Goal: Task Accomplishment & Management: Complete application form

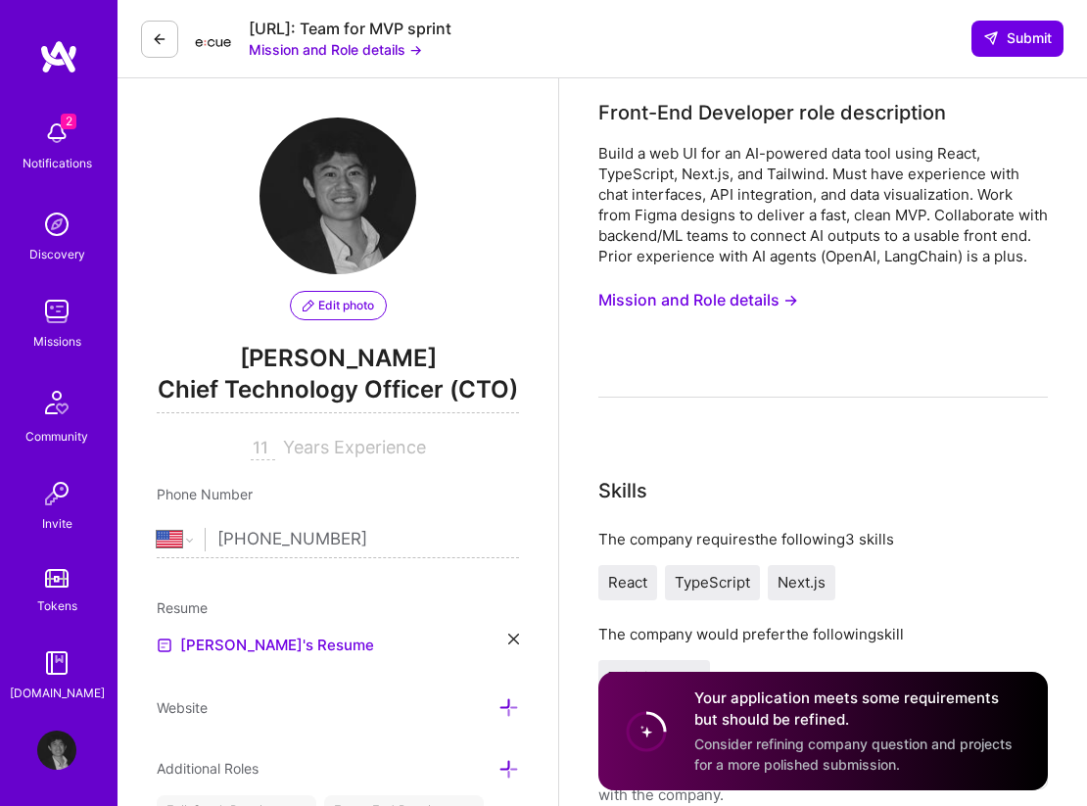
select select "US"
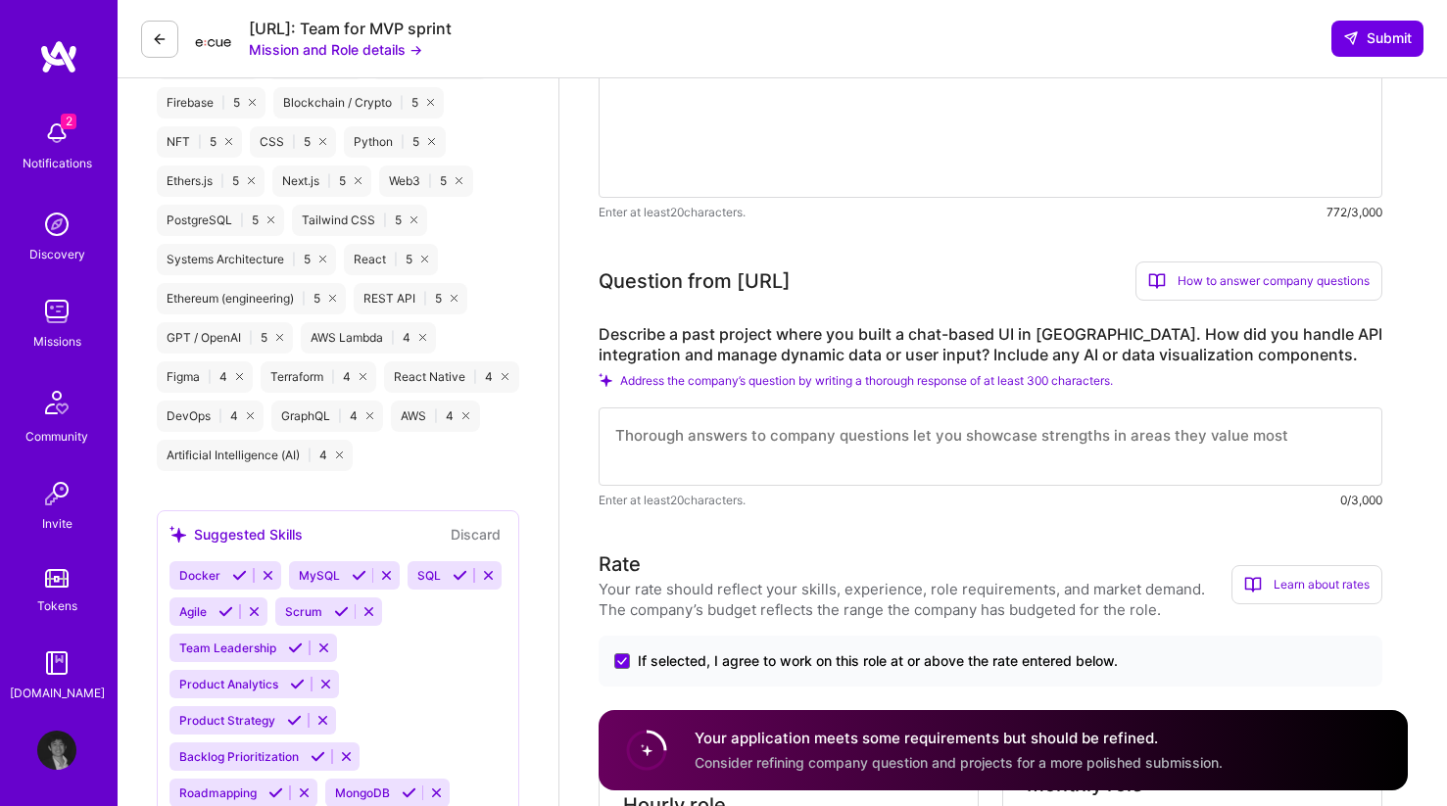
scroll to position [1023, 0]
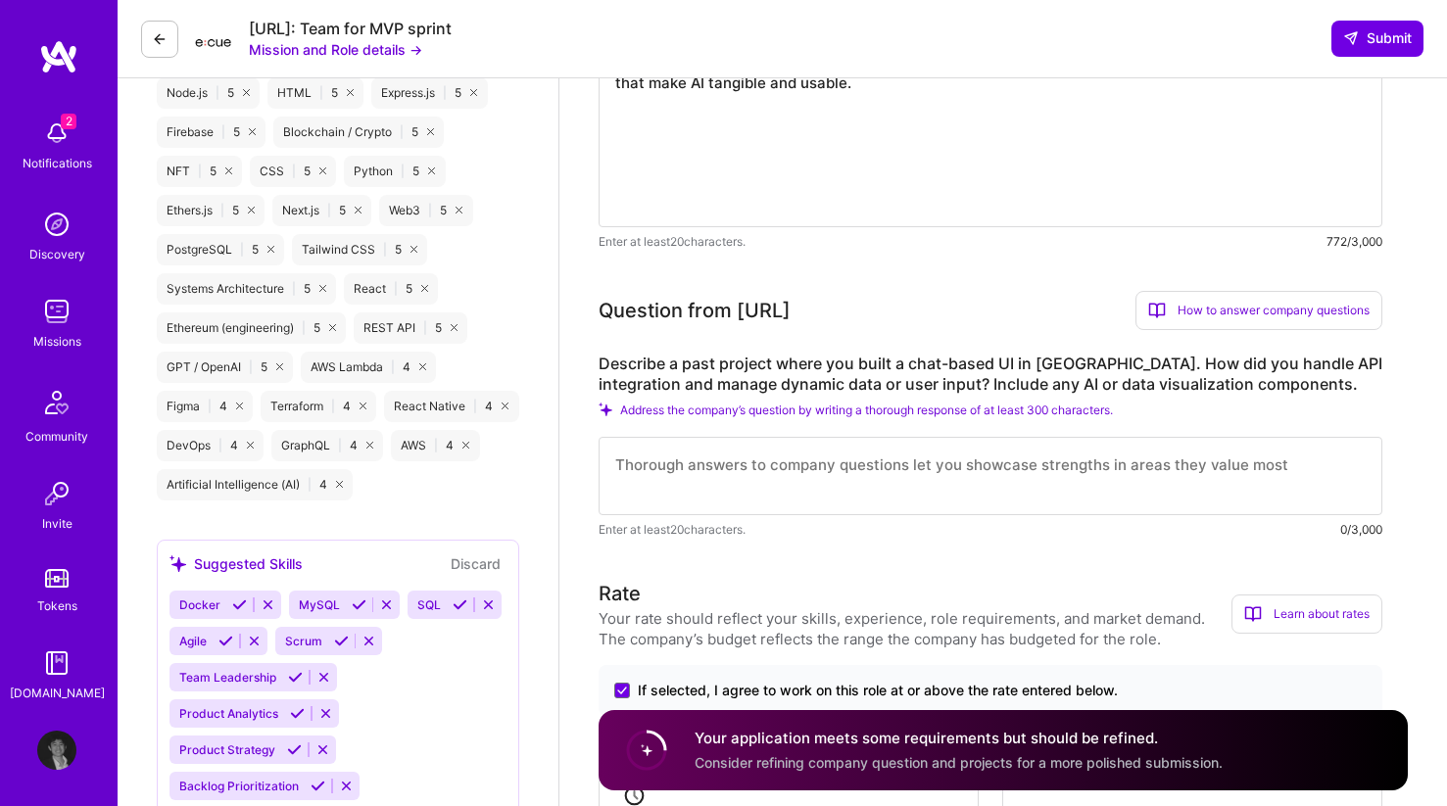
click at [1086, 313] on div "How to answer company questions" at bounding box center [1258, 310] width 247 height 39
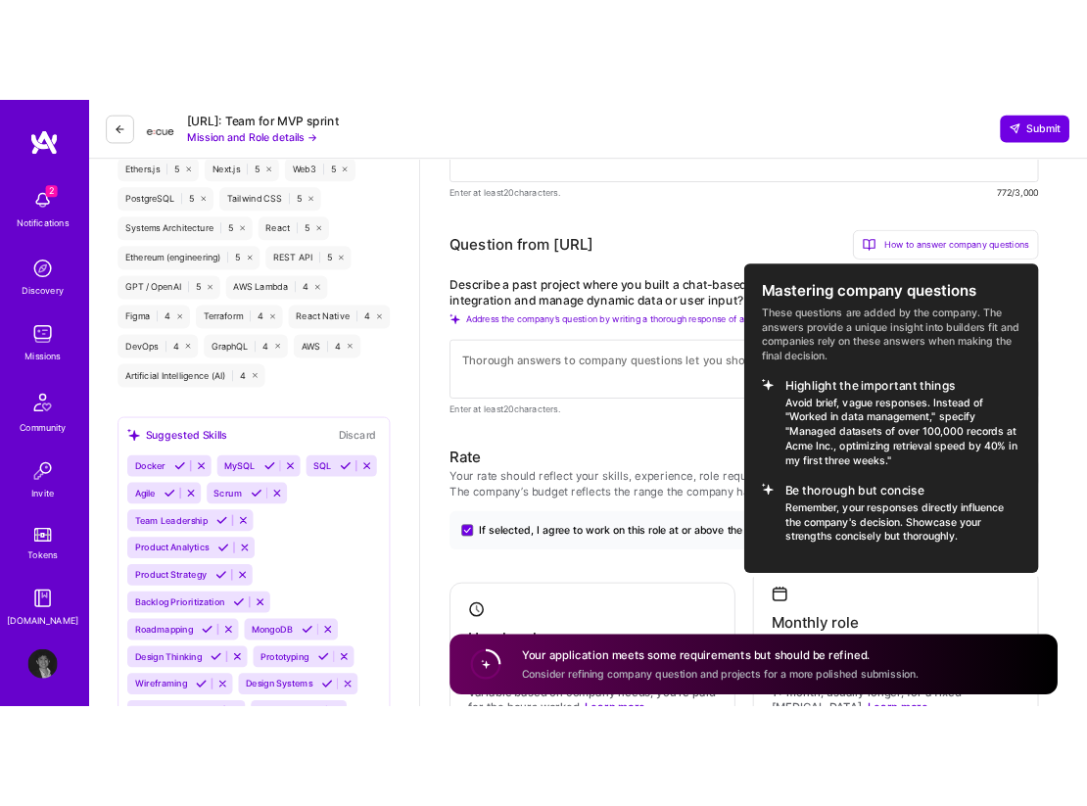
scroll to position [1145, 0]
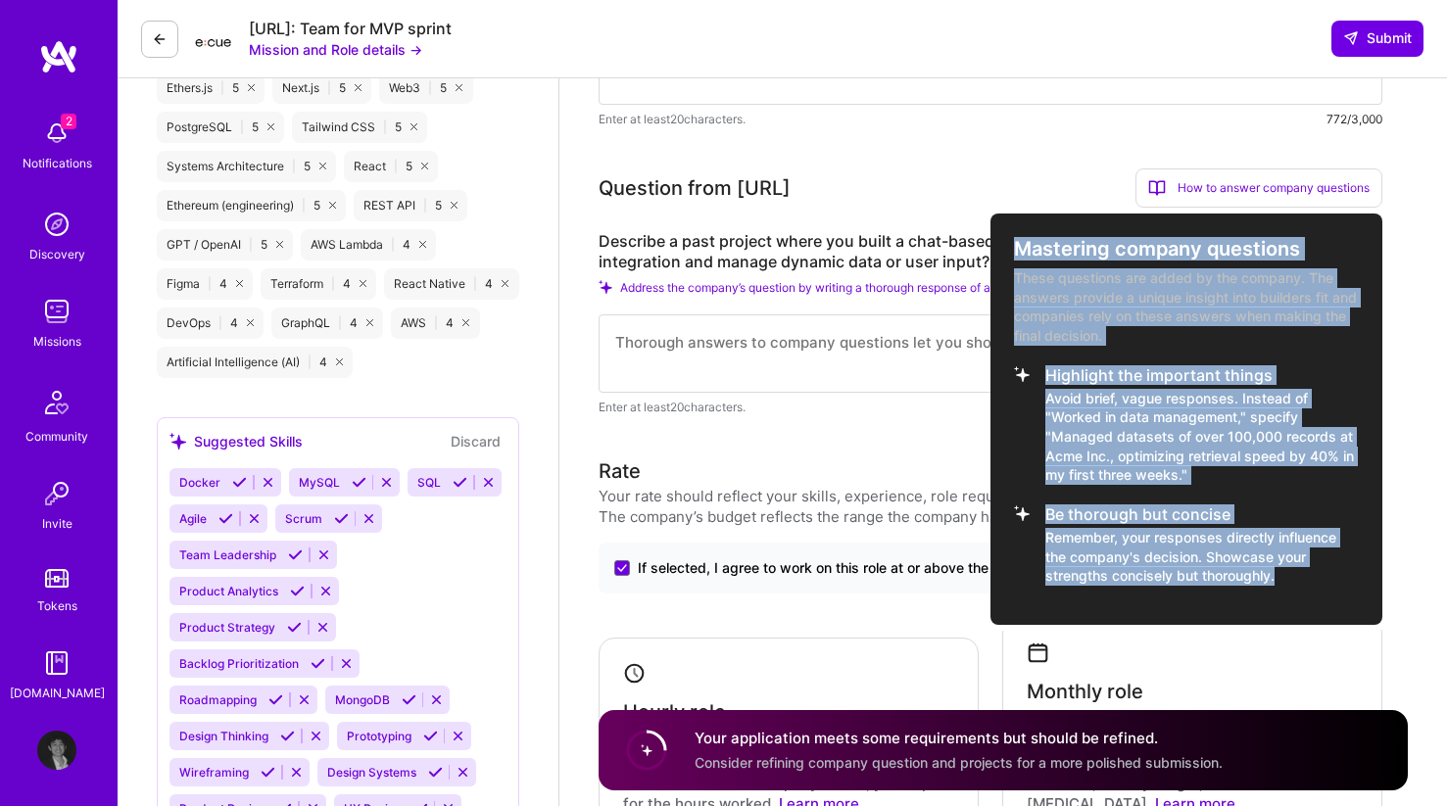
drag, startPoint x: 1289, startPoint y: 595, endPoint x: 1016, endPoint y: 247, distance: 442.3
click at [1017, 247] on div "Mastering company questions These questions are added by the company. The answe…" at bounding box center [1186, 419] width 392 height 411
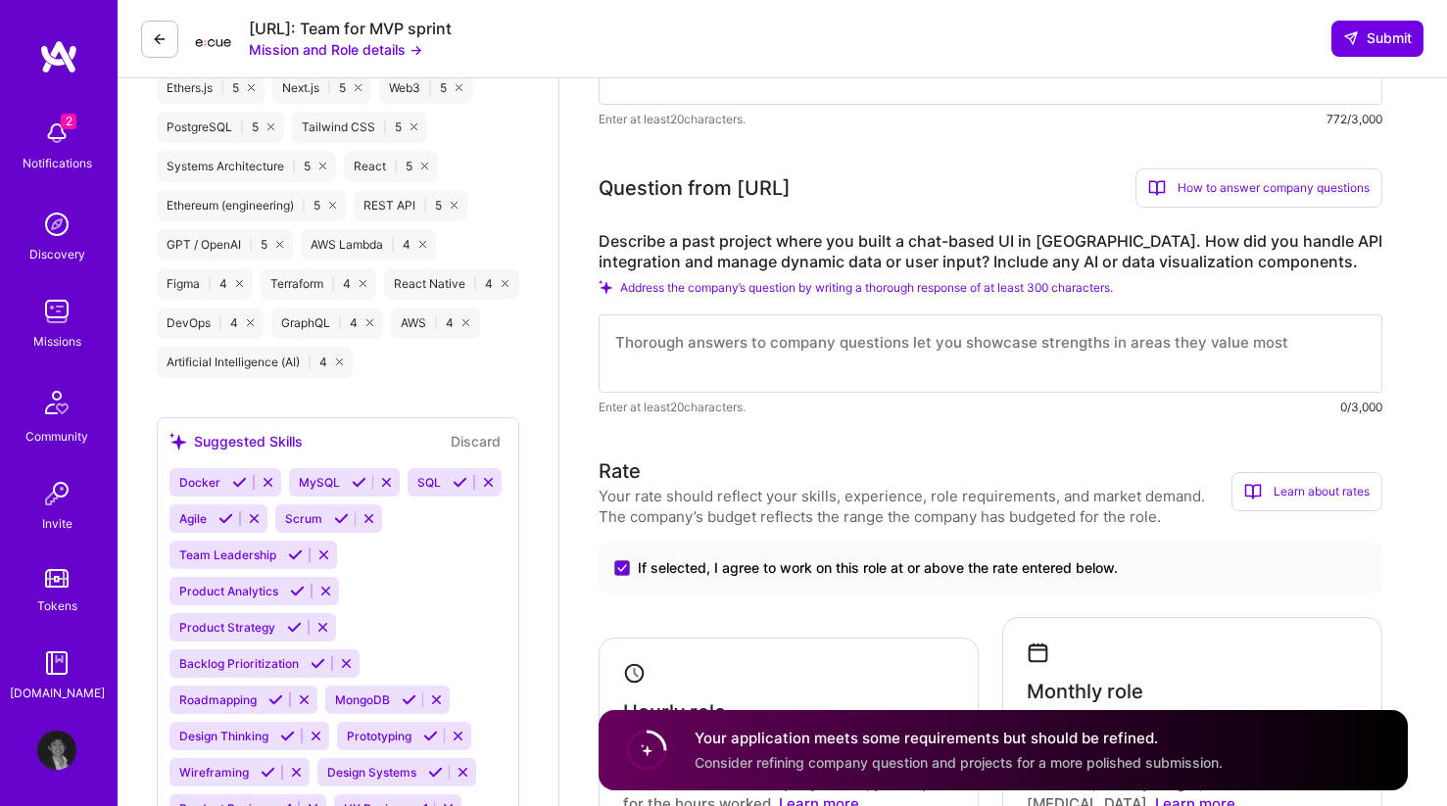
copy div "Mastering company questions These questions are added by the company. The answe…"
click at [1086, 188] on div "How to answer company questions" at bounding box center [1258, 187] width 247 height 39
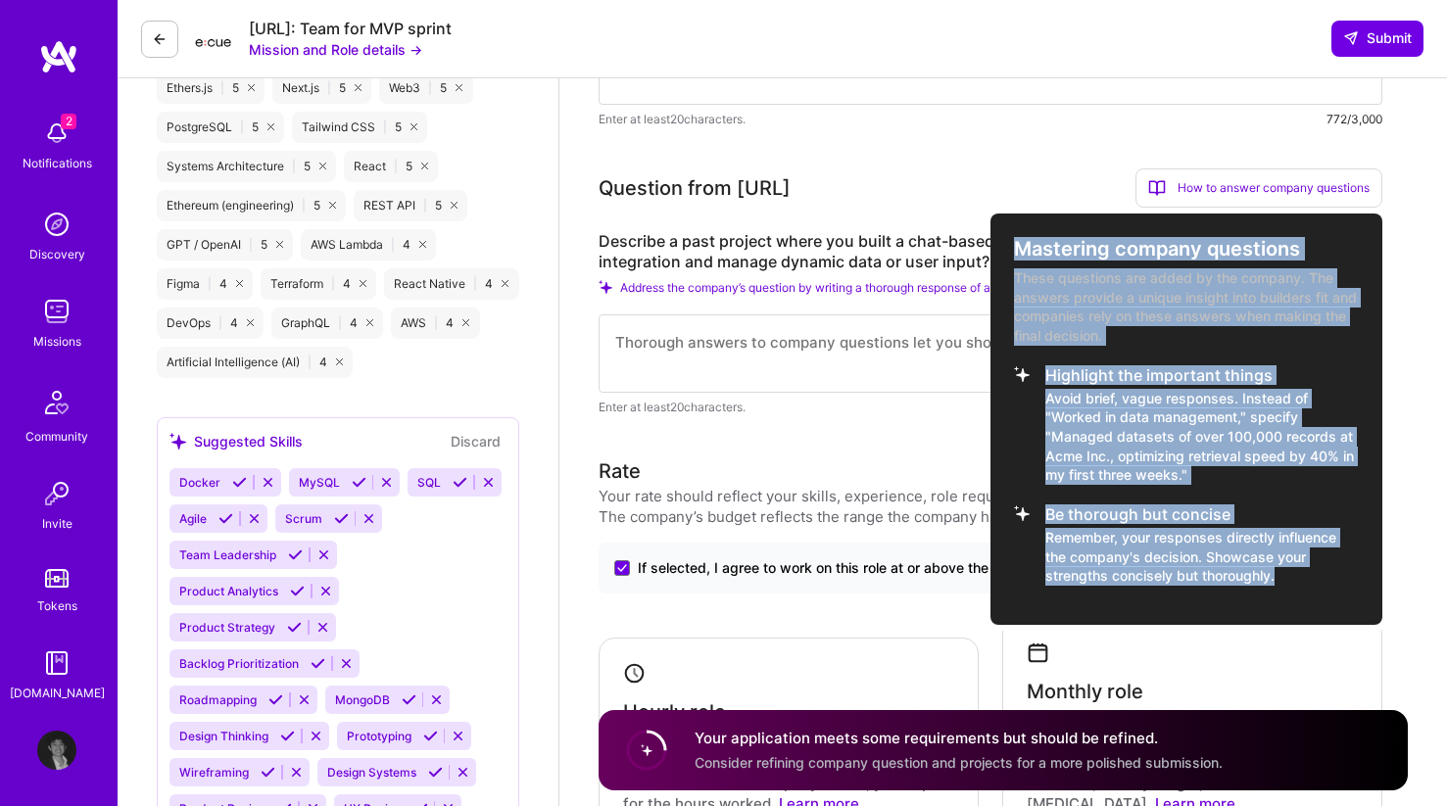
drag, startPoint x: 1005, startPoint y: 238, endPoint x: 1317, endPoint y: 577, distance: 460.4
click at [1086, 577] on div "Mastering company questions These questions are added by the company. The answe…" at bounding box center [1186, 419] width 392 height 411
copy div "Mastering company questions These questions are added by the company. The answe…"
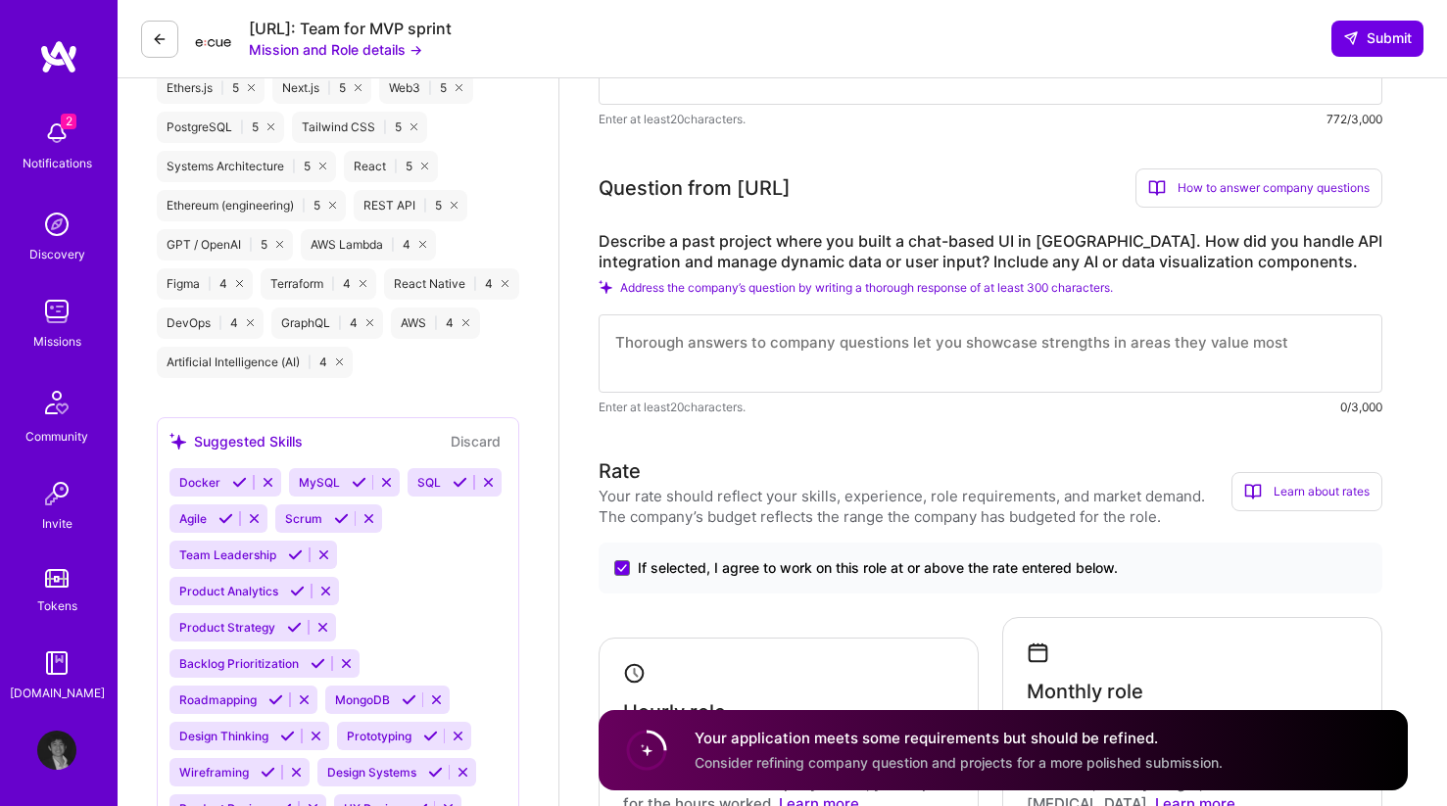
click at [1086, 197] on div "How to answer company questions" at bounding box center [1258, 187] width 247 height 39
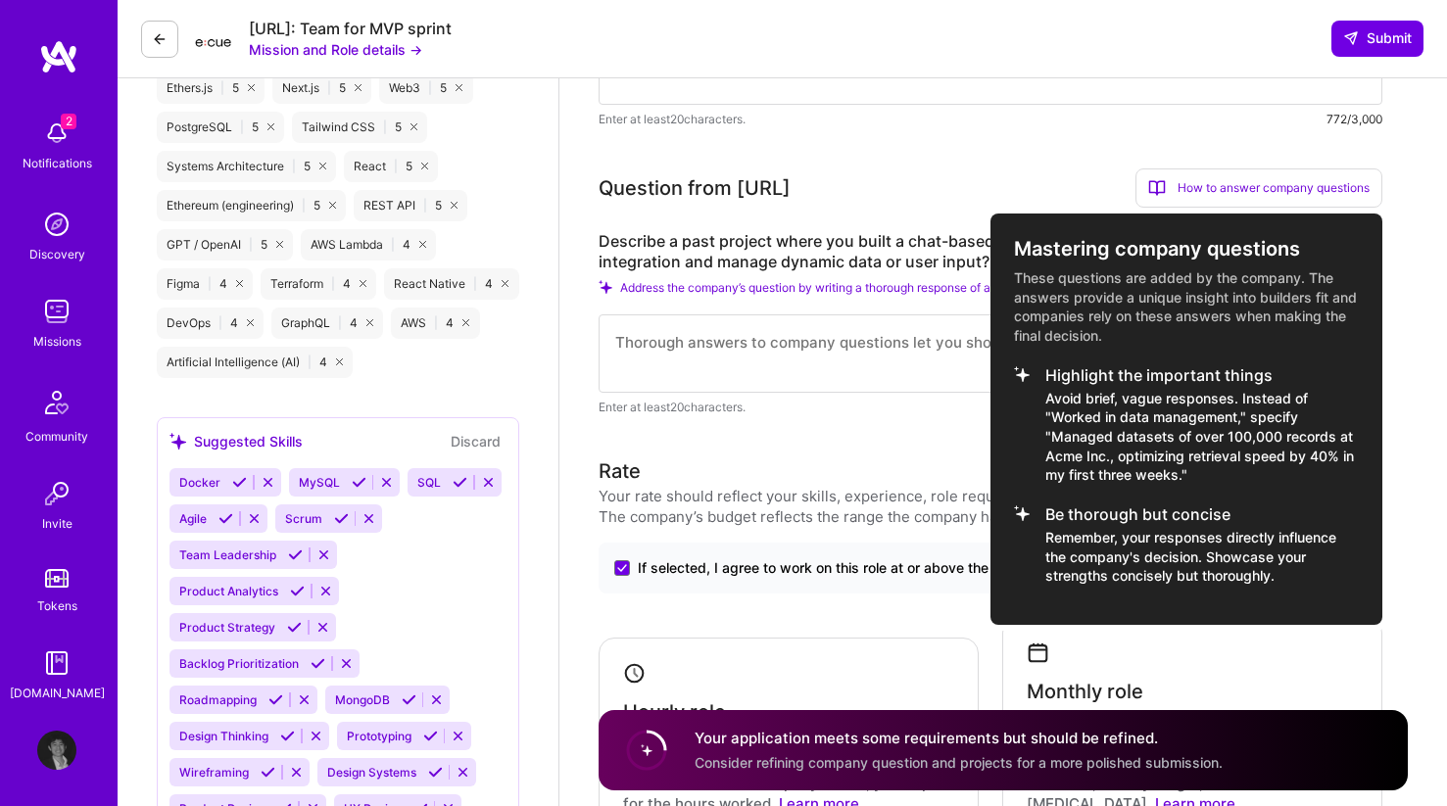
click at [1086, 305] on p "These questions are added by the company. The answers provide a unique insight …" at bounding box center [1186, 306] width 345 height 76
click at [1086, 305] on div "Describe a past project where you built a chat-based UI in [GEOGRAPHIC_DATA]. H…" at bounding box center [991, 324] width 784 height 186
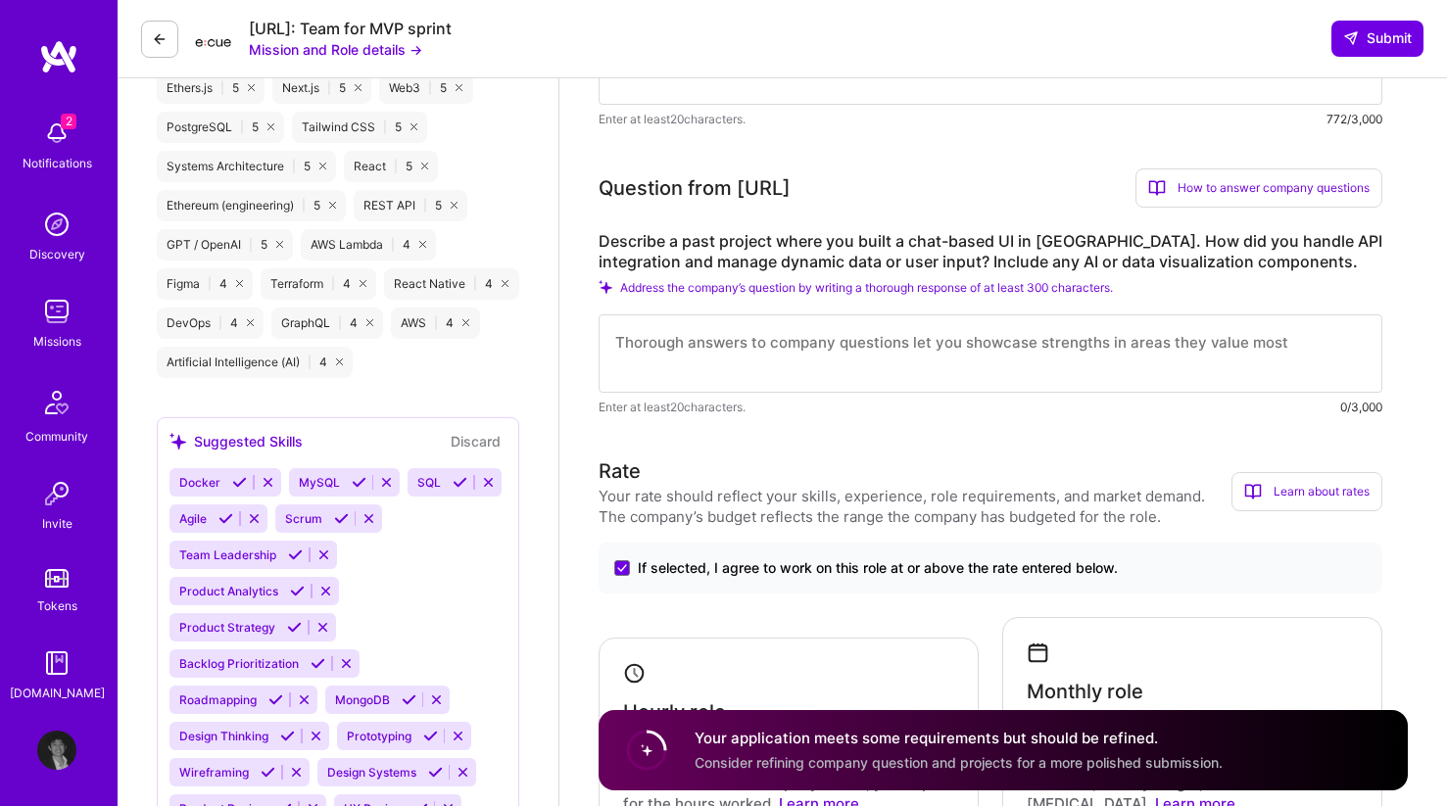
click at [1086, 305] on div "Describe a past project where you built a chat-based UI in [GEOGRAPHIC_DATA]. H…" at bounding box center [991, 324] width 784 height 186
click at [1086, 203] on div "How to answer company questions" at bounding box center [1258, 187] width 247 height 39
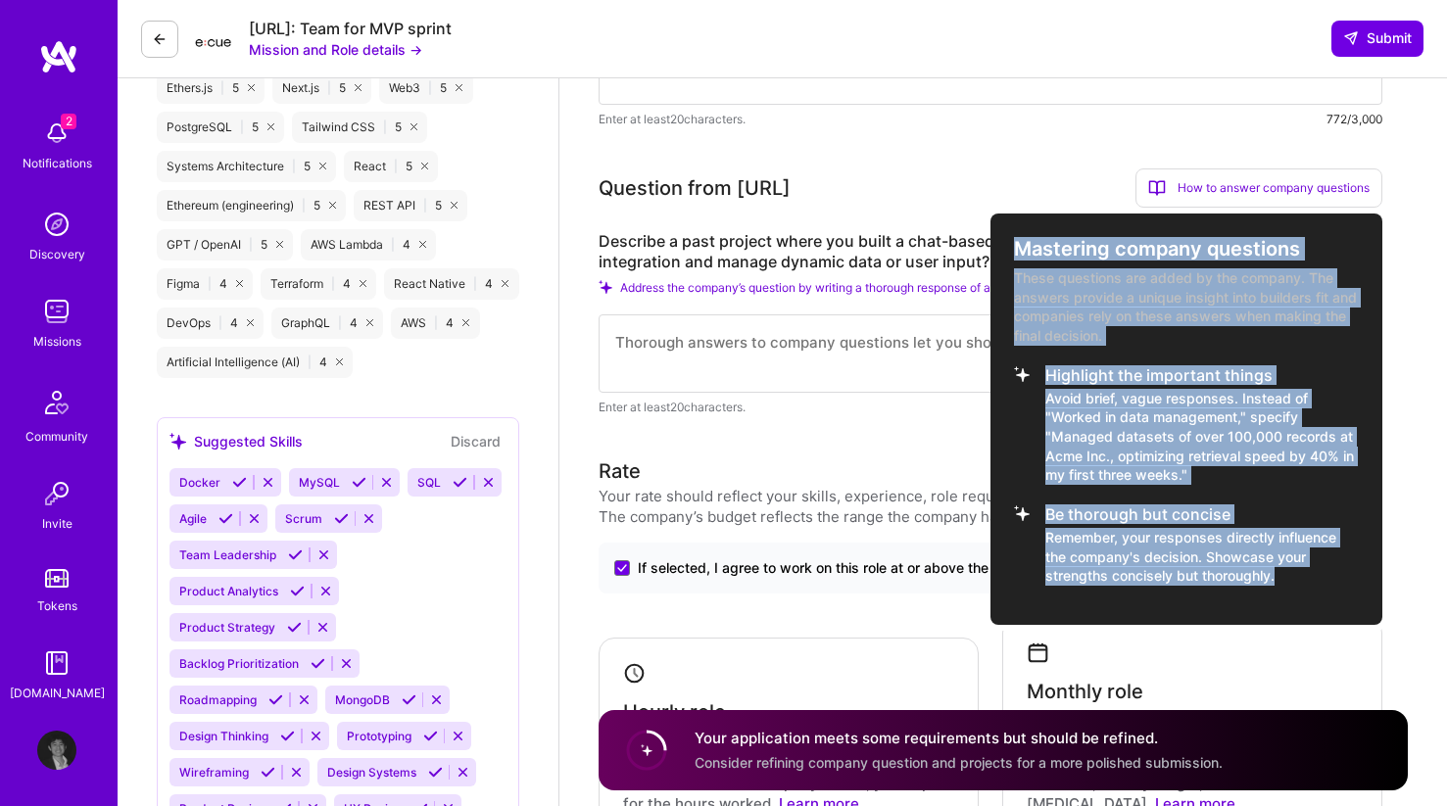
drag, startPoint x: 1013, startPoint y: 235, endPoint x: 1283, endPoint y: 580, distance: 438.2
click at [1086, 580] on div "Mastering company questions These questions are added by the company. The answe…" at bounding box center [1186, 419] width 392 height 411
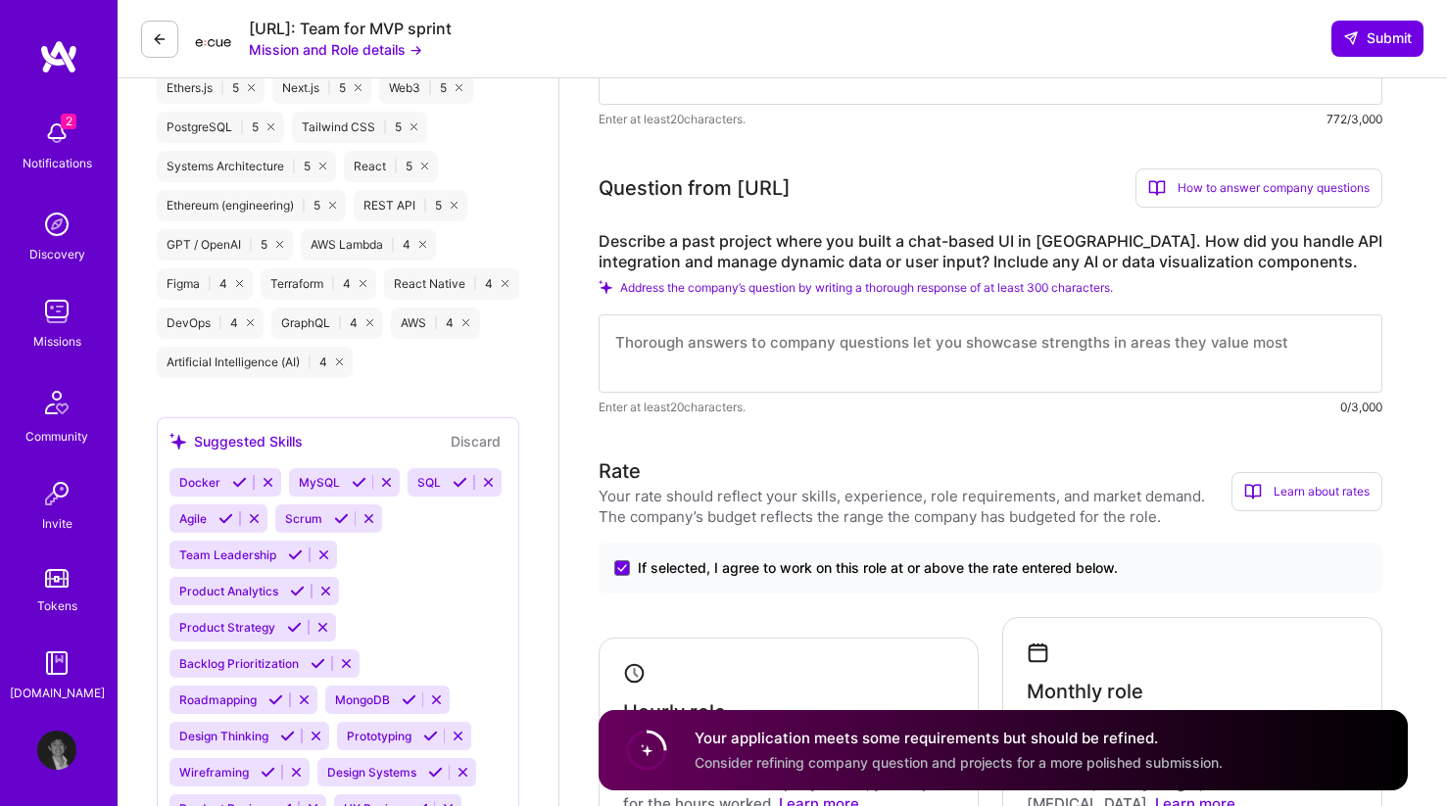
click at [1086, 197] on div "How to answer company questions" at bounding box center [1258, 187] width 247 height 39
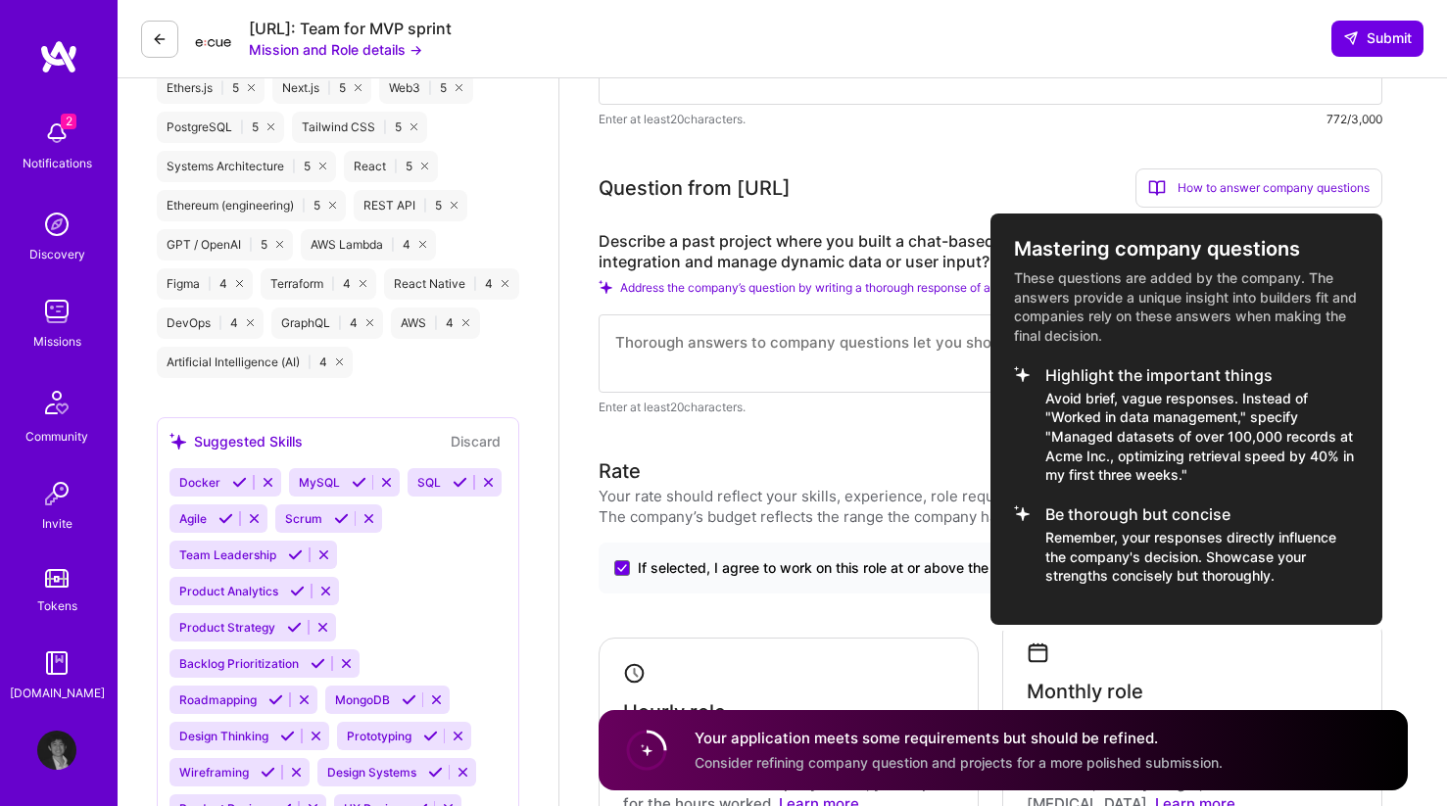
click at [1086, 304] on p "These questions are added by the company. The answers provide a unique insight …" at bounding box center [1186, 306] width 345 height 76
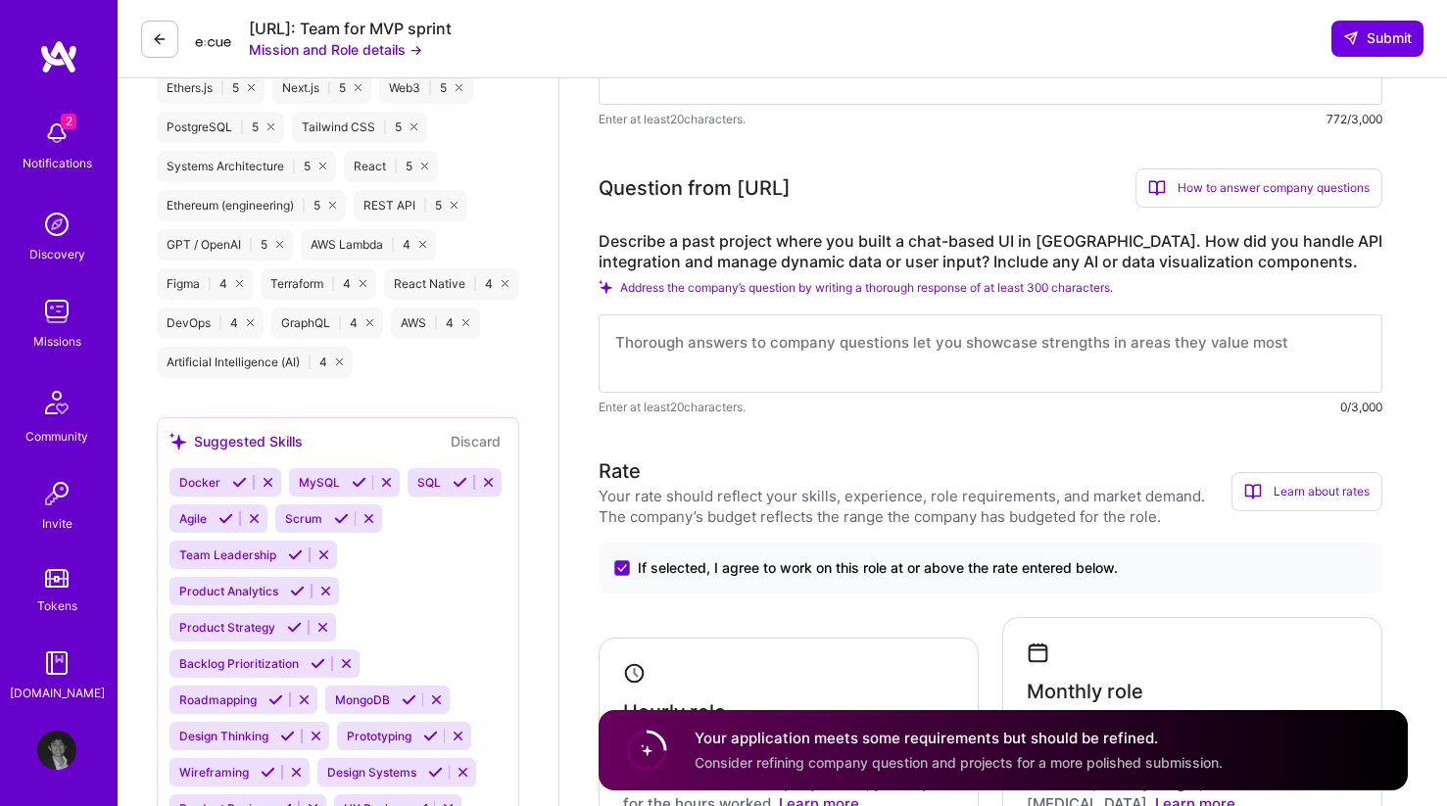
click at [1086, 304] on div "Describe a past project where you built a chat-based UI in [GEOGRAPHIC_DATA]. H…" at bounding box center [991, 324] width 784 height 186
click at [1086, 186] on div "How to answer company questions" at bounding box center [1258, 187] width 247 height 39
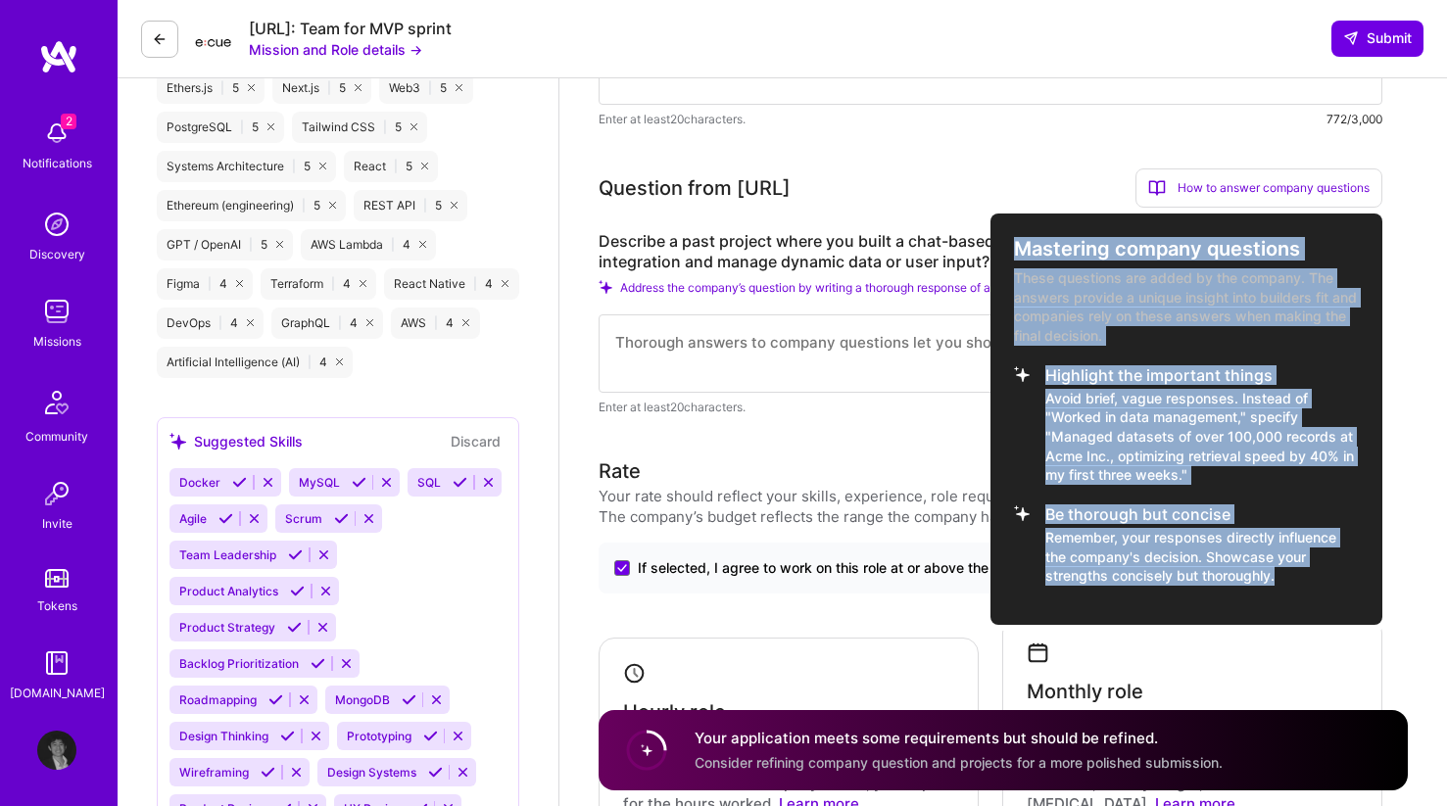
drag, startPoint x: 1009, startPoint y: 244, endPoint x: 1286, endPoint y: 580, distance: 435.6
click at [1086, 580] on div "Mastering company questions These questions are added by the company. The answe…" at bounding box center [1186, 419] width 392 height 411
copy div "Mastering company questions These questions are added by the company. The answe…"
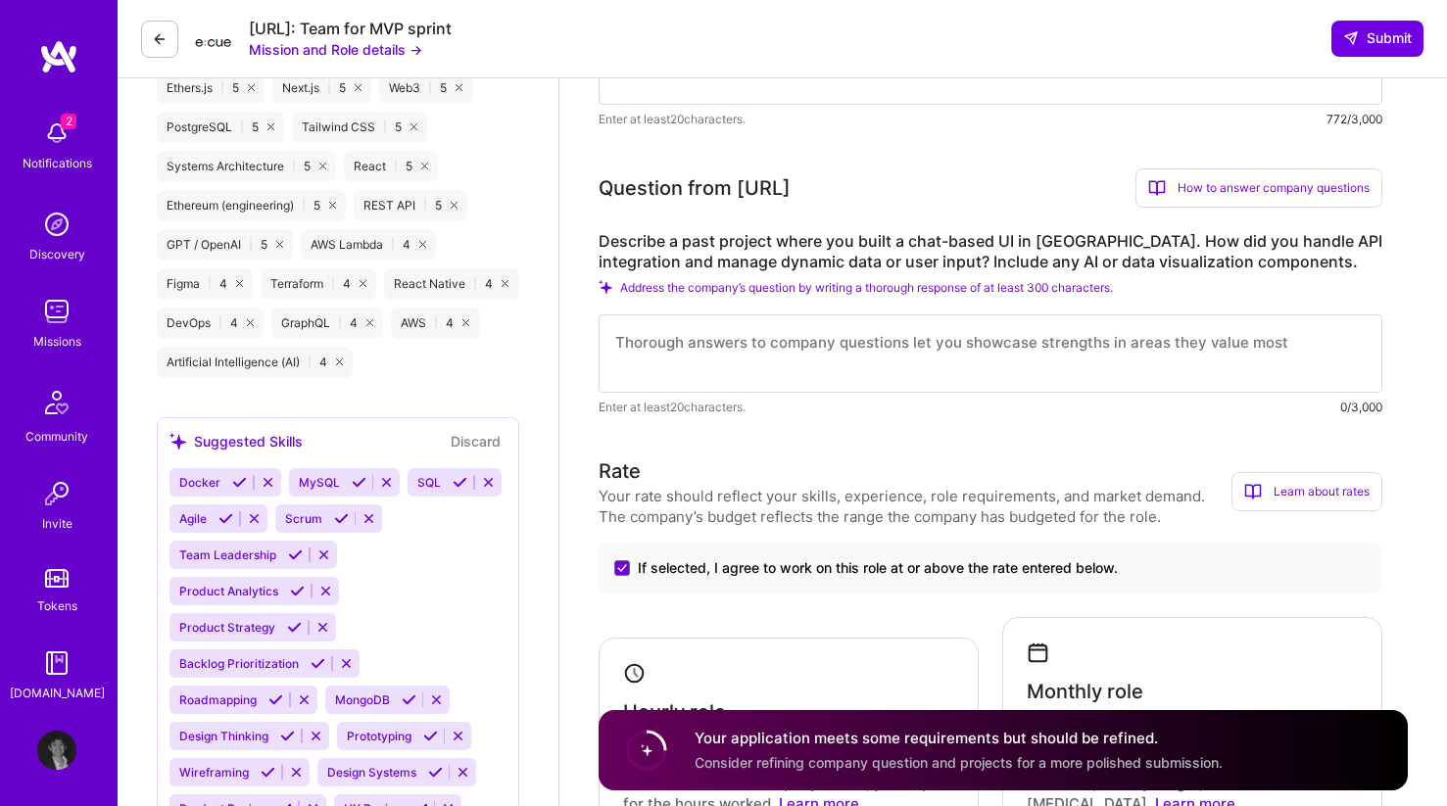
click at [1086, 173] on div "How to answer company questions" at bounding box center [1258, 187] width 247 height 39
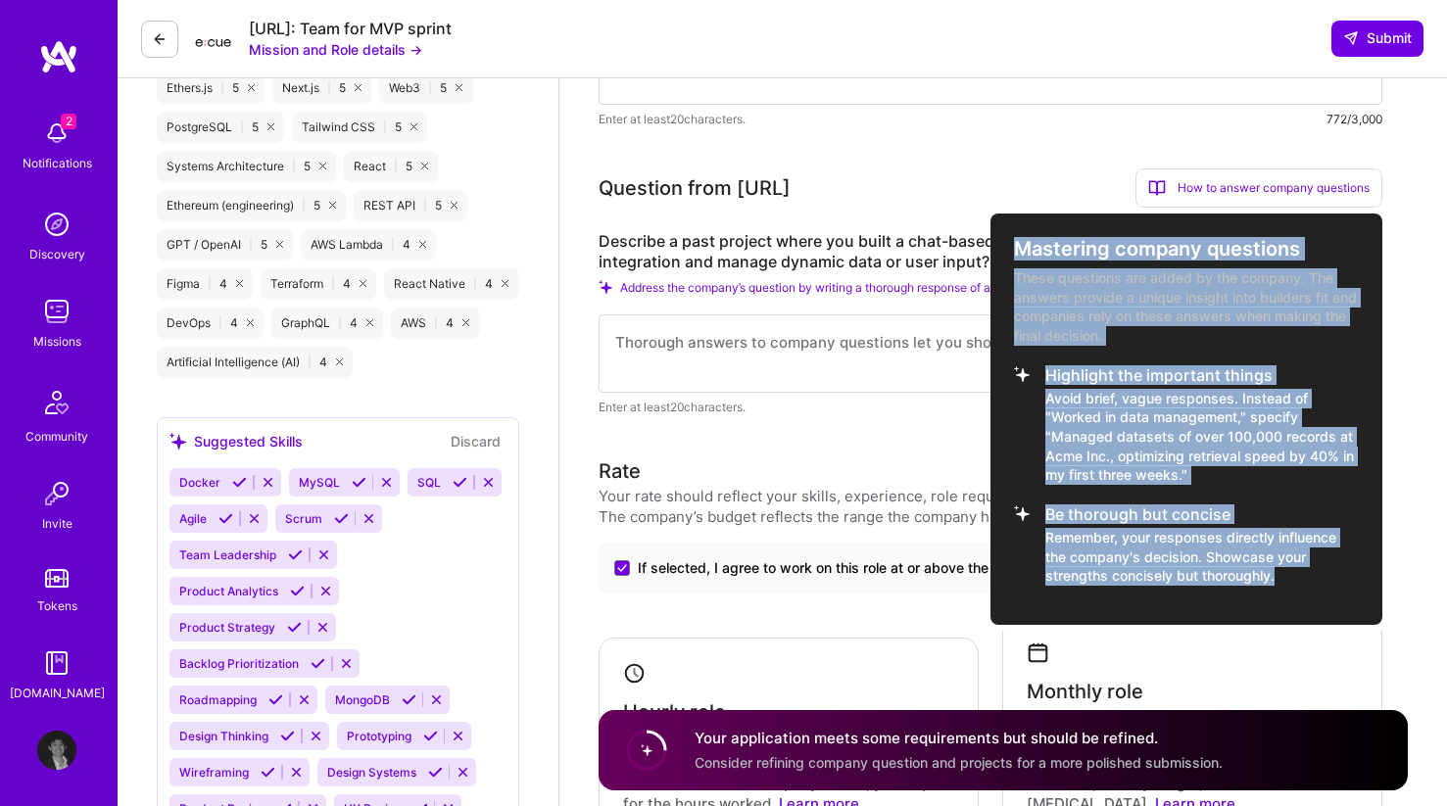
copy div "Mastering company questions These questions are added by the company. The answe…"
drag, startPoint x: 1281, startPoint y: 583, endPoint x: 1018, endPoint y: 251, distance: 423.9
click at [1018, 251] on div "Mastering company questions These questions are added by the company. The answe…" at bounding box center [1186, 419] width 392 height 411
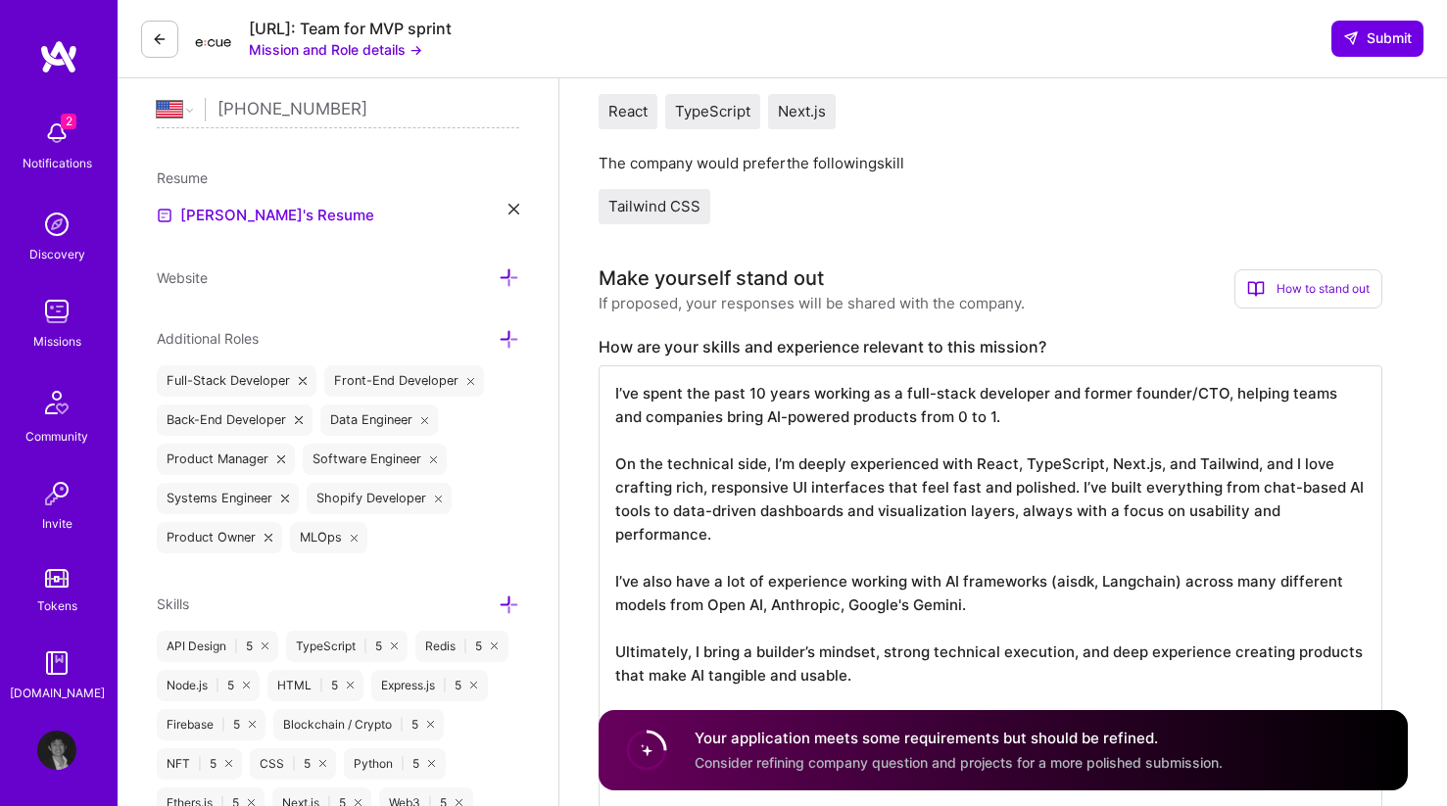
scroll to position [428, 0]
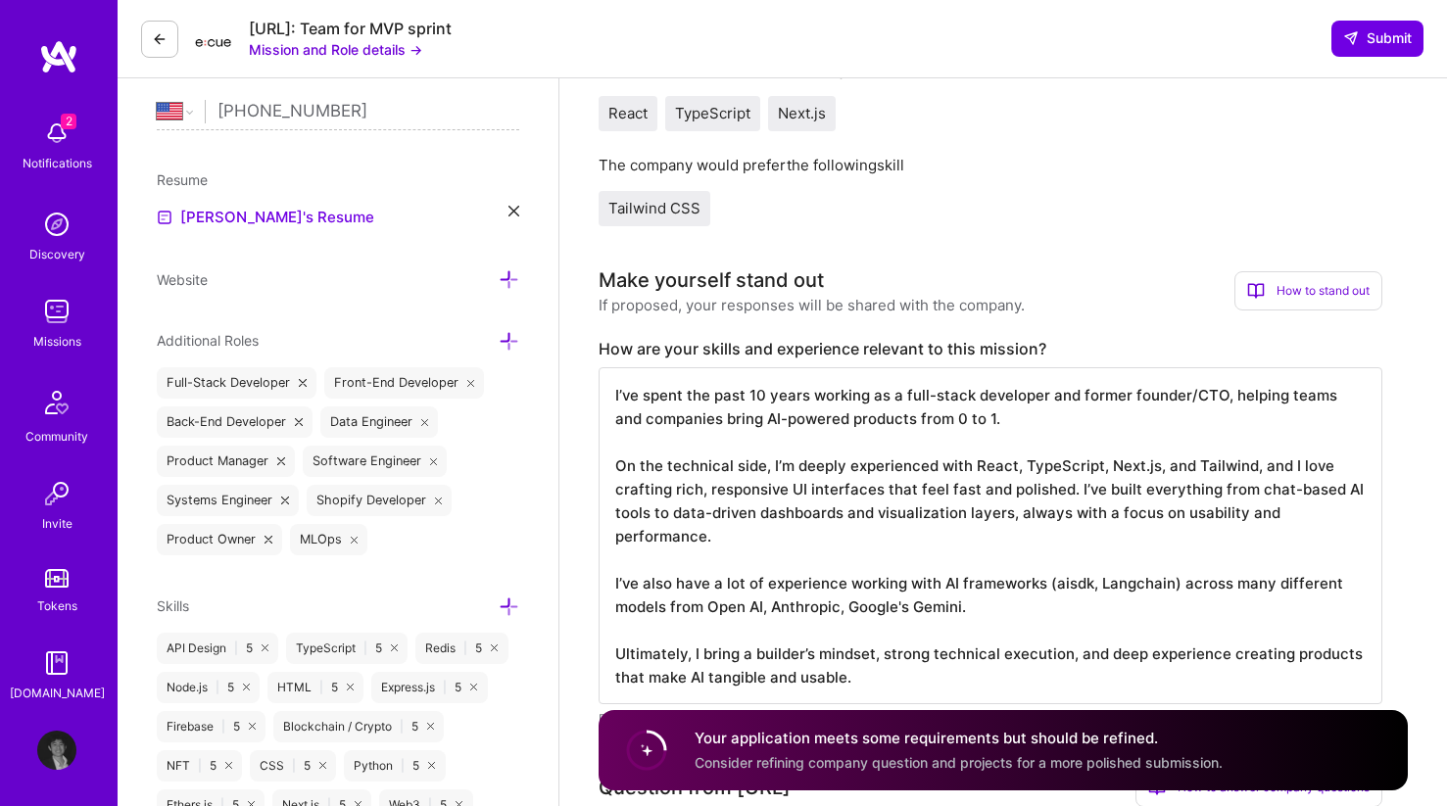
click at [1012, 433] on textarea "I’ve spent the past 10 years working as a full-stack developer and former found…" at bounding box center [991, 535] width 784 height 337
click at [1086, 298] on div "How to stand out" at bounding box center [1308, 290] width 148 height 39
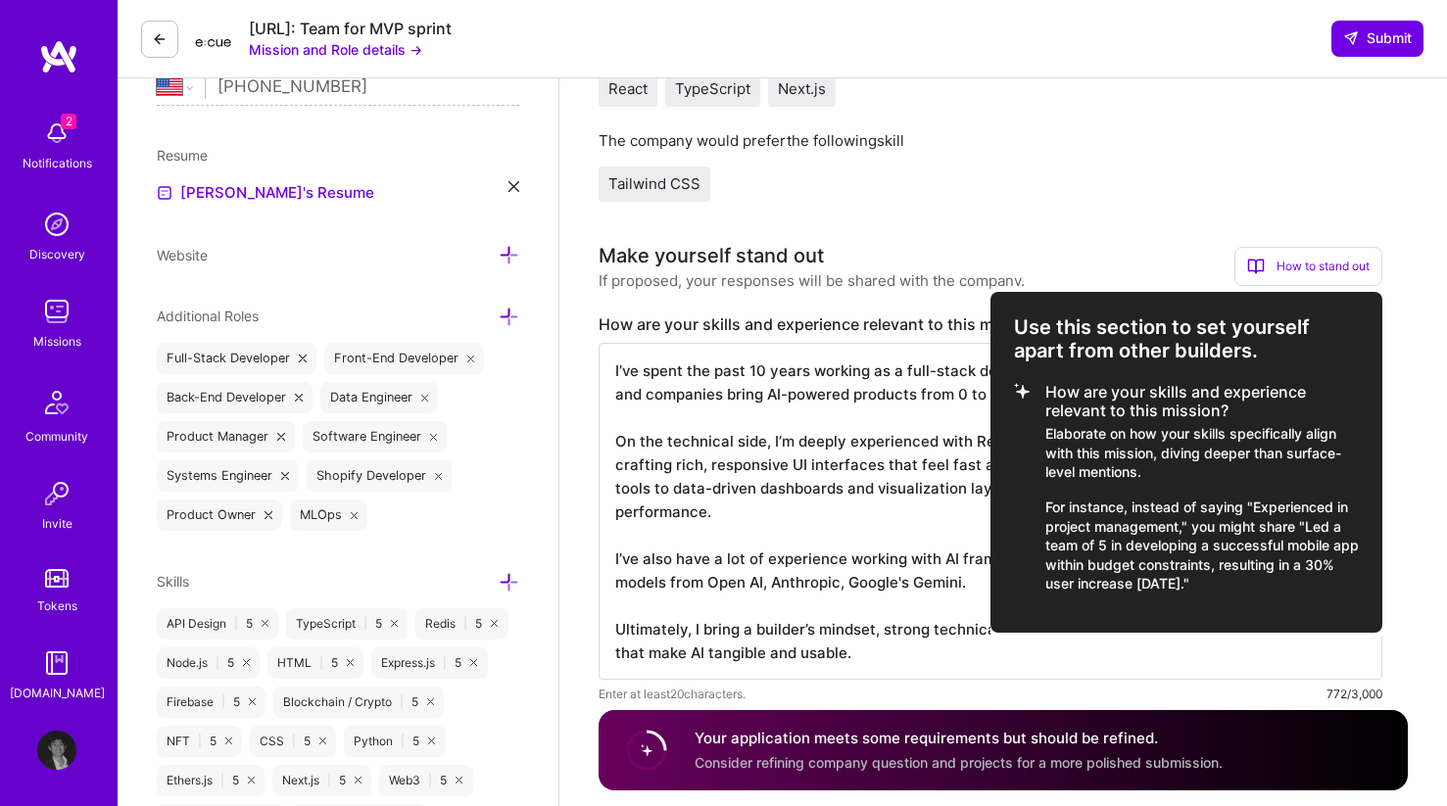
scroll to position [469, 0]
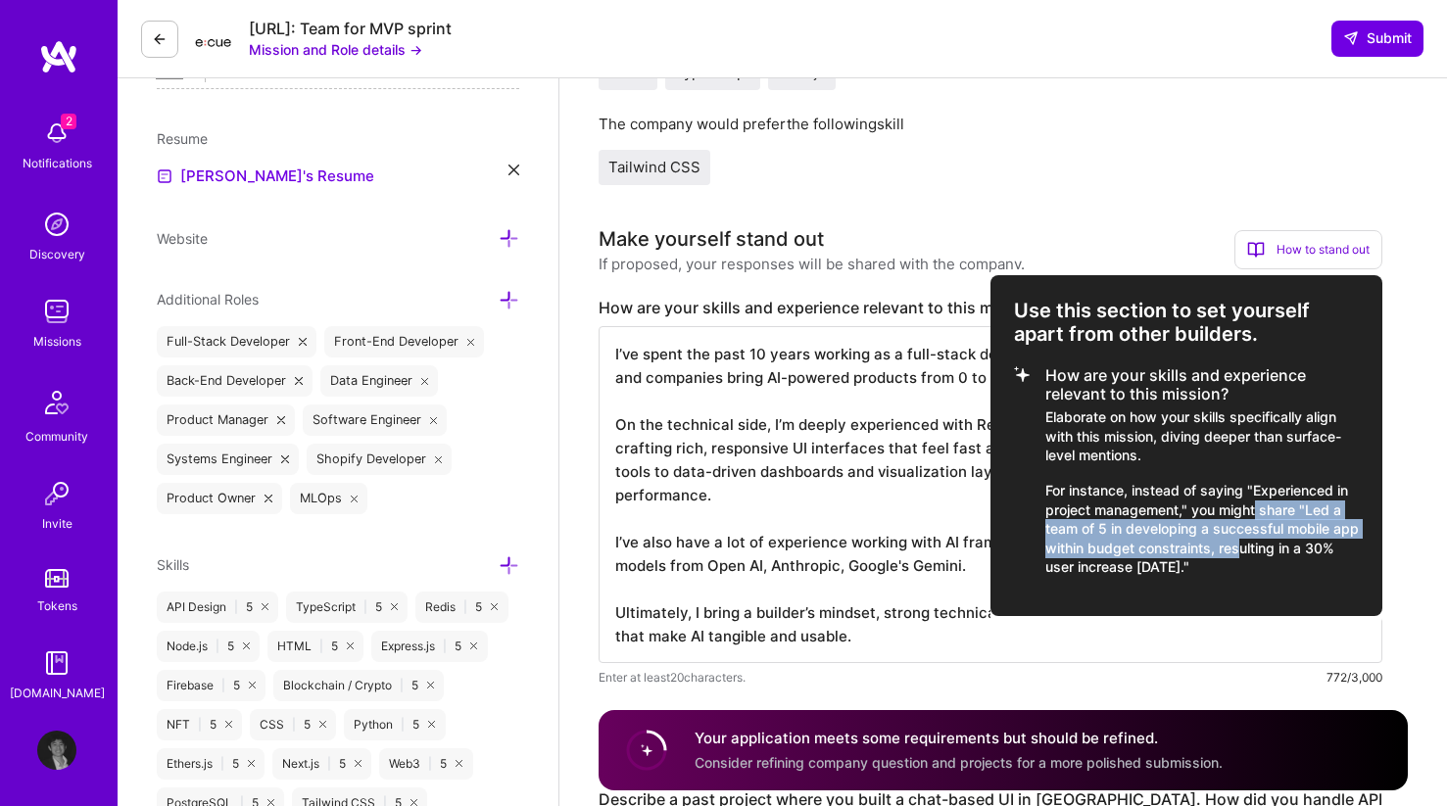
drag, startPoint x: 1258, startPoint y: 509, endPoint x: 1268, endPoint y: 539, distance: 31.0
click at [1086, 539] on p "For instance, instead of saying "Experienced in project management," you might …" at bounding box center [1201, 529] width 313 height 96
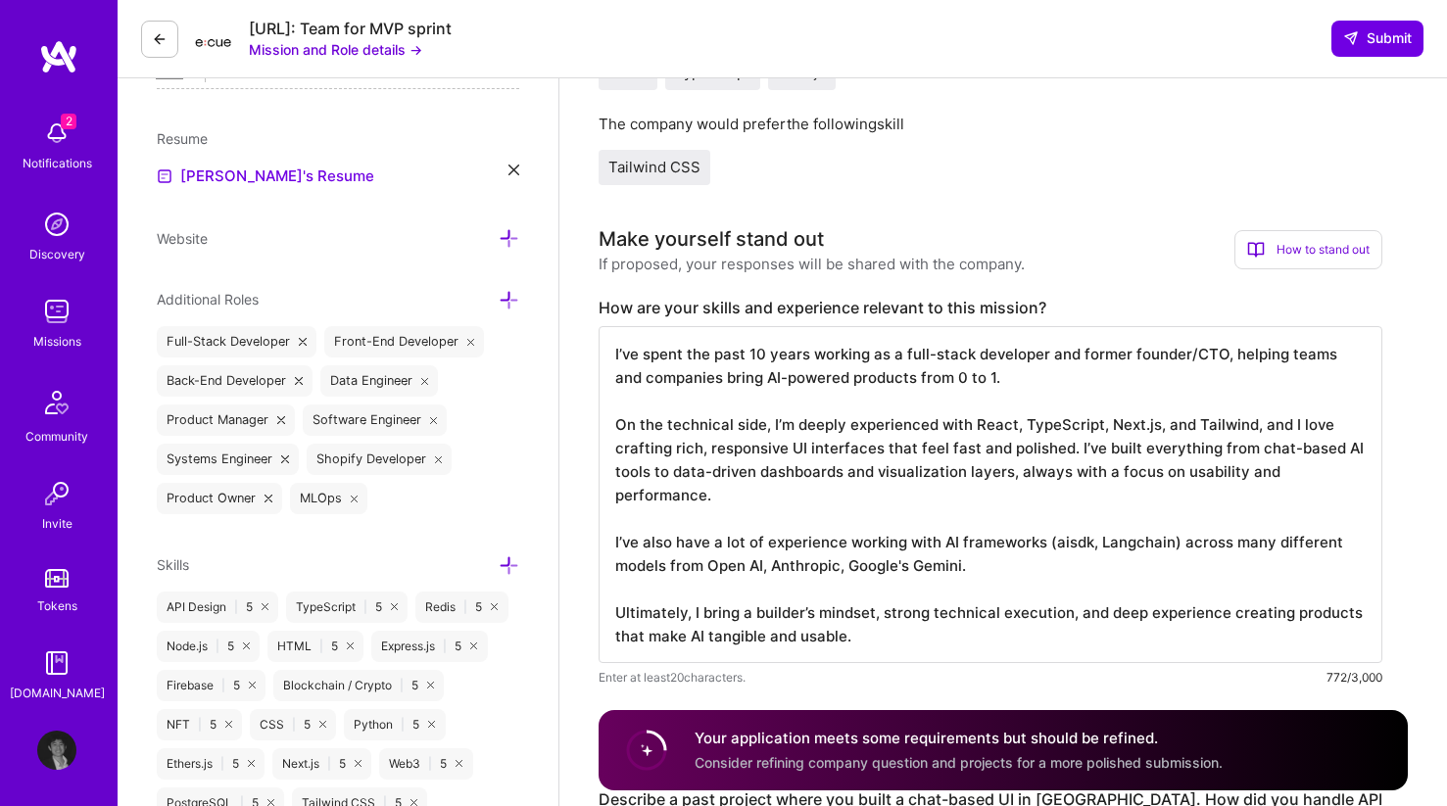
click at [1086, 539] on textarea "I’ve spent the past 10 years working as a full-stack developer and former found…" at bounding box center [991, 494] width 784 height 337
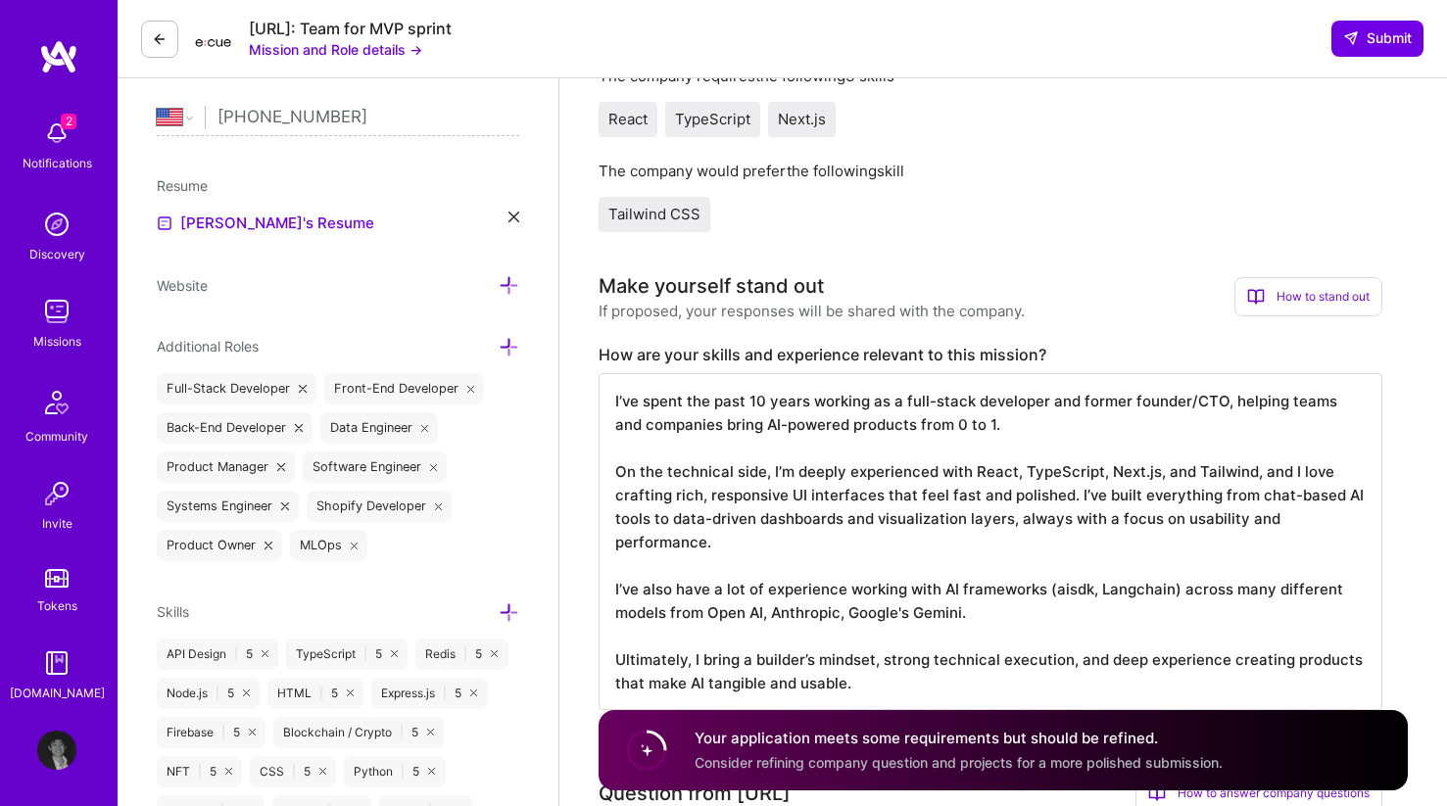
click at [1086, 422] on textarea "I’ve spent the past 10 years working as a full-stack developer and former found…" at bounding box center [991, 541] width 784 height 337
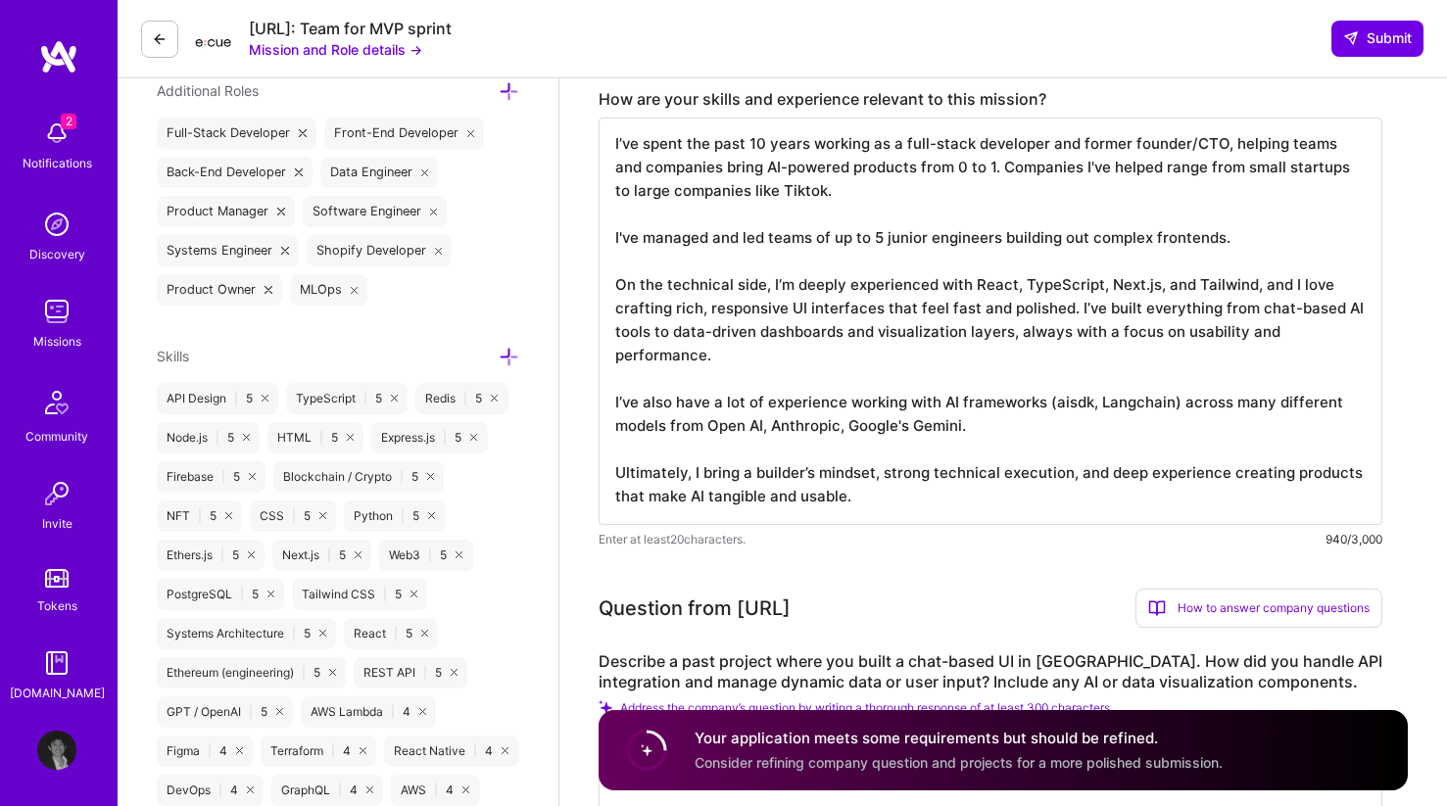
scroll to position [0, 0]
click at [1052, 460] on textarea "I’ve spent the past 10 years working as a full-stack developer and former found…" at bounding box center [991, 322] width 784 height 408
click at [1058, 430] on textarea "I’ve spent the past 10 years working as a full-stack developer and former found…" at bounding box center [991, 322] width 784 height 408
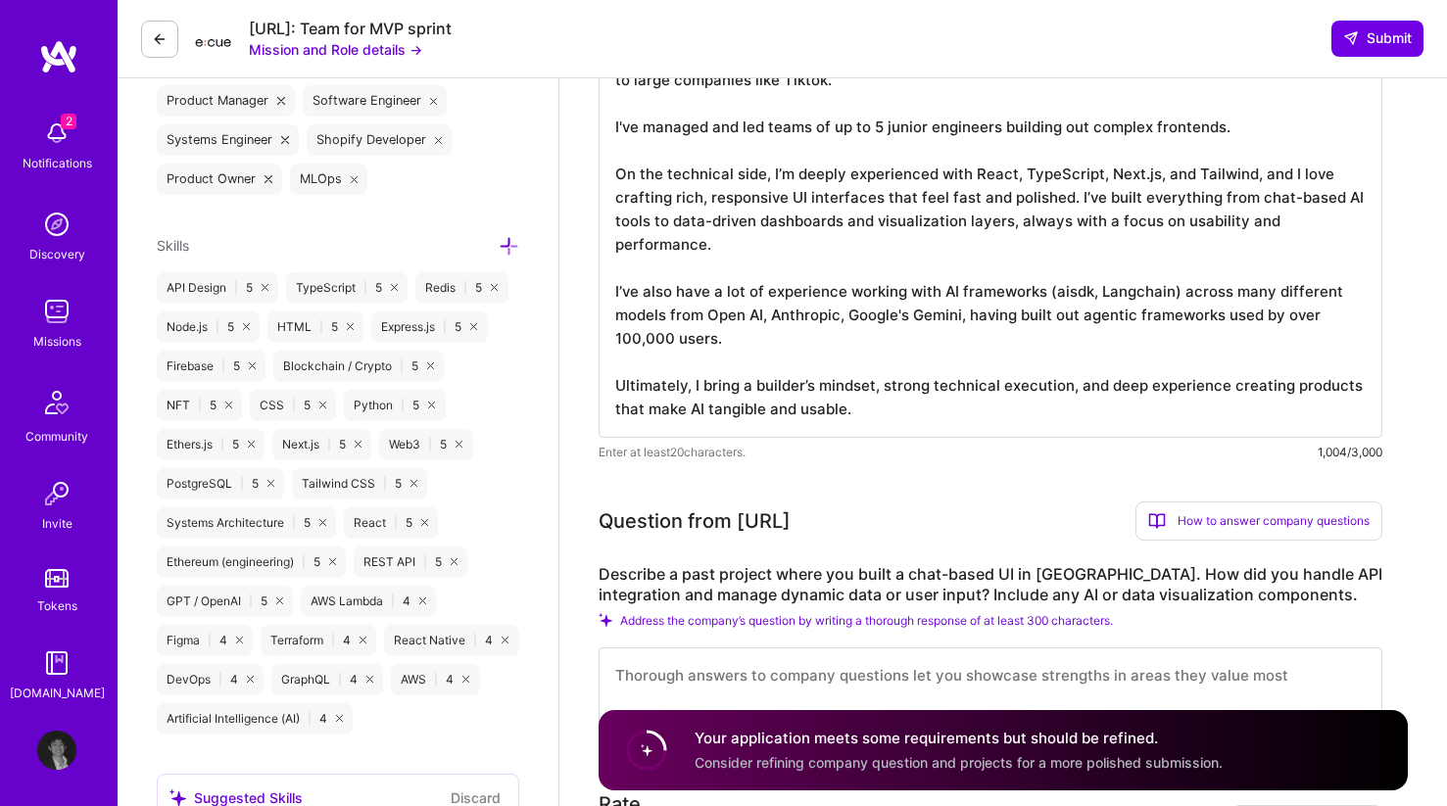
scroll to position [792, 0]
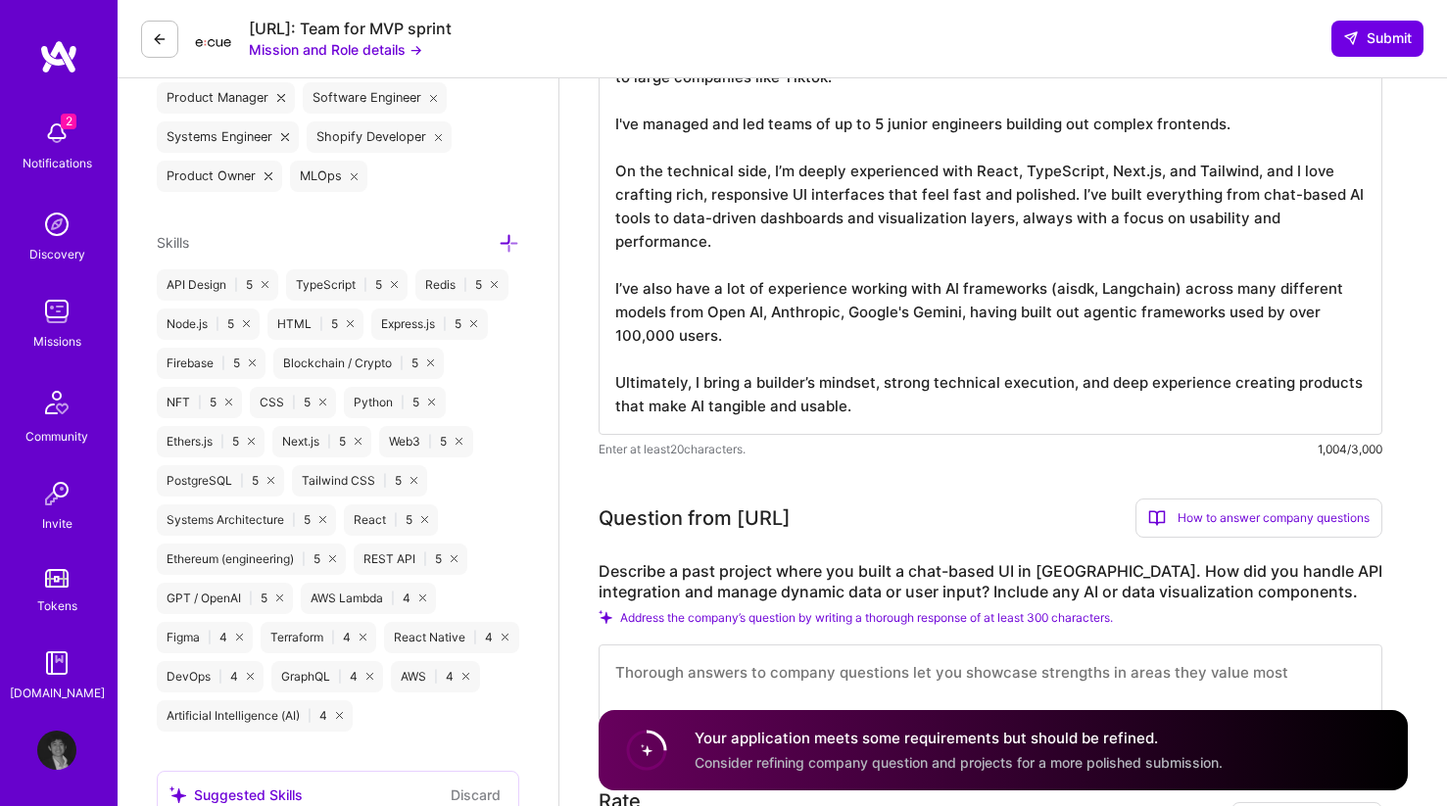
click at [1086, 314] on textarea "I’ve spent the past 10 years working as a full-stack developer and former found…" at bounding box center [991, 219] width 784 height 431
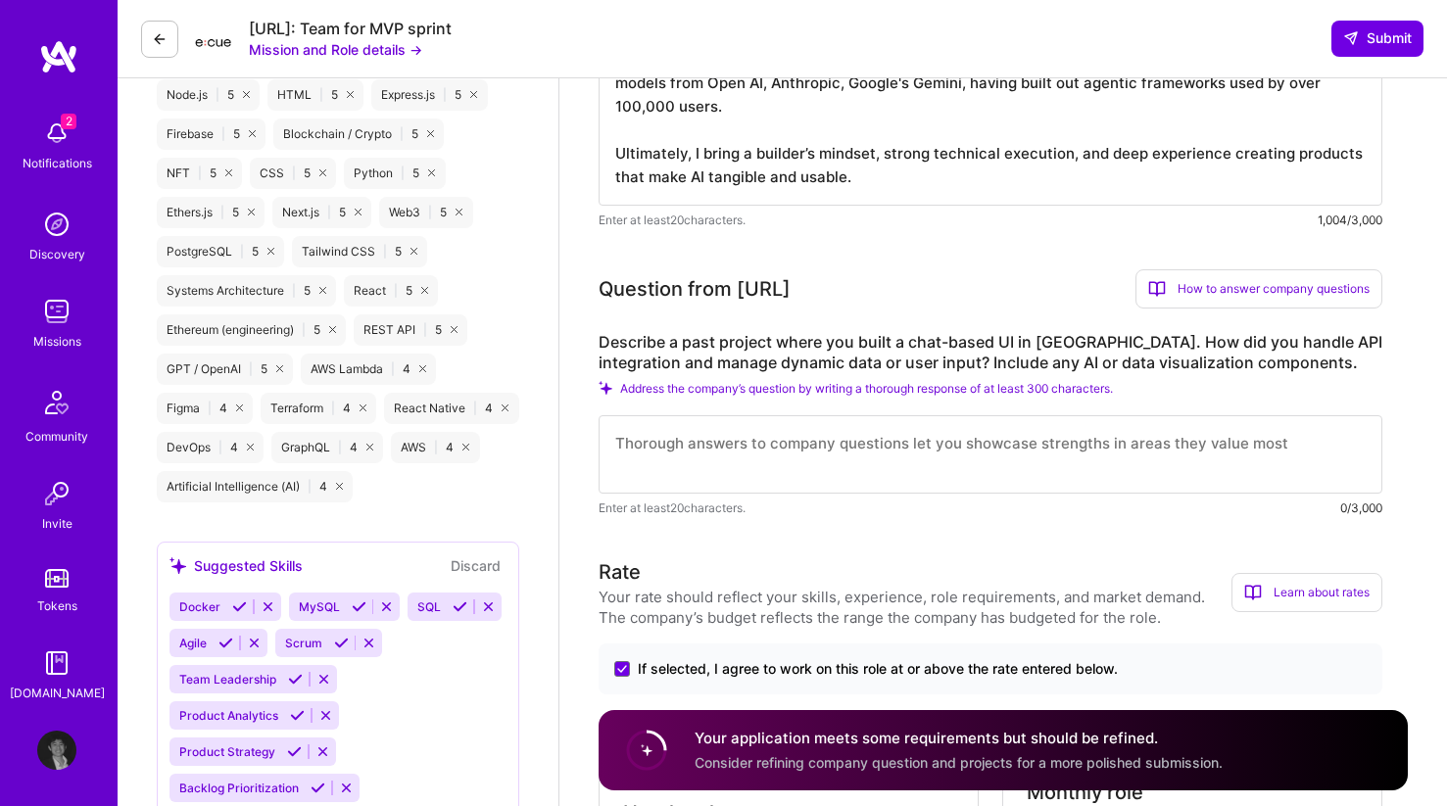
scroll to position [1028, 0]
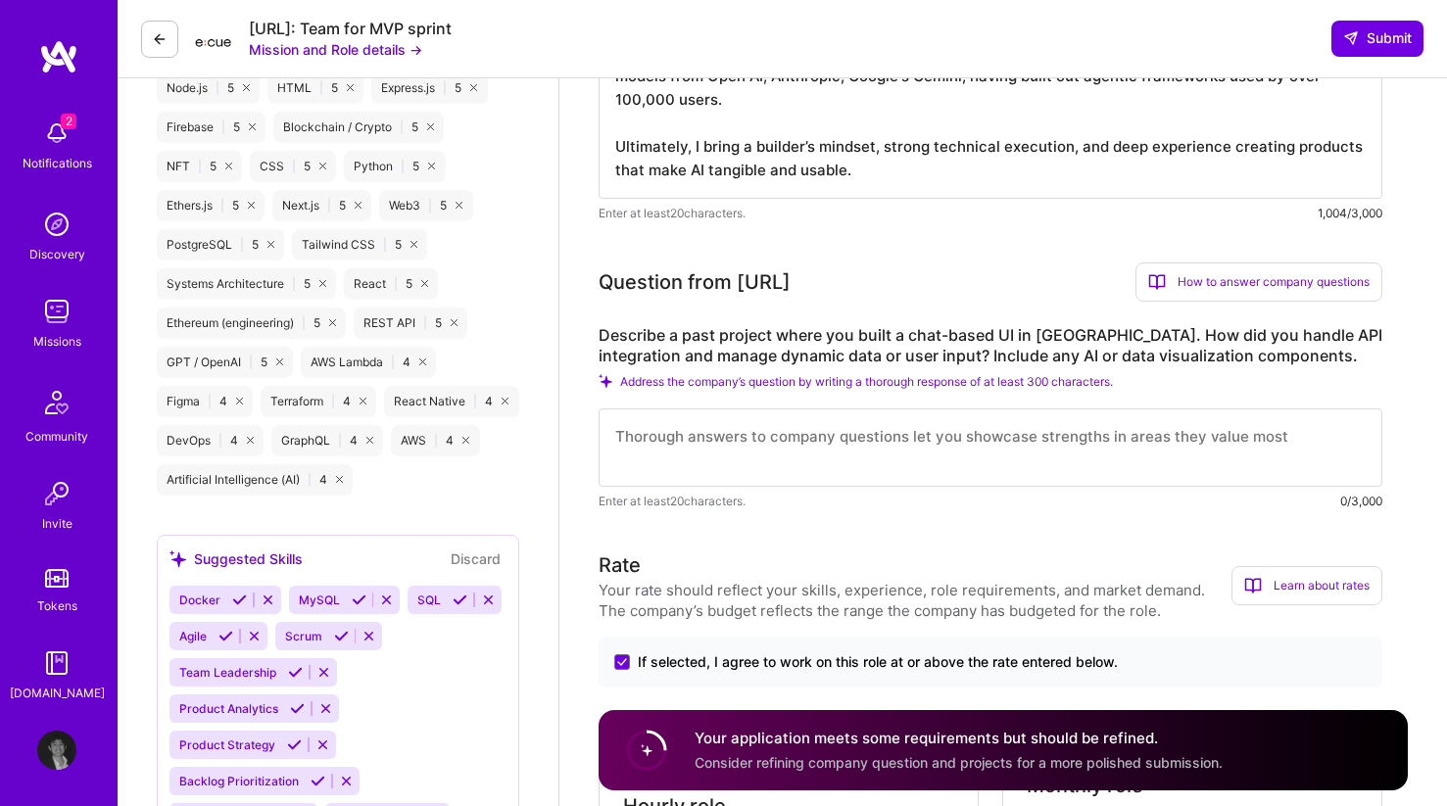
click at [1086, 456] on textarea at bounding box center [991, 447] width 784 height 78
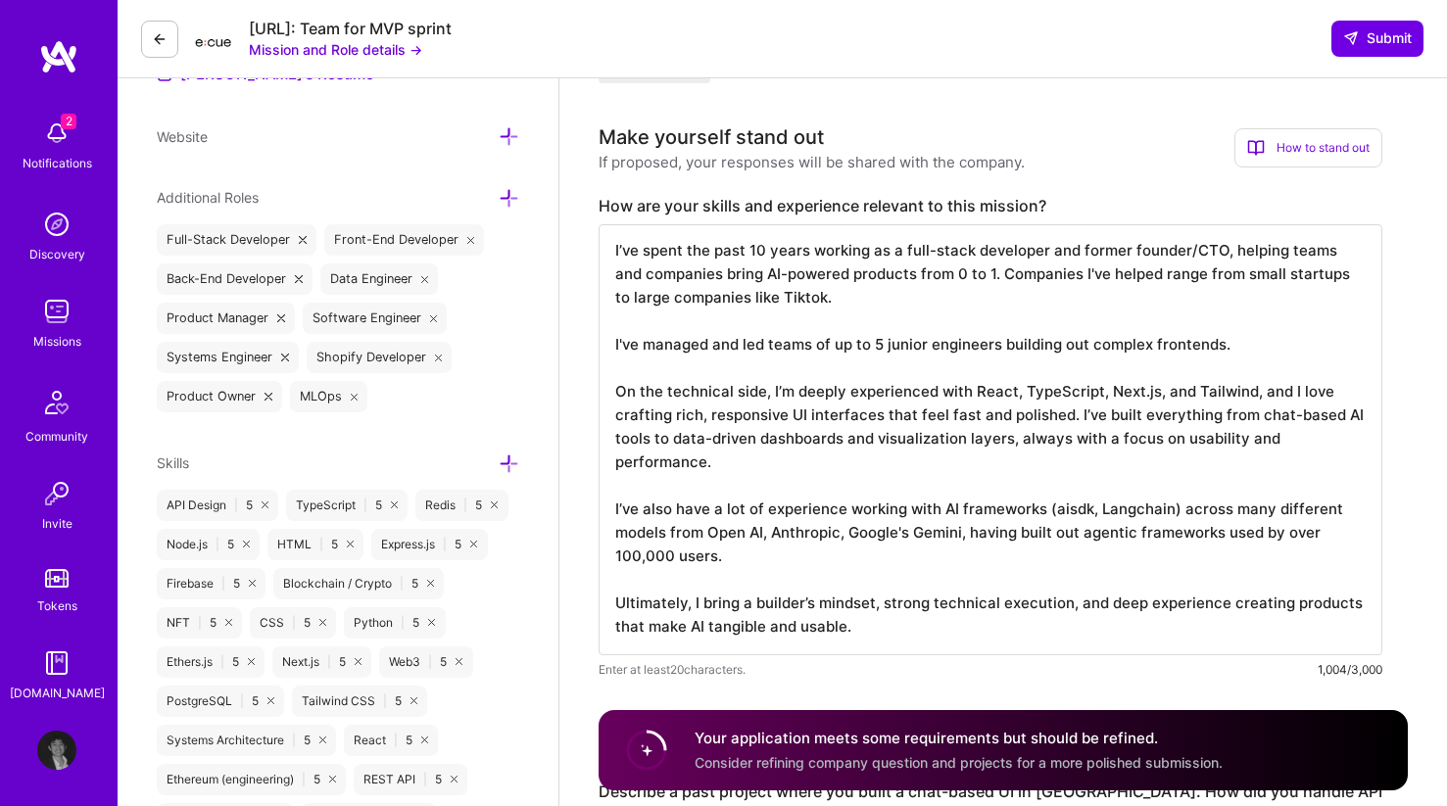
scroll to position [574, 0]
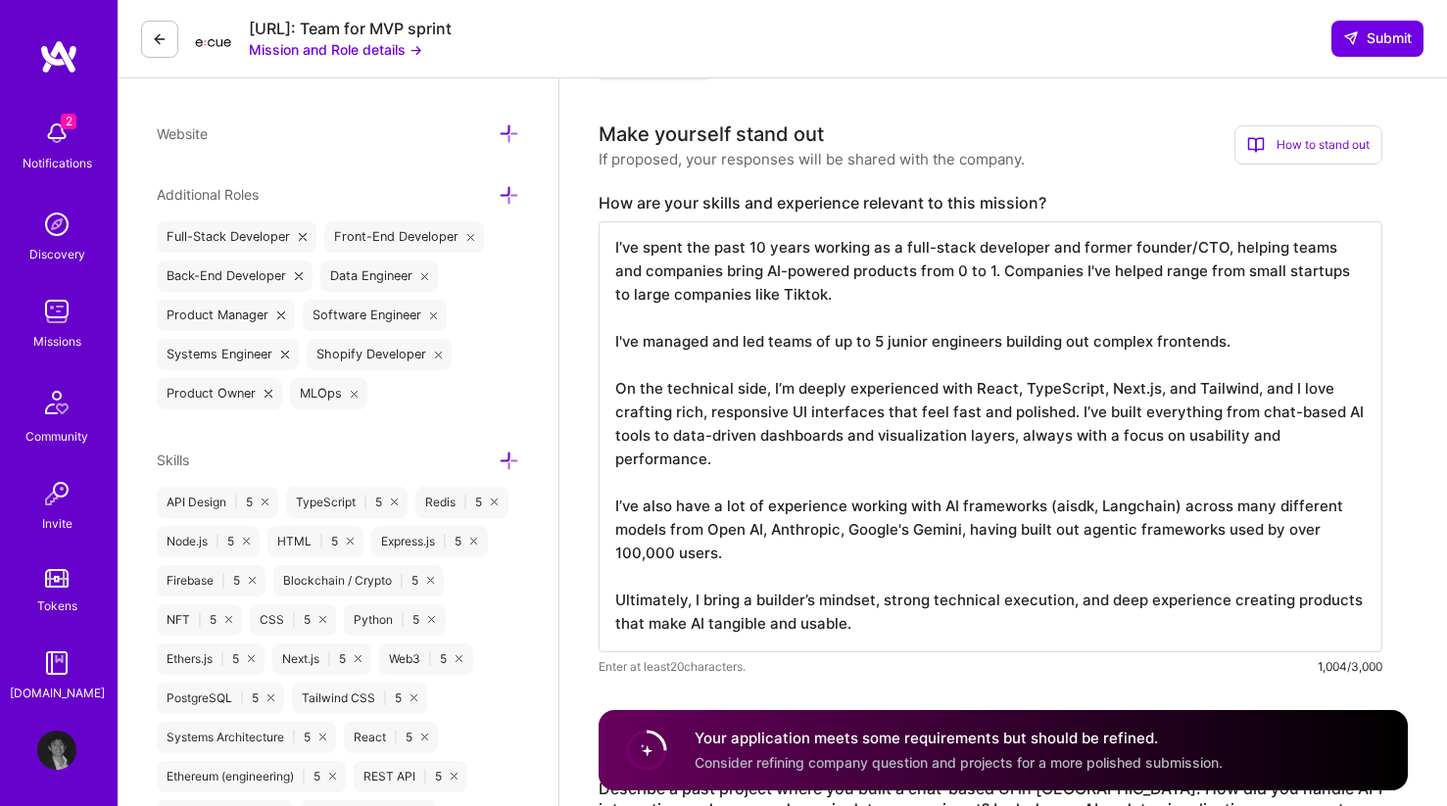
click at [1086, 540] on textarea "I’ve spent the past 10 years working as a full-stack developer and former found…" at bounding box center [991, 436] width 784 height 431
click at [1086, 549] on textarea "I’ve spent the past 10 years working as a full-stack developer and former found…" at bounding box center [991, 436] width 784 height 431
click at [1086, 539] on textarea "I’ve spent the past 10 years working as a full-stack developer and former found…" at bounding box center [991, 436] width 784 height 431
click at [1086, 519] on textarea "I’ve spent the past 10 years working as a full-stack developer and former found…" at bounding box center [991, 436] width 784 height 431
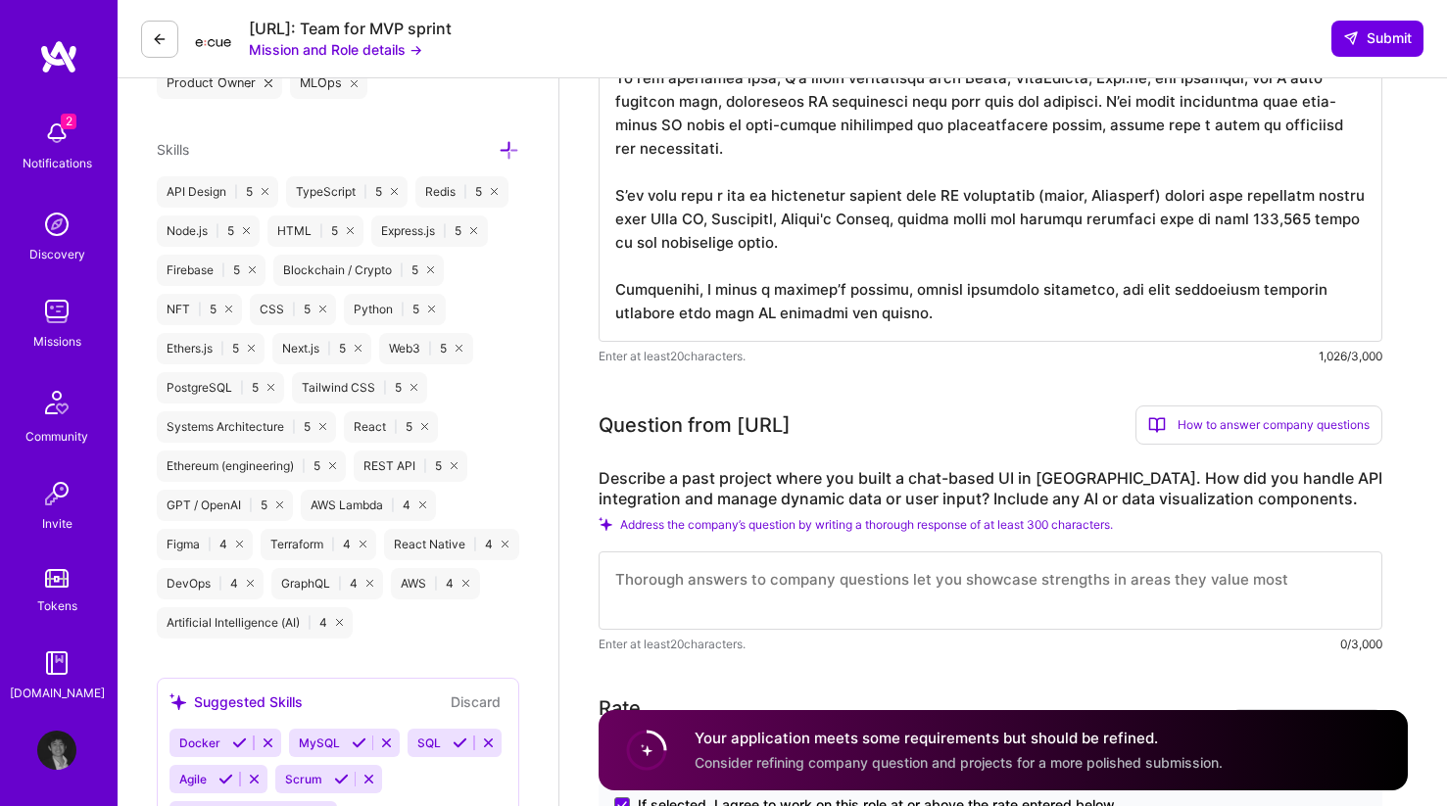
scroll to position [951, 0]
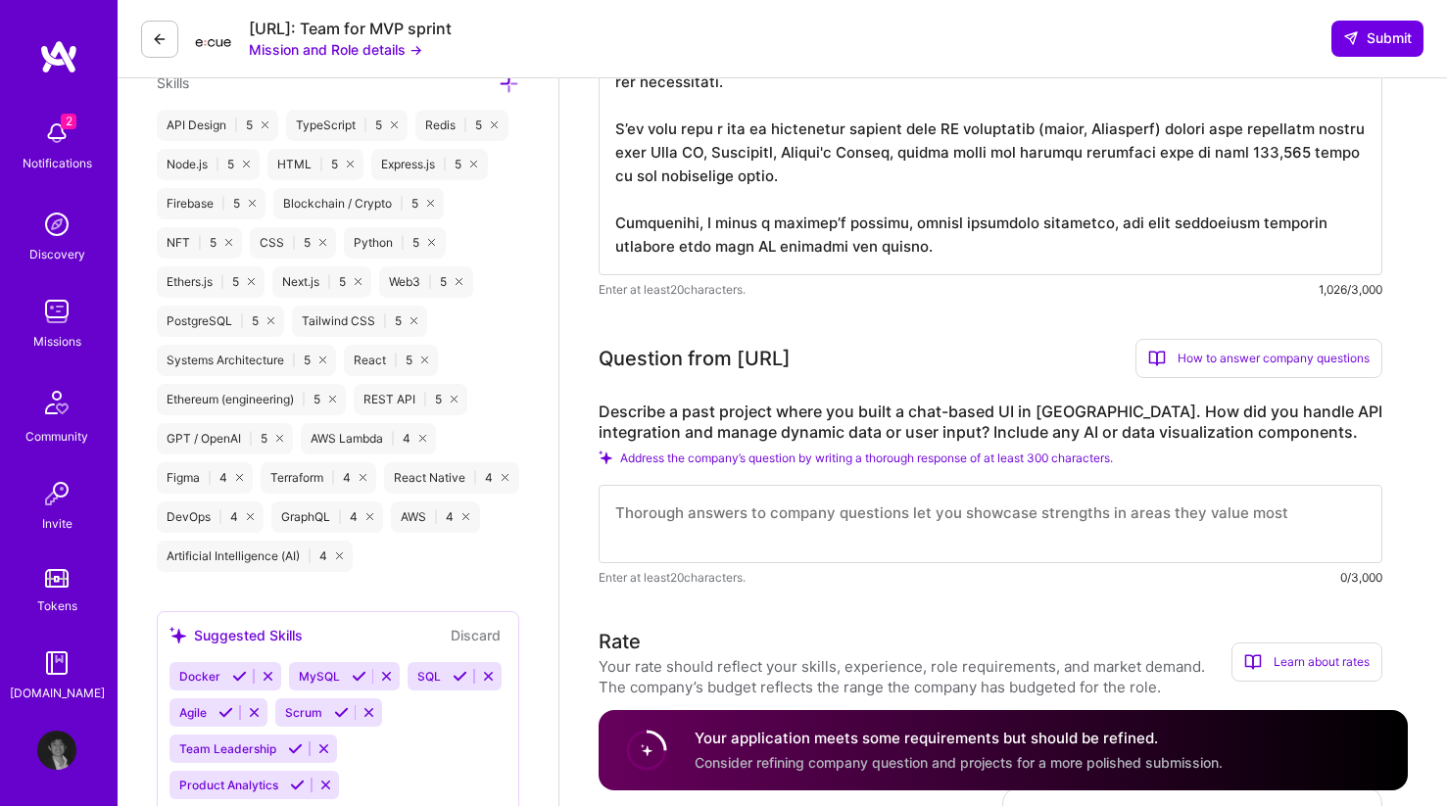
type textarea "L’ip dolor sit amet 48 conse adipisc el s doei-tempo incididun utl etdolo magna…"
click at [1086, 531] on textarea at bounding box center [991, 524] width 784 height 78
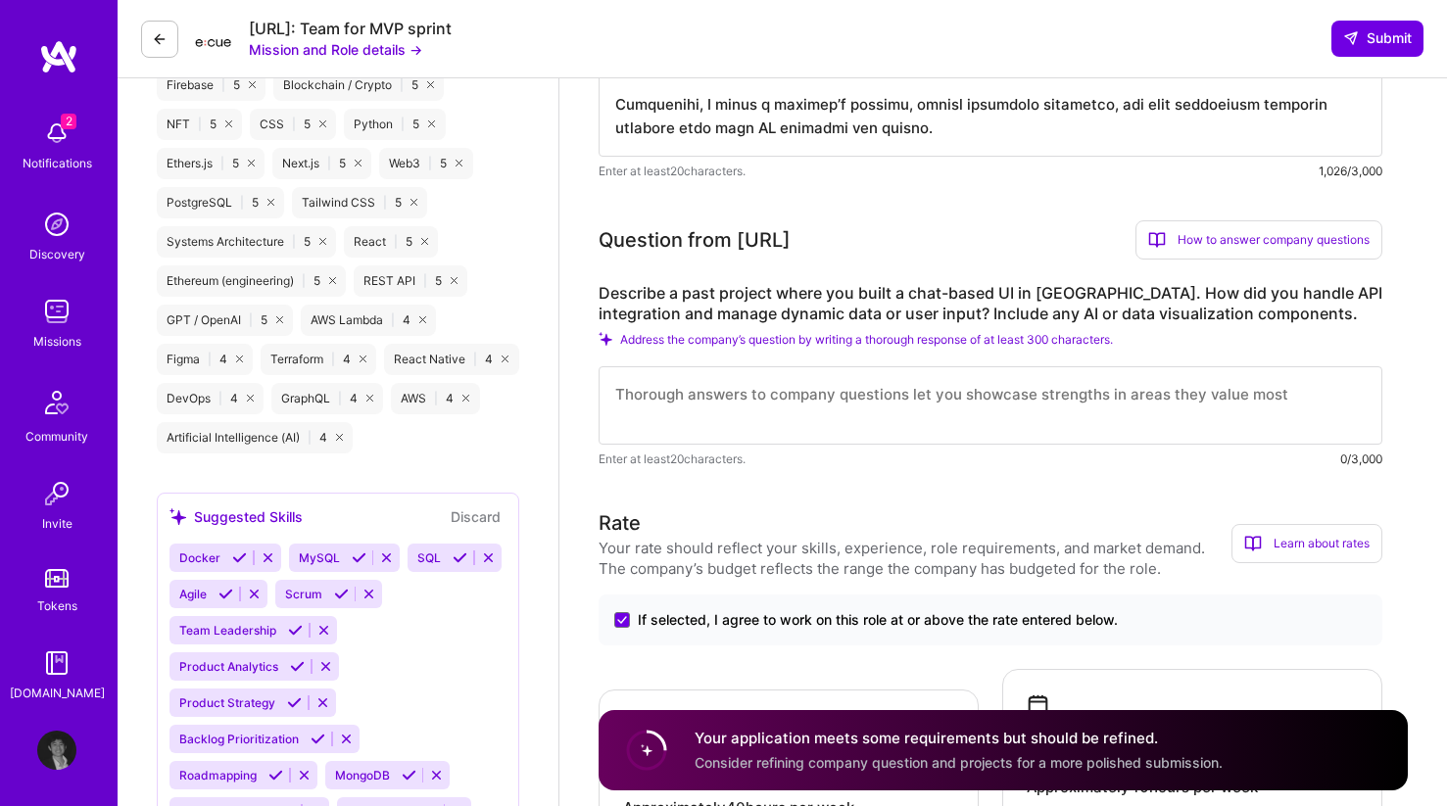
scroll to position [1077, 0]
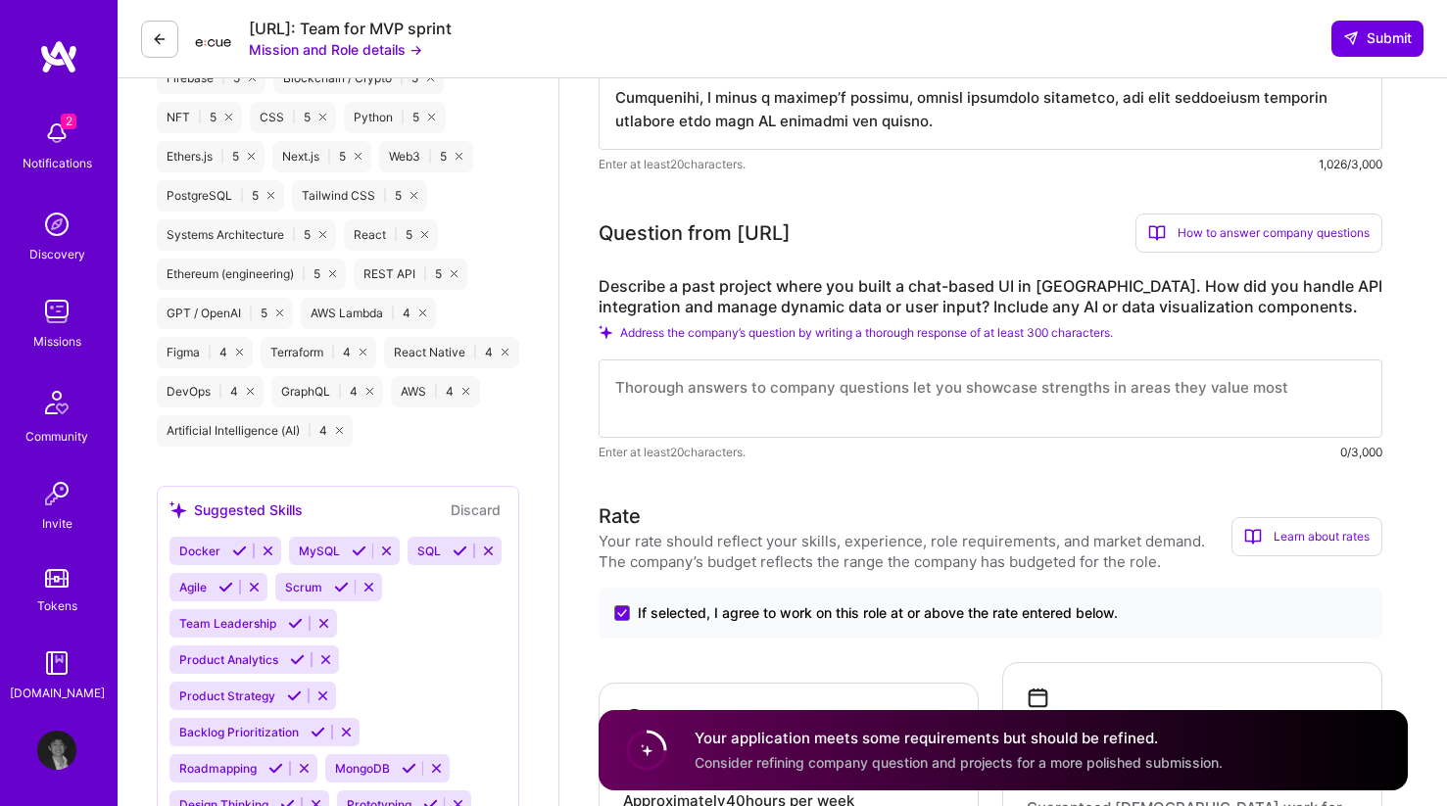
click at [1086, 230] on div "How to answer company questions" at bounding box center [1258, 233] width 247 height 39
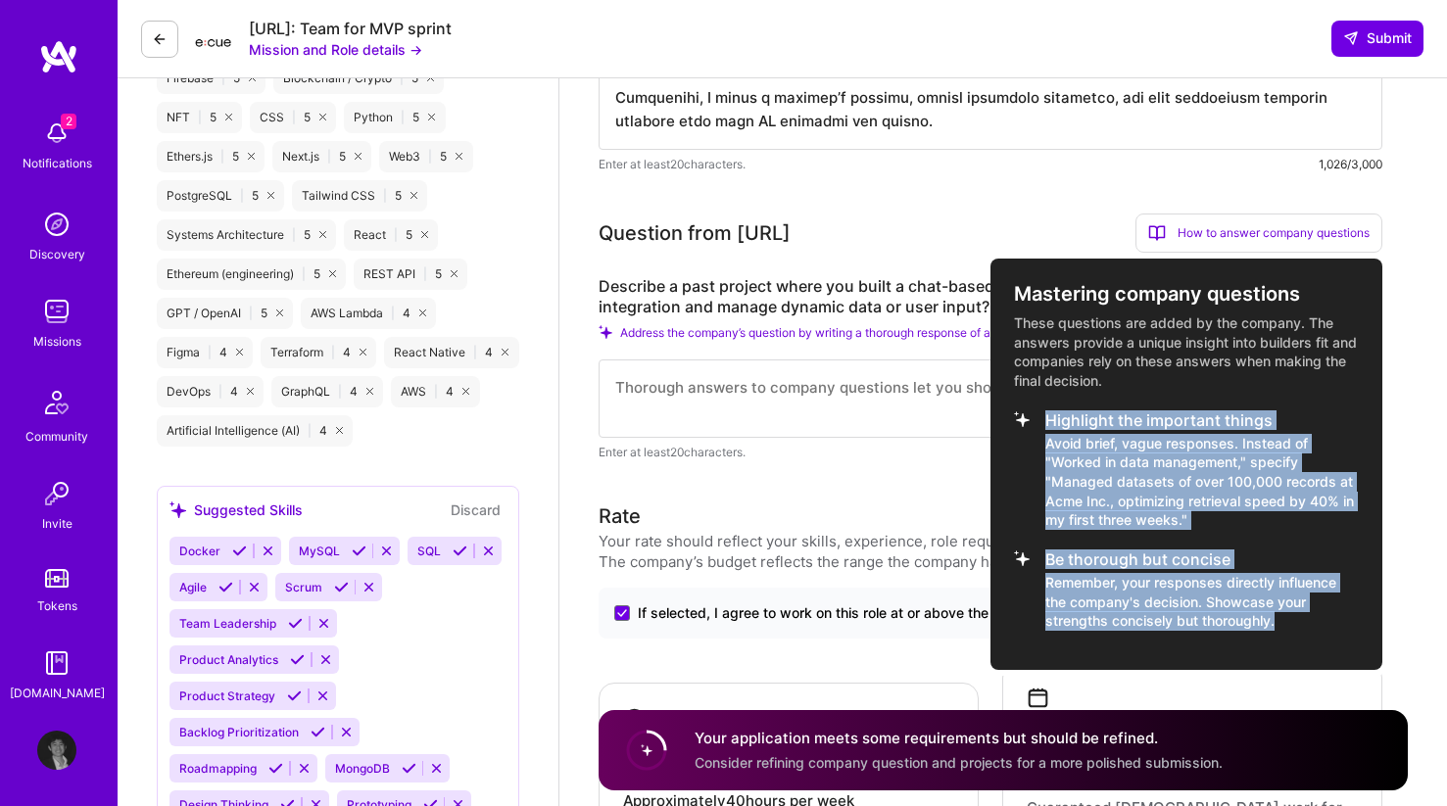
copy ul "Highlight the important things Avoid brief, vague responses. Instead of "Worked…"
drag, startPoint x: 1019, startPoint y: 407, endPoint x: 1301, endPoint y: 626, distance: 357.4
click at [1086, 626] on div "Mastering company questions These questions are added by the company. The answe…" at bounding box center [1186, 464] width 392 height 411
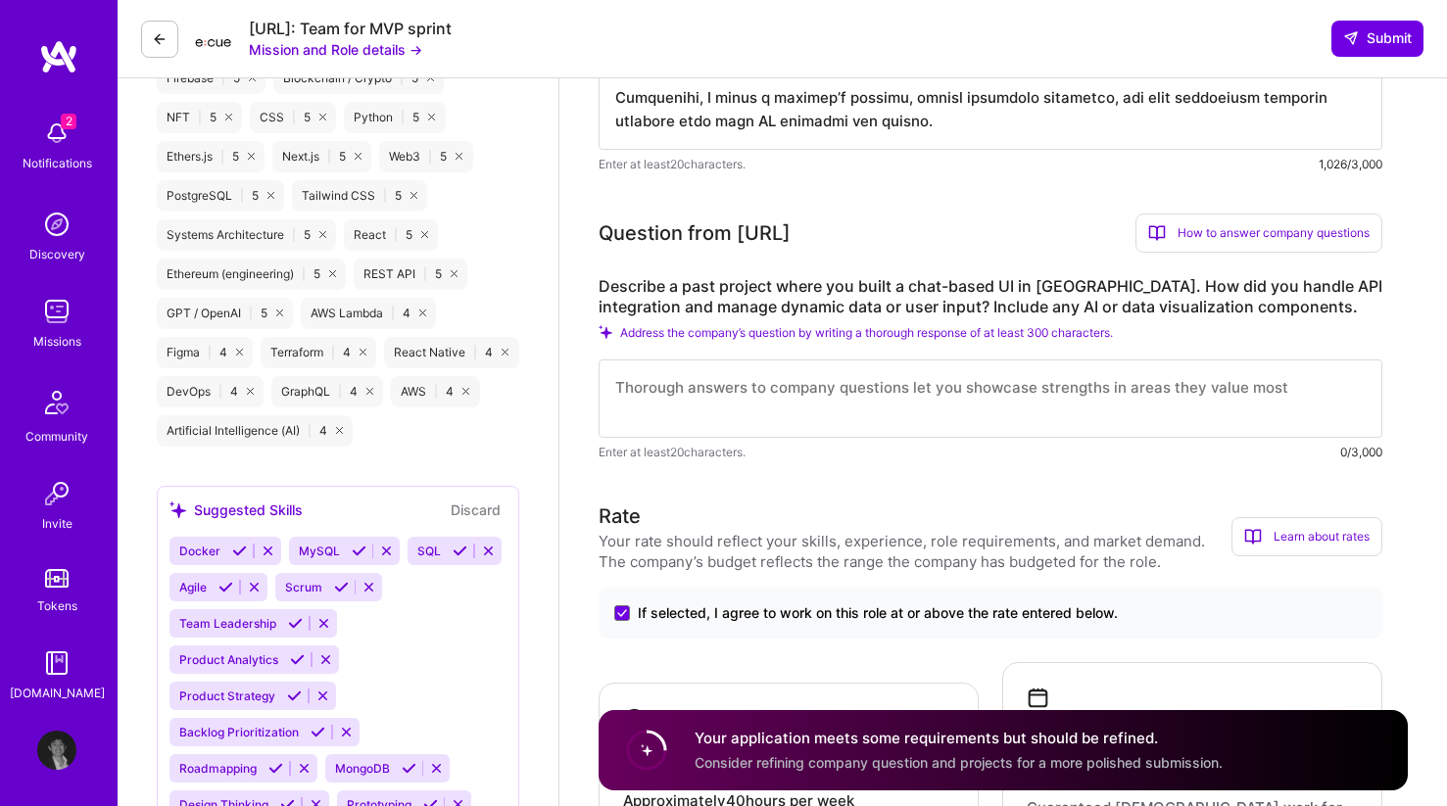
click at [1086, 388] on textarea at bounding box center [991, 399] width 784 height 78
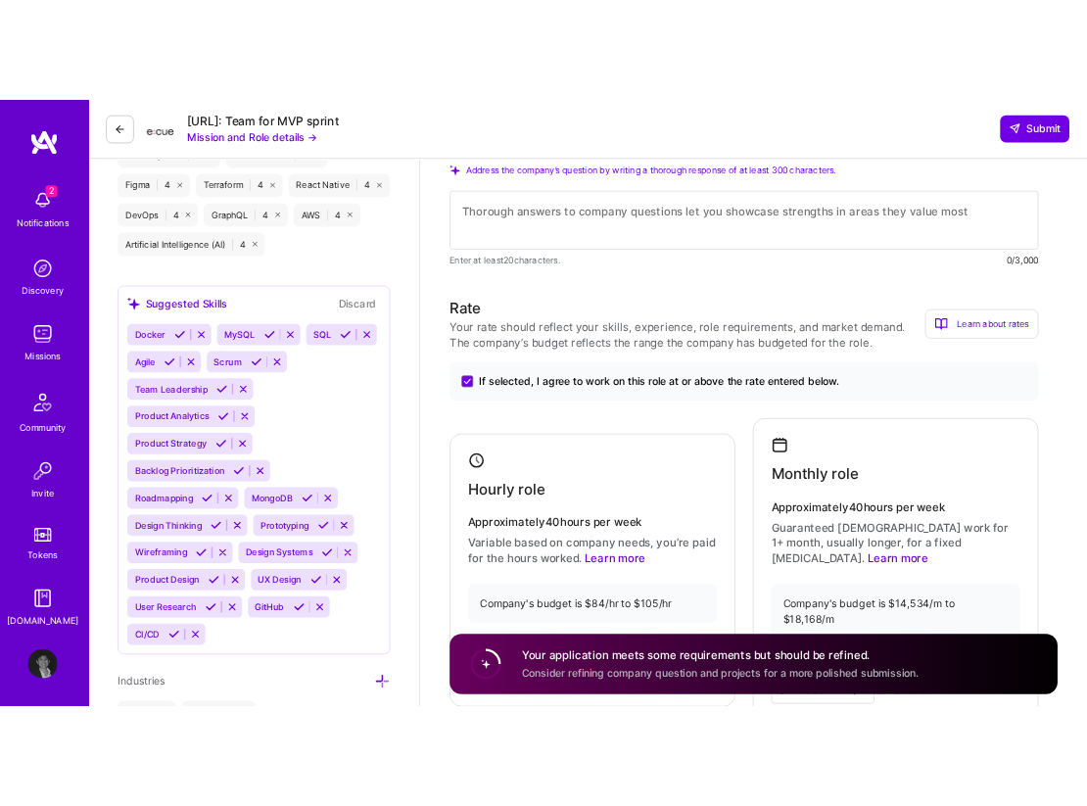
scroll to position [1078, 0]
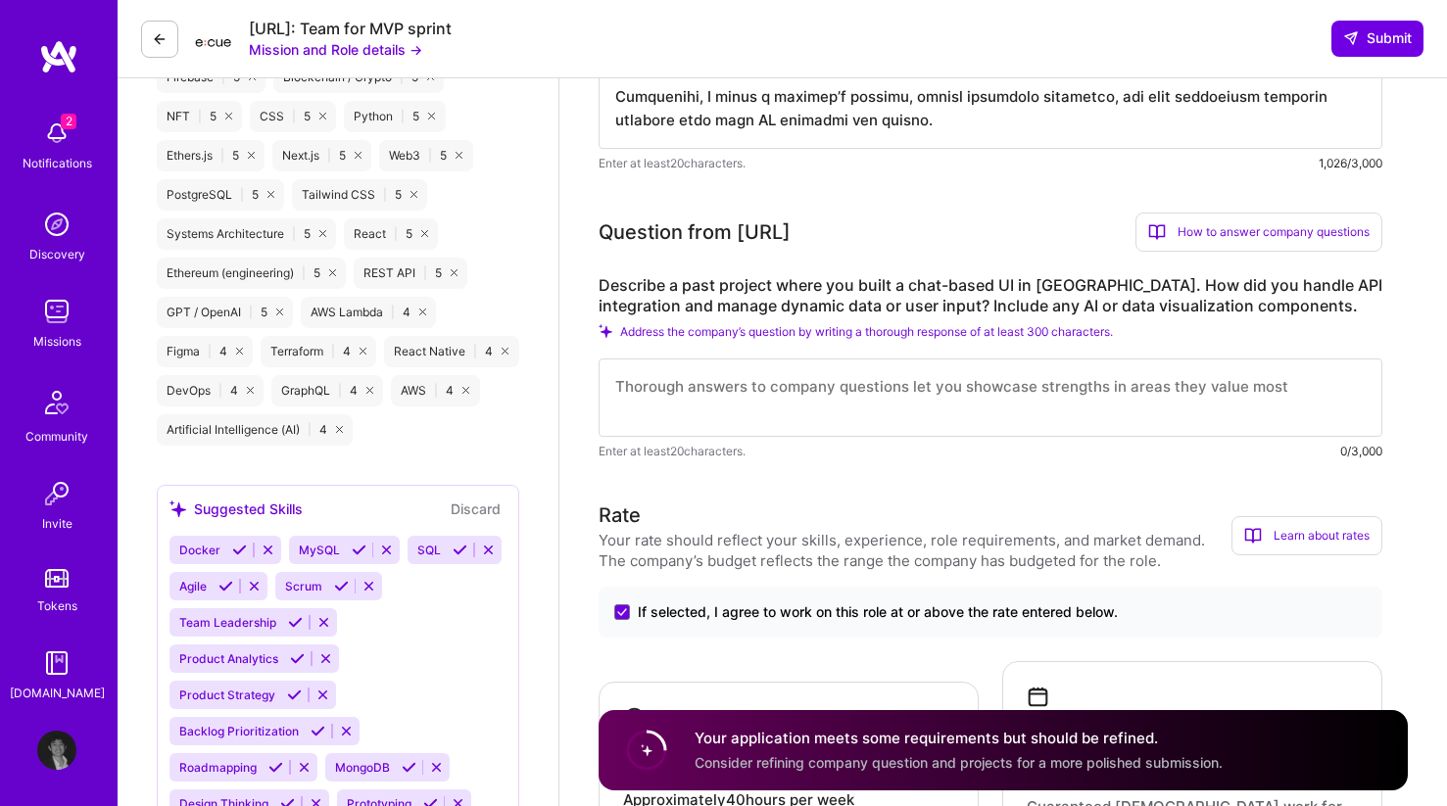
click at [1077, 296] on label "Describe a past project where you built a chat-based UI in [GEOGRAPHIC_DATA]. H…" at bounding box center [991, 295] width 784 height 41
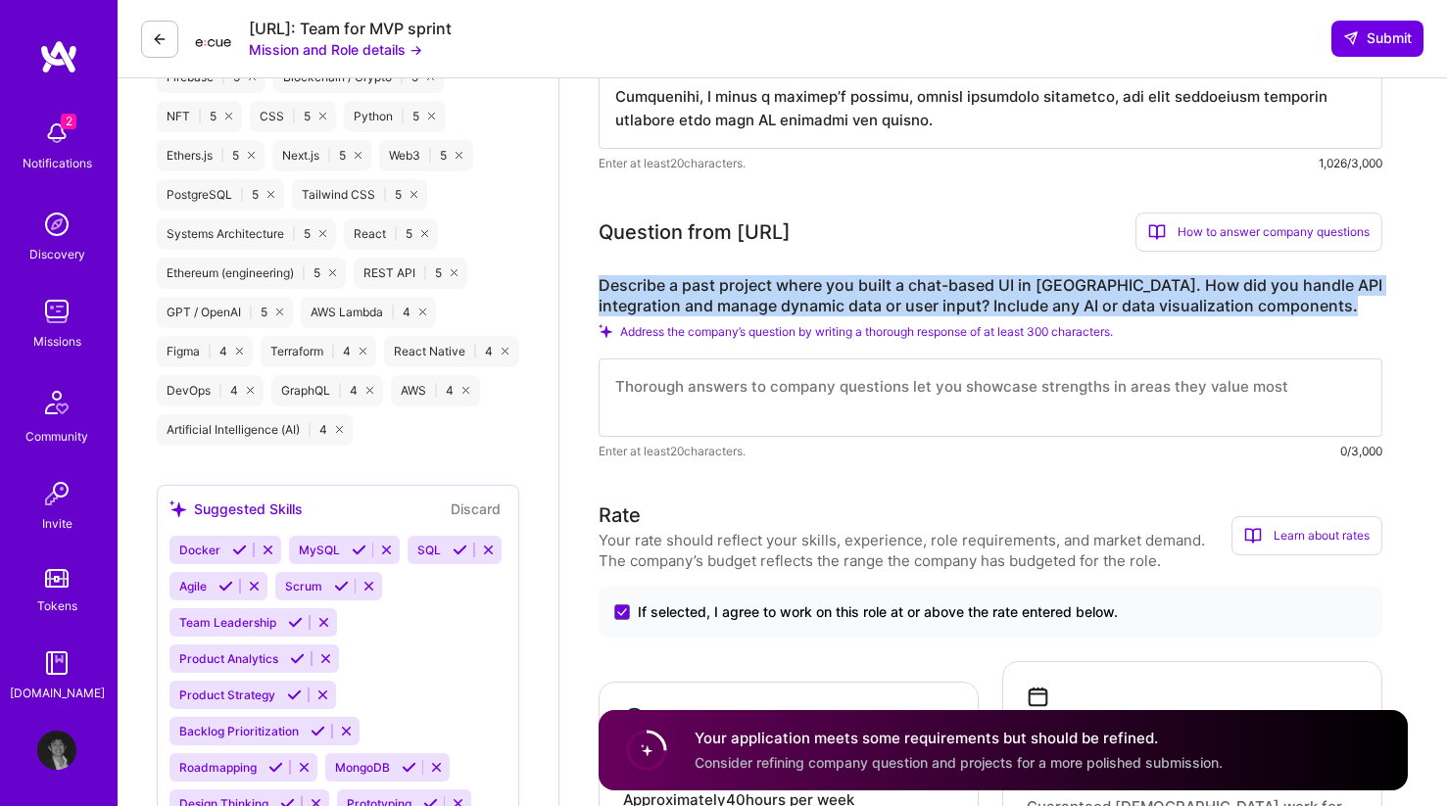
click at [1077, 296] on label "Describe a past project where you built a chat-based UI in [GEOGRAPHIC_DATA]. H…" at bounding box center [991, 295] width 784 height 41
copy label "Describe a past project where you built a chat-based UI in [GEOGRAPHIC_DATA]. H…"
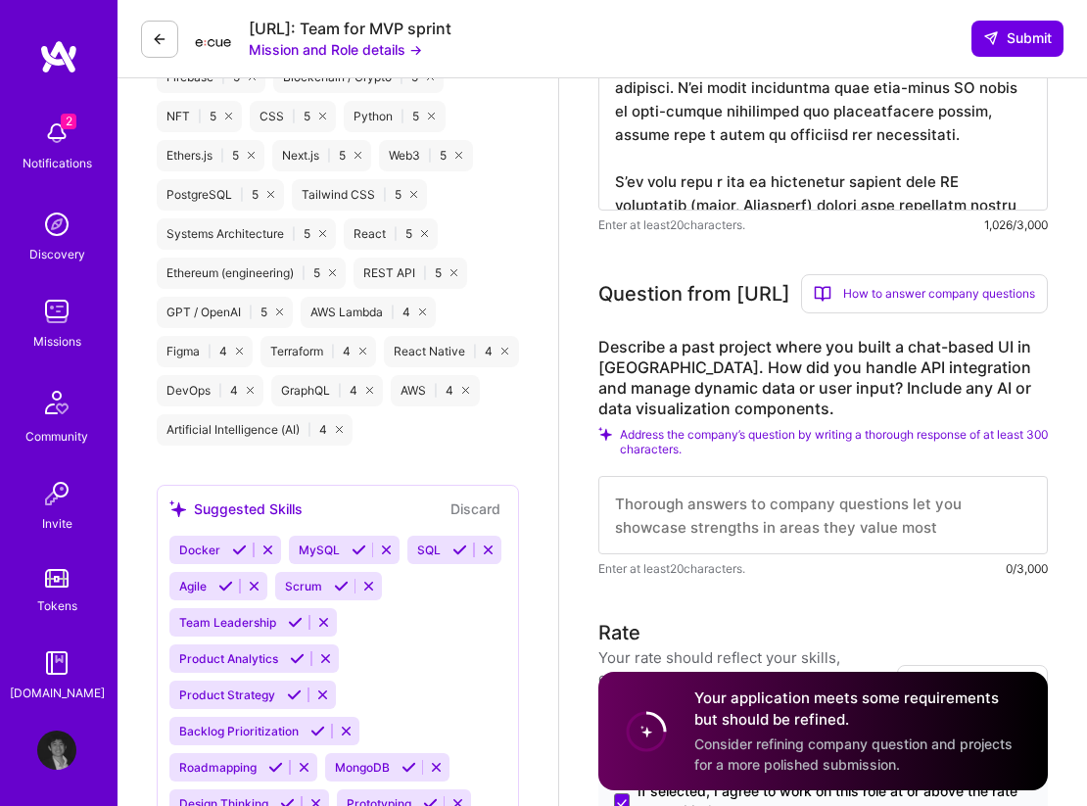
click at [668, 554] on textarea at bounding box center [824, 515] width 450 height 78
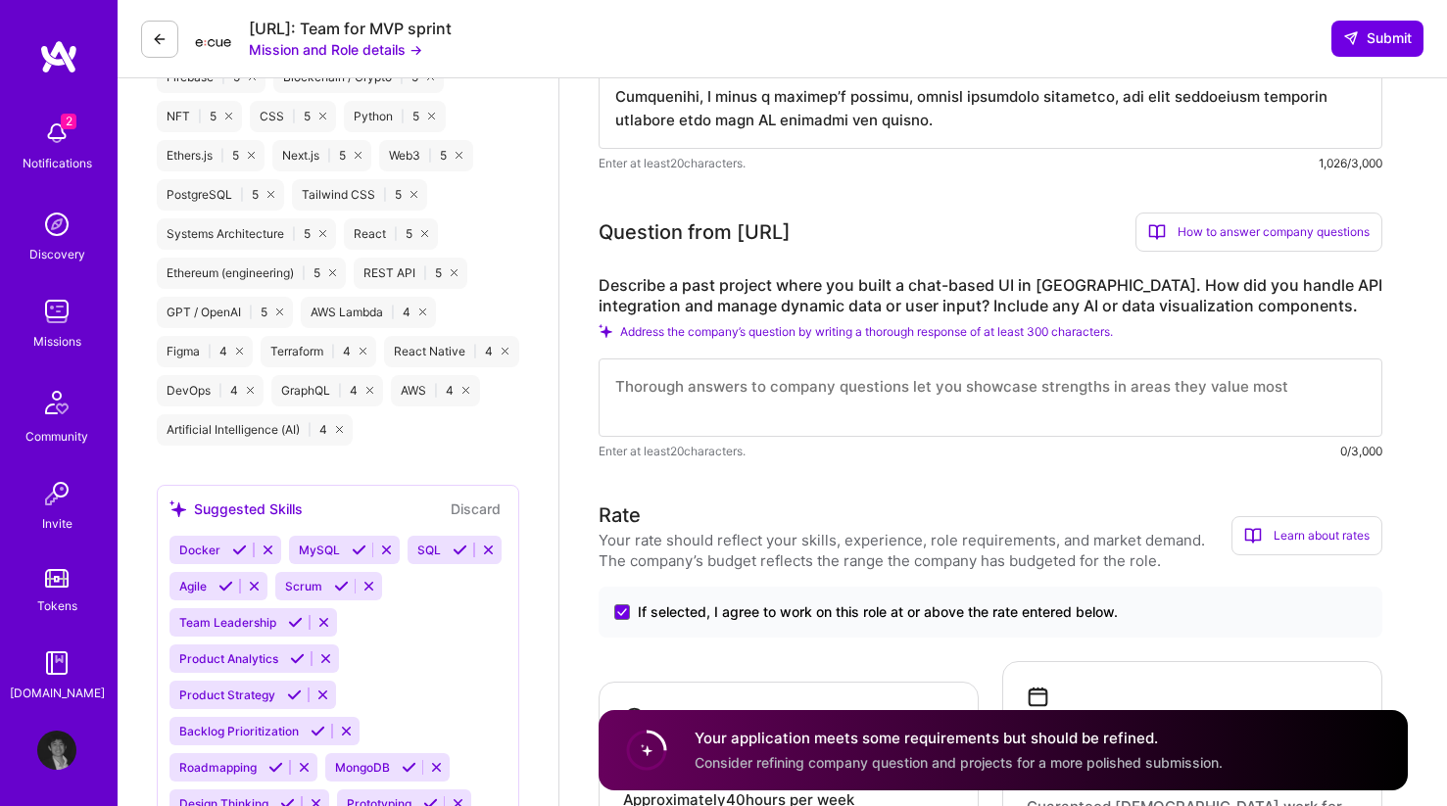
scroll to position [1042, 0]
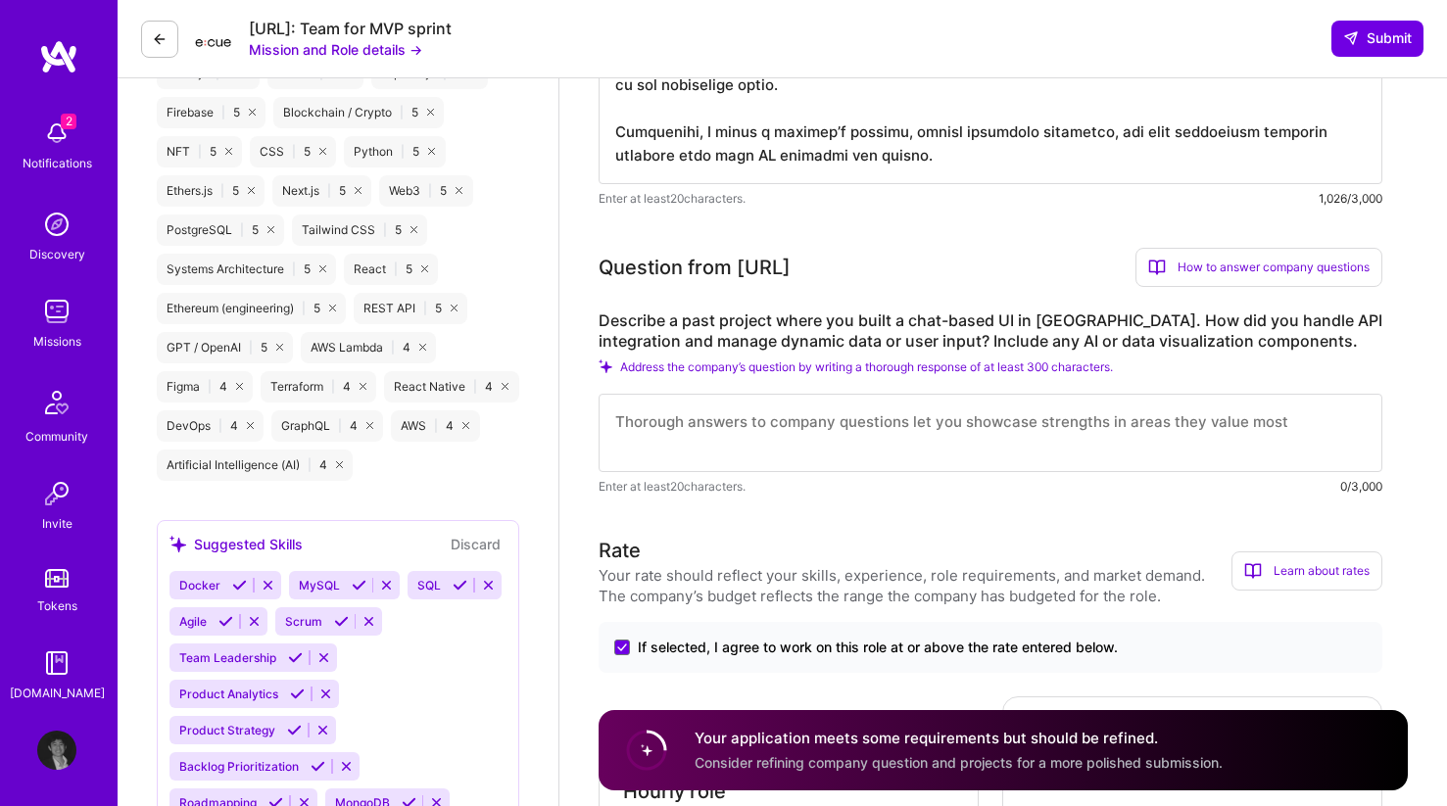
paste textarea "L ipsumd sita consectetur A elits doe t incidi utl etd Magnaal — e adminimven q…"
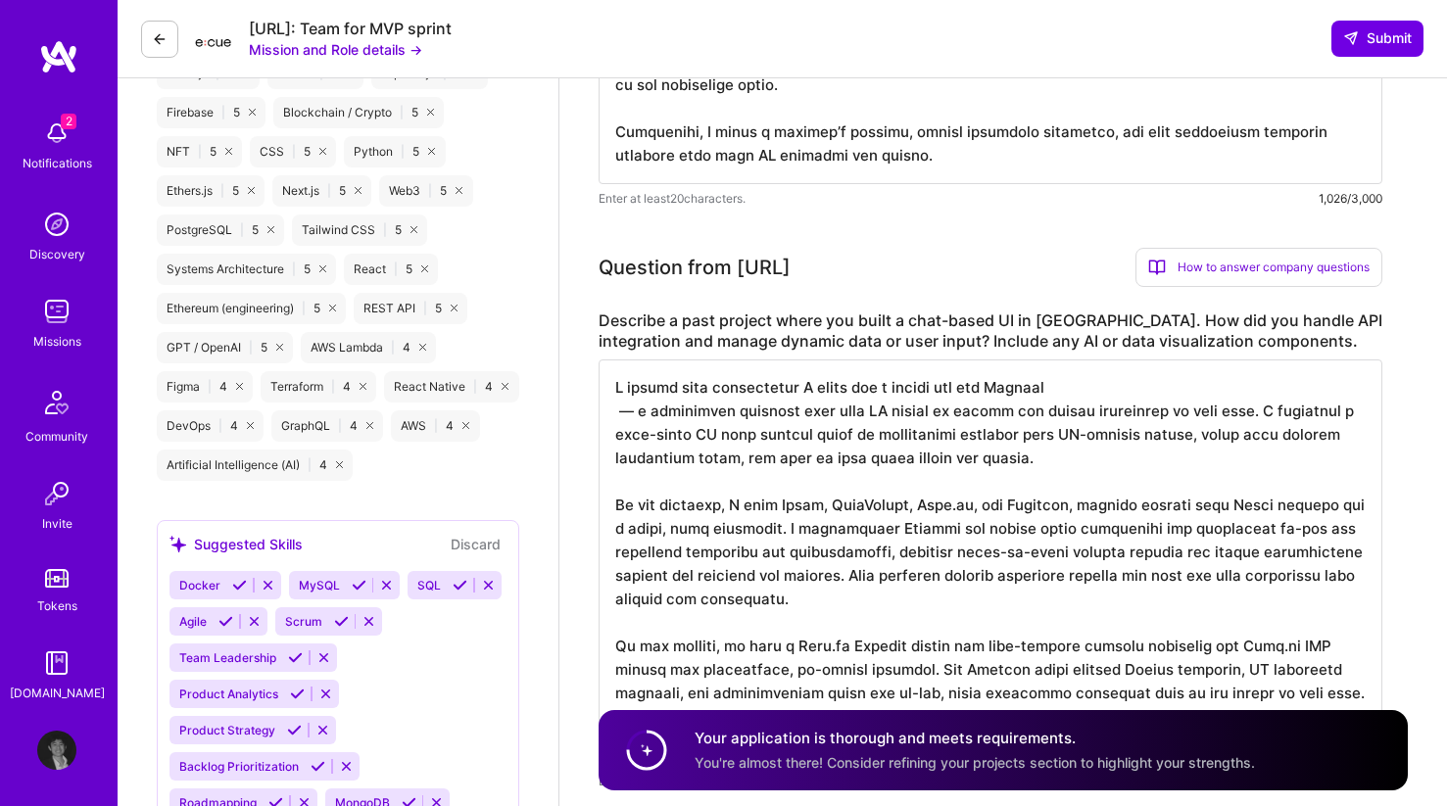
scroll to position [2, 0]
click at [637, 413] on textarea at bounding box center [991, 564] width 784 height 408
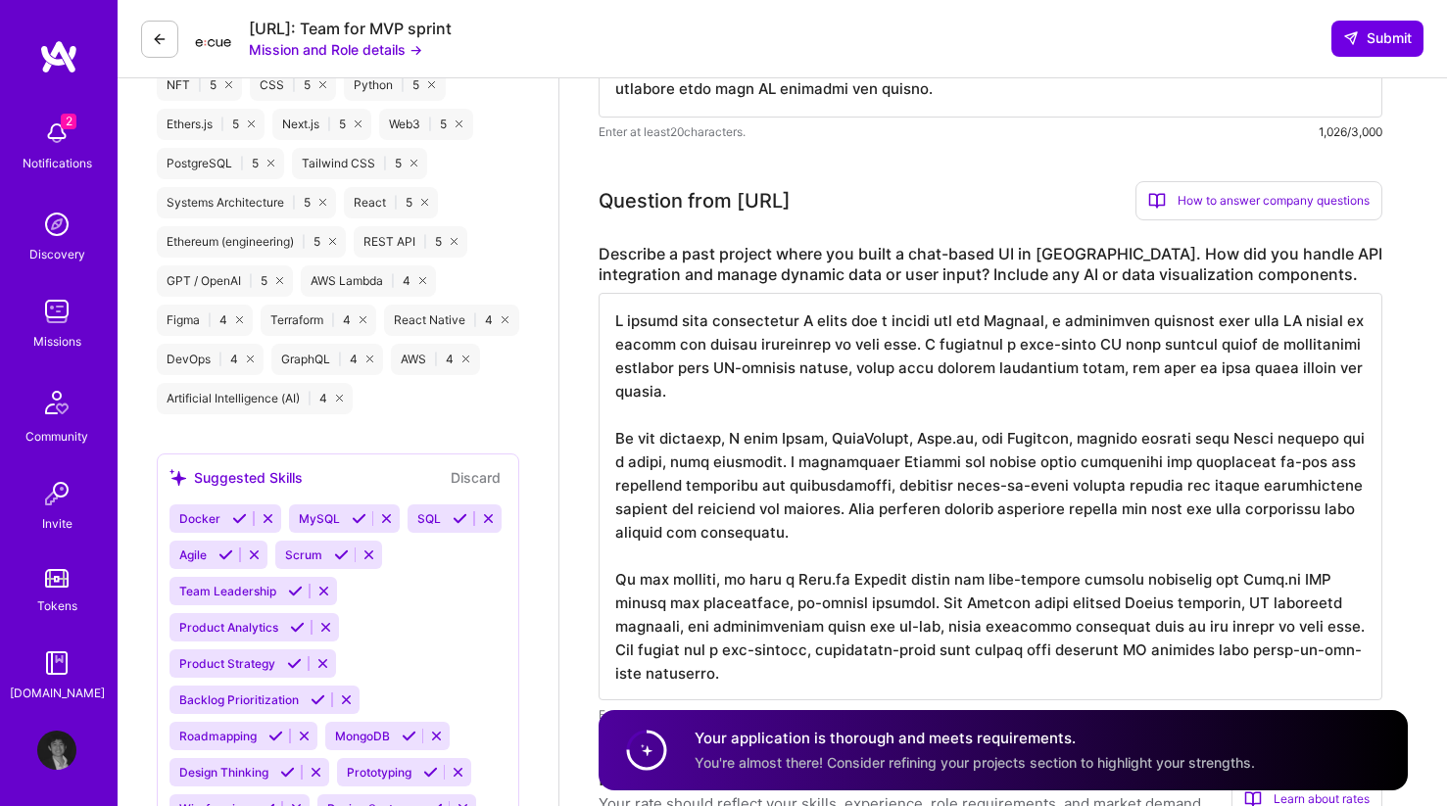
scroll to position [1111, 0]
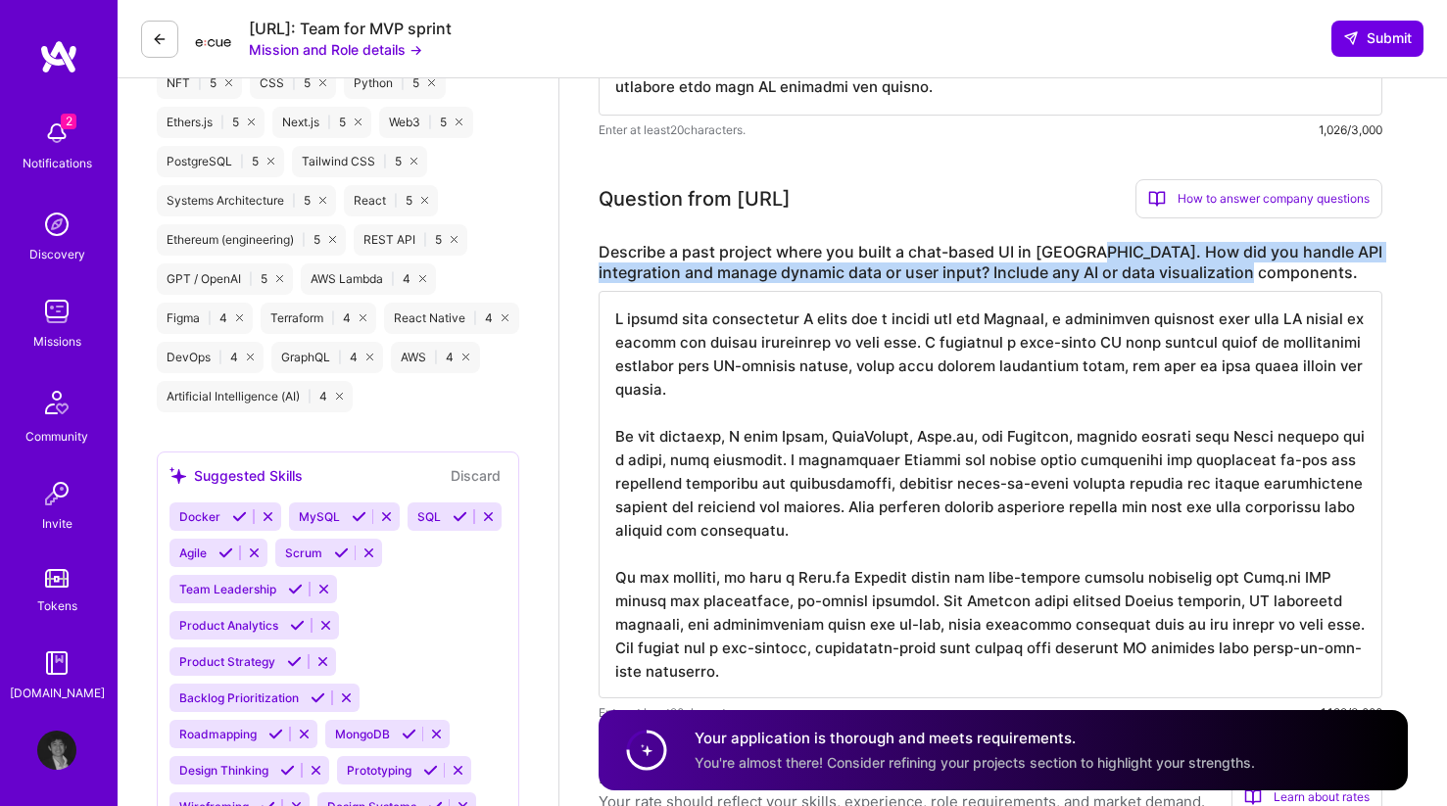
drag, startPoint x: 1275, startPoint y: 266, endPoint x: 1088, endPoint y: 254, distance: 187.5
click at [1086, 254] on label "Describe a past project where you built a chat-based UI in [GEOGRAPHIC_DATA]. H…" at bounding box center [991, 262] width 784 height 41
copy label "How did you handle API integration and manage dynamic data or user input? Inclu…"
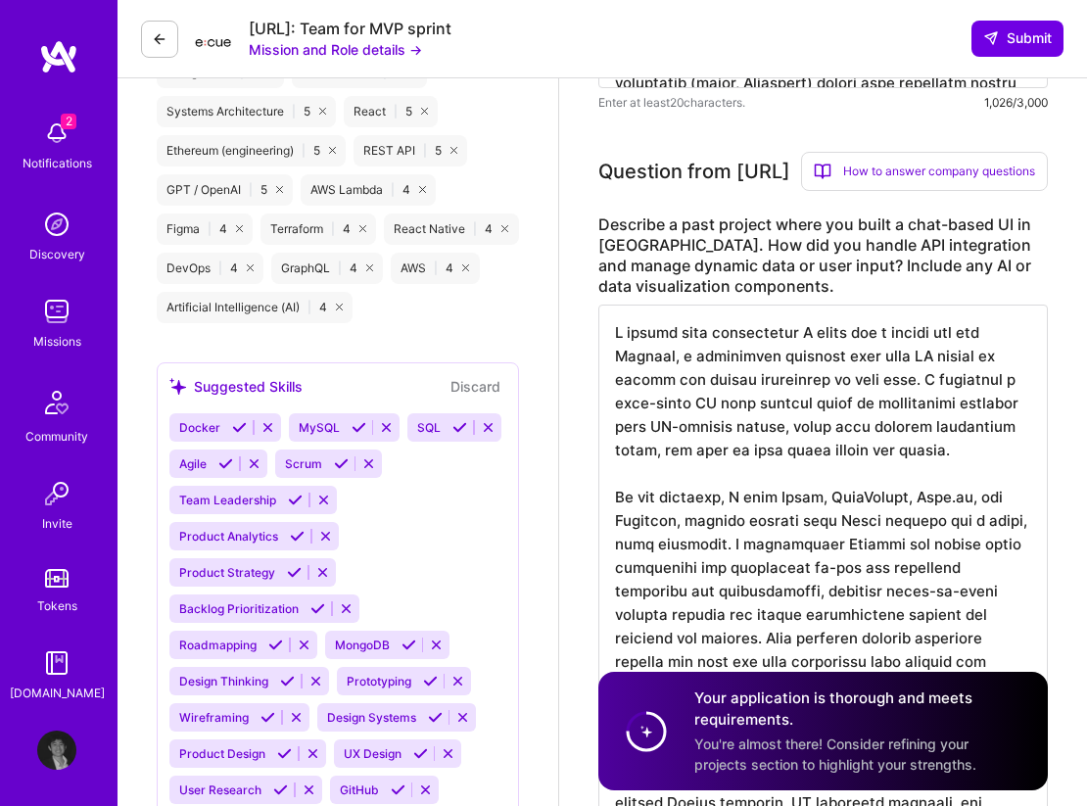
scroll to position [2, 0]
click at [842, 476] on textarea at bounding box center [824, 638] width 450 height 666
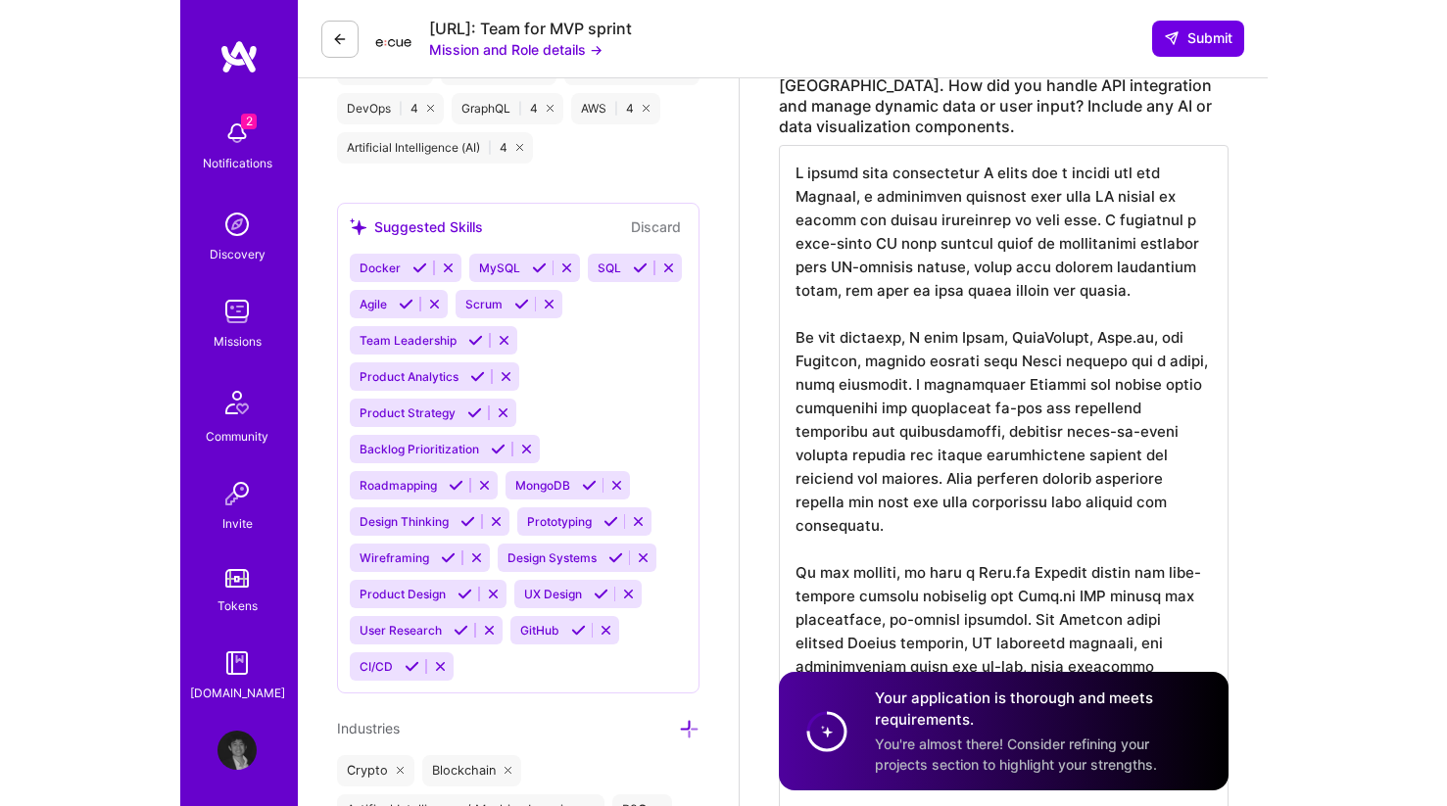
scroll to position [0, 0]
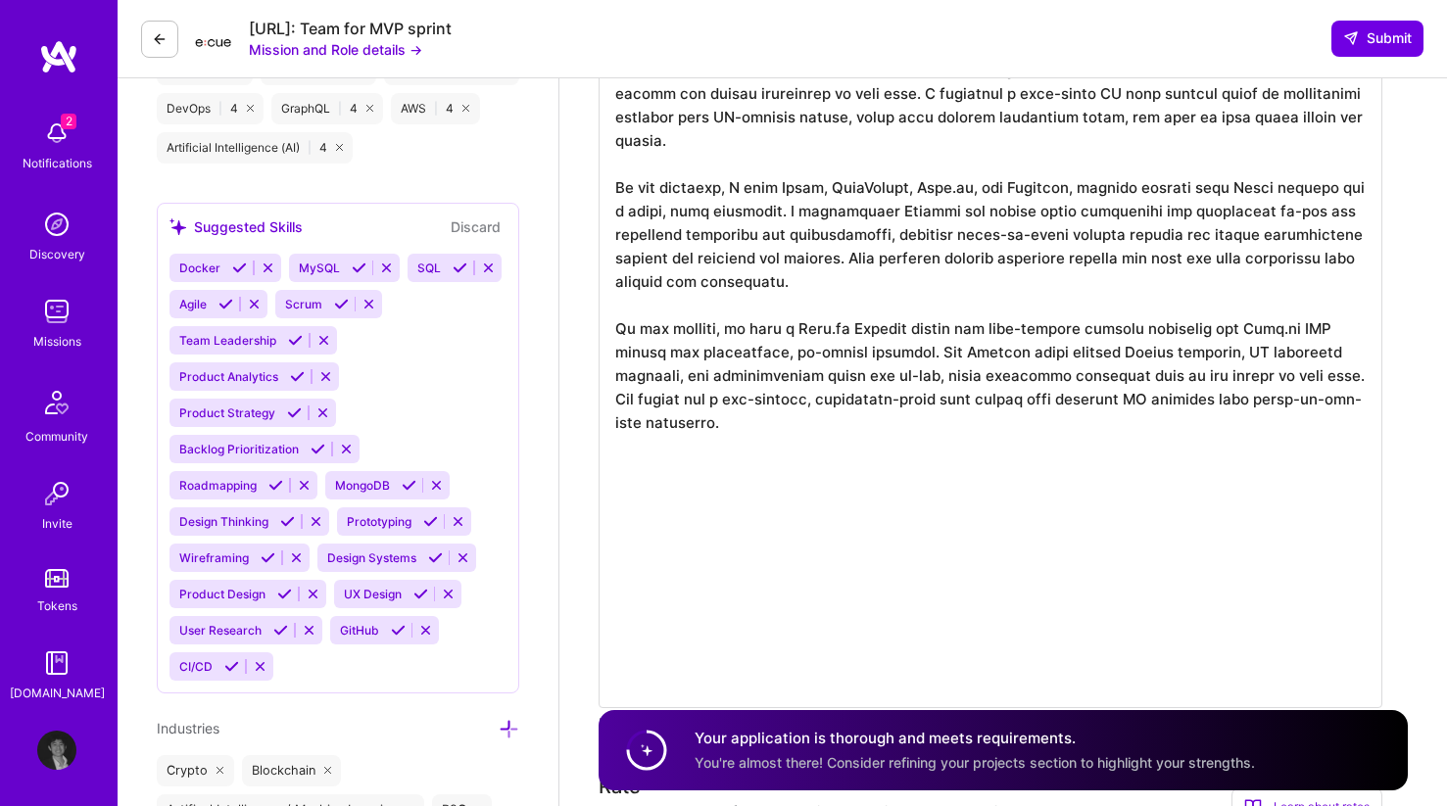
paste textarea "Loremip dolo si-ame’c Adipiscing EL seddo ei tempo inci-utla, ET-dolore magnaal…"
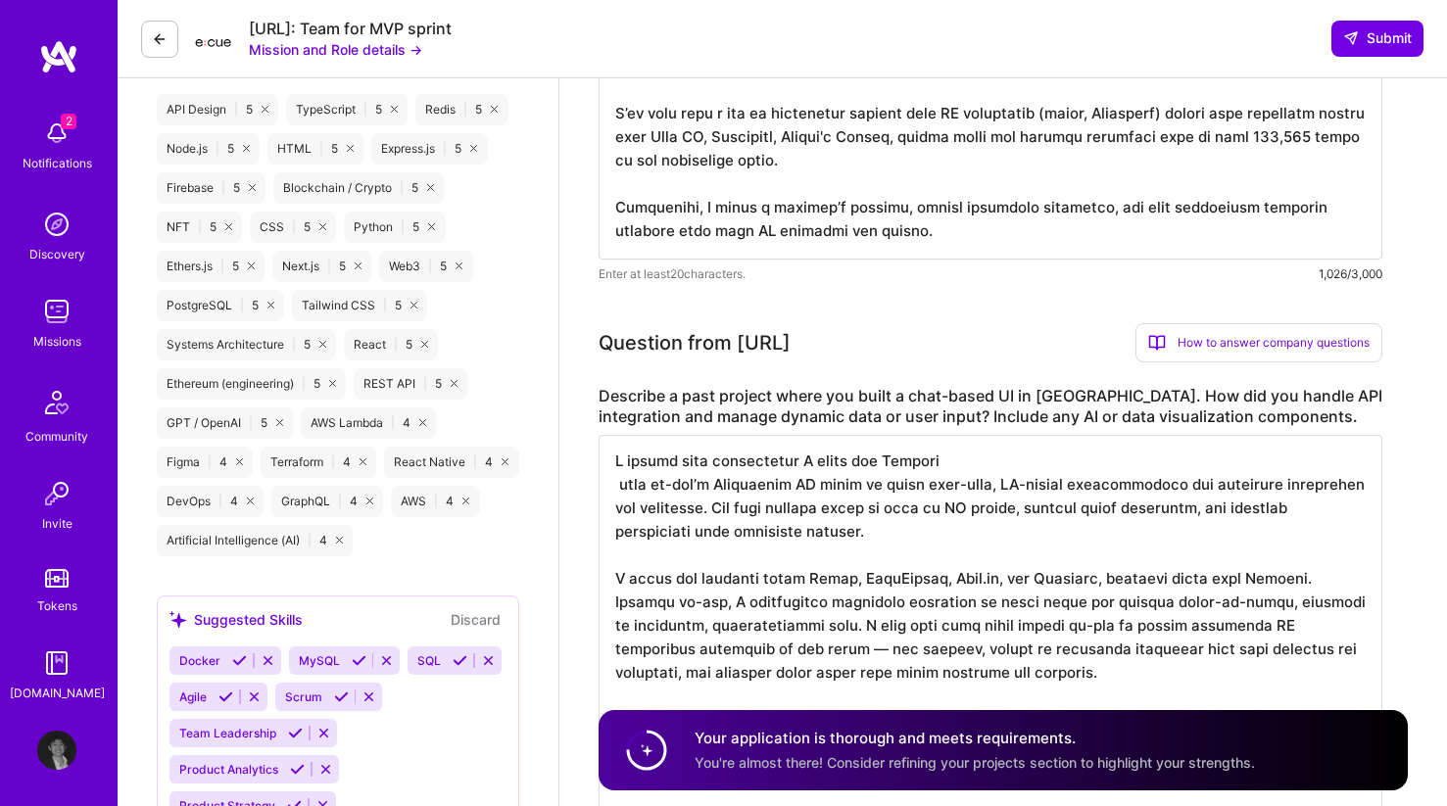
scroll to position [2, 0]
click at [623, 484] on textarea at bounding box center [991, 650] width 784 height 431
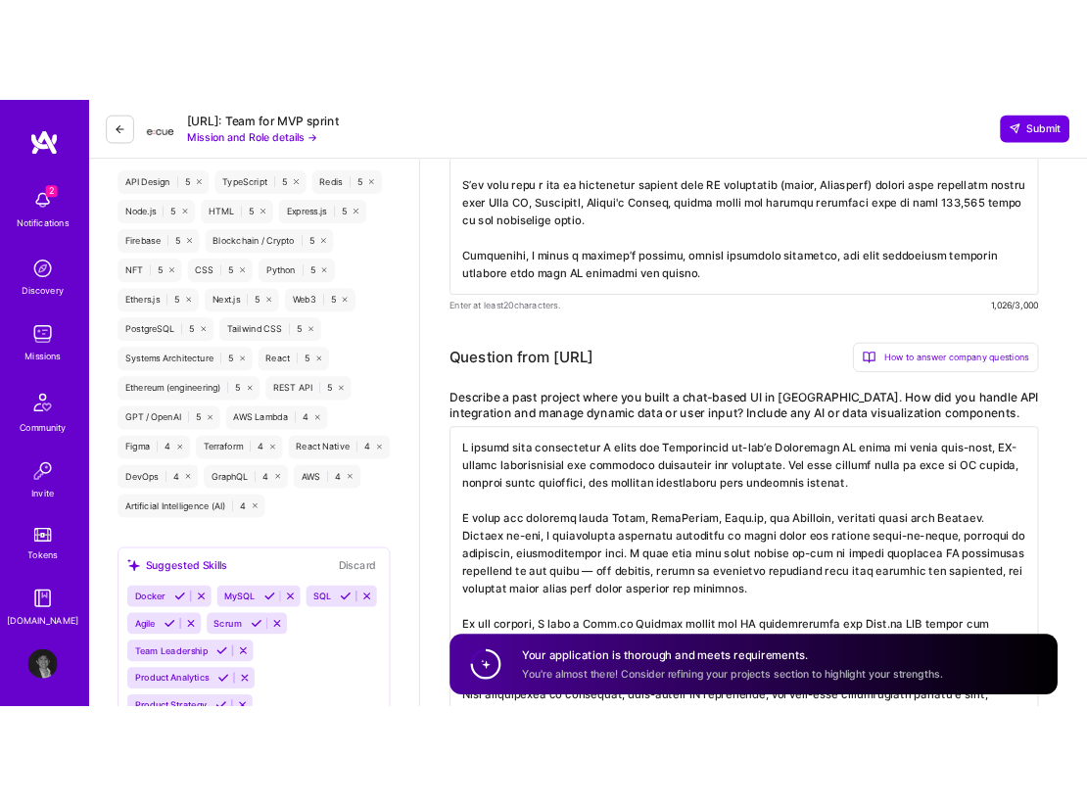
scroll to position [0, 0]
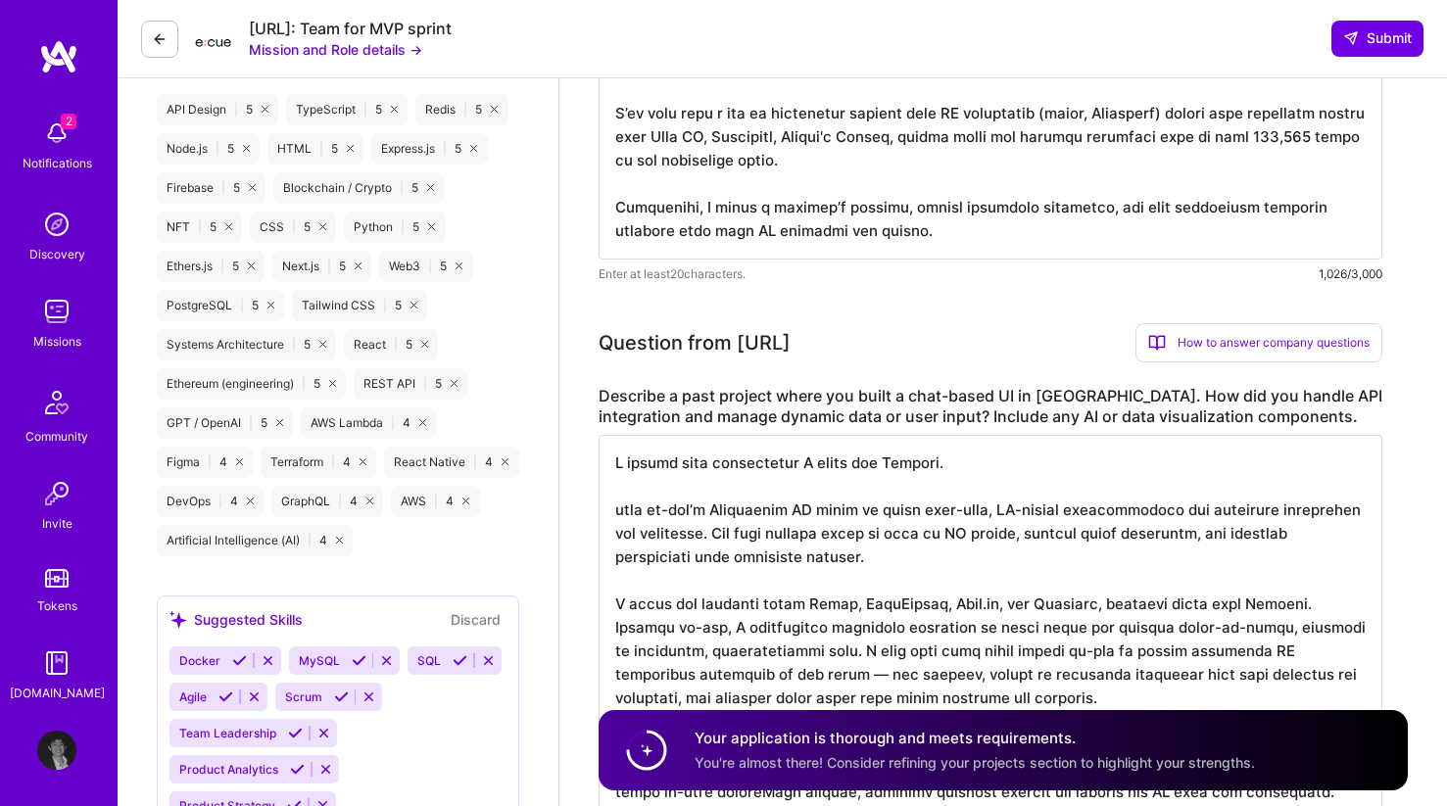
click at [1027, 474] on textarea at bounding box center [991, 662] width 784 height 455
drag, startPoint x: 814, startPoint y: 540, endPoint x: 589, endPoint y: 507, distance: 227.6
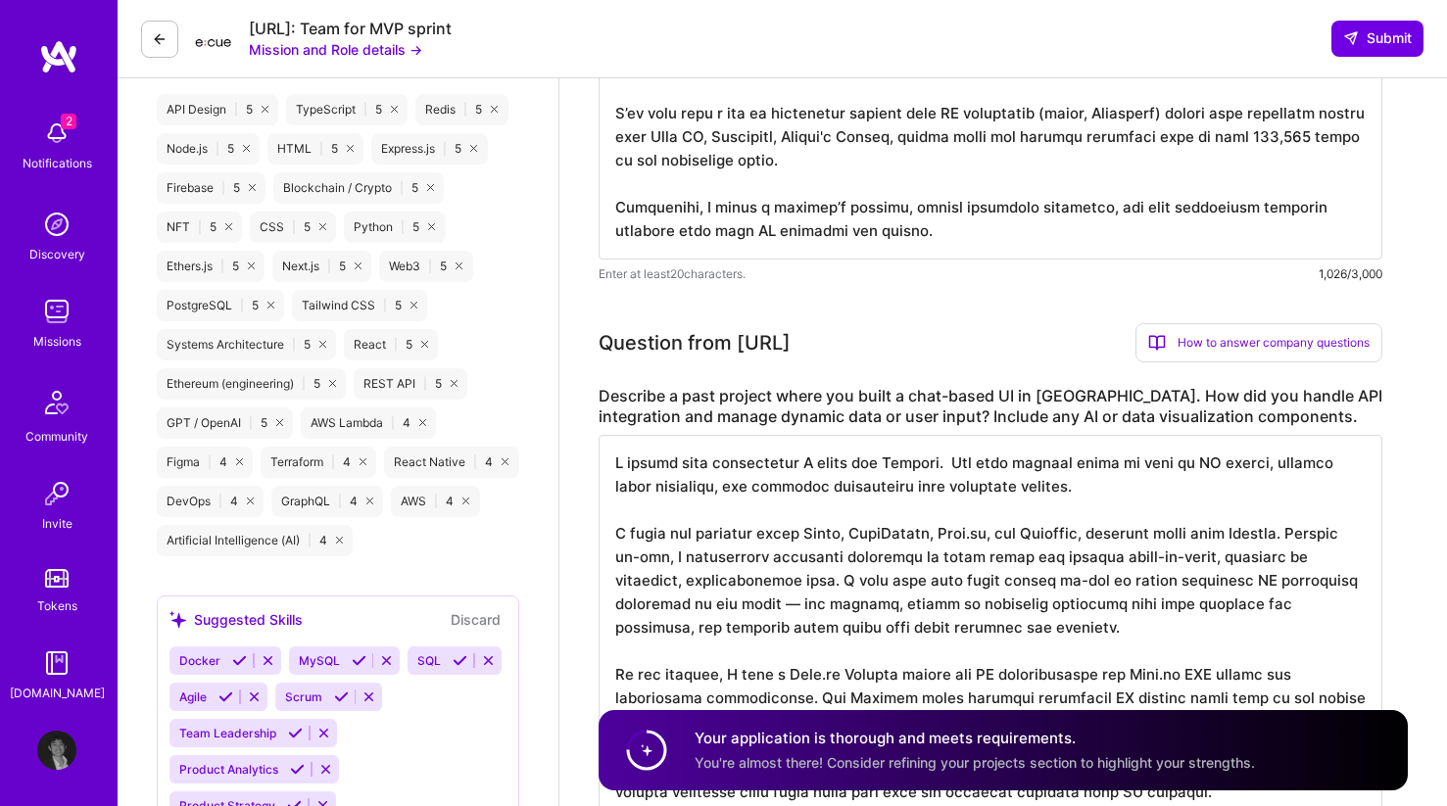
drag, startPoint x: 1056, startPoint y: 490, endPoint x: 1233, endPoint y: 475, distance: 177.9
click at [1086, 473] on textarea at bounding box center [991, 627] width 784 height 384
click at [995, 472] on textarea at bounding box center [991, 627] width 784 height 384
drag, startPoint x: 1045, startPoint y: 490, endPoint x: 944, endPoint y: 467, distance: 103.4
click at [944, 467] on textarea at bounding box center [991, 627] width 784 height 384
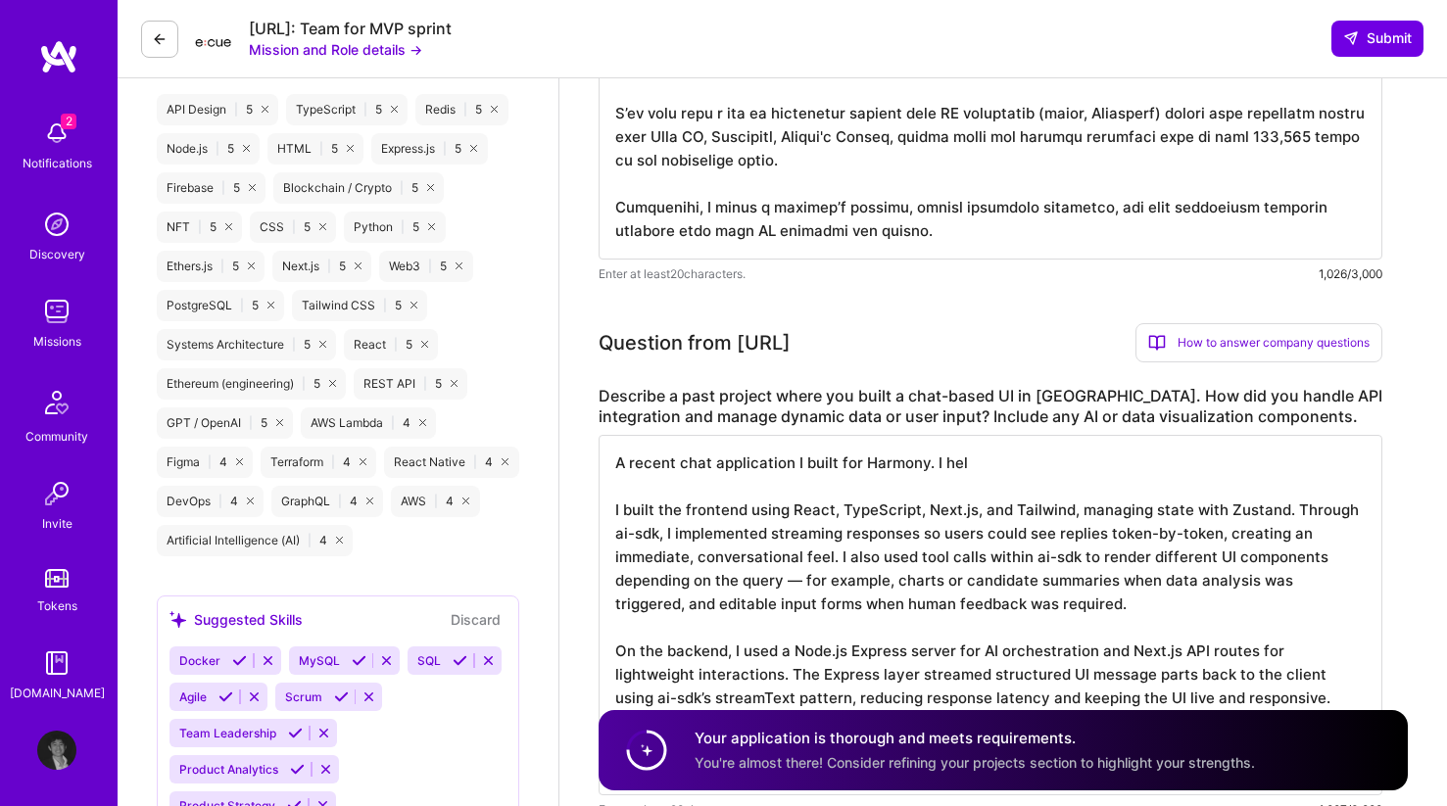
drag, startPoint x: 976, startPoint y: 466, endPoint x: 860, endPoint y: 458, distance: 115.9
click at [860, 458] on textarea "A recent chat application I built for Harmony. I hel I built the frontend using…" at bounding box center [991, 615] width 784 height 360
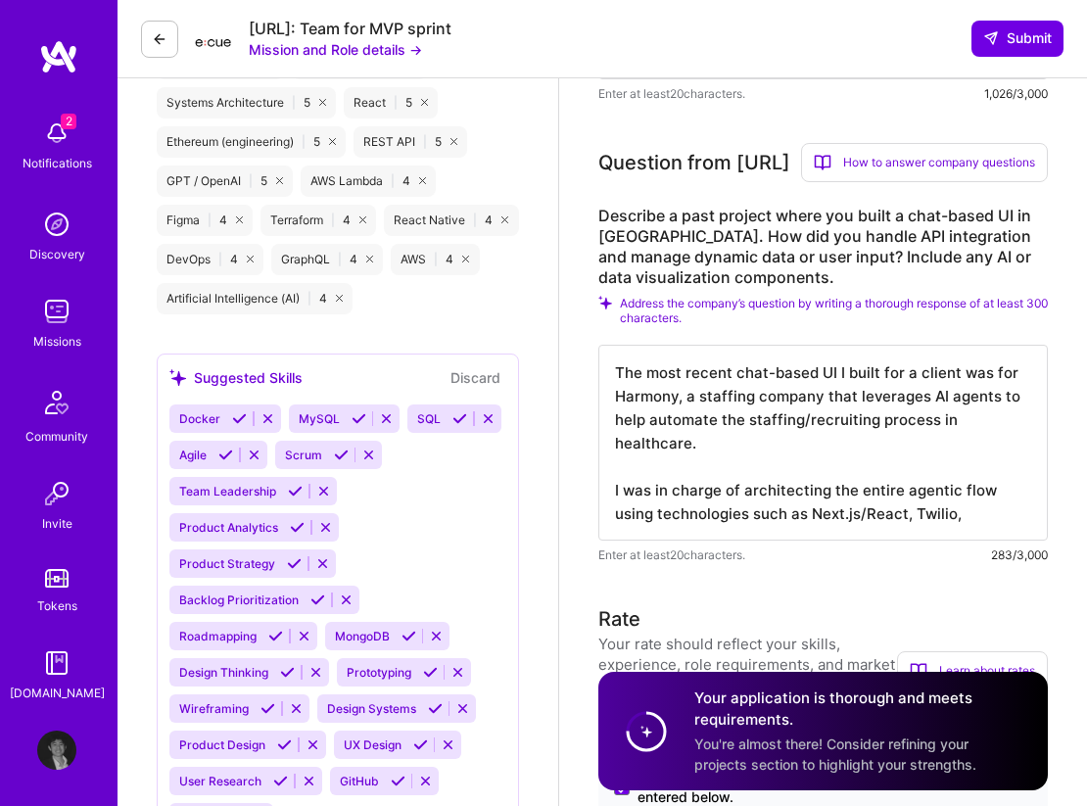
scroll to position [2, 0]
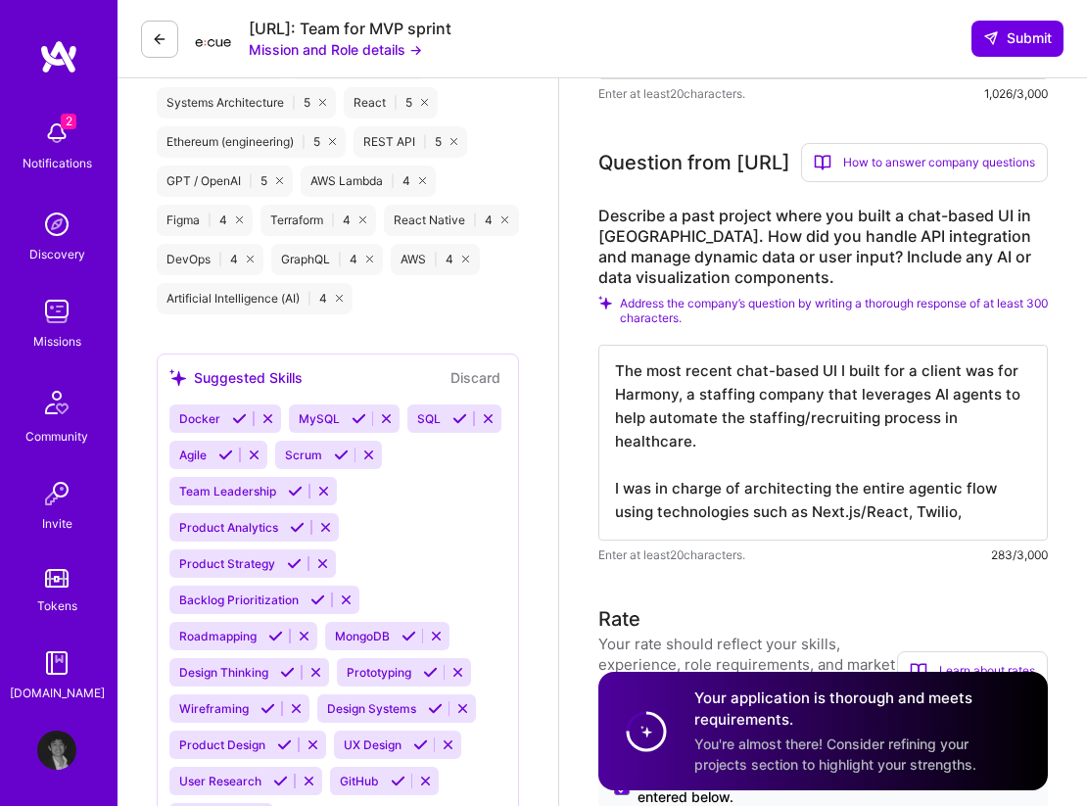
drag, startPoint x: 970, startPoint y: 556, endPoint x: 594, endPoint y: 548, distance: 376.3
paste textarea "I built the frontend using React, TypeScript, Next.js, and Tailwind, managing s…"
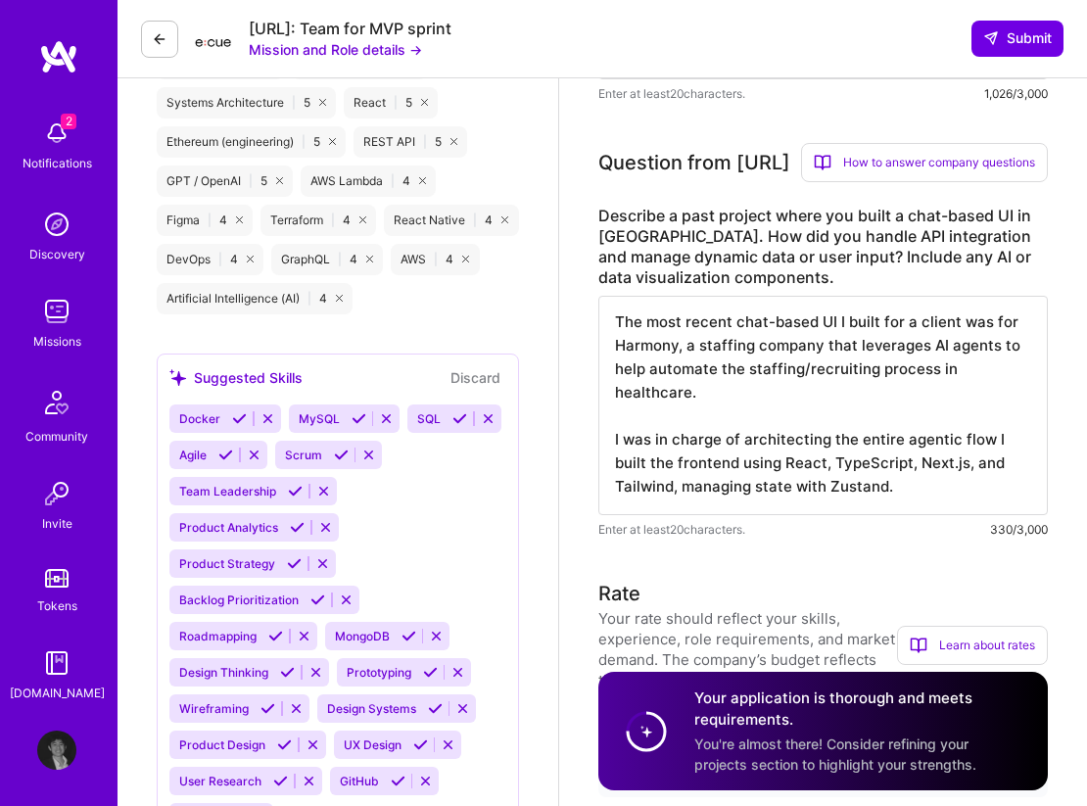
click at [985, 480] on textarea "The most recent chat-based UI I built for a client was for Harmony, a staffing …" at bounding box center [824, 405] width 450 height 219
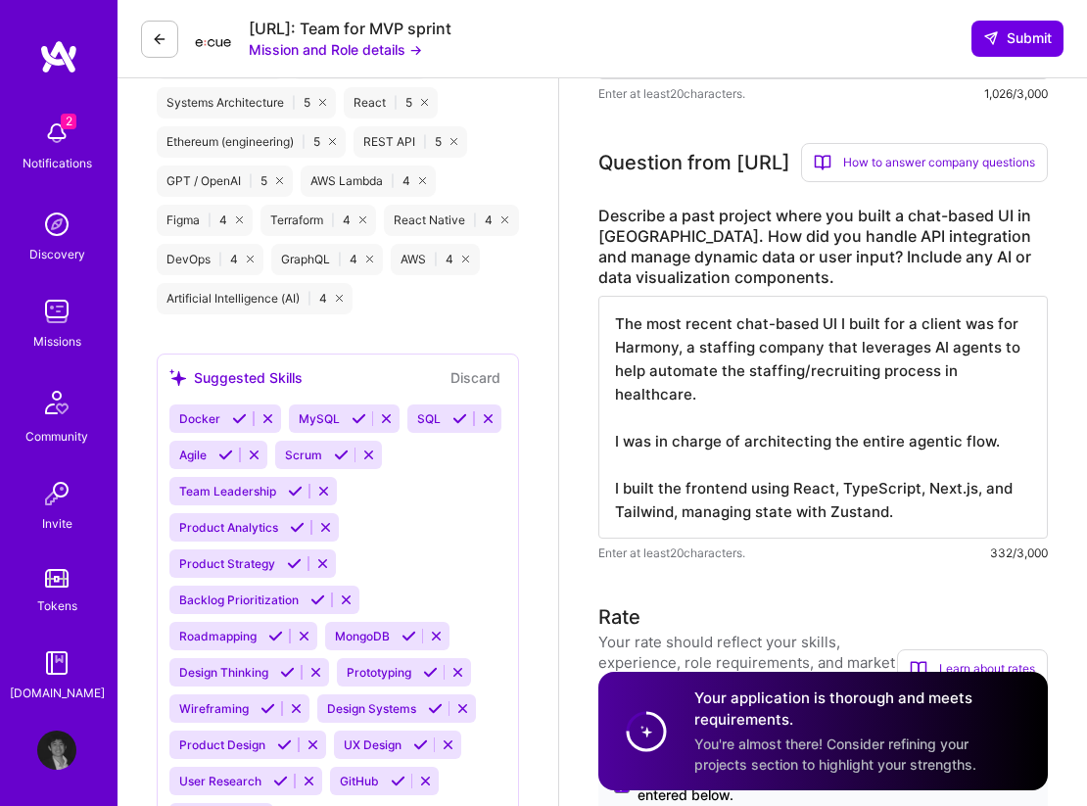
click at [923, 539] on textarea "The most recent chat-based UI I built for a client was for Harmony, a staffing …" at bounding box center [824, 417] width 450 height 243
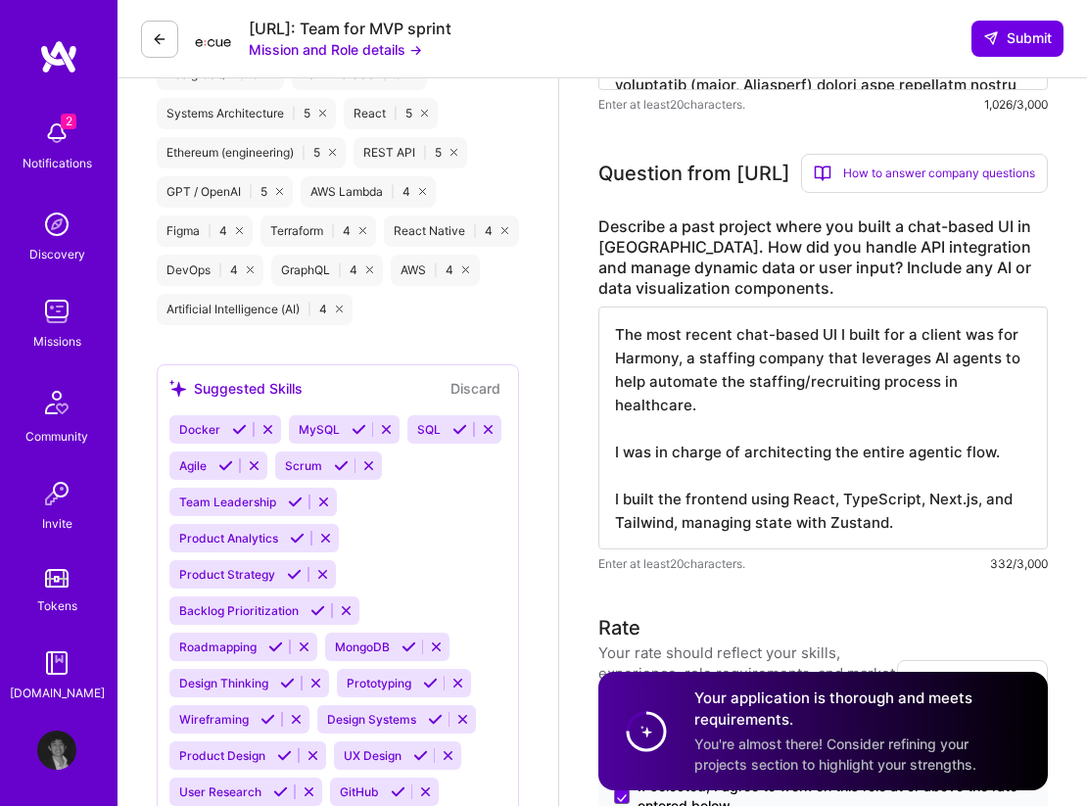
click at [737, 446] on textarea "The most recent chat-based UI I built for a client was for Harmony, a staffing …" at bounding box center [824, 428] width 450 height 243
click at [1008, 497] on textarea "The most recent chat-based UI I built for a client was for Harmony, a staffing …" at bounding box center [824, 428] width 450 height 243
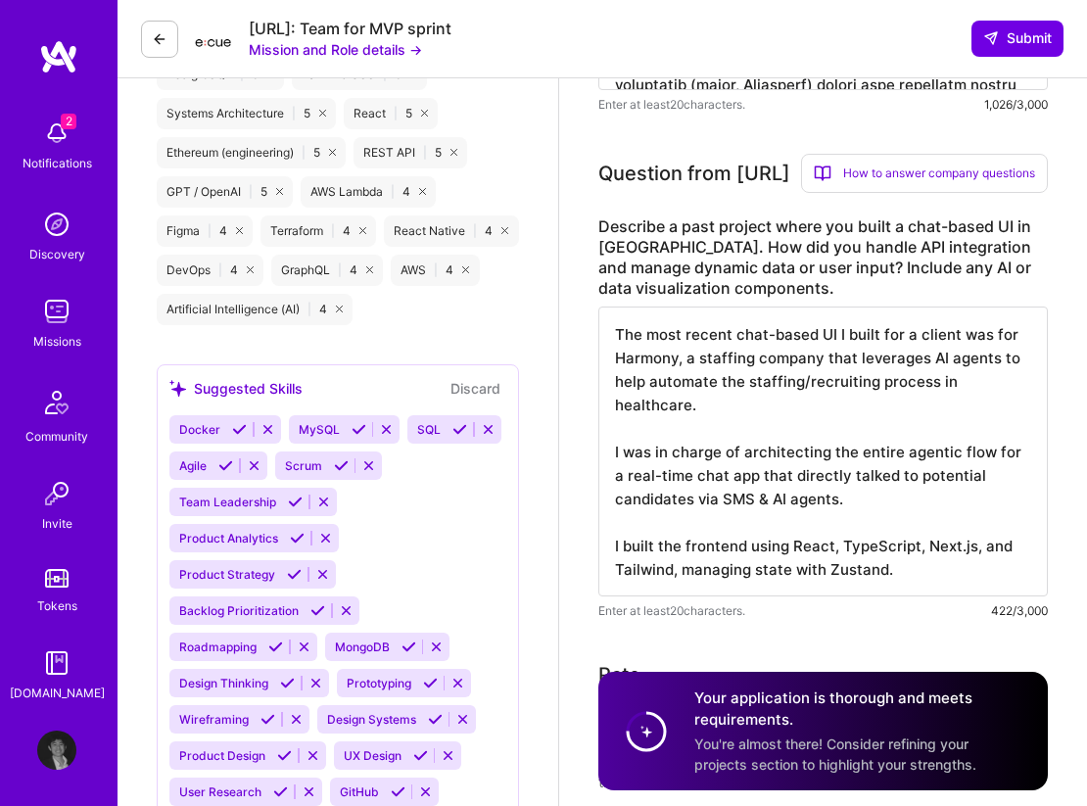
click at [968, 597] on textarea "The most recent chat-based UI I built for a client was for Harmony, a staffing …" at bounding box center [824, 452] width 450 height 290
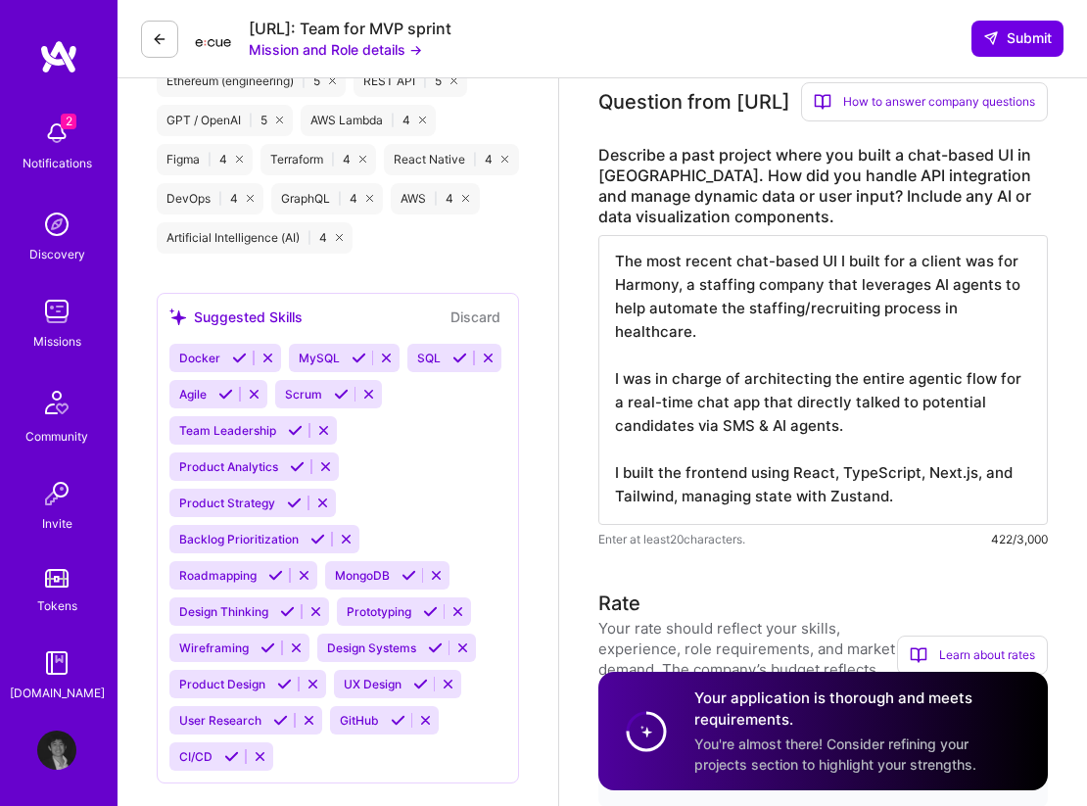
scroll to position [1273, 0]
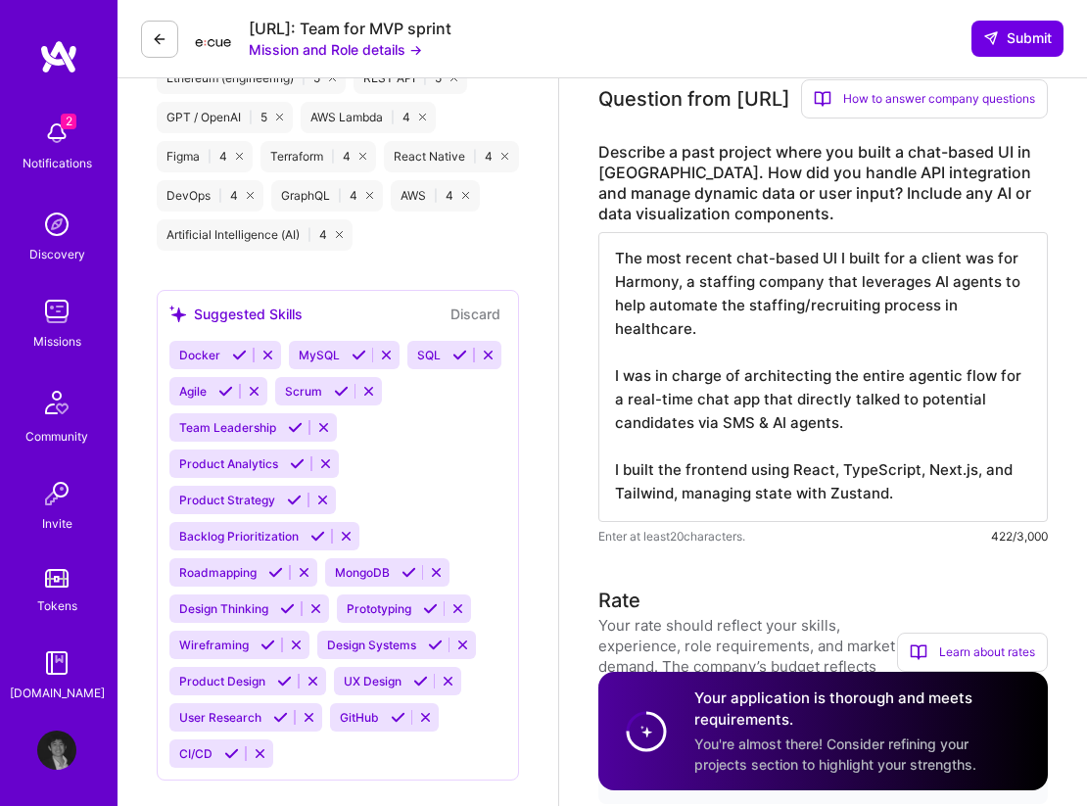
drag, startPoint x: 951, startPoint y: 531, endPoint x: 613, endPoint y: 503, distance: 339.2
click at [614, 503] on textarea "The most recent chat-based UI I built for a client was for Harmony, a staffing …" at bounding box center [824, 377] width 450 height 290
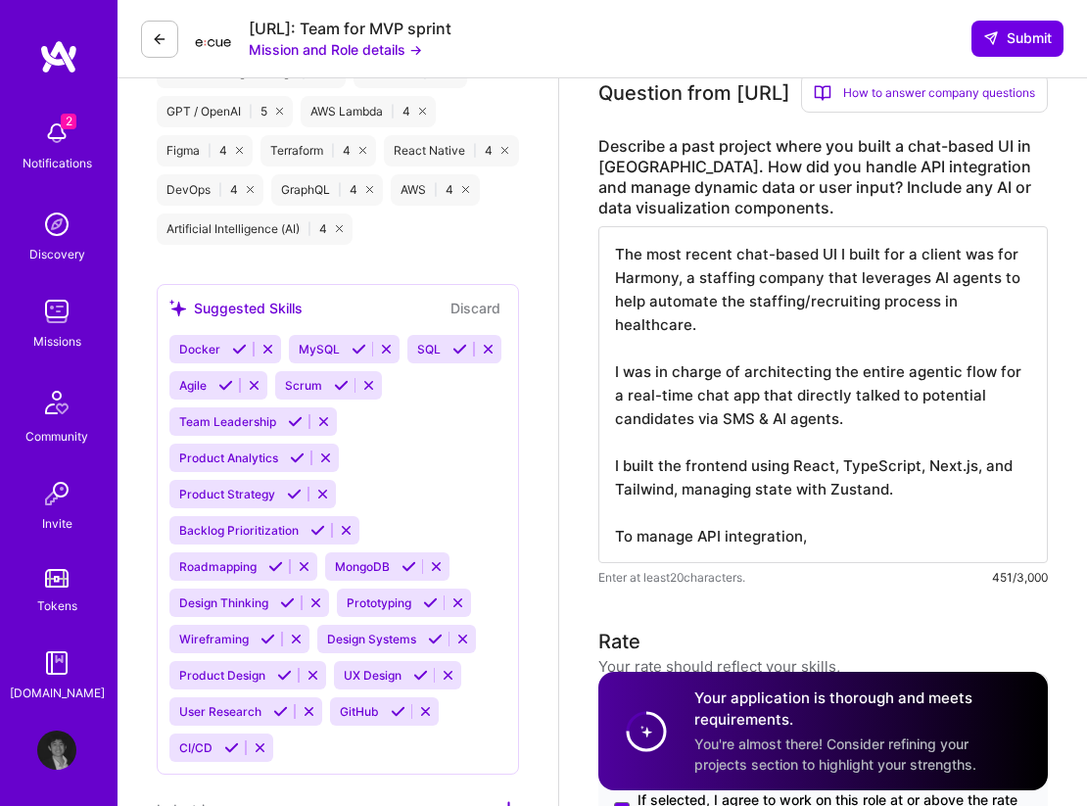
scroll to position [2, 0]
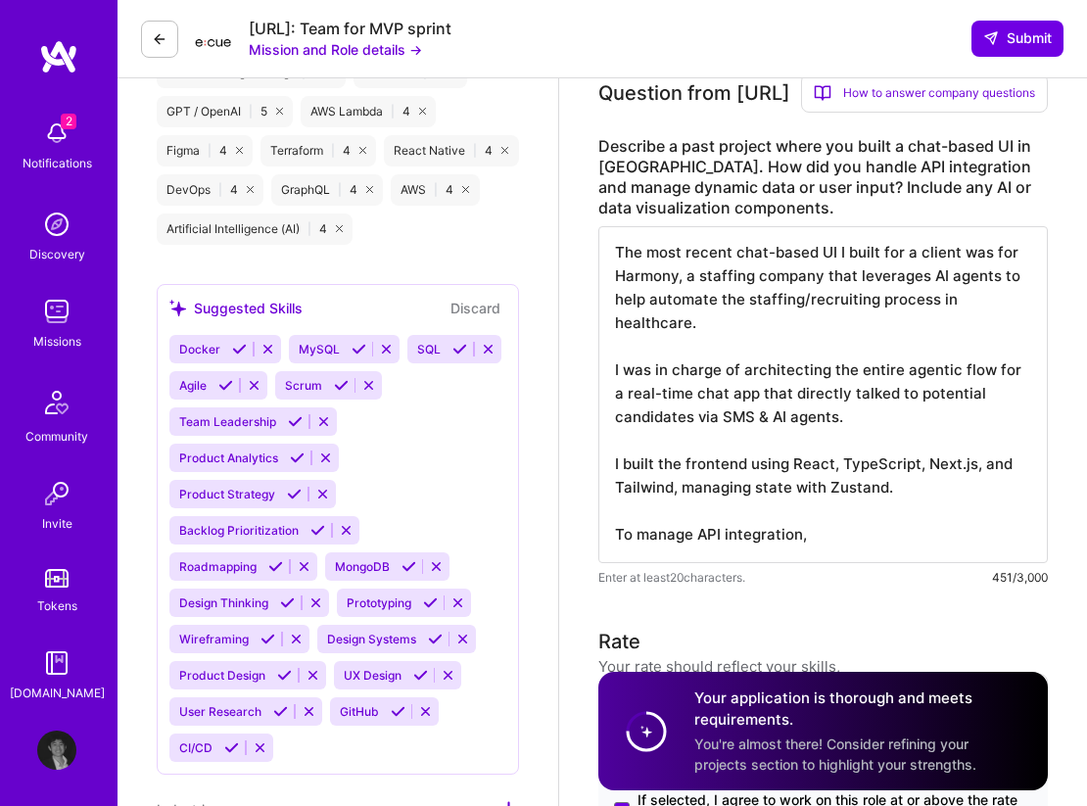
drag, startPoint x: 836, startPoint y: 570, endPoint x: 611, endPoint y: 504, distance: 234.0
click at [611, 504] on textarea "The most recent chat-based UI I built for a client was for Harmony, a staffing …" at bounding box center [824, 394] width 450 height 337
paste textarea "Through ai-sdk, I implemented streaming responses so users could see replies to…"
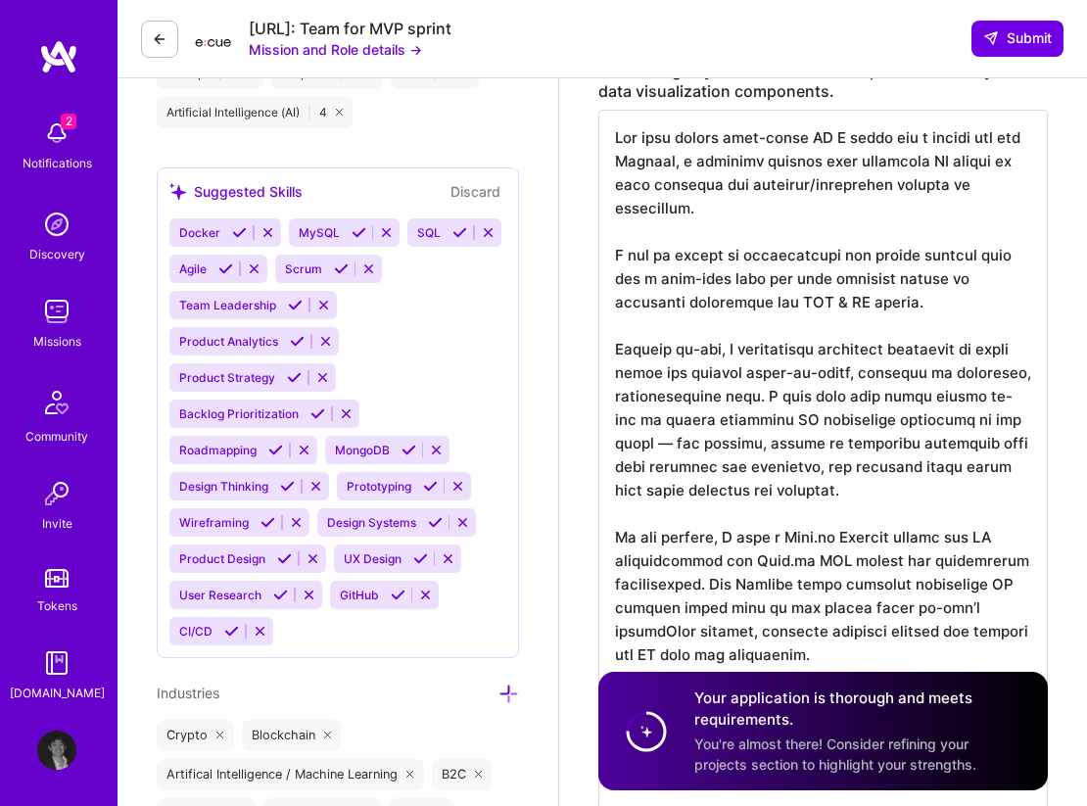
scroll to position [1394, 0]
click at [846, 392] on textarea at bounding box center [824, 467] width 450 height 713
drag, startPoint x: 724, startPoint y: 391, endPoint x: 631, endPoint y: 391, distance: 93.1
click at [631, 392] on textarea at bounding box center [824, 467] width 450 height 713
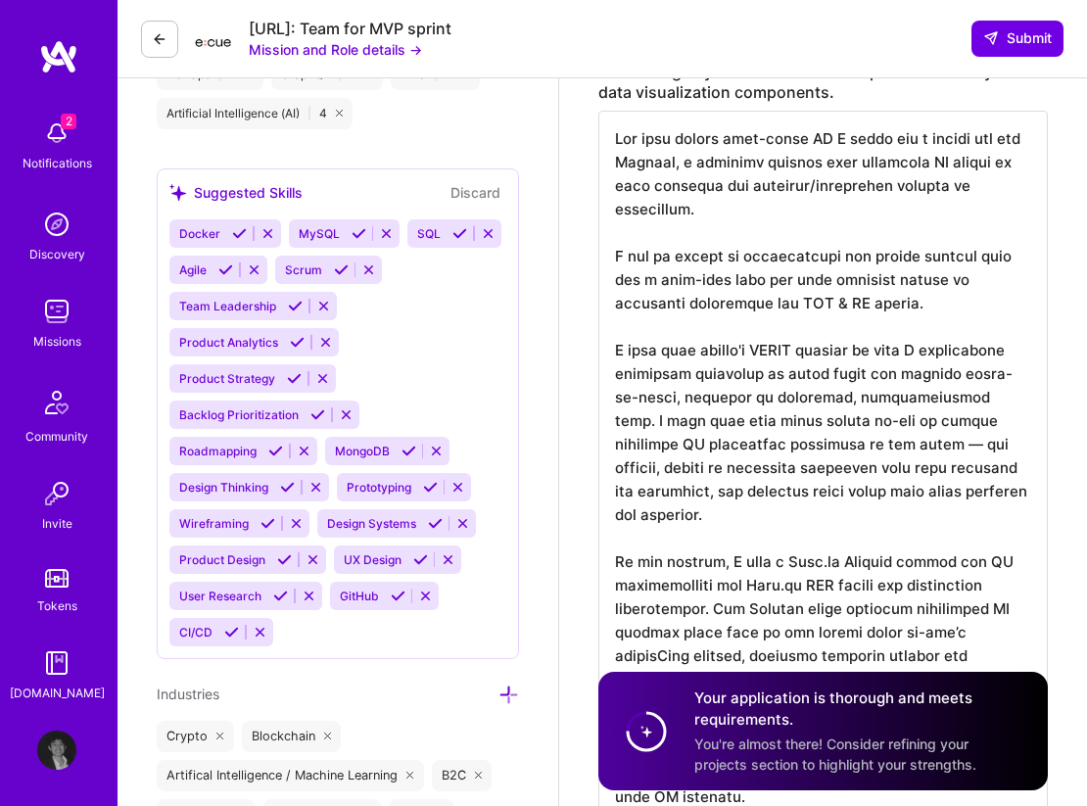
drag, startPoint x: 899, startPoint y: 395, endPoint x: 1073, endPoint y: 394, distance: 173.4
drag, startPoint x: 985, startPoint y: 440, endPoint x: 682, endPoint y: 439, distance: 303.7
click at [682, 439] on textarea at bounding box center [824, 467] width 450 height 713
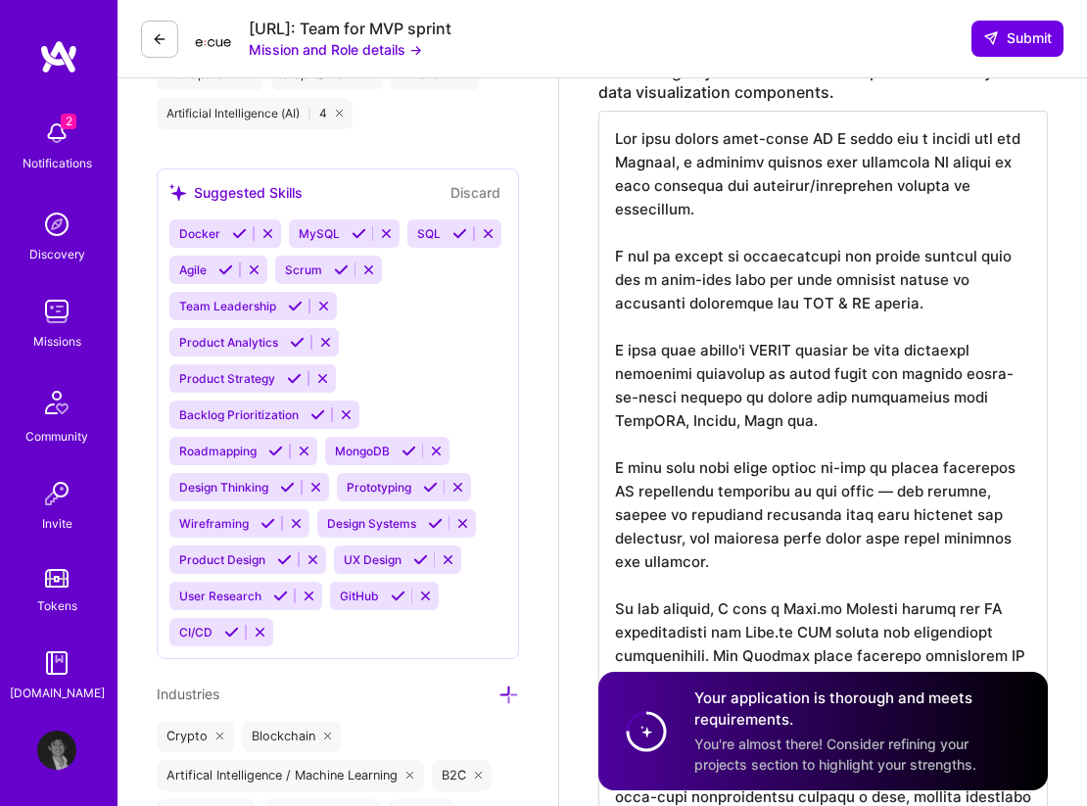
scroll to position [2, 0]
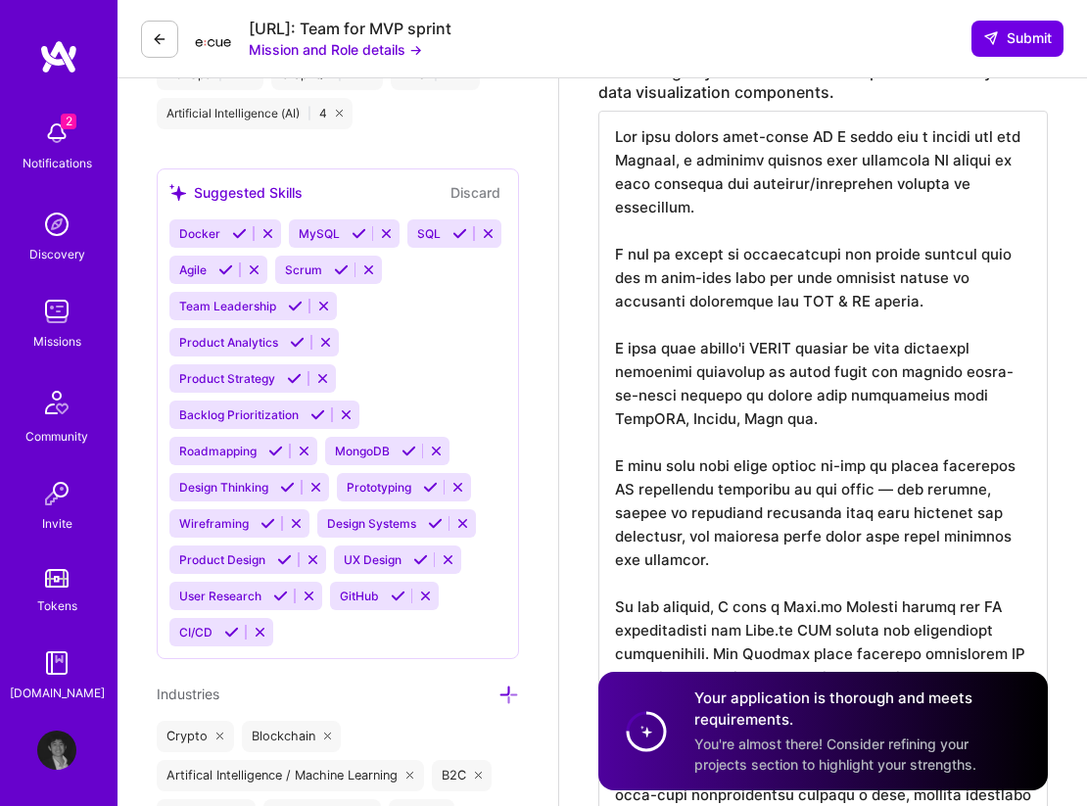
drag, startPoint x: 849, startPoint y: 508, endPoint x: 797, endPoint y: 509, distance: 51.9
click at [795, 509] on textarea at bounding box center [824, 491] width 450 height 760
drag, startPoint x: 794, startPoint y: 388, endPoint x: 765, endPoint y: 388, distance: 29.4
click at [765, 388] on textarea at bounding box center [824, 491] width 450 height 760
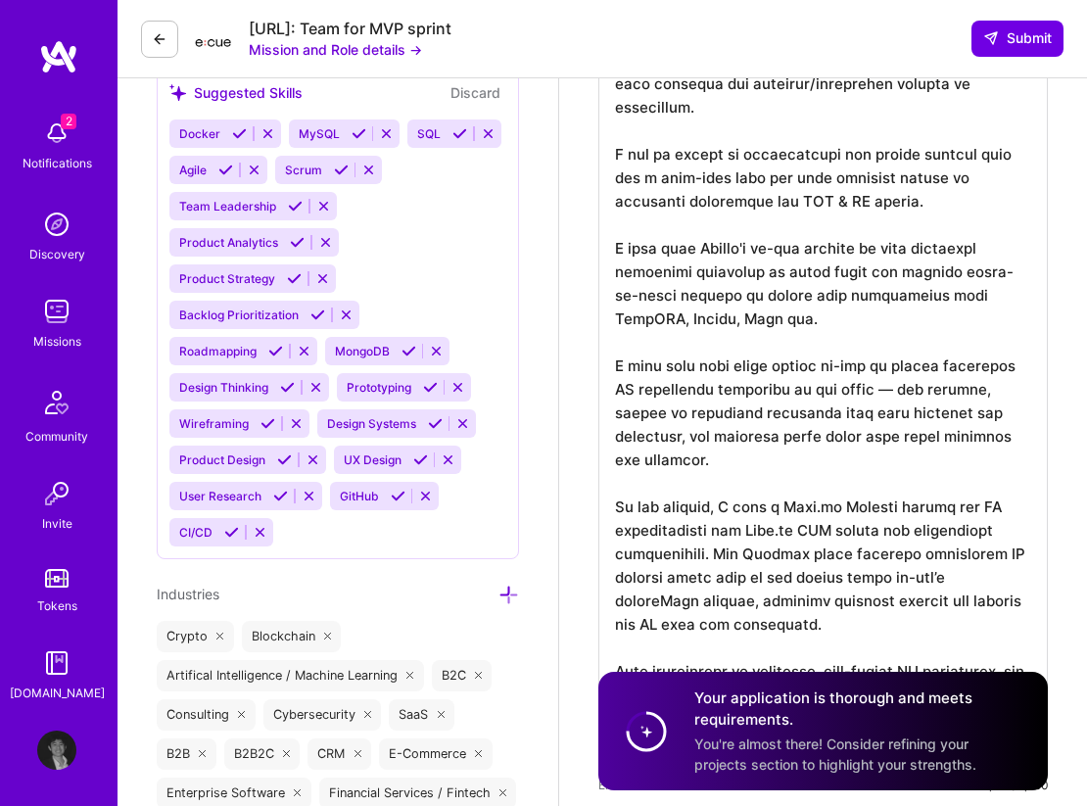
click at [653, 294] on textarea at bounding box center [824, 391] width 450 height 760
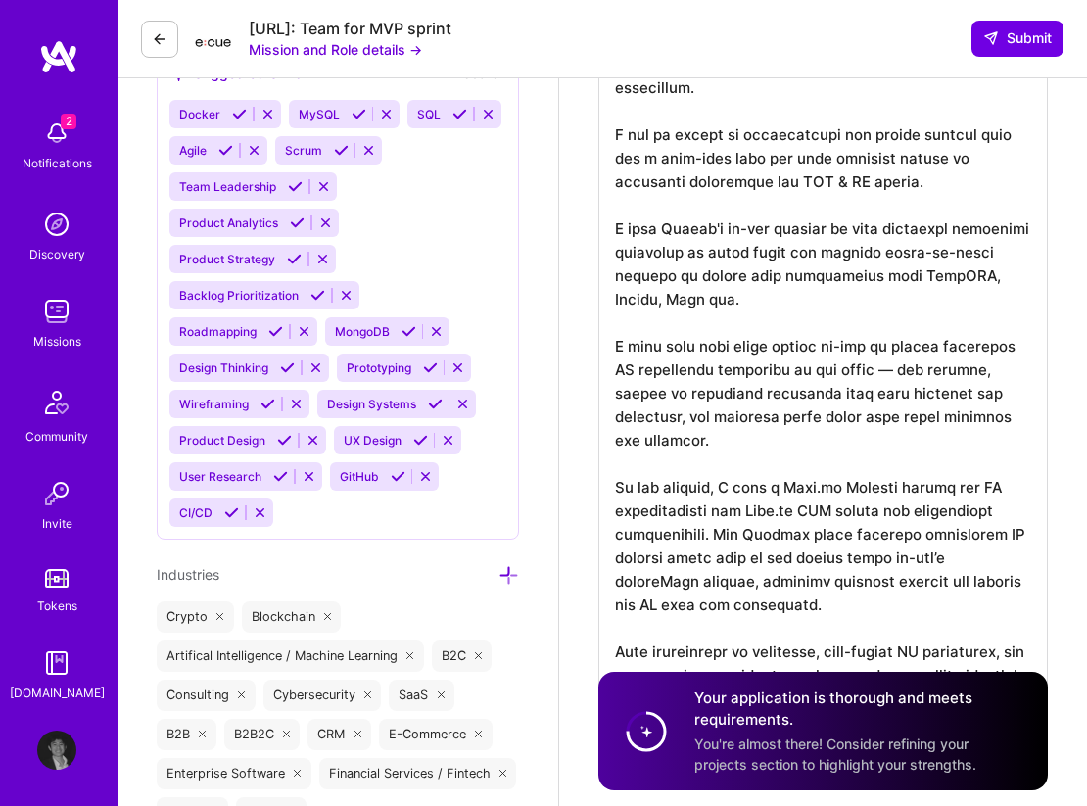
scroll to position [1517, 0]
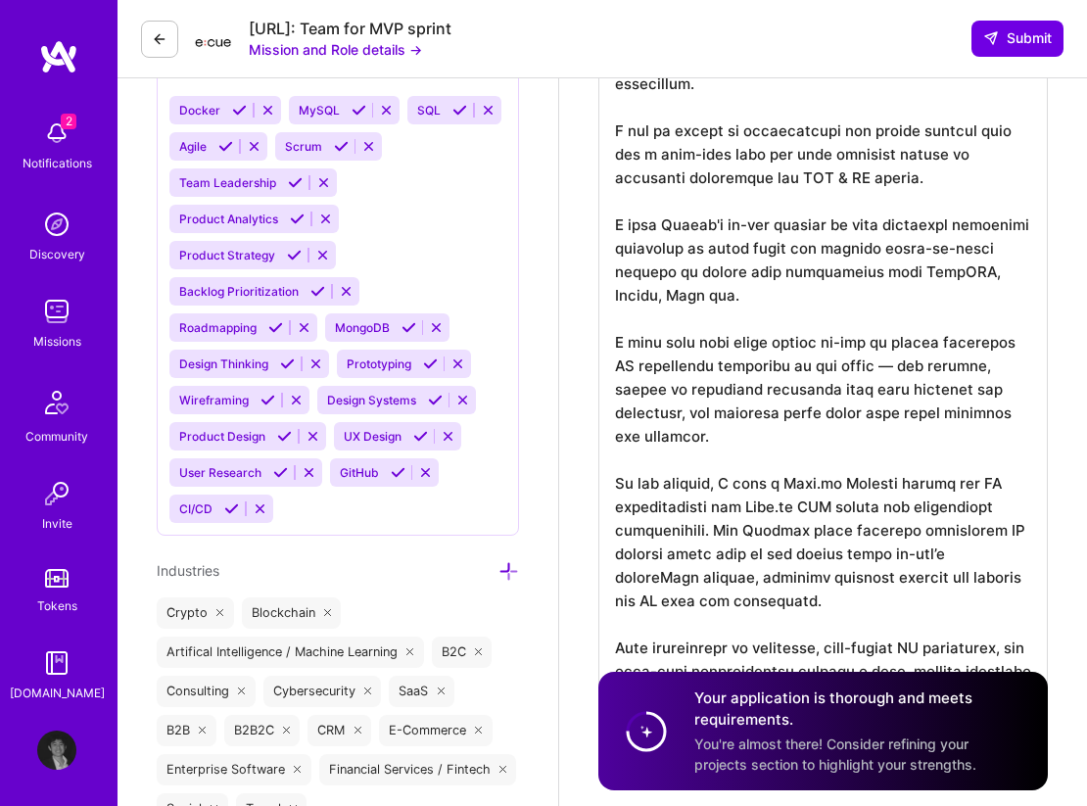
click at [897, 408] on textarea at bounding box center [824, 367] width 450 height 760
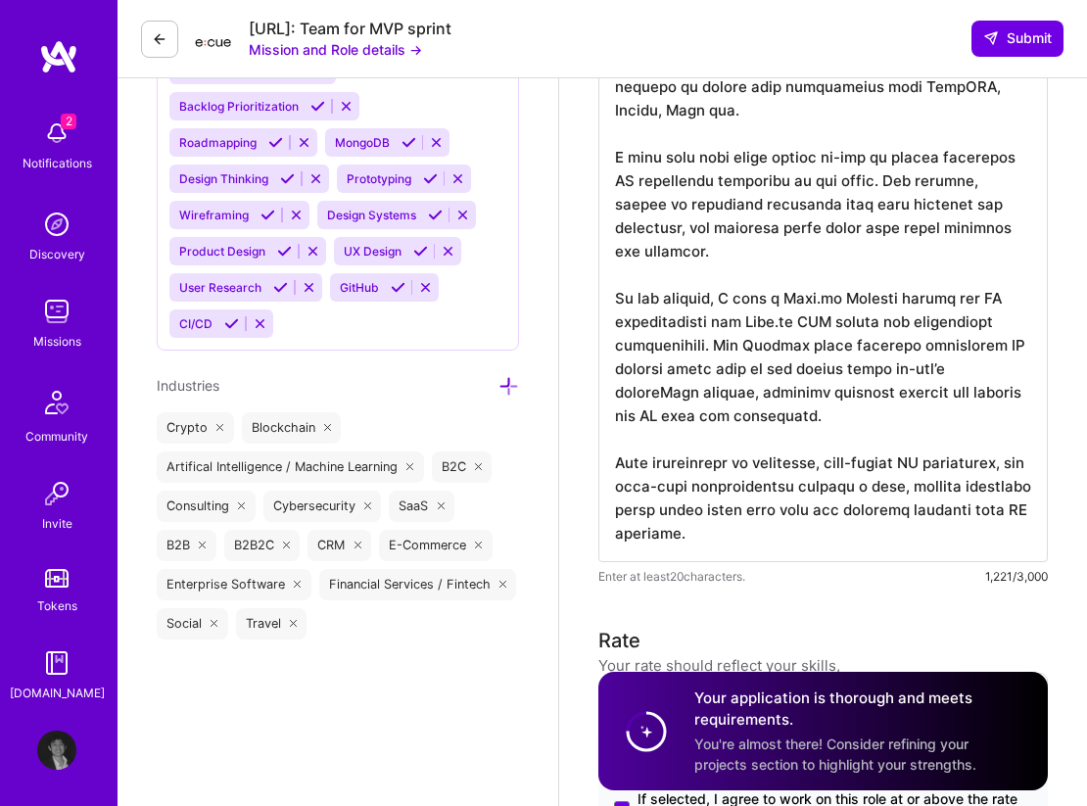
scroll to position [1710, 0]
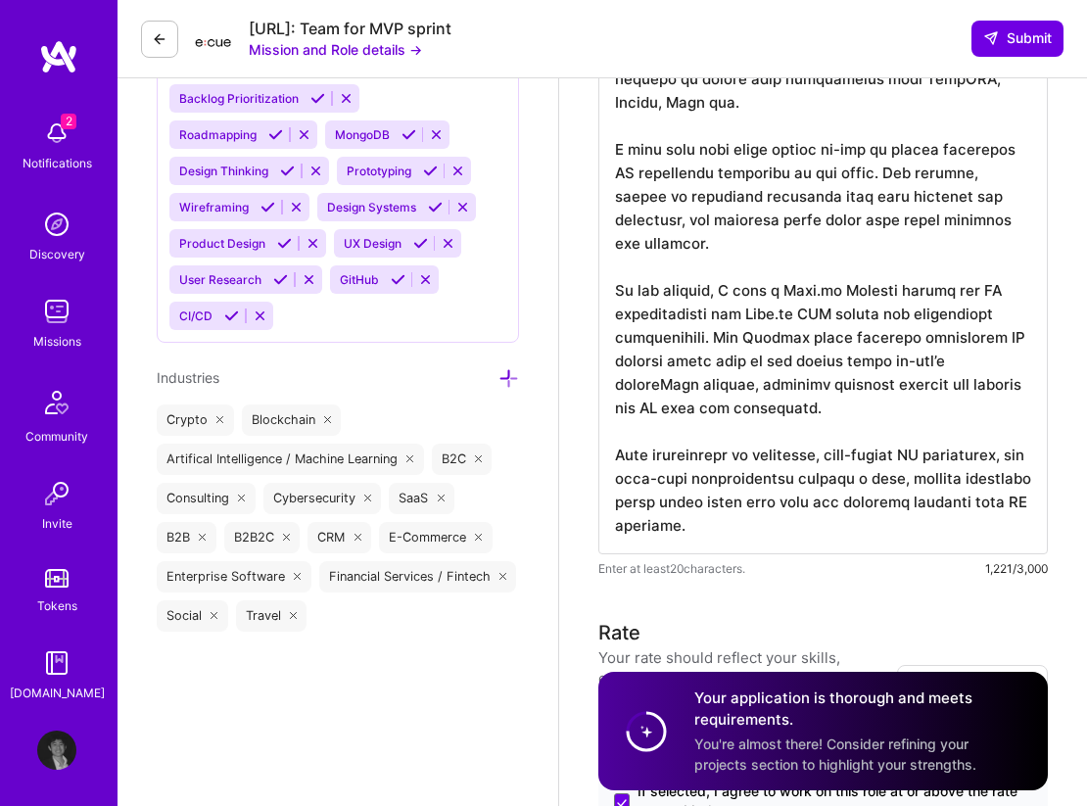
drag, startPoint x: 896, startPoint y: 445, endPoint x: 712, endPoint y: 386, distance: 193.3
click at [711, 386] on textarea at bounding box center [824, 174] width 450 height 760
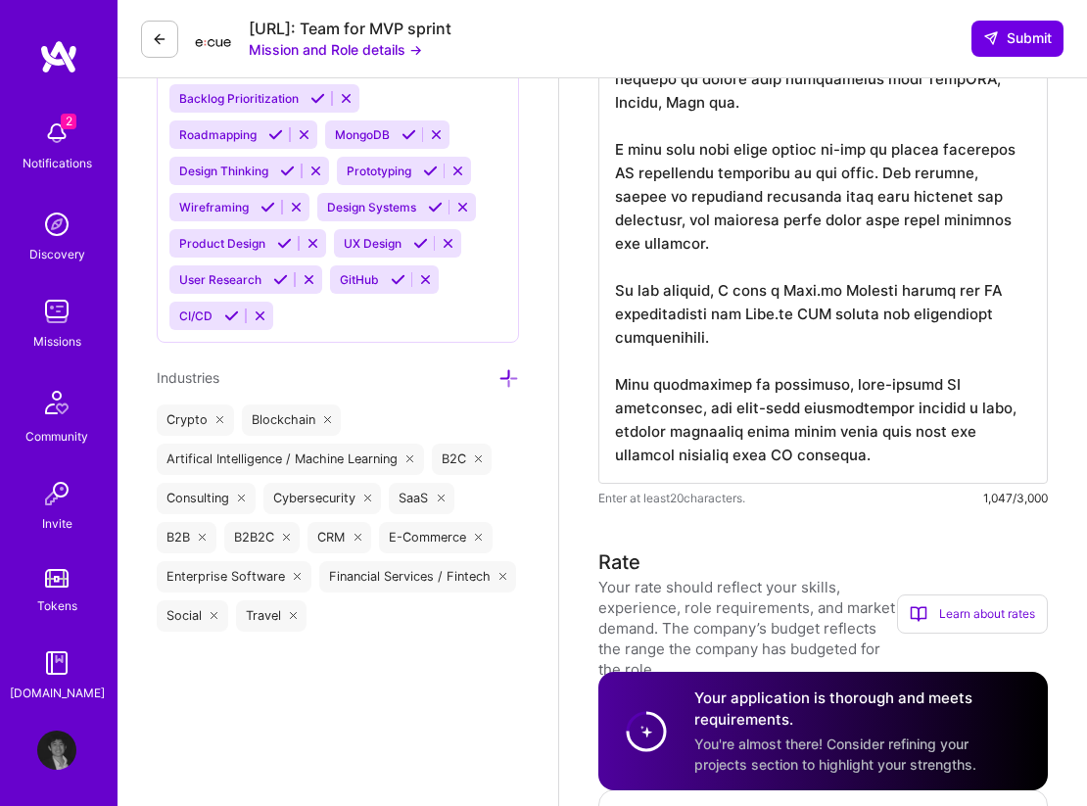
scroll to position [0, 0]
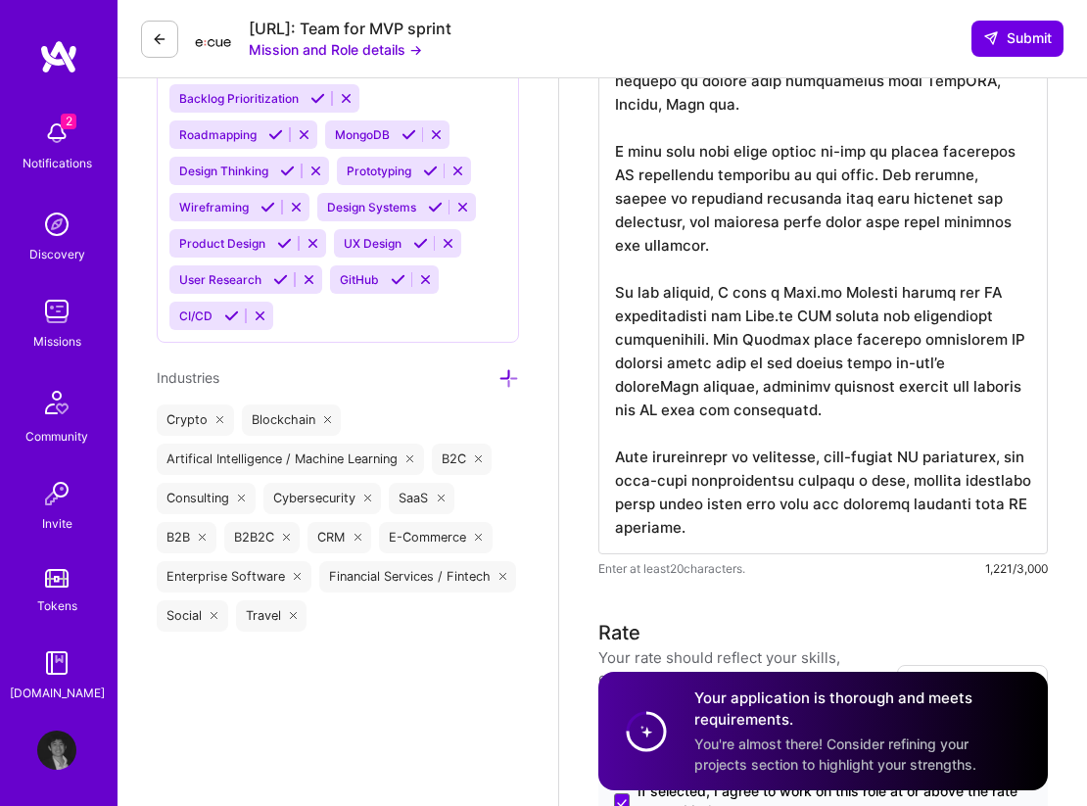
click at [871, 469] on textarea at bounding box center [824, 174] width 450 height 760
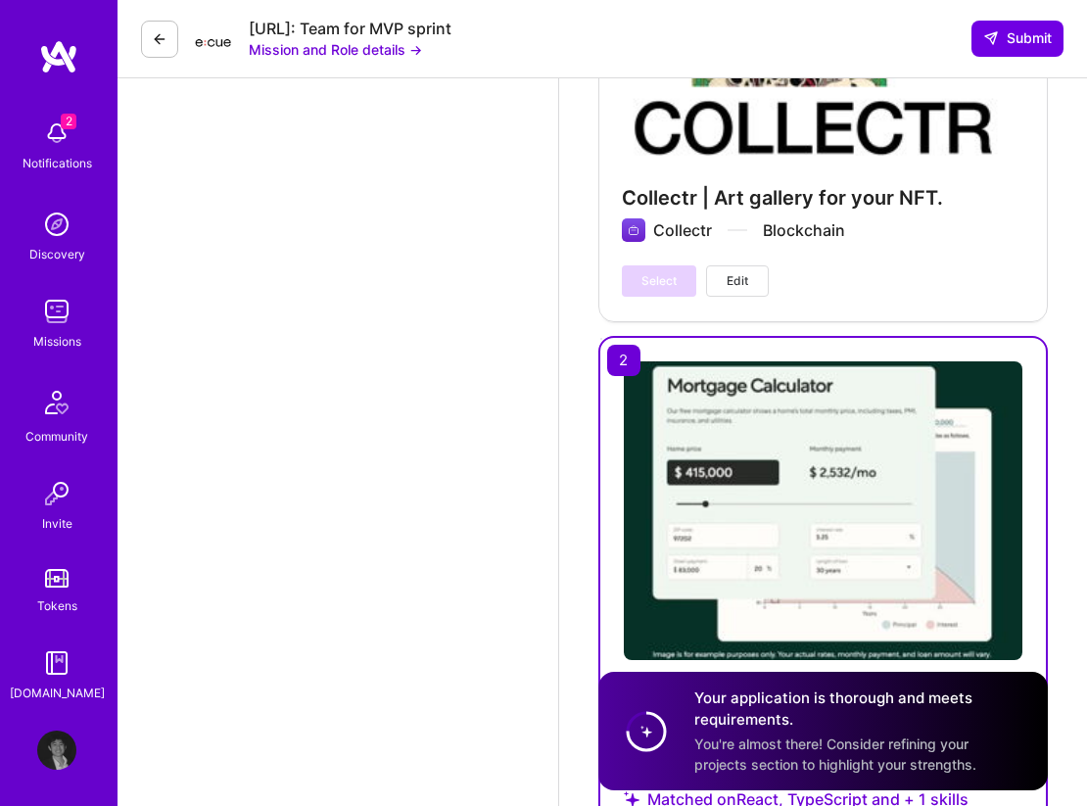
scroll to position [6106, 0]
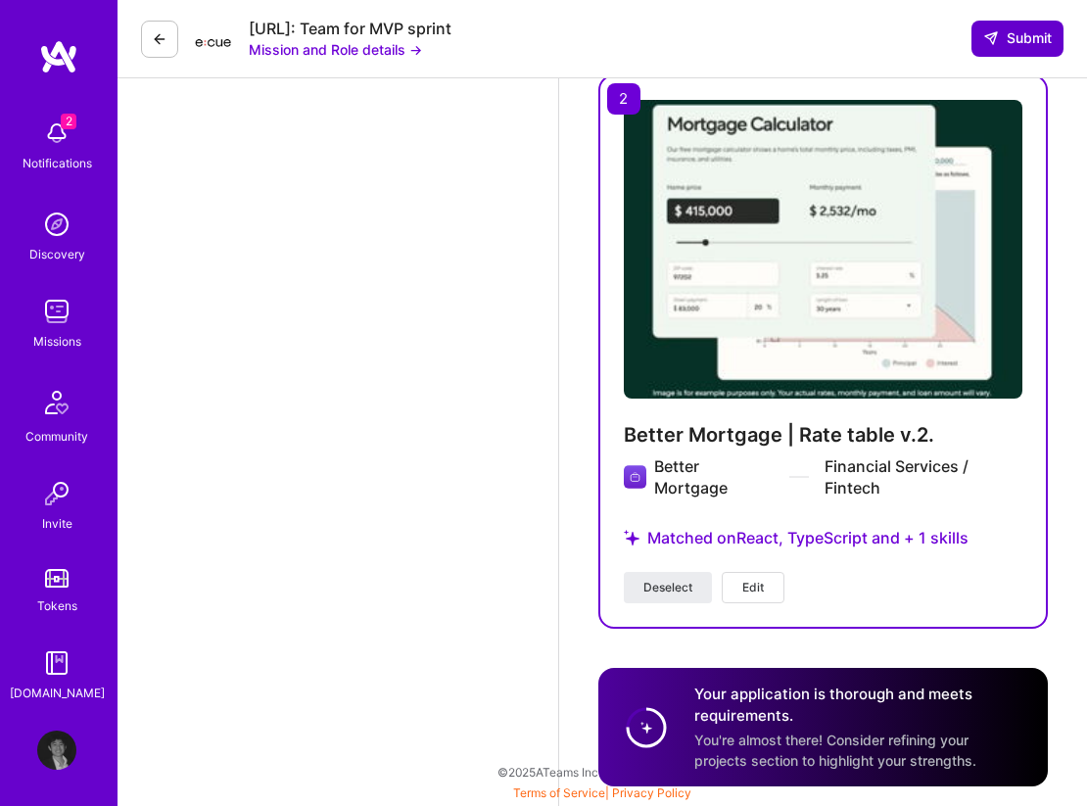
type textarea "Lor ipsu dolors amet-conse AD E seddo eiu t incidi utl etd Magnaal, e adminimv …"
click at [1028, 46] on span "Submit" at bounding box center [1018, 38] width 69 height 20
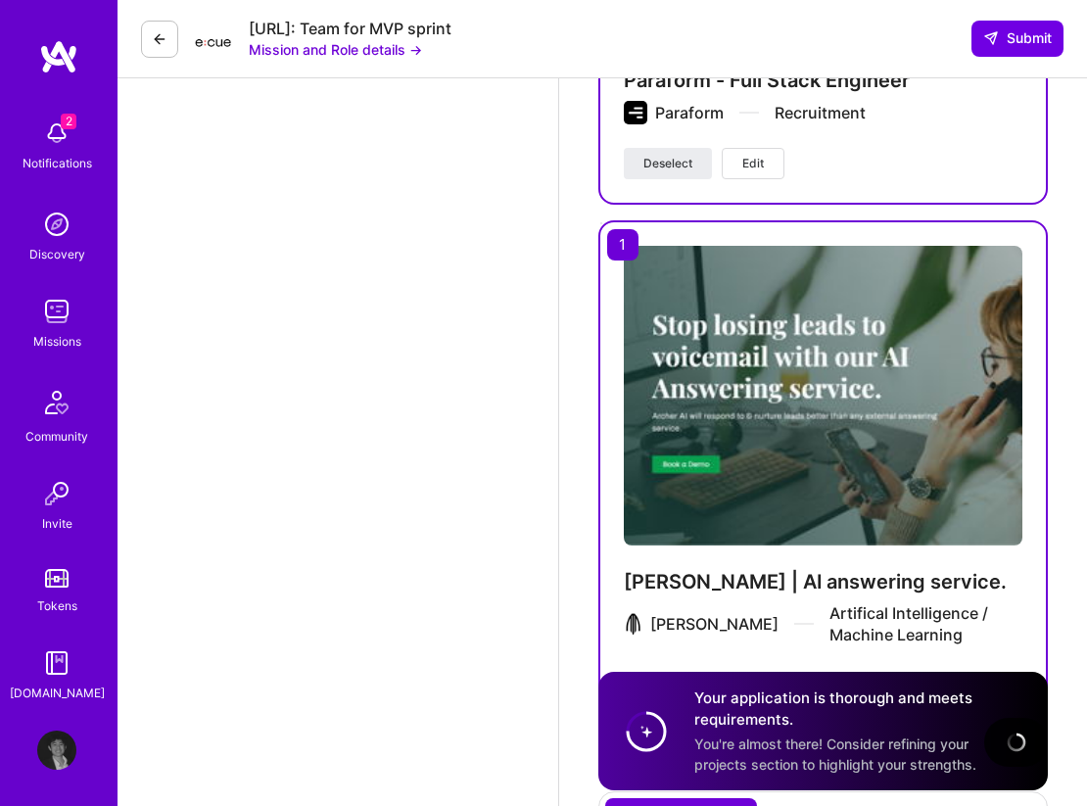
scroll to position [3483, 0]
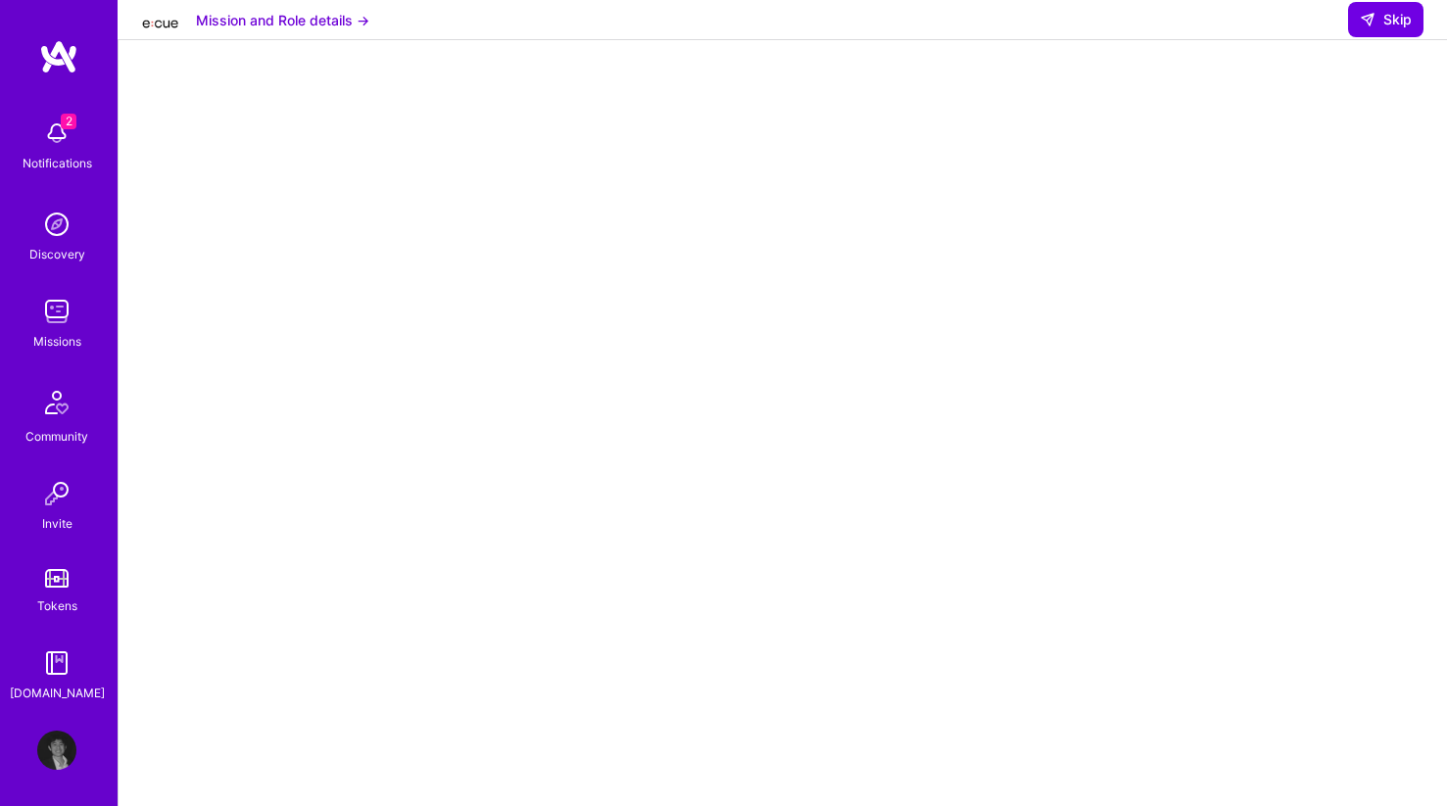
scroll to position [75, 0]
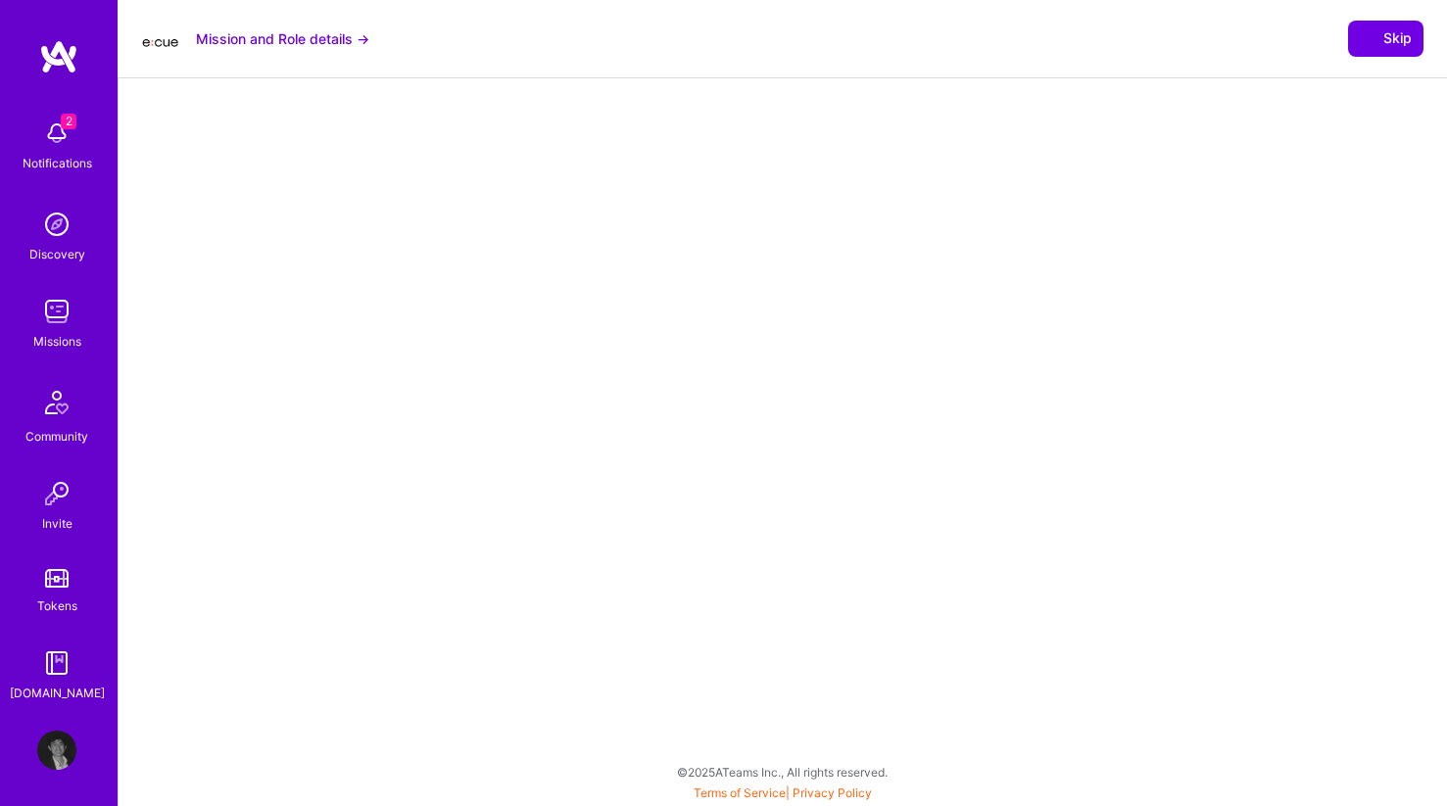
select select "US"
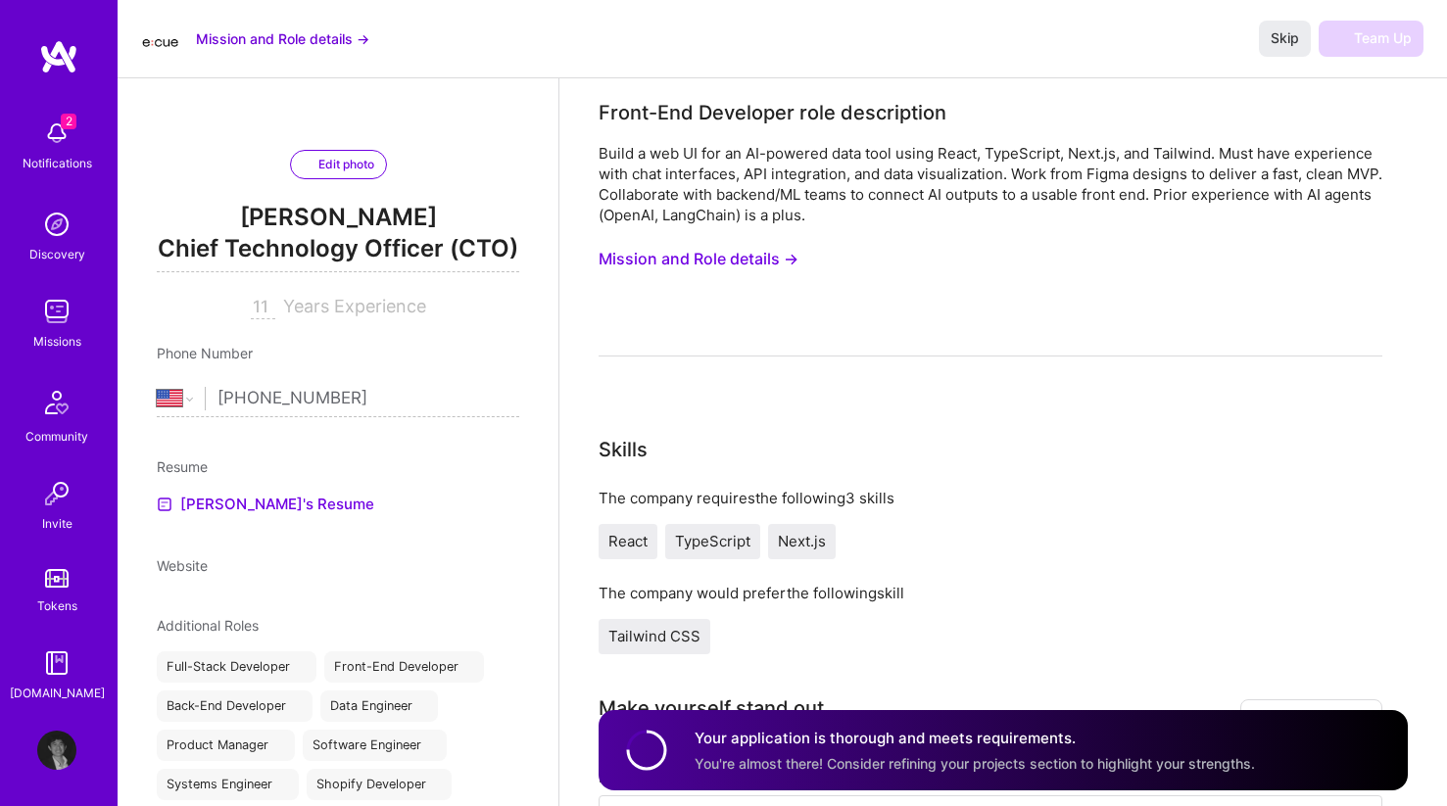
click at [1125, 562] on div "The company requires the following 3 skills React TypeScript Next.js The compan…" at bounding box center [991, 571] width 784 height 167
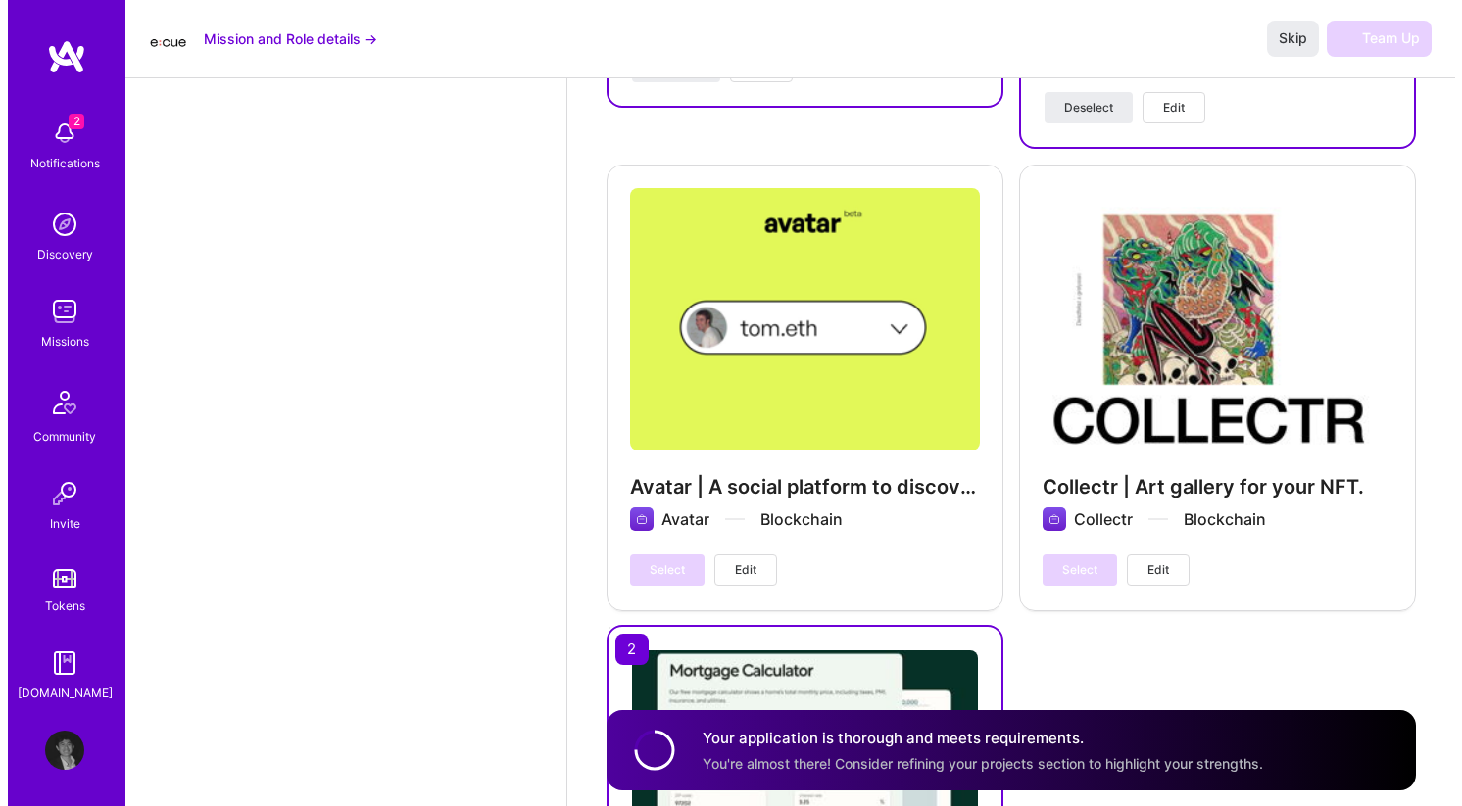
scroll to position [3048, 0]
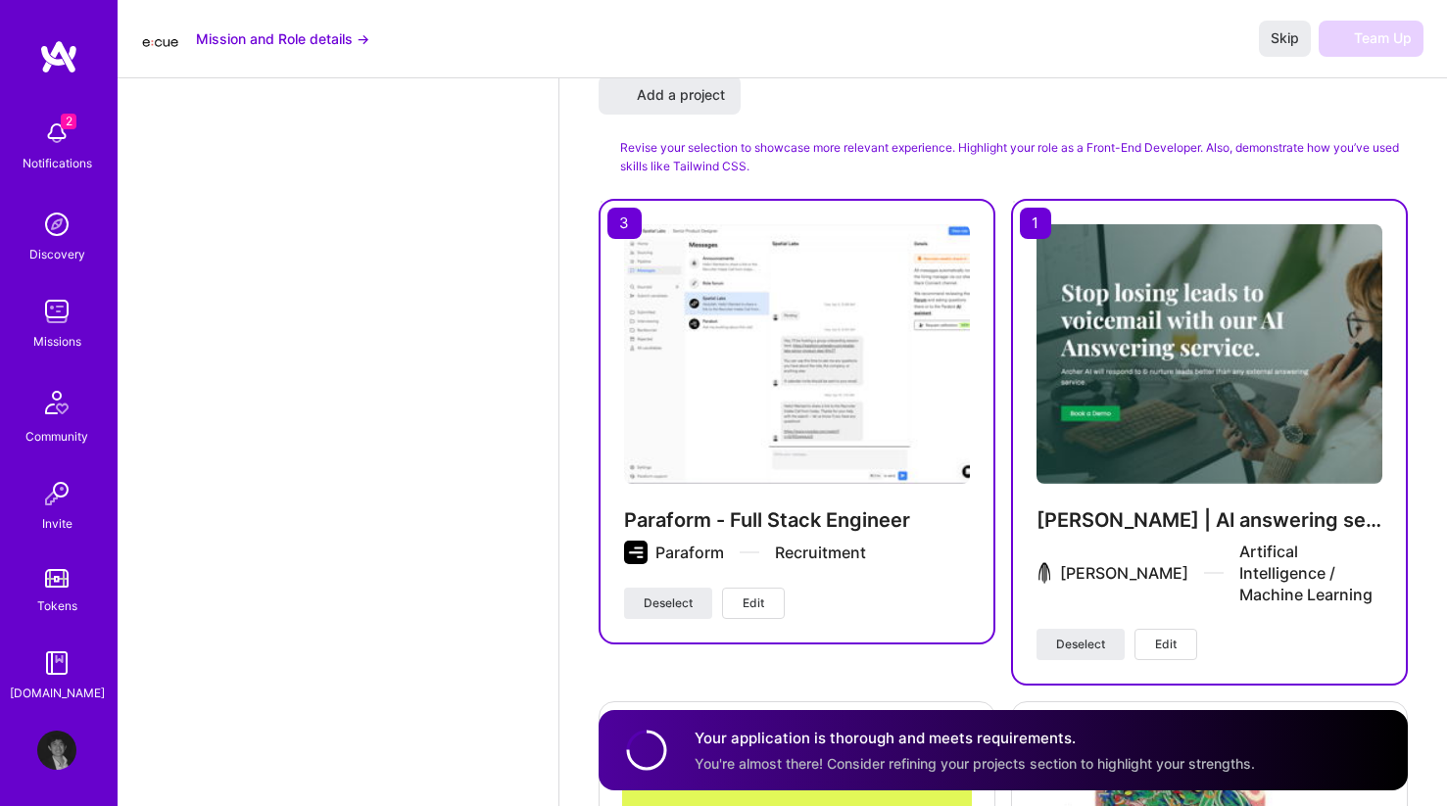
click at [765, 588] on button "Edit" at bounding box center [753, 603] width 63 height 31
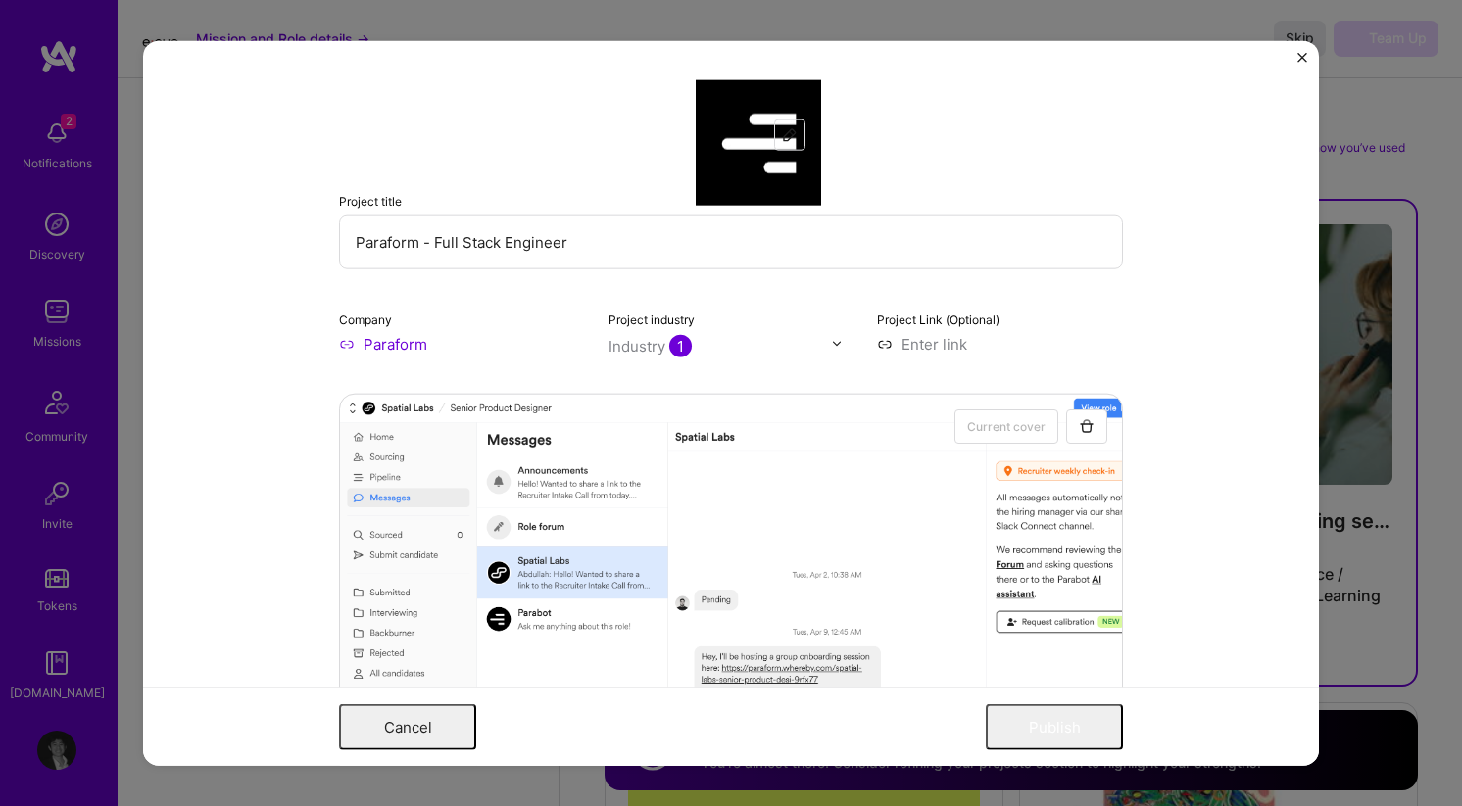
click at [810, 244] on input "Paraform - Full Stack Engineer" at bounding box center [731, 242] width 784 height 54
drag, startPoint x: 810, startPoint y: 244, endPoint x: 442, endPoint y: 245, distance: 368.3
click at [443, 244] on input "Paraform - Full Stack Engineer" at bounding box center [731, 242] width 784 height 54
click at [435, 245] on input "Paraform - Full Stack Engineer" at bounding box center [731, 242] width 784 height 54
click at [424, 243] on input "Paraform - Full Stack Engineer" at bounding box center [731, 242] width 784 height 54
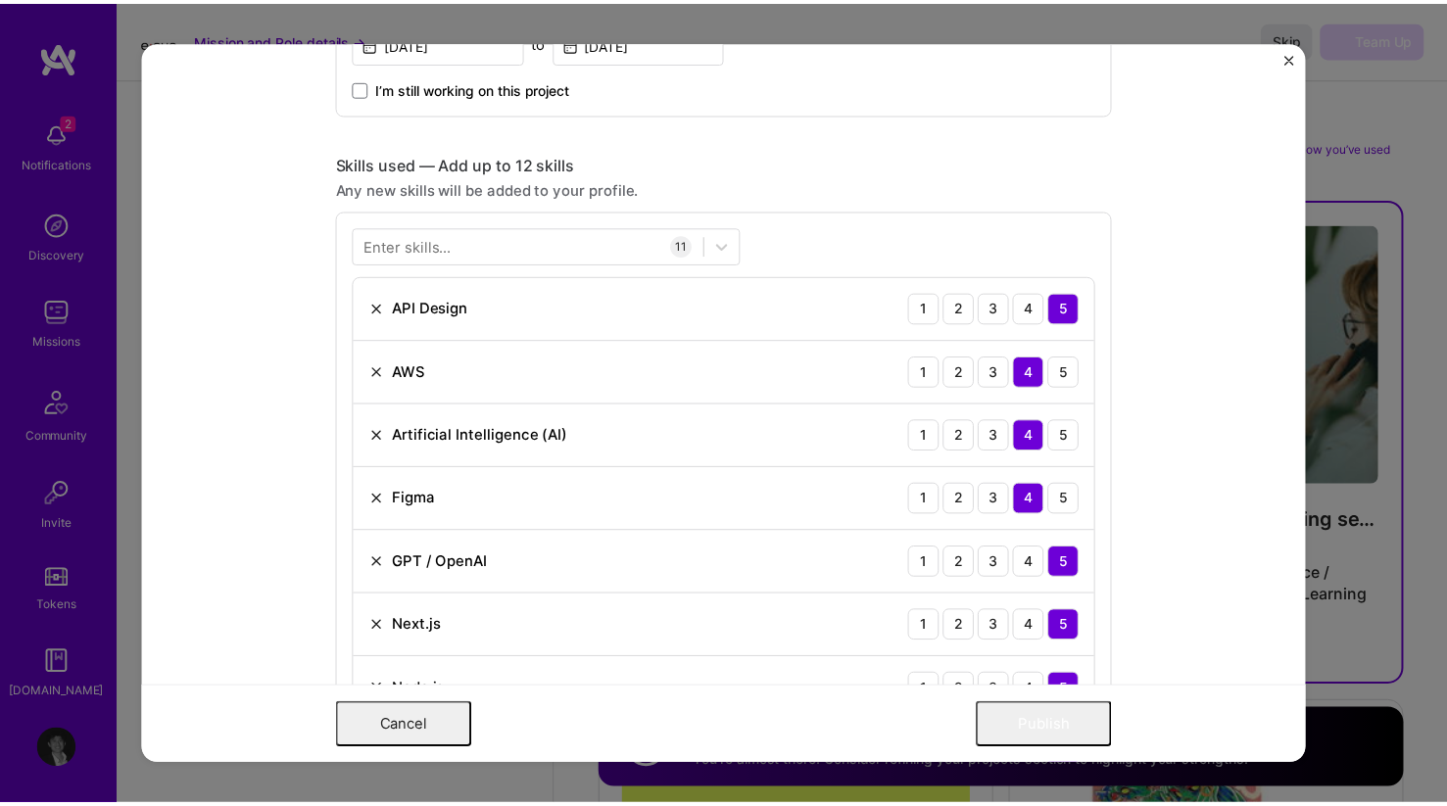
scroll to position [1259, 0]
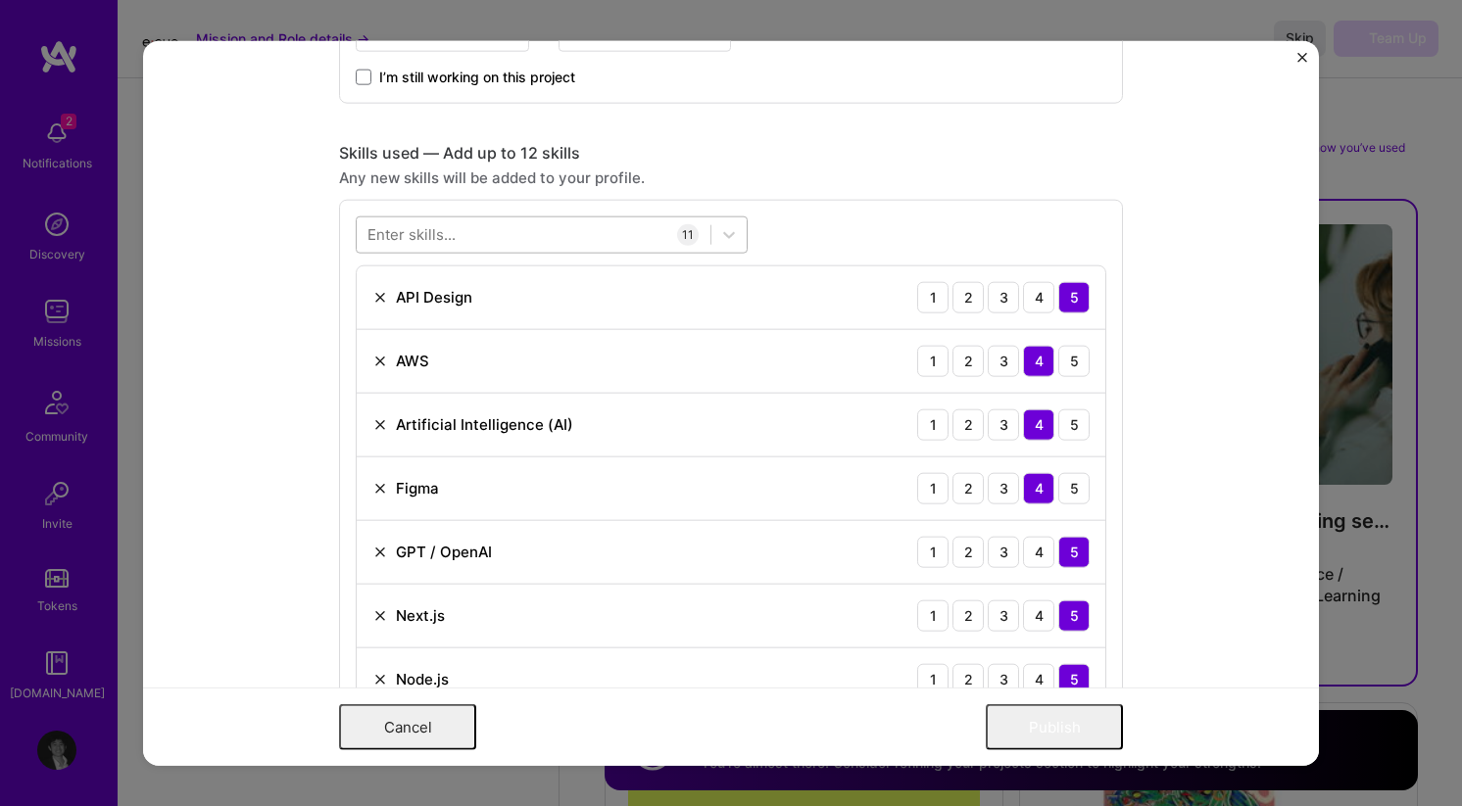
type input "Paraform - Frontend/Full Stack Engineer"
click at [579, 241] on div at bounding box center [534, 234] width 354 height 32
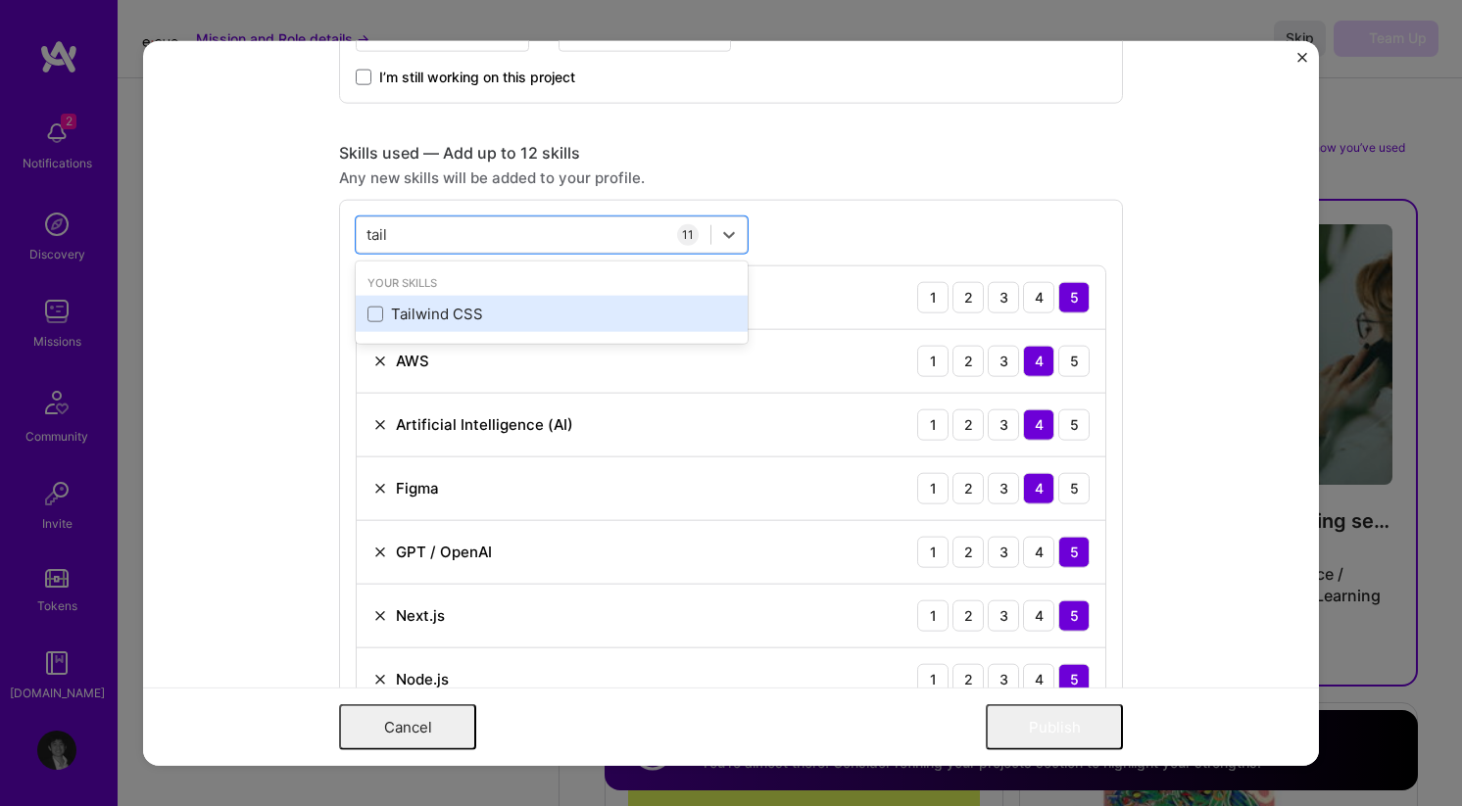
click at [455, 315] on div "Tailwind CSS" at bounding box center [551, 314] width 368 height 21
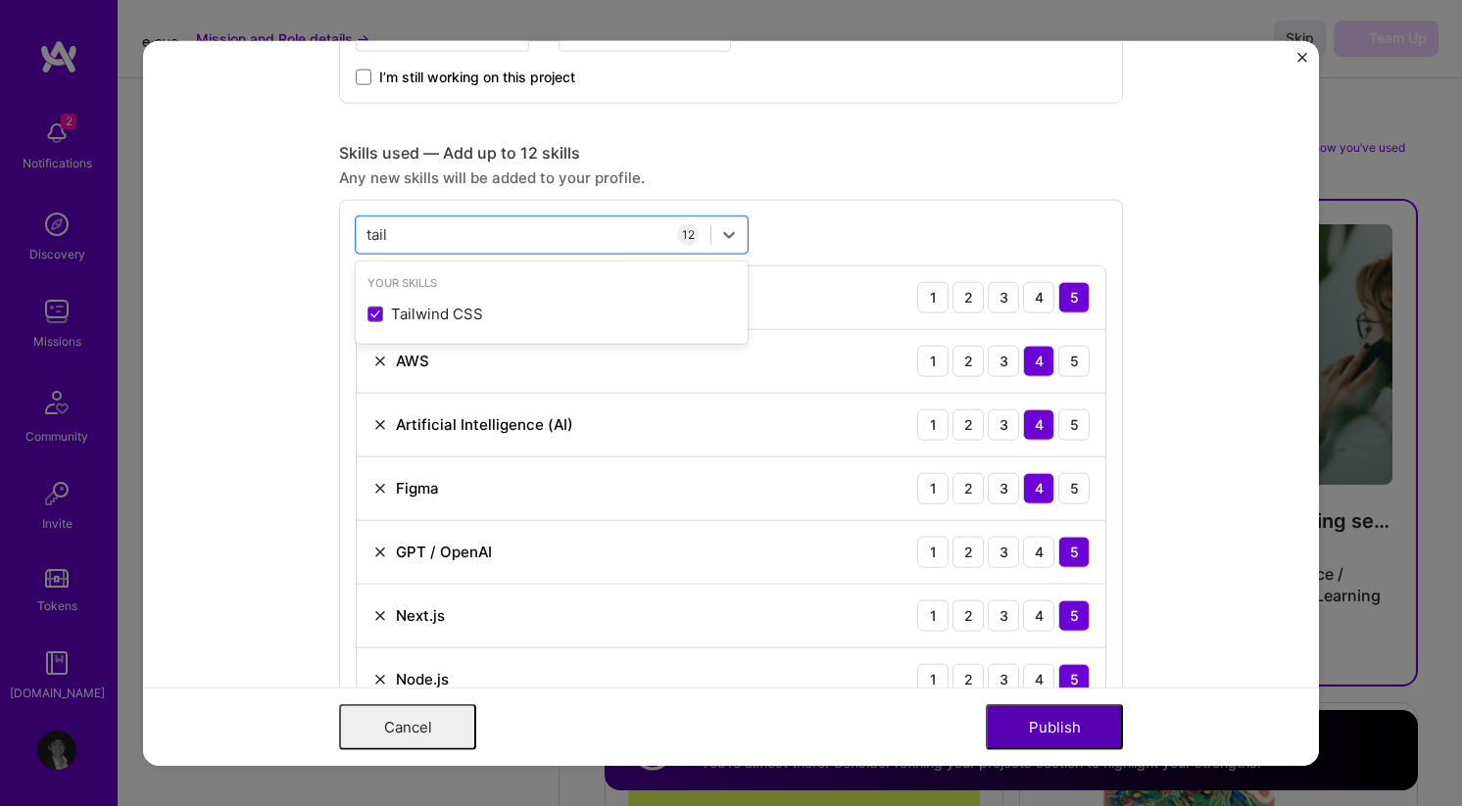
type input "tail"
click at [1079, 744] on button "Publish" at bounding box center [1053, 727] width 137 height 46
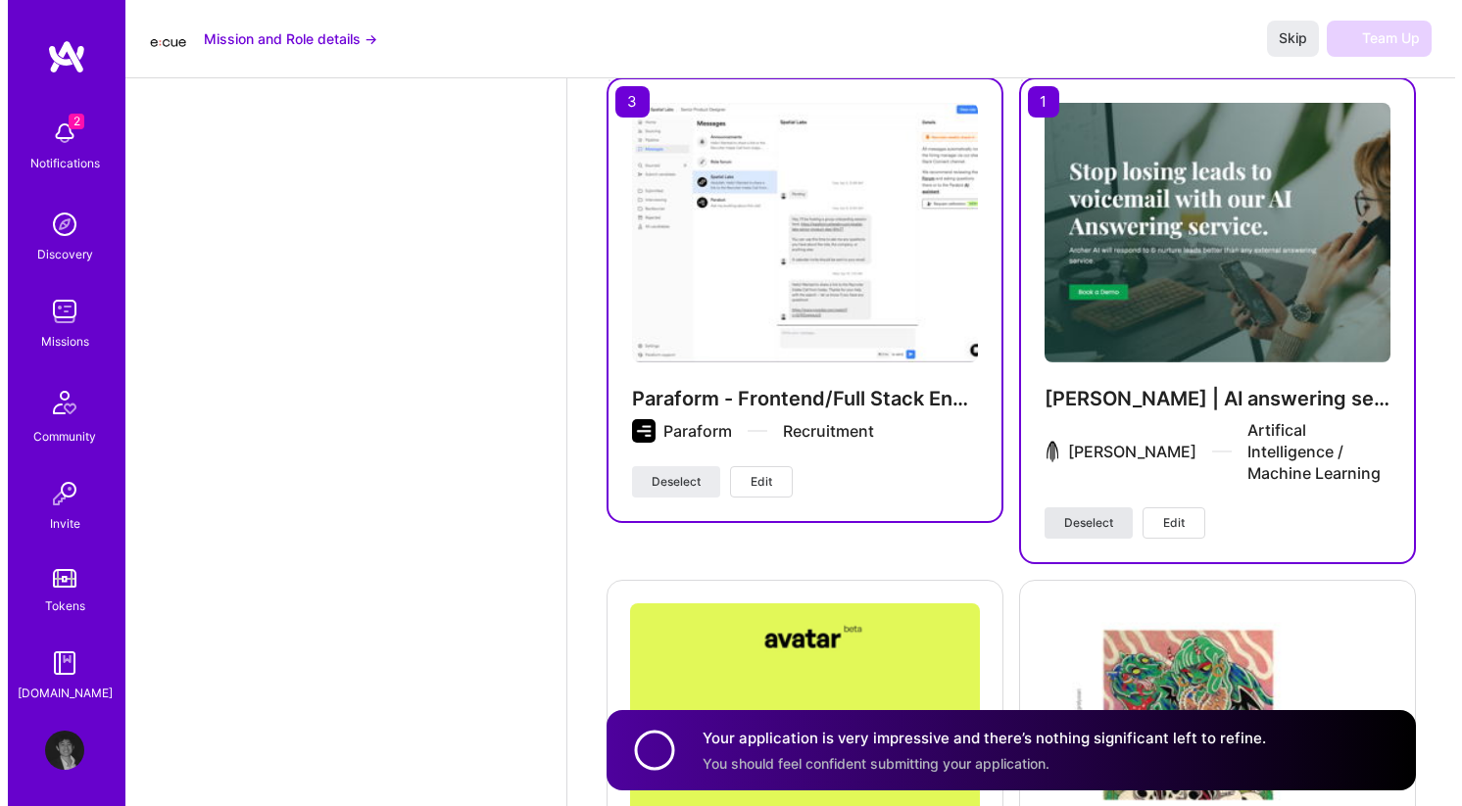
scroll to position [3149, 0]
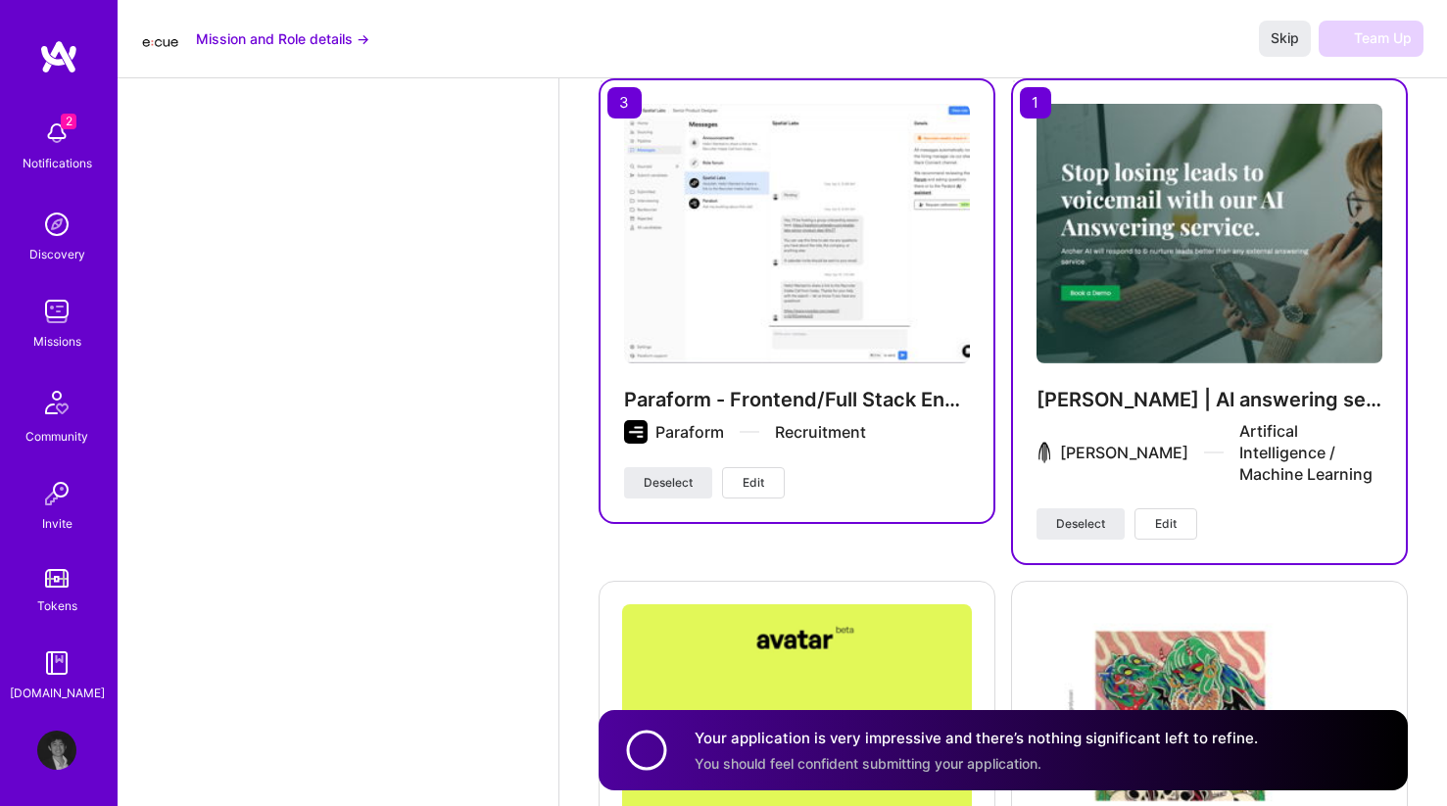
click at [1160, 515] on span "Edit" at bounding box center [1166, 524] width 22 height 18
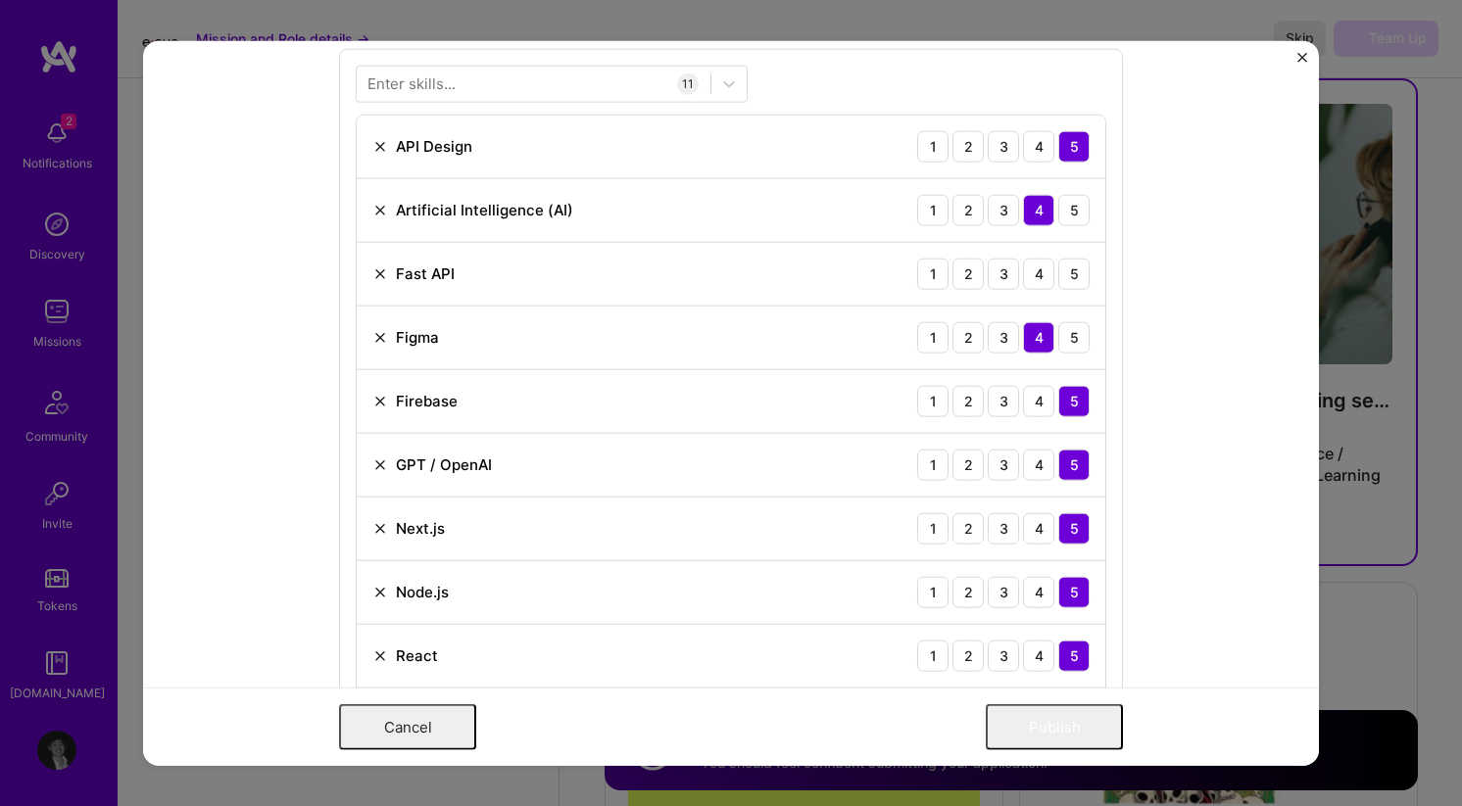
scroll to position [1291, 0]
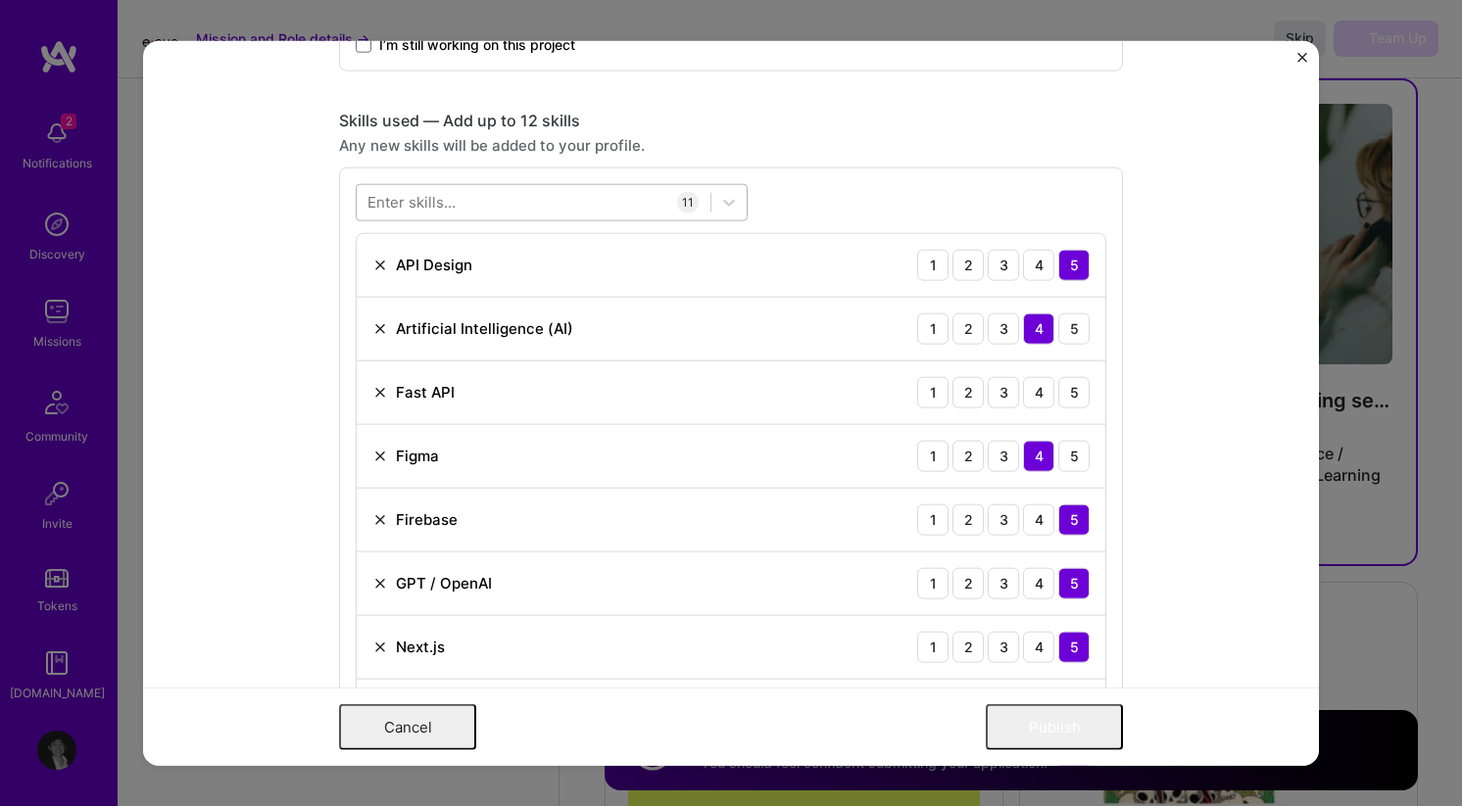
click at [540, 201] on div at bounding box center [534, 202] width 354 height 32
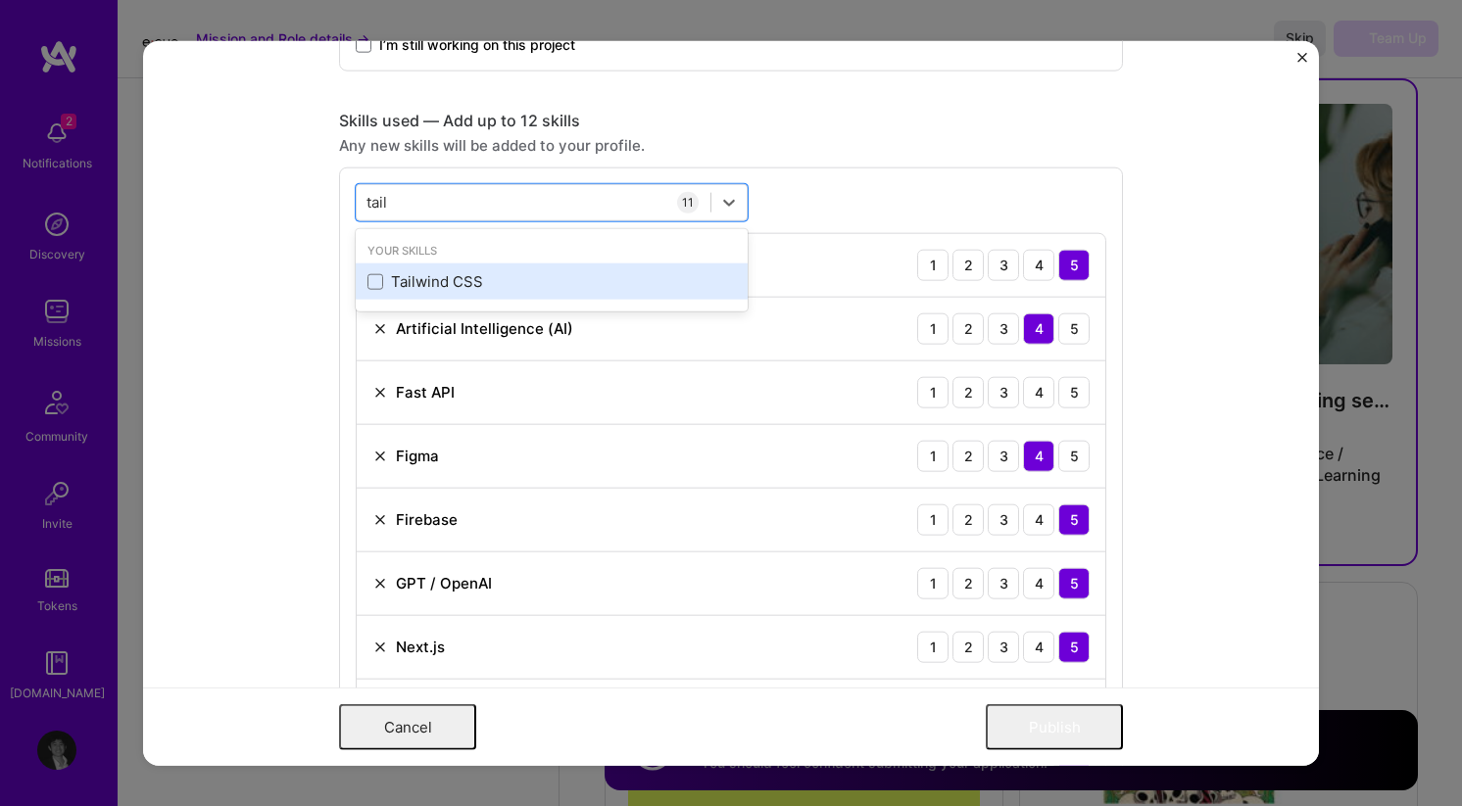
click at [453, 284] on div "Tailwind CSS" at bounding box center [551, 281] width 368 height 21
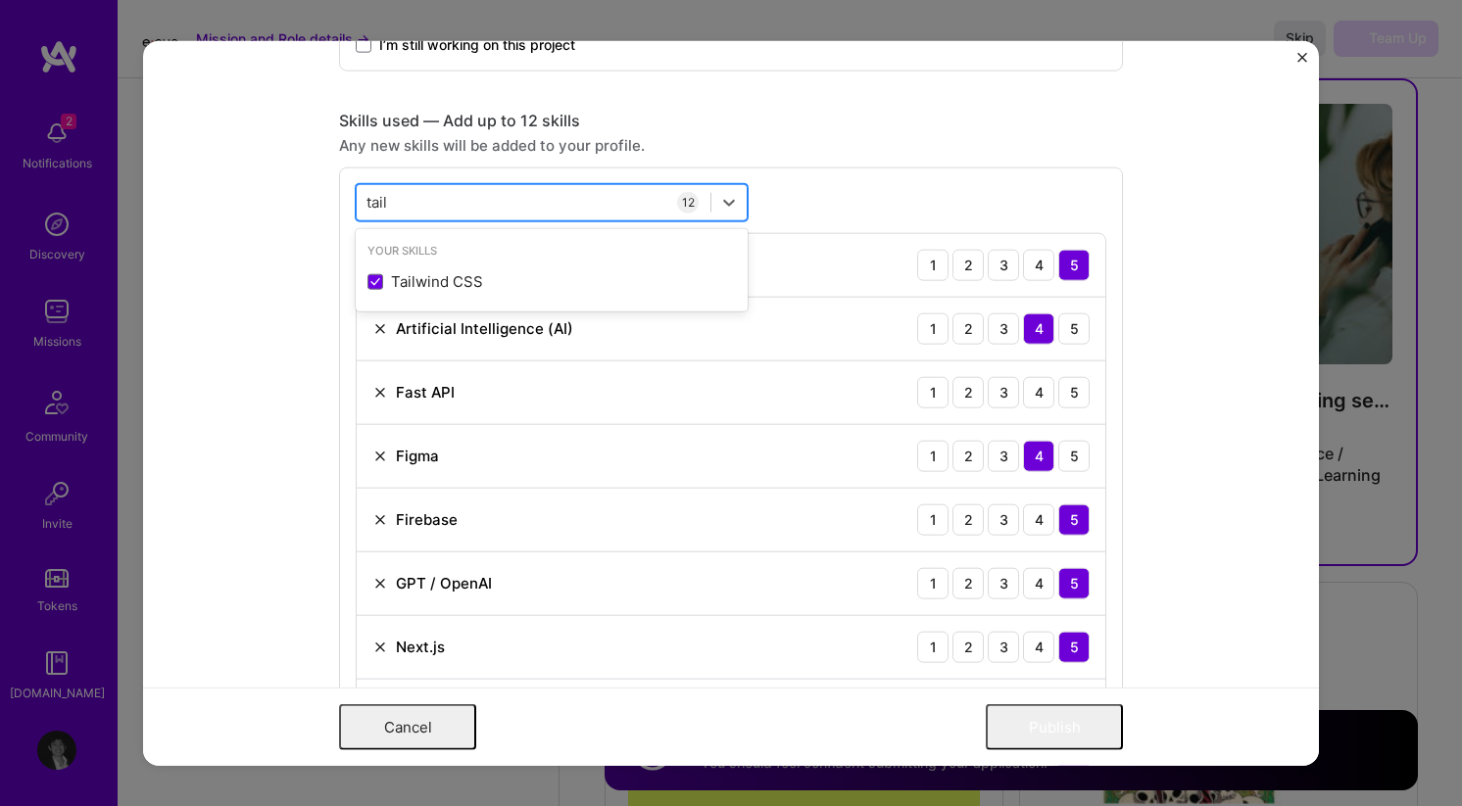
click at [565, 195] on div "tail tail" at bounding box center [534, 202] width 354 height 32
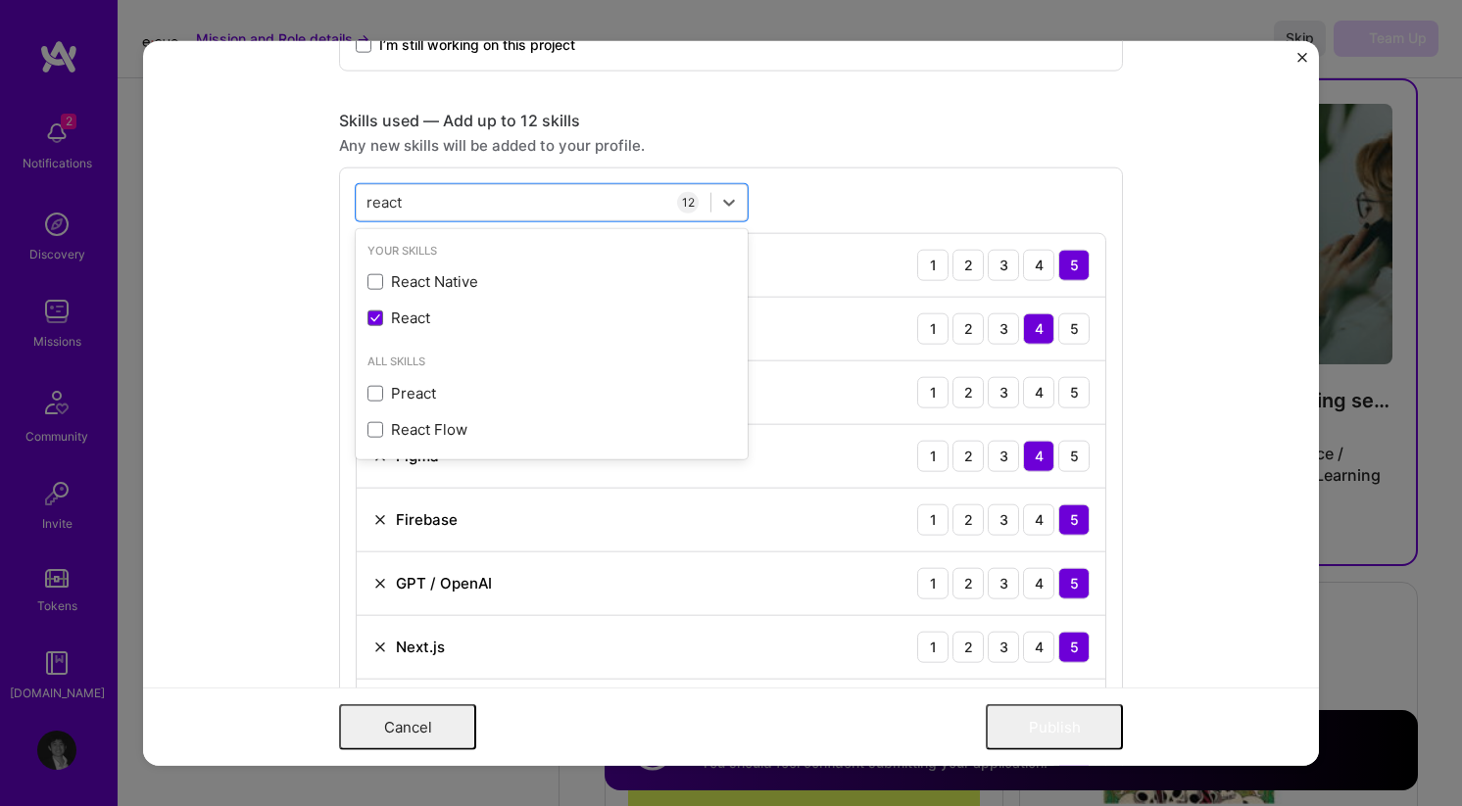
type input "react"
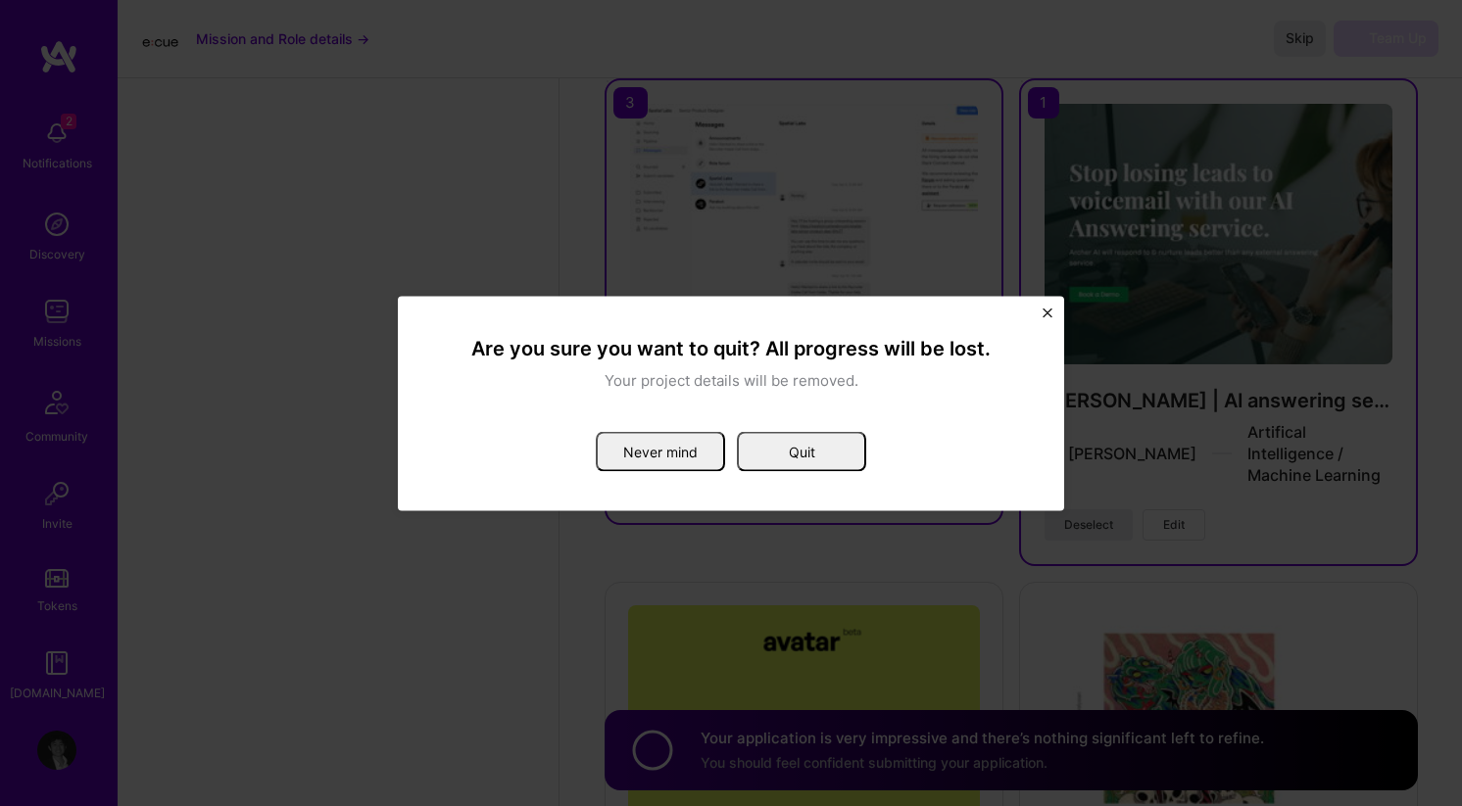
click at [1050, 312] on img "Close" at bounding box center [1047, 313] width 10 height 10
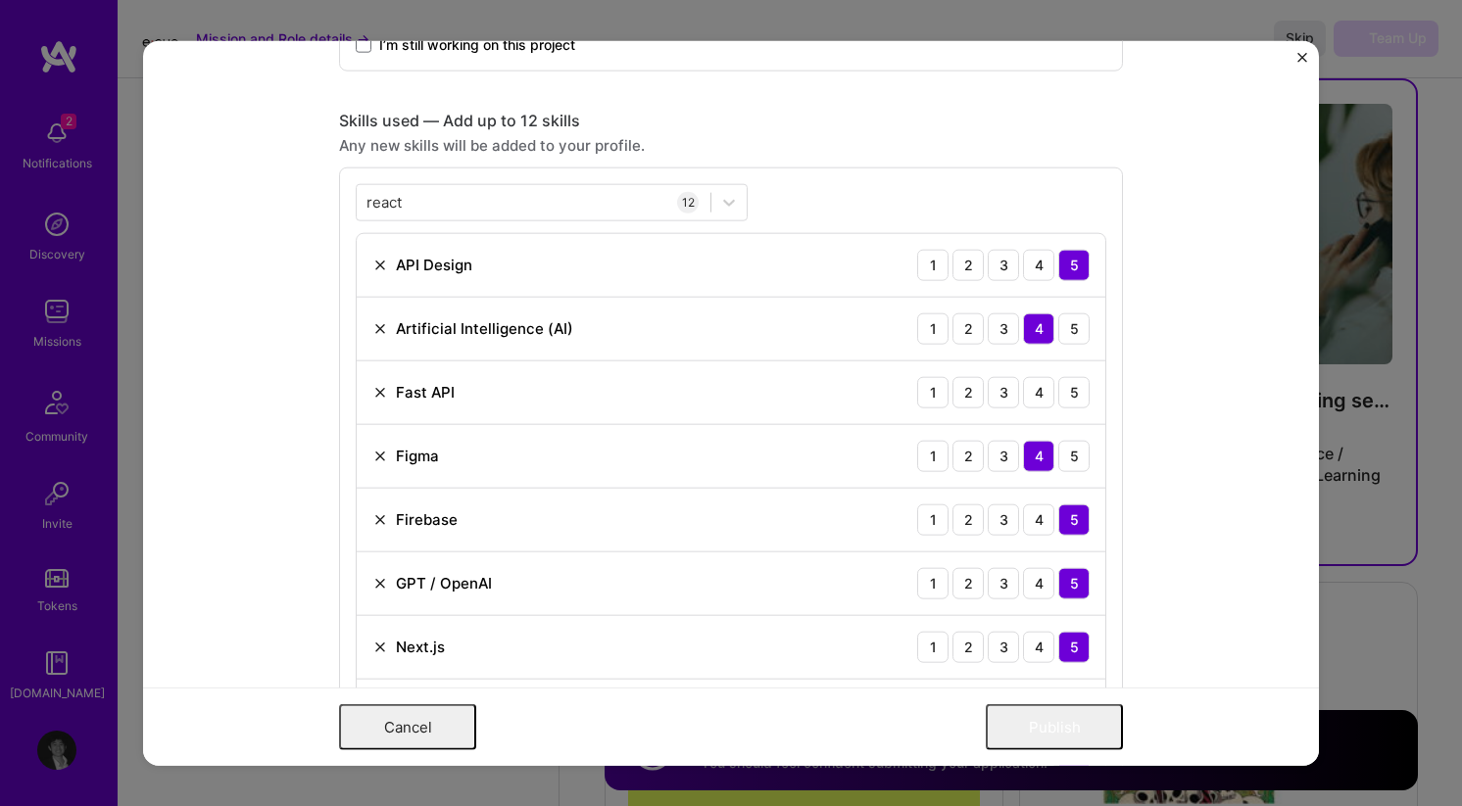
click at [901, 189] on div "react react 12 API Design 1 2 3 4 5 Artificial Intelligence (AI) 1 2 3 4 5 Fast…" at bounding box center [731, 590] width 784 height 847
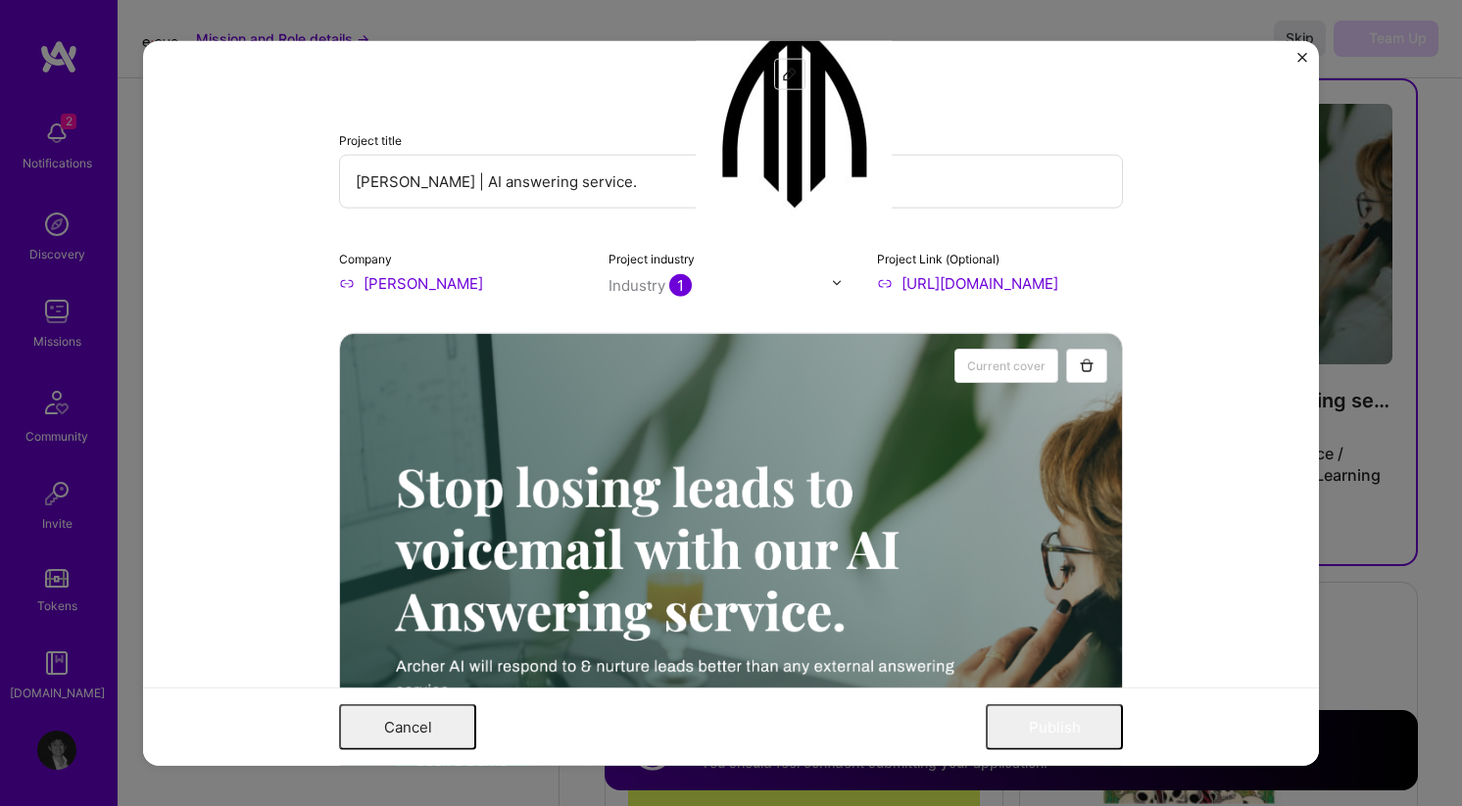
scroll to position [32, 0]
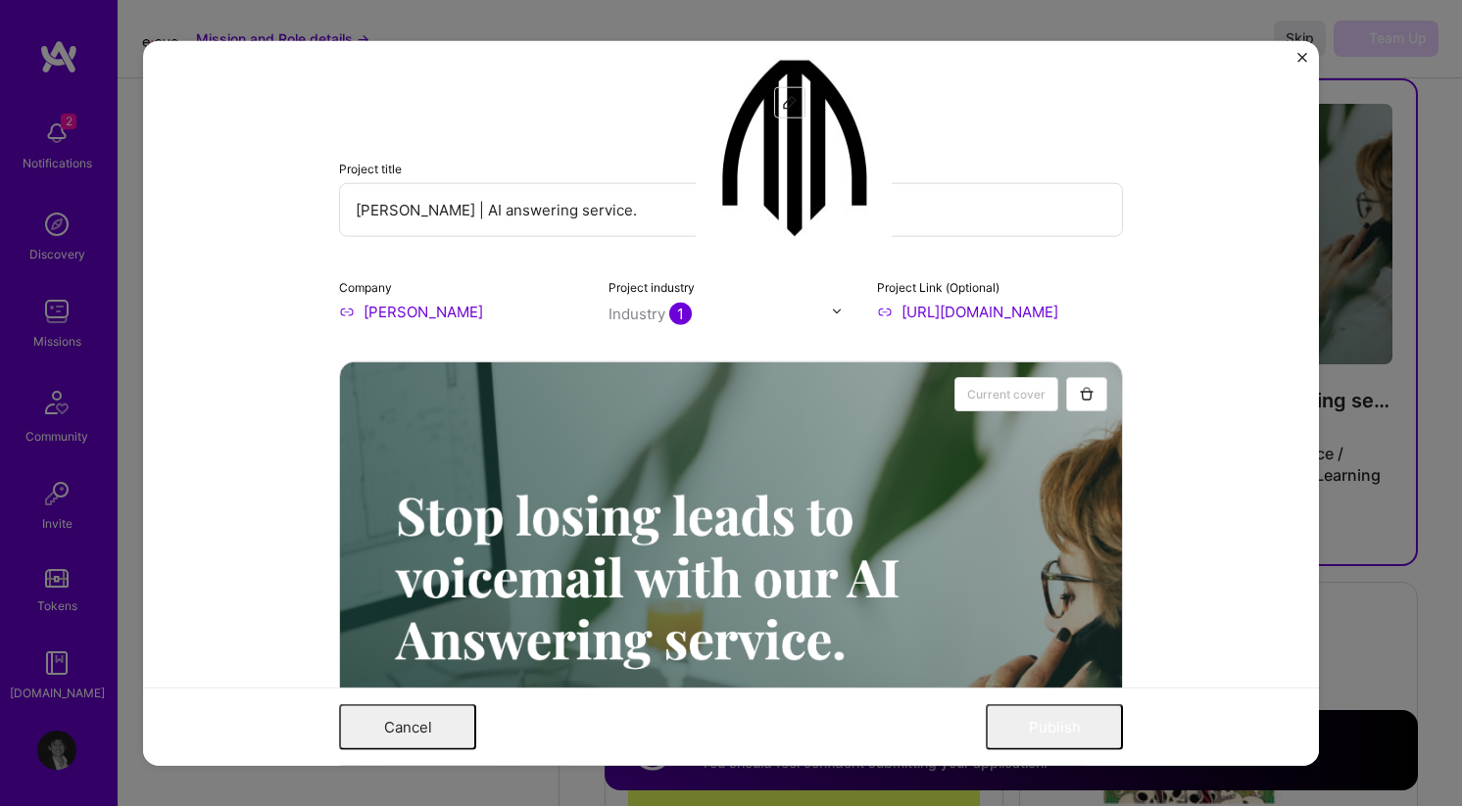
click at [872, 212] on input "[PERSON_NAME] | AI answering service." at bounding box center [731, 209] width 784 height 54
drag, startPoint x: 879, startPoint y: 216, endPoint x: 259, endPoint y: 210, distance: 620.1
click at [259, 210] on form "Project title Archer | AI answering service. Company Archer Project industry In…" at bounding box center [731, 403] width 1176 height 726
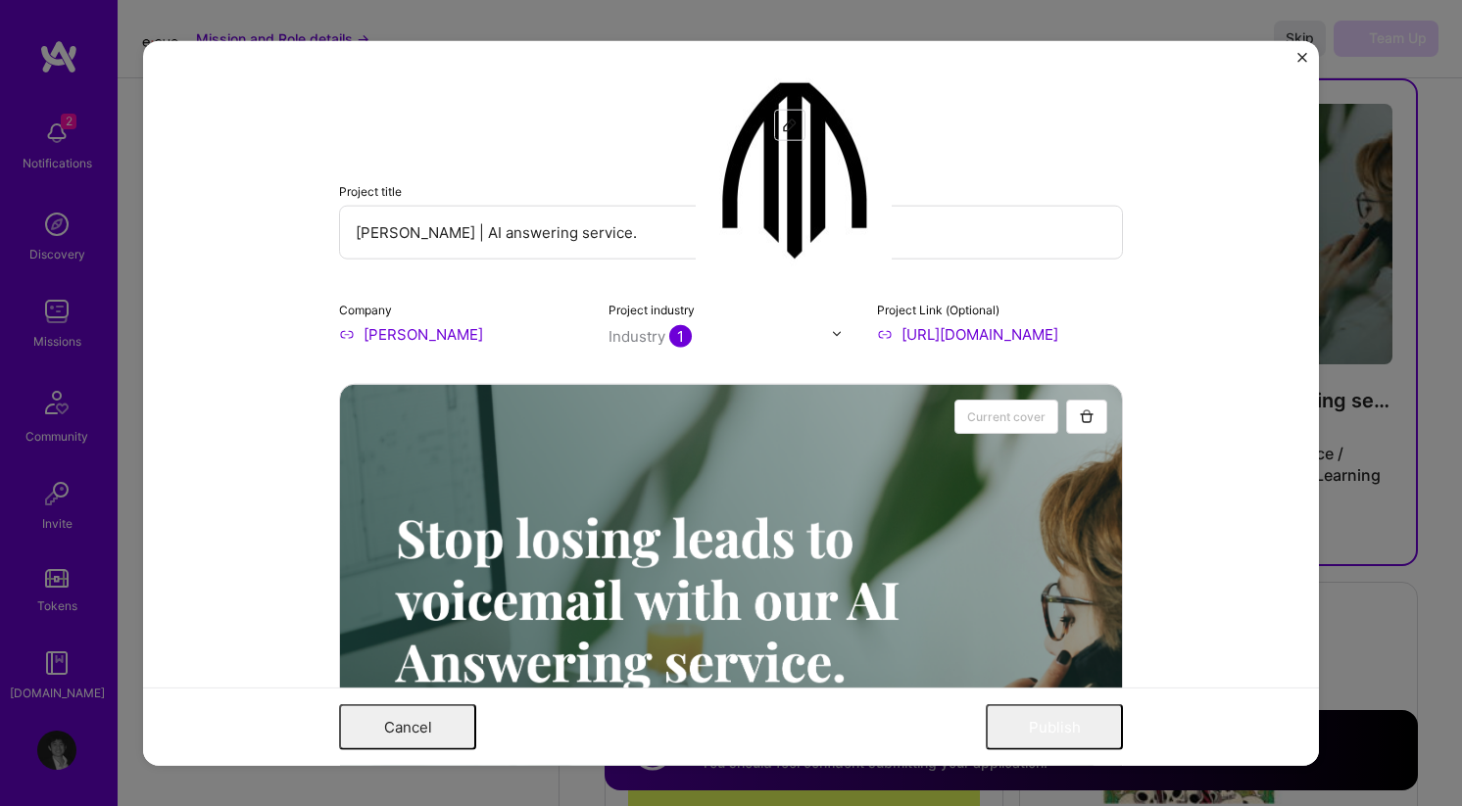
scroll to position [0, 0]
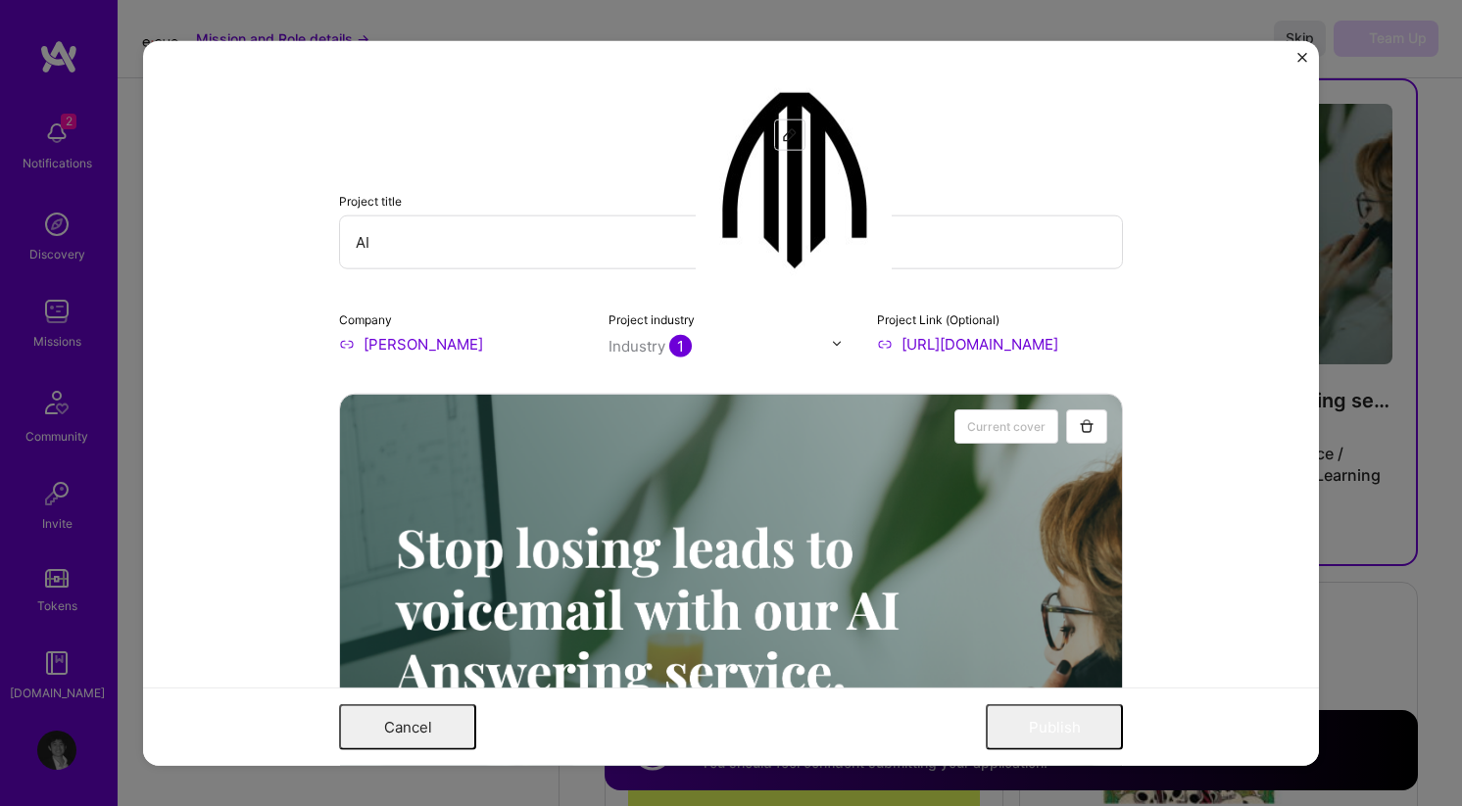
type input "A"
type input "F"
type input "A"
type input "F"
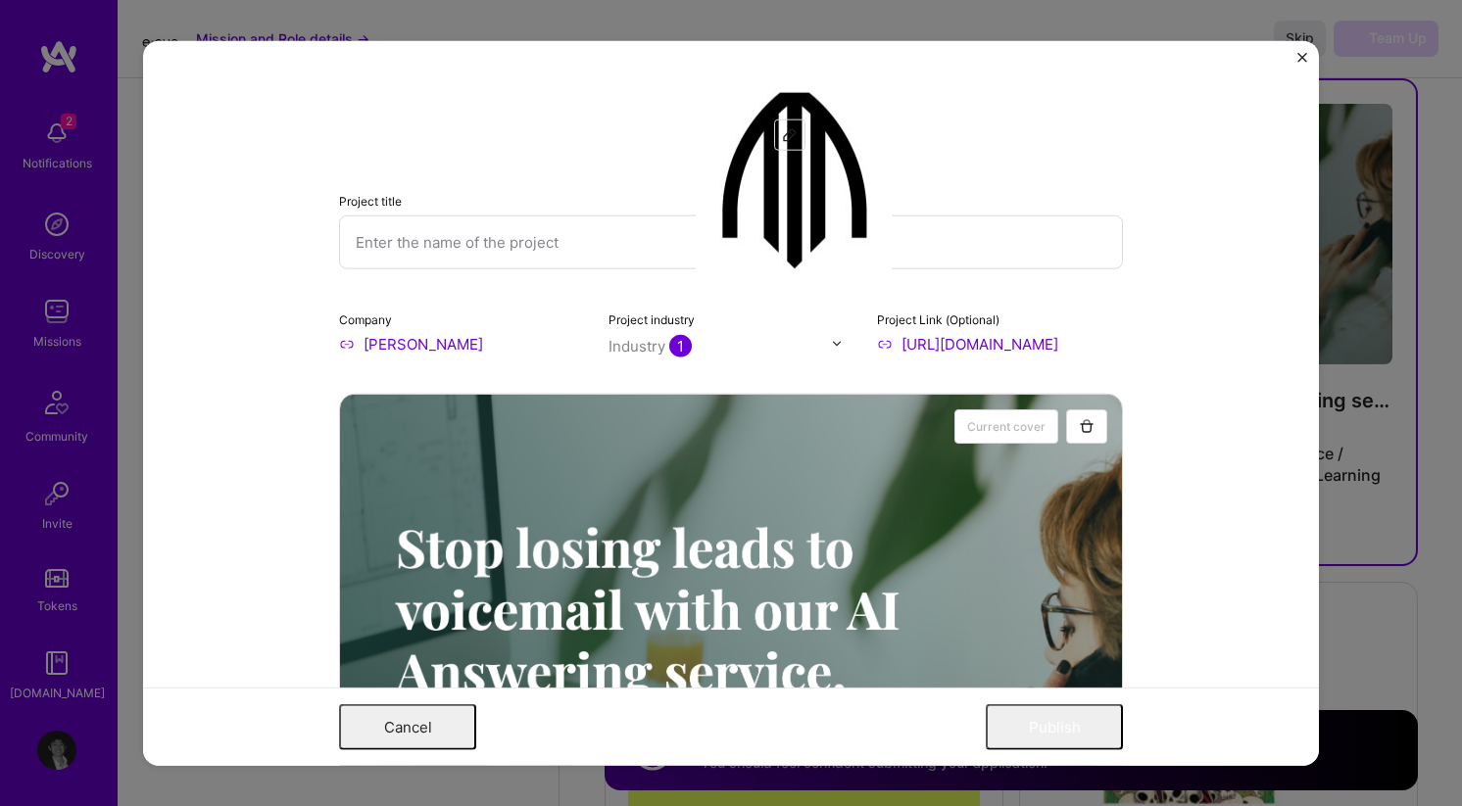
type input "A"
type input "AI Voice Platform for Home Service Businesses"
click at [1062, 730] on button "Publish" at bounding box center [1053, 727] width 137 height 46
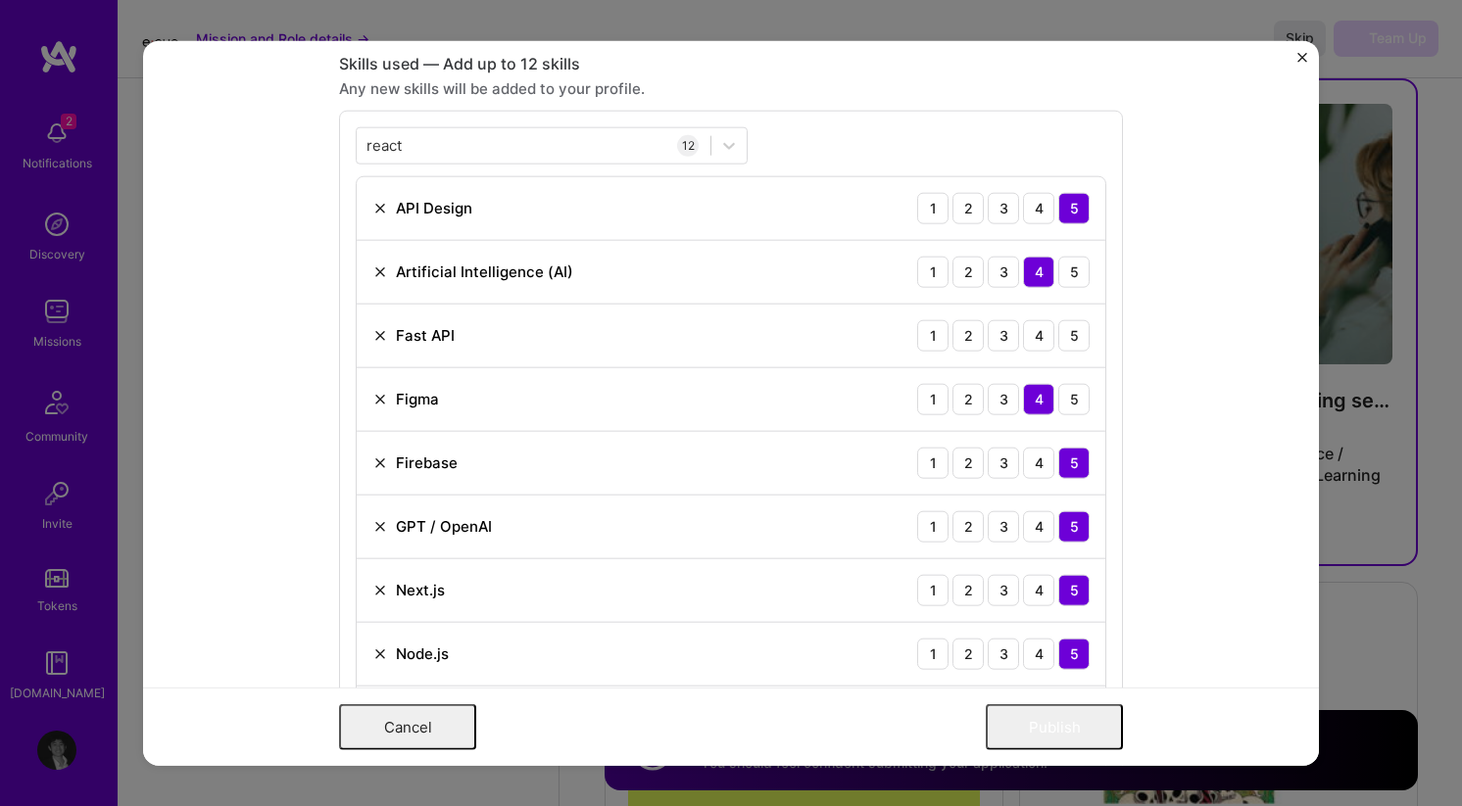
scroll to position [1362, 0]
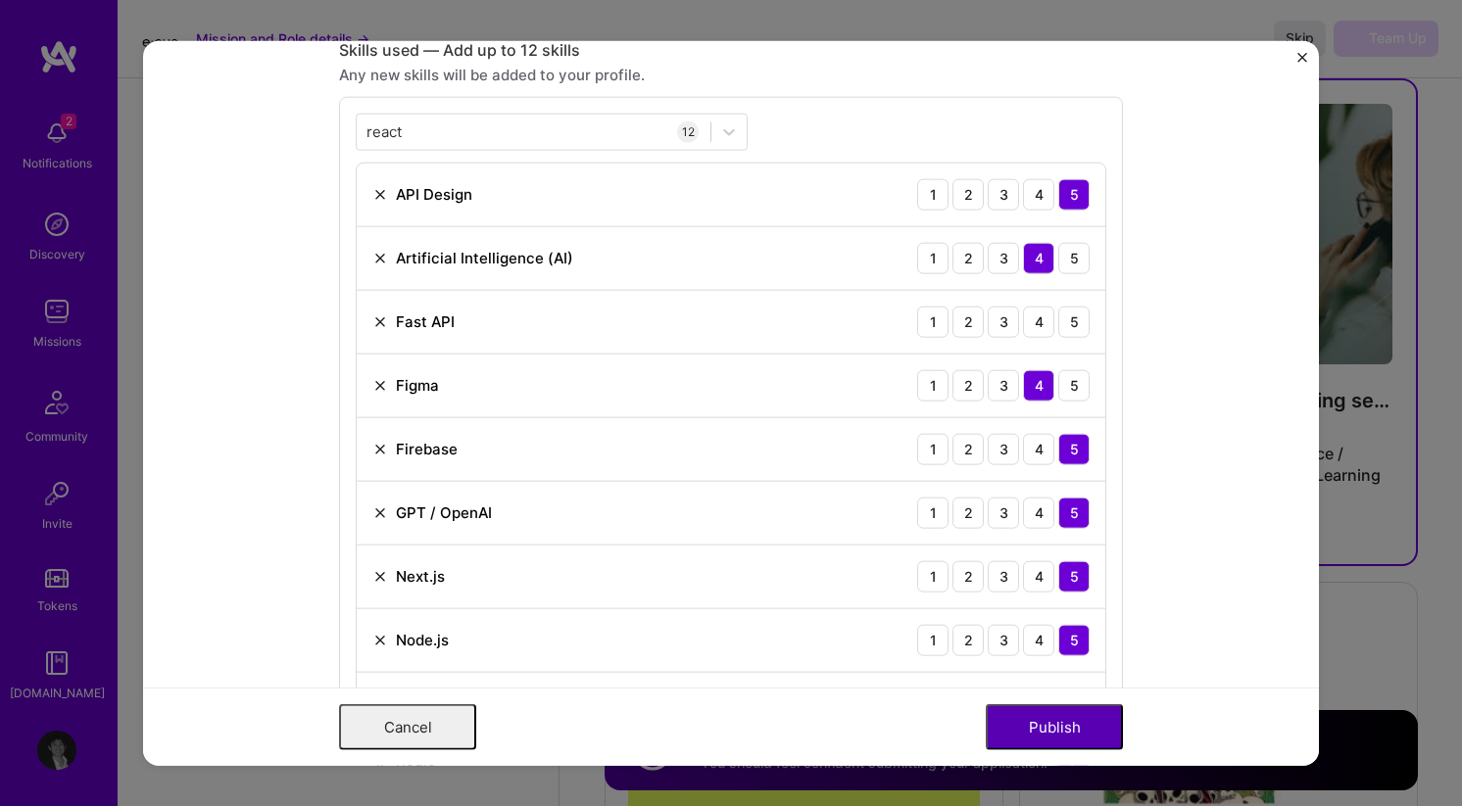
click at [1063, 725] on button "Publish" at bounding box center [1053, 727] width 137 height 46
click at [1070, 725] on button "Publish" at bounding box center [1053, 727] width 137 height 46
drag, startPoint x: 1070, startPoint y: 725, endPoint x: 1074, endPoint y: 665, distance: 59.9
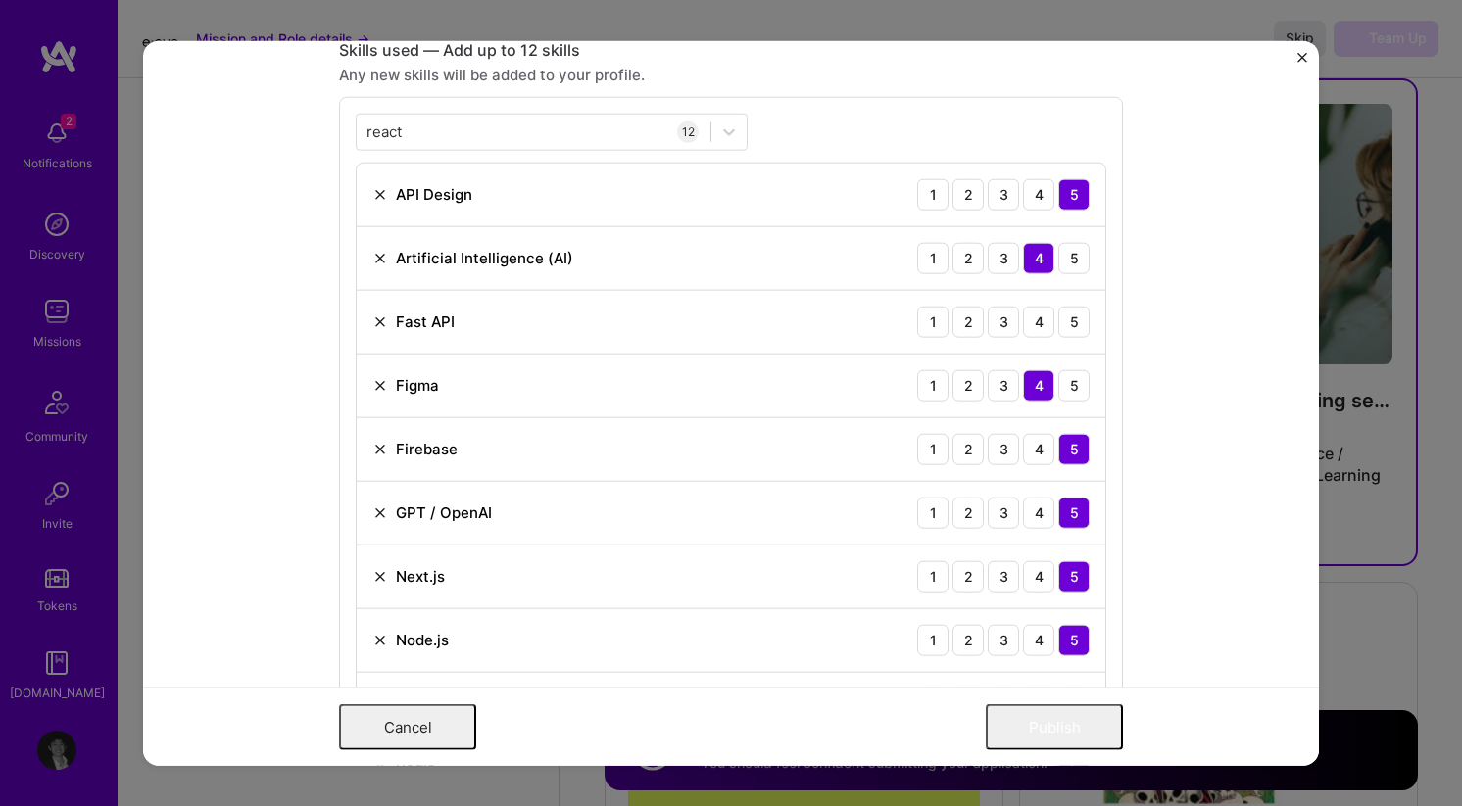
click at [1070, 713] on button "Publish" at bounding box center [1053, 727] width 137 height 46
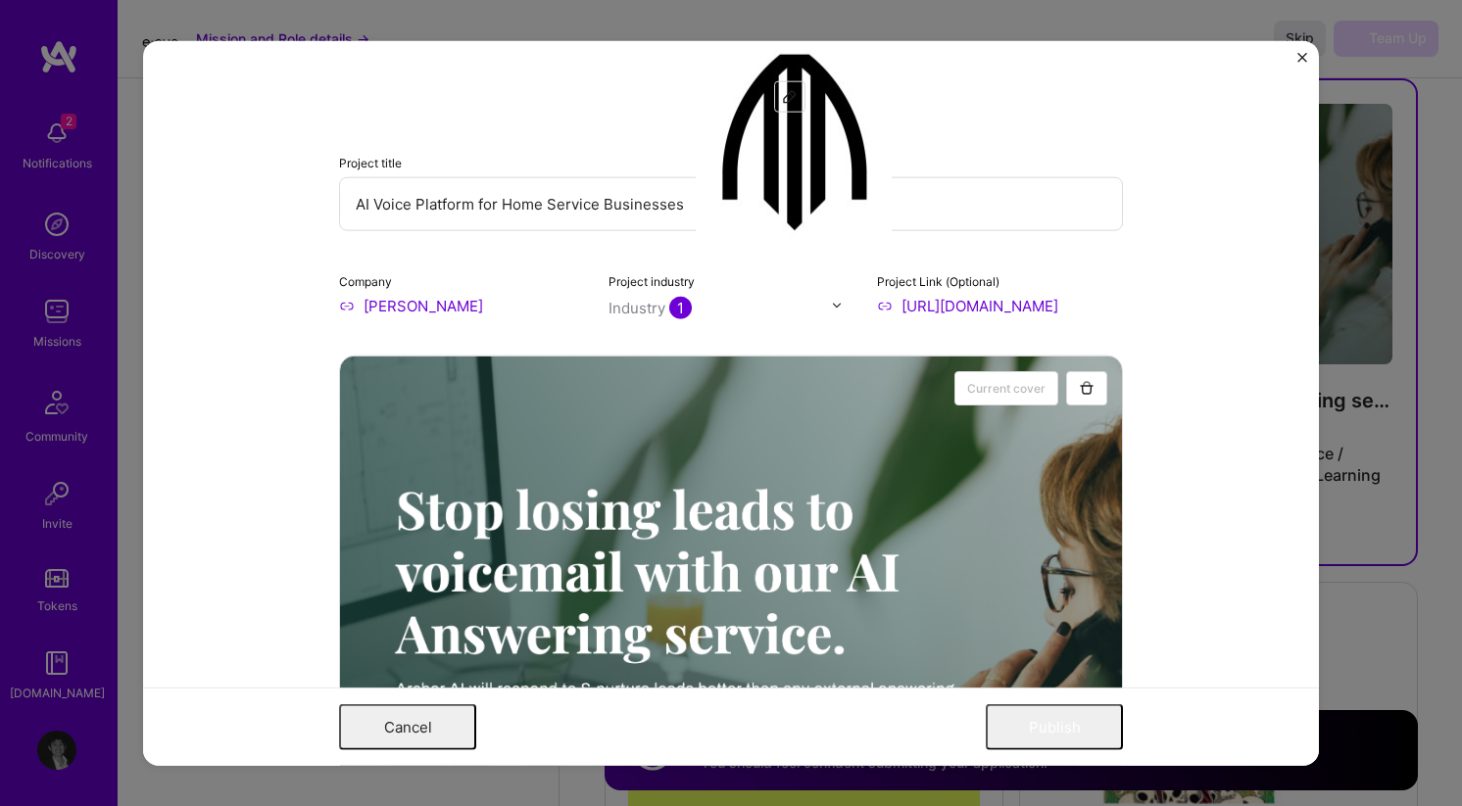
scroll to position [0, 0]
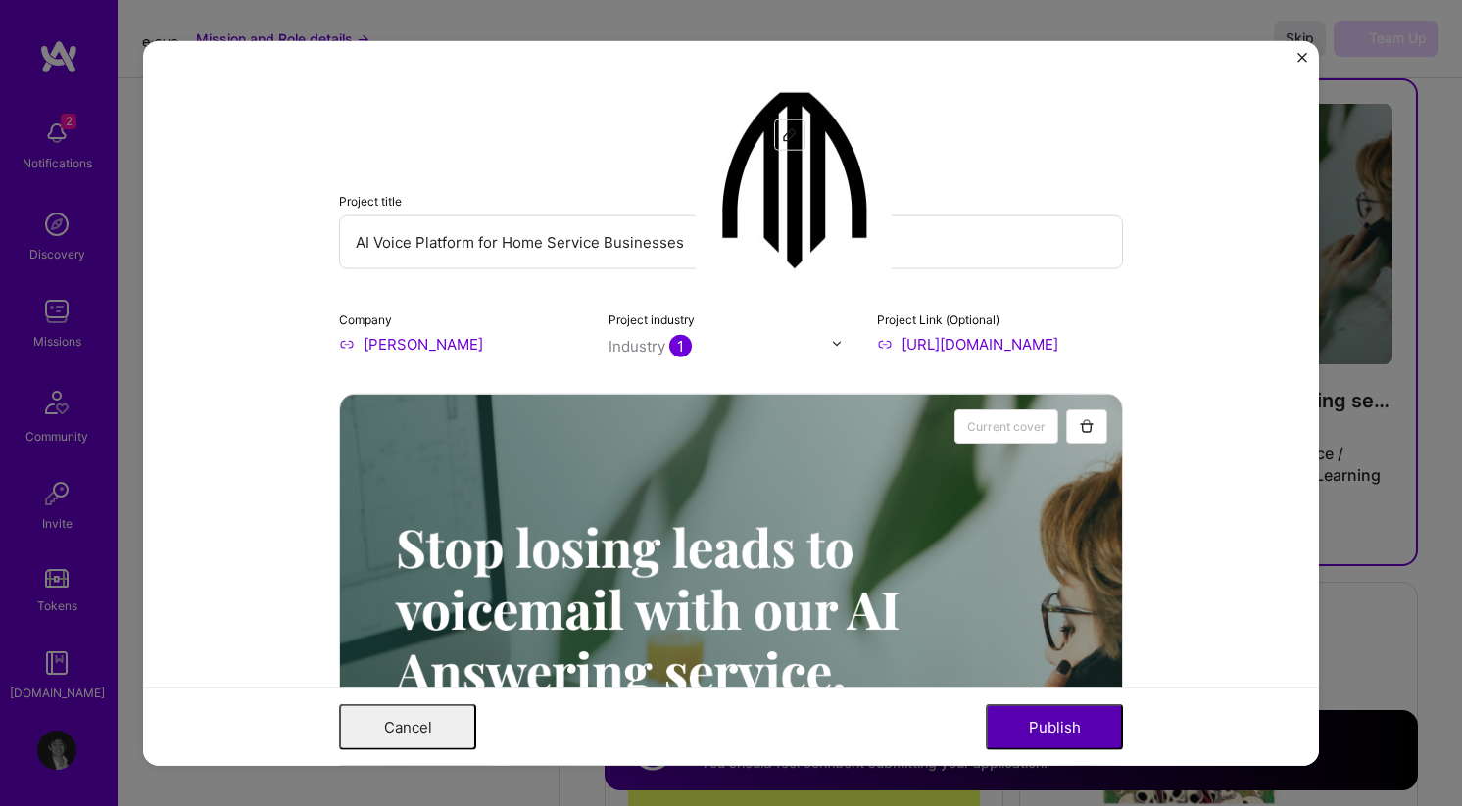
click at [1094, 728] on button "Publish" at bounding box center [1053, 727] width 137 height 46
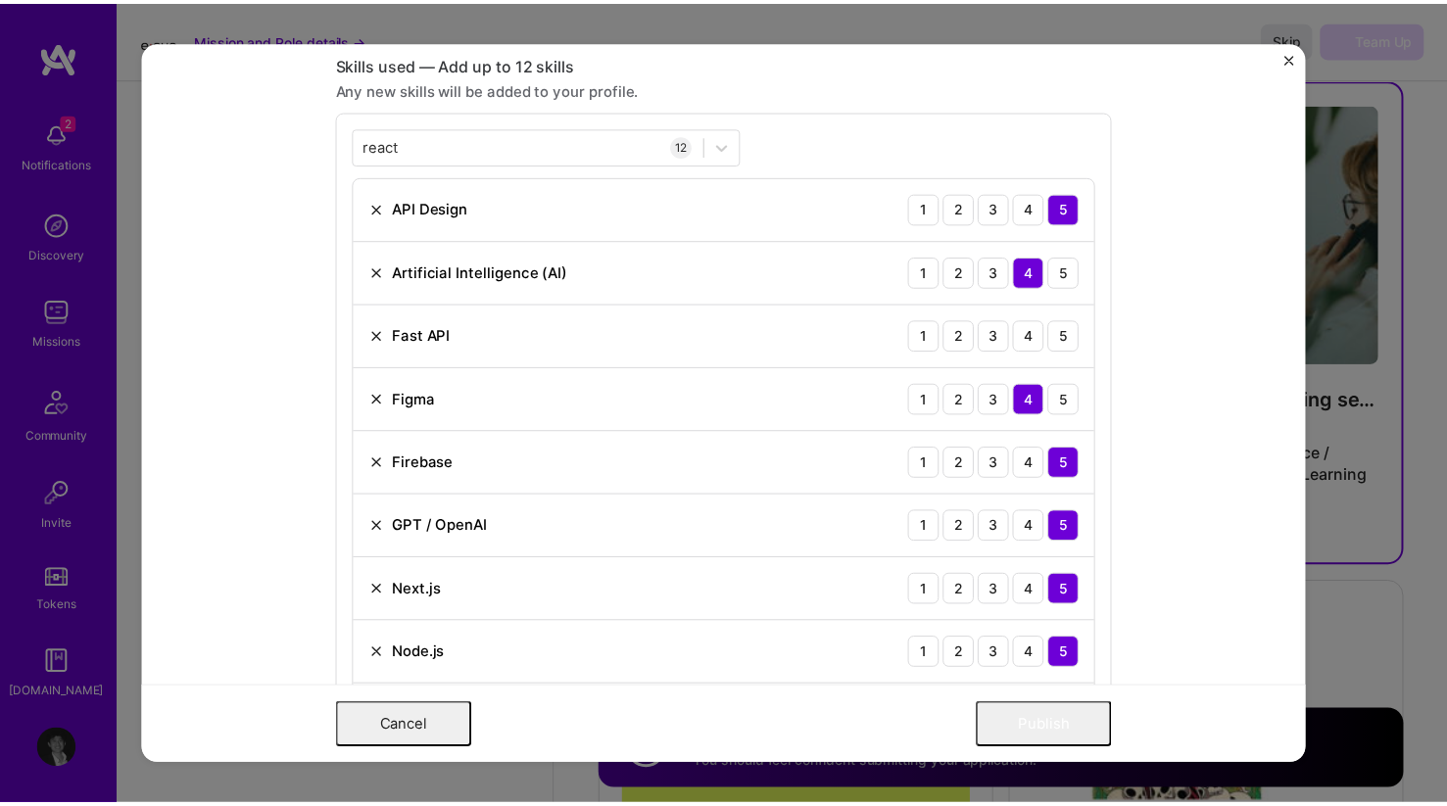
scroll to position [1362, 0]
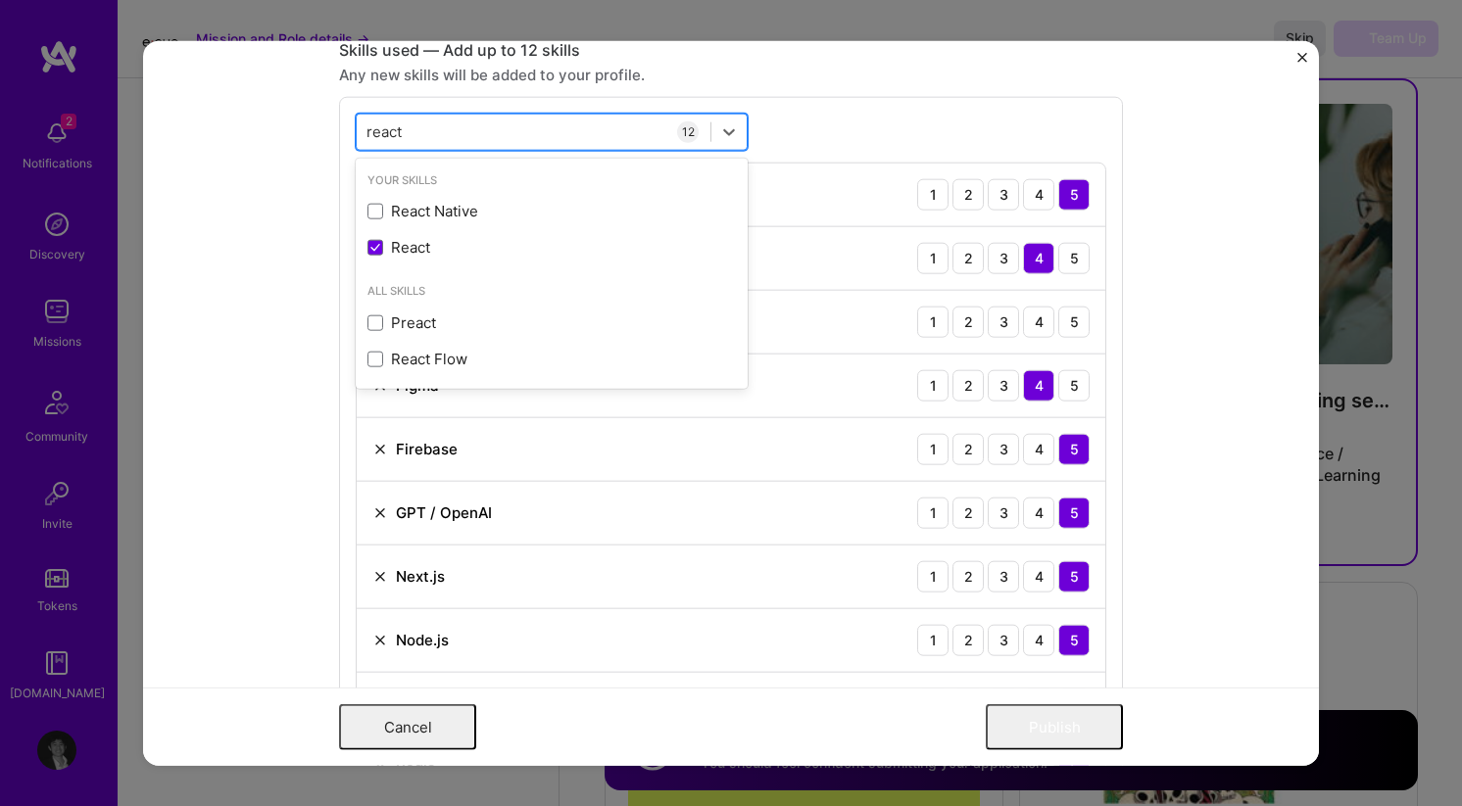
click at [631, 126] on div "react react" at bounding box center [534, 132] width 354 height 32
click at [626, 128] on div "react react" at bounding box center [534, 132] width 354 height 32
type input "r"
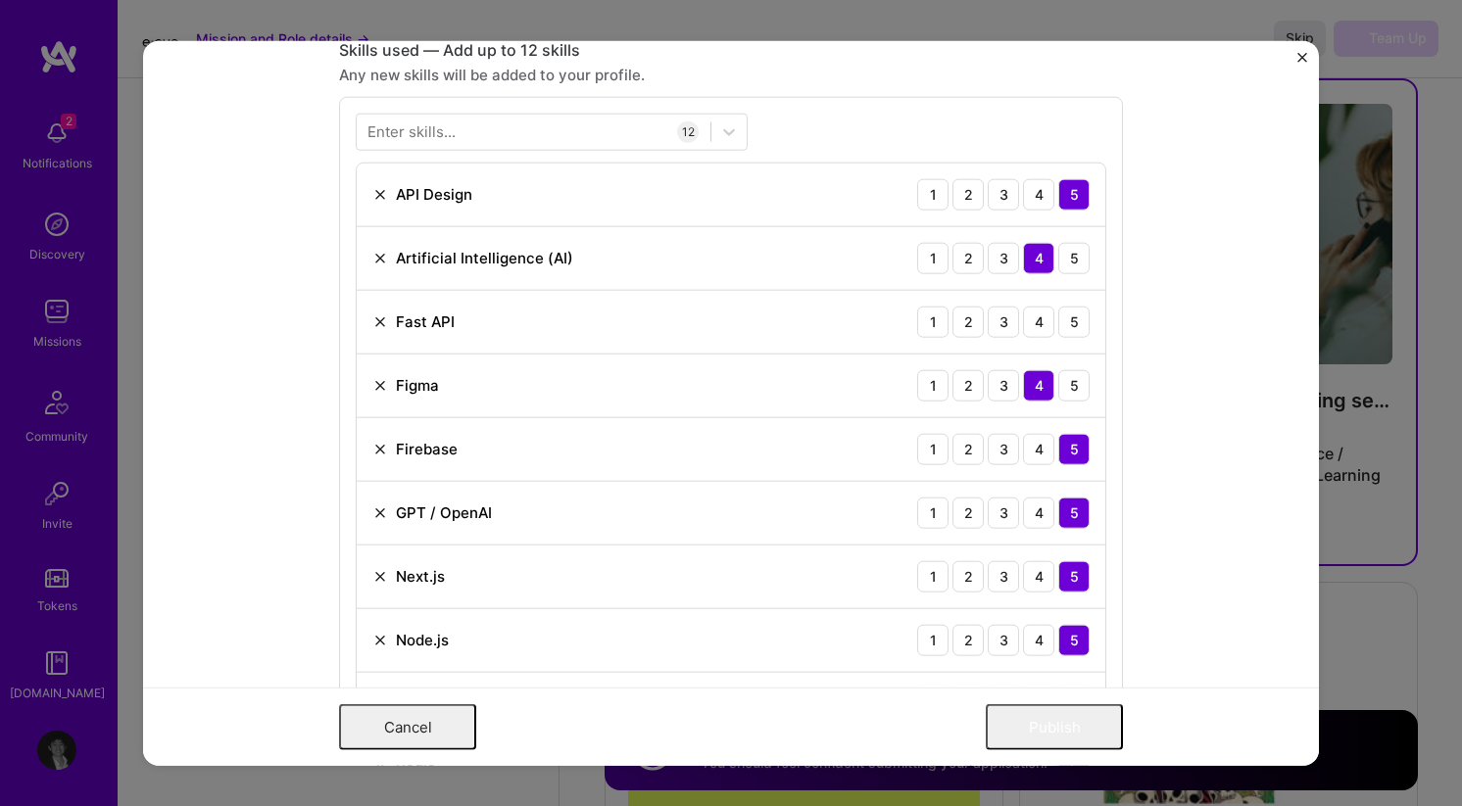
click at [270, 249] on form "Project title AI Voice Platform for Home Service Businesses Company Archer Proj…" at bounding box center [731, 403] width 1176 height 726
click at [372, 320] on img at bounding box center [380, 321] width 16 height 16
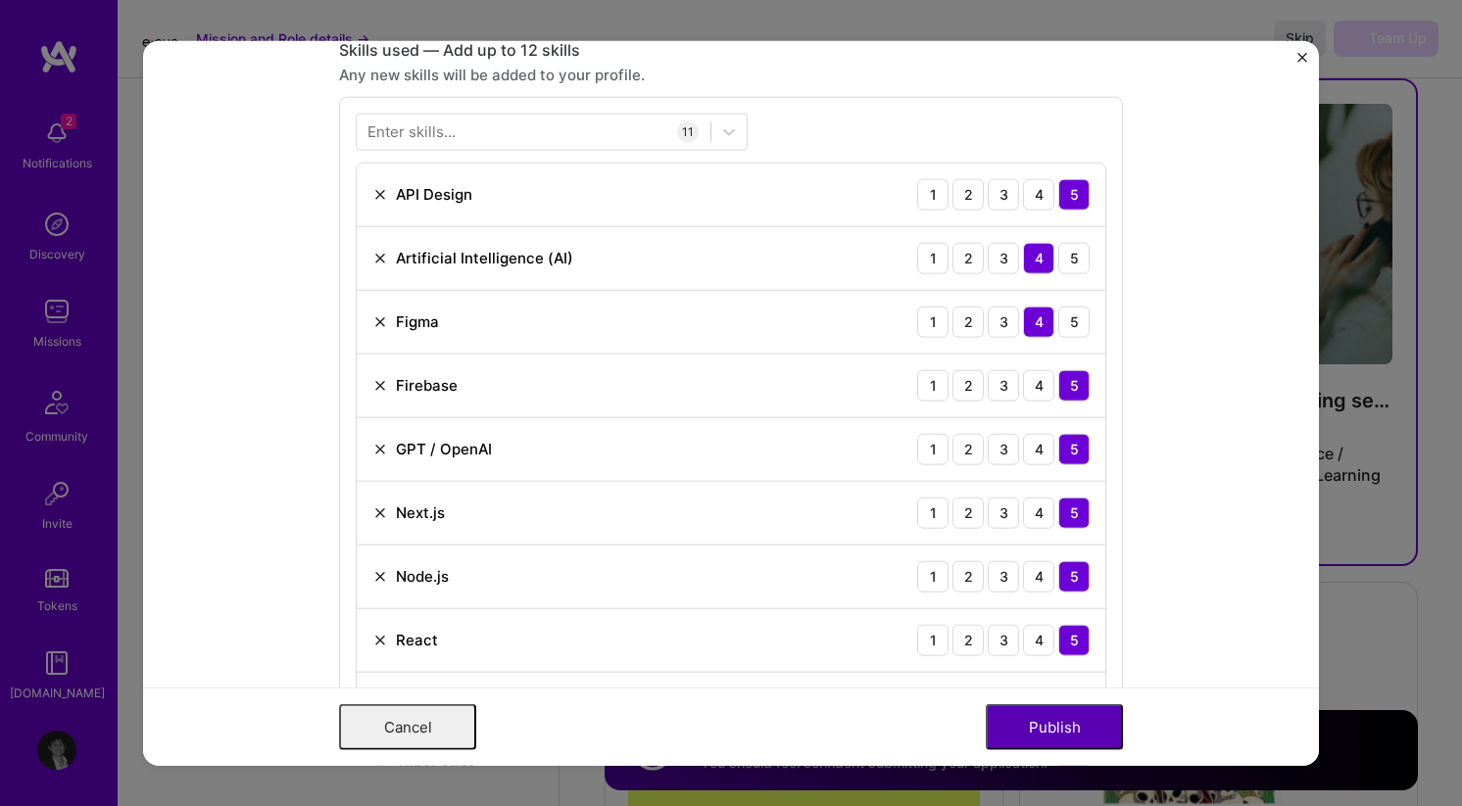
click at [1053, 734] on button "Publish" at bounding box center [1053, 727] width 137 height 46
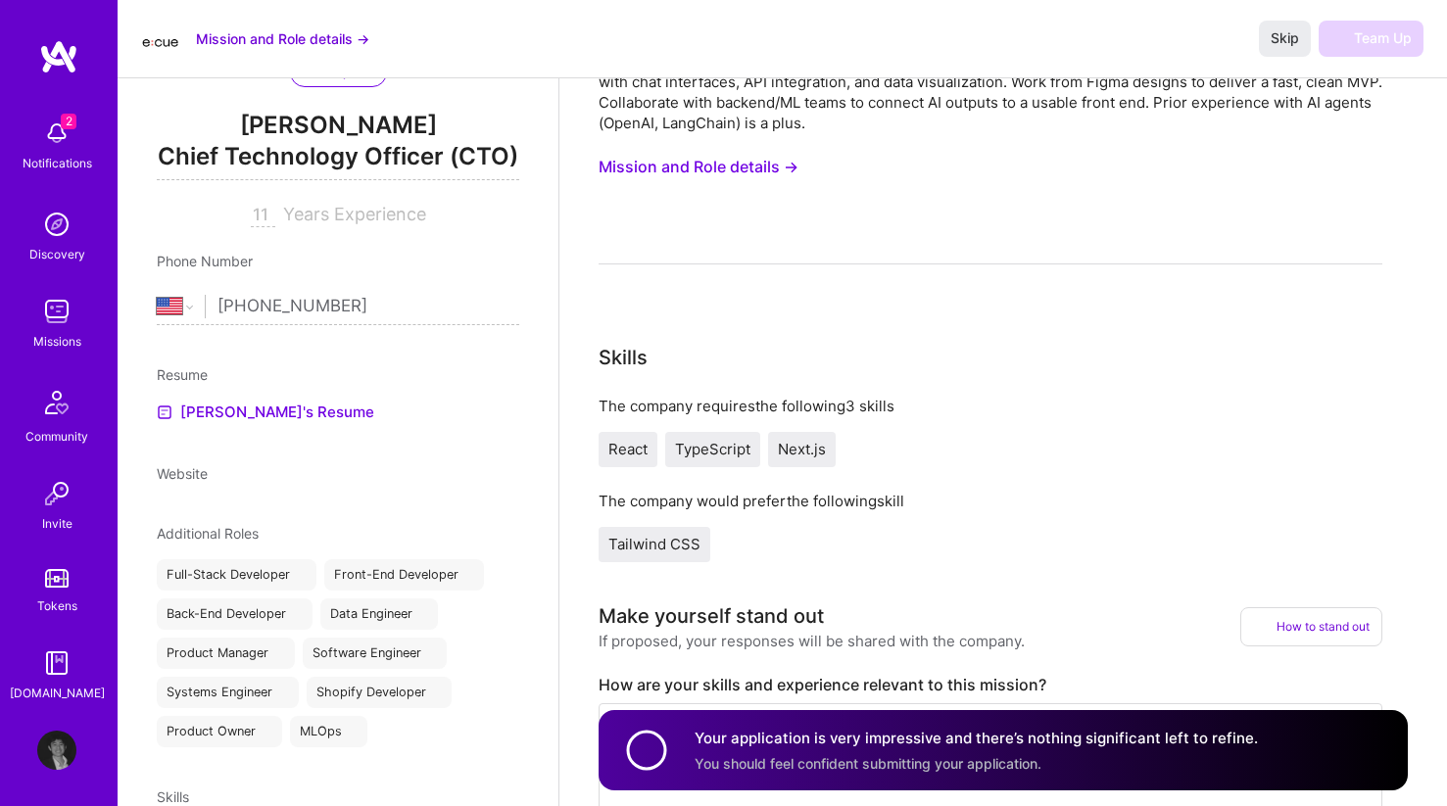
scroll to position [0, 0]
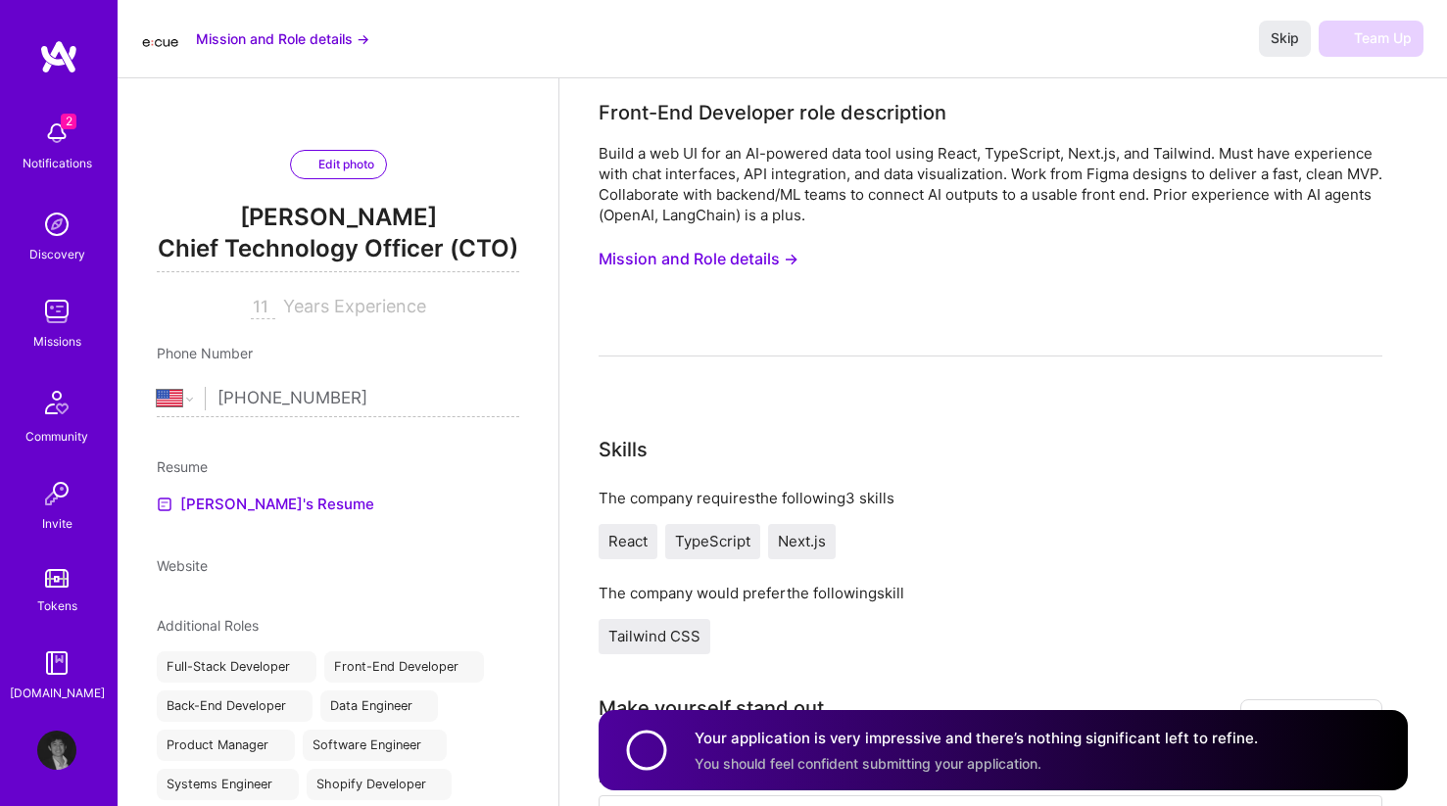
click at [1255, 199] on div "Build a web UI for an AI-powered data tool using React, TypeScript, Next.js, an…" at bounding box center [991, 184] width 784 height 82
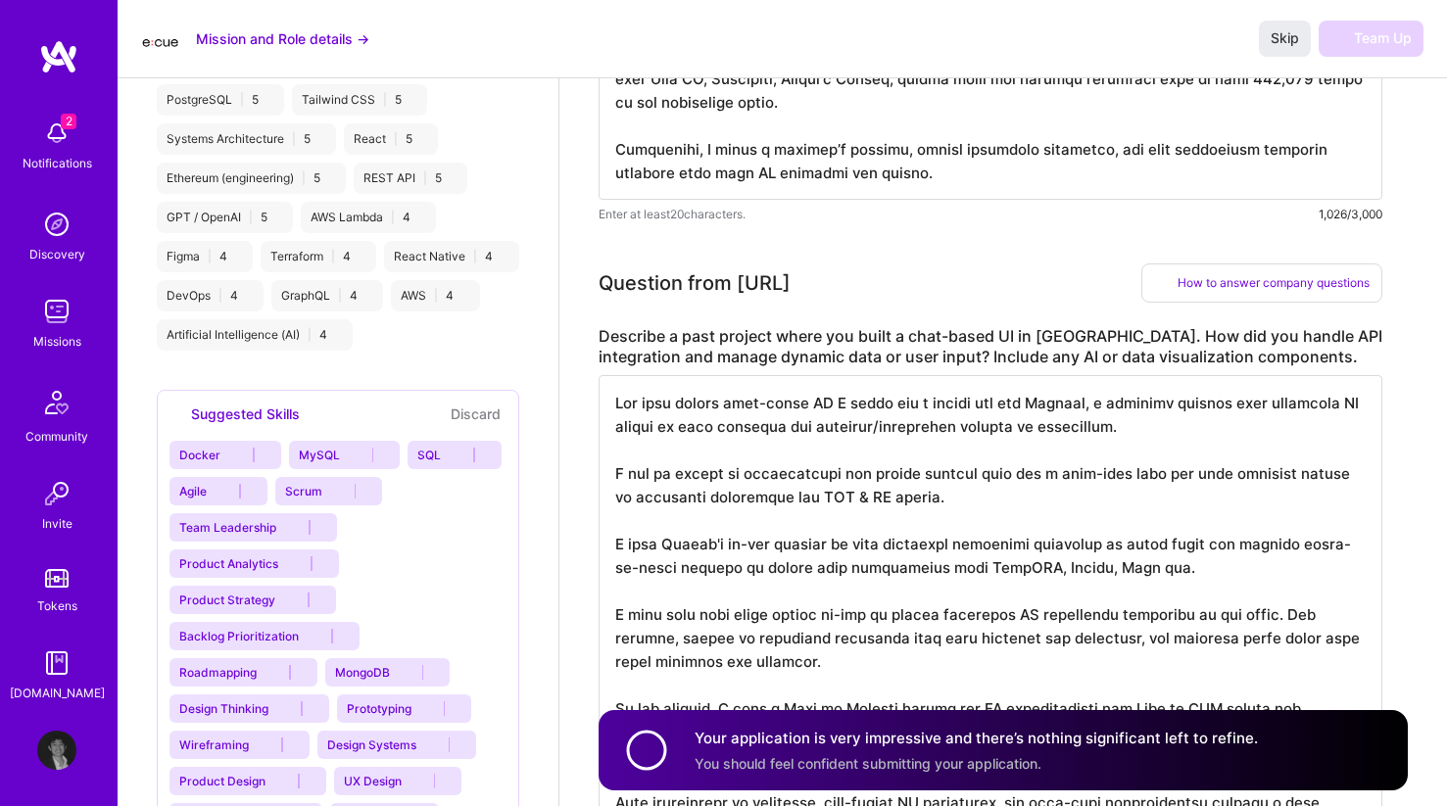
scroll to position [1011, 0]
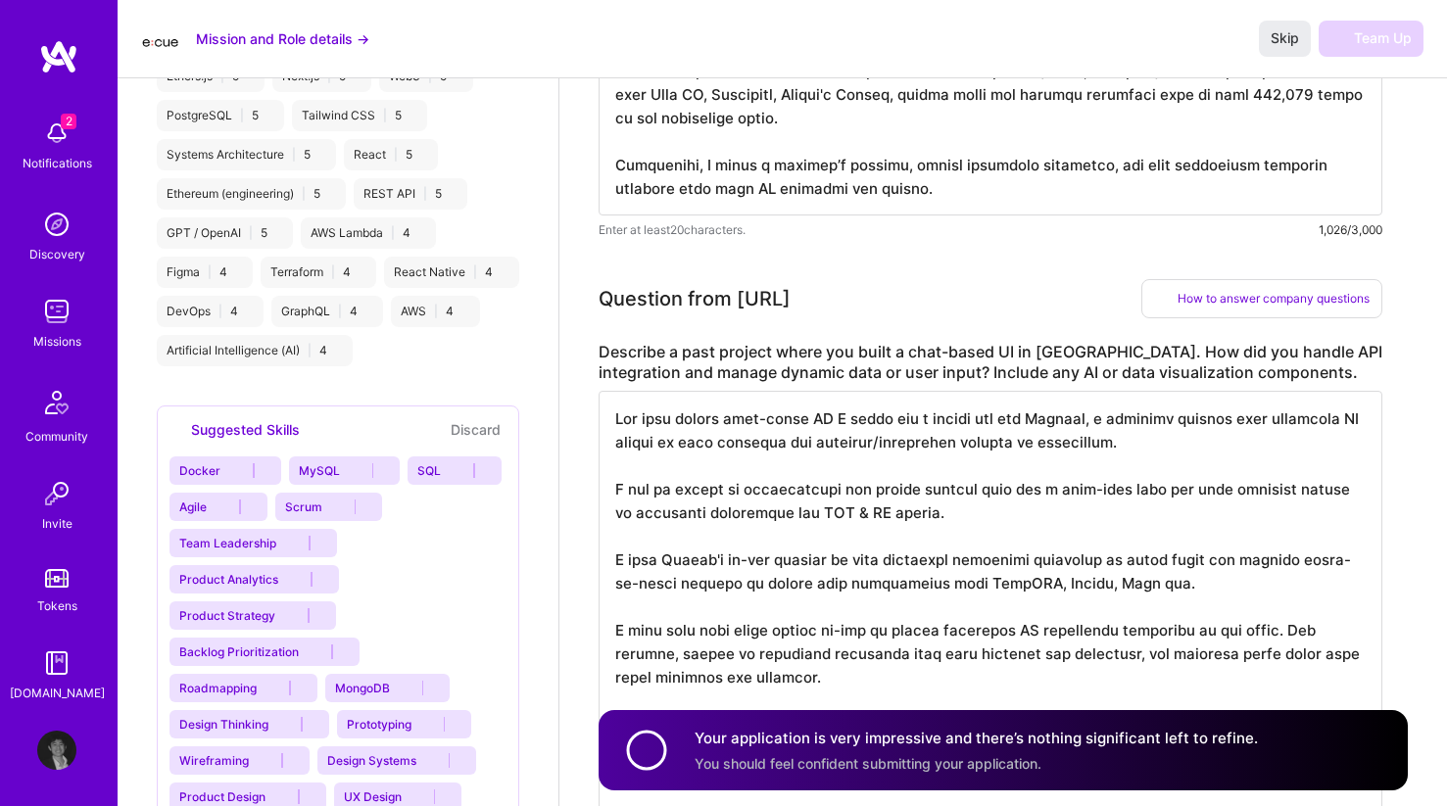
click at [1171, 512] on textarea at bounding box center [991, 630] width 784 height 478
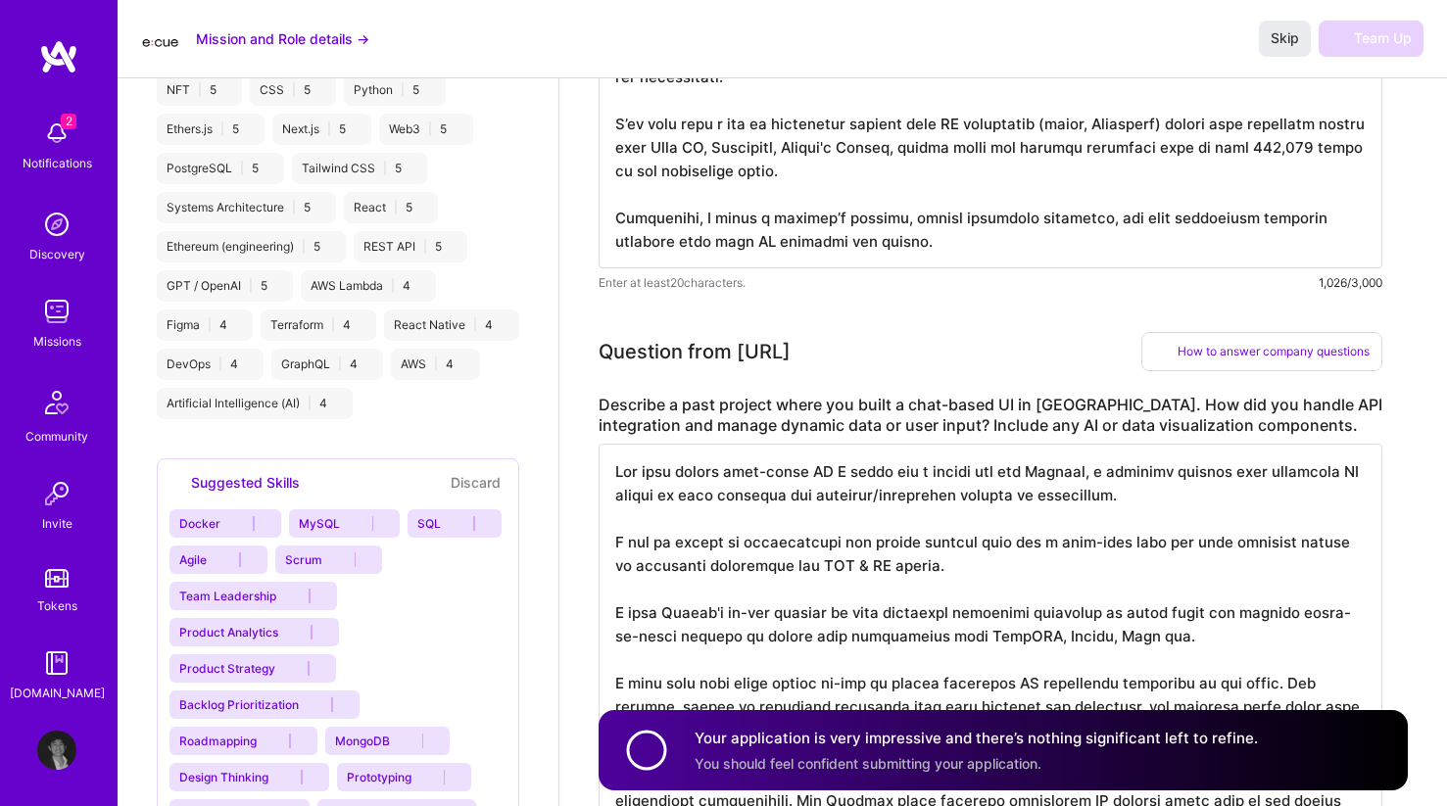
scroll to position [866, 0]
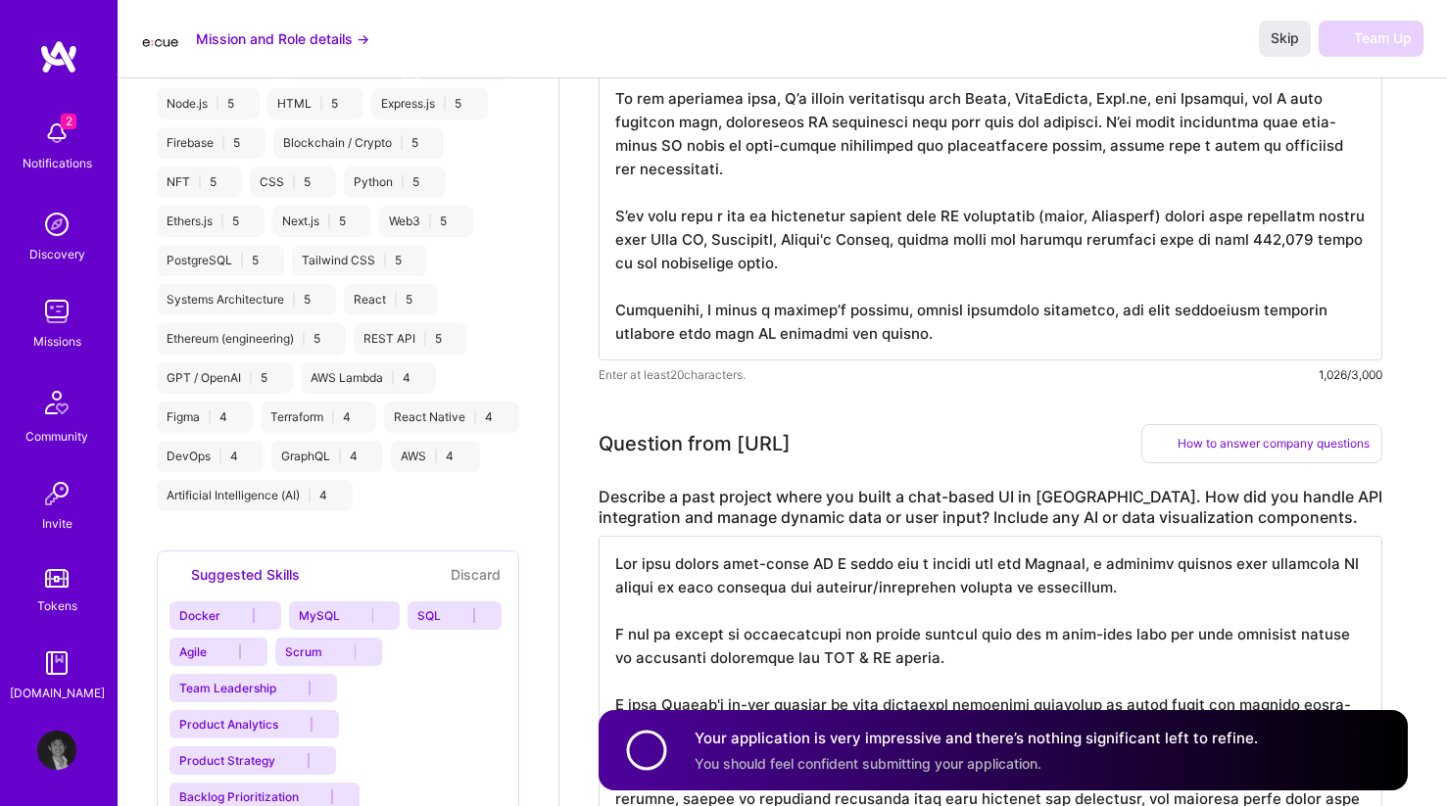
click at [841, 328] on textarea at bounding box center [991, 144] width 784 height 431
click at [1280, 32] on span "Skip" at bounding box center [1285, 38] width 28 height 20
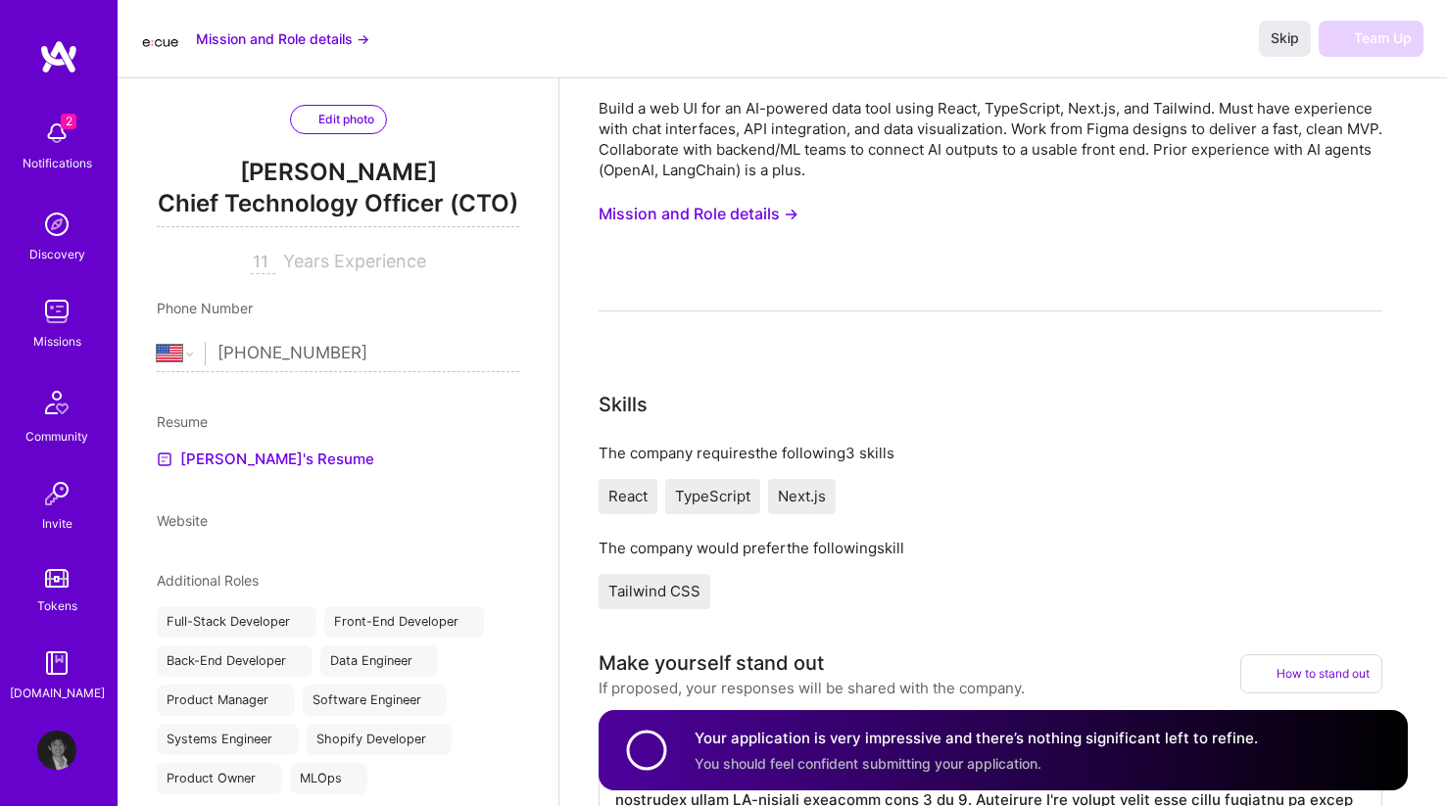
scroll to position [0, 0]
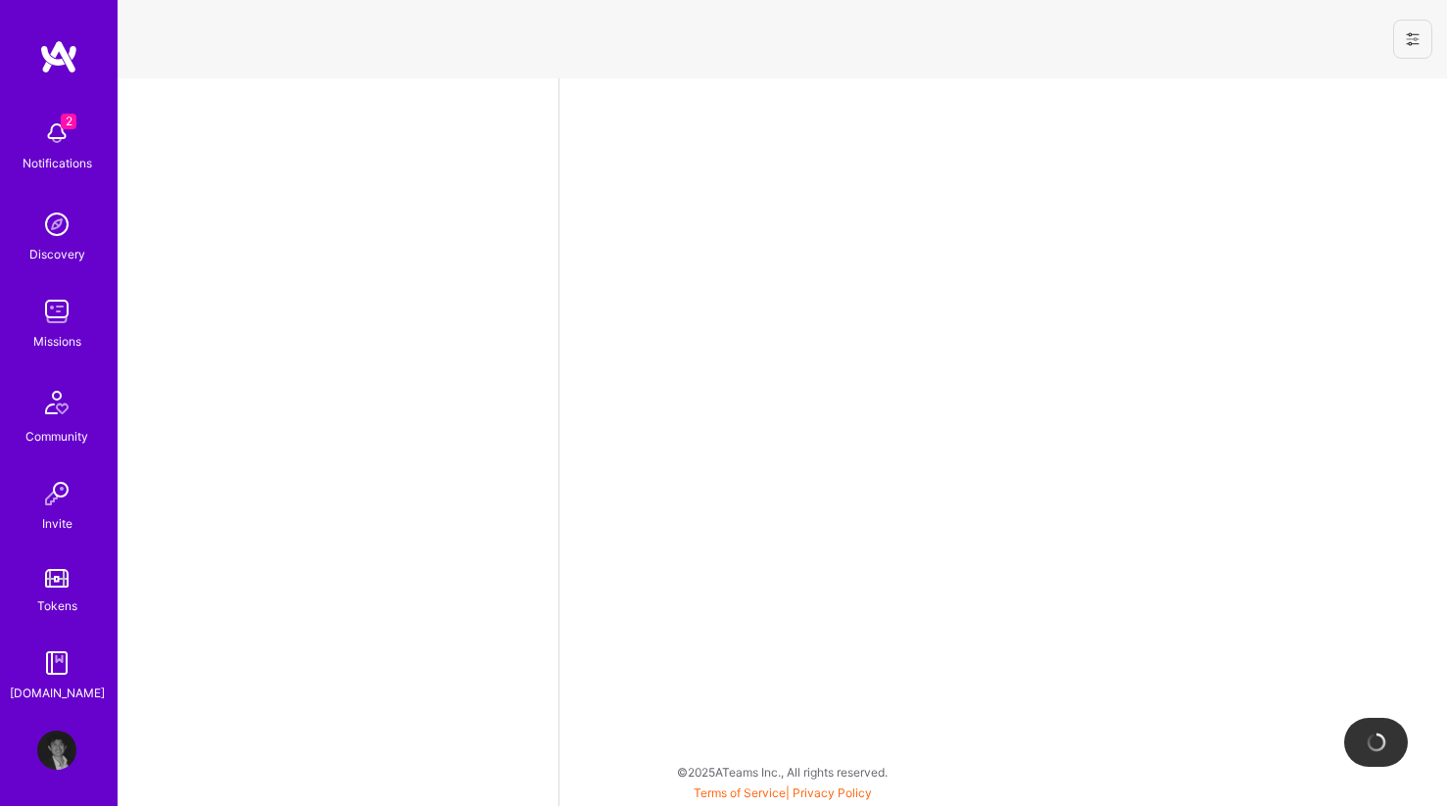
select select "US"
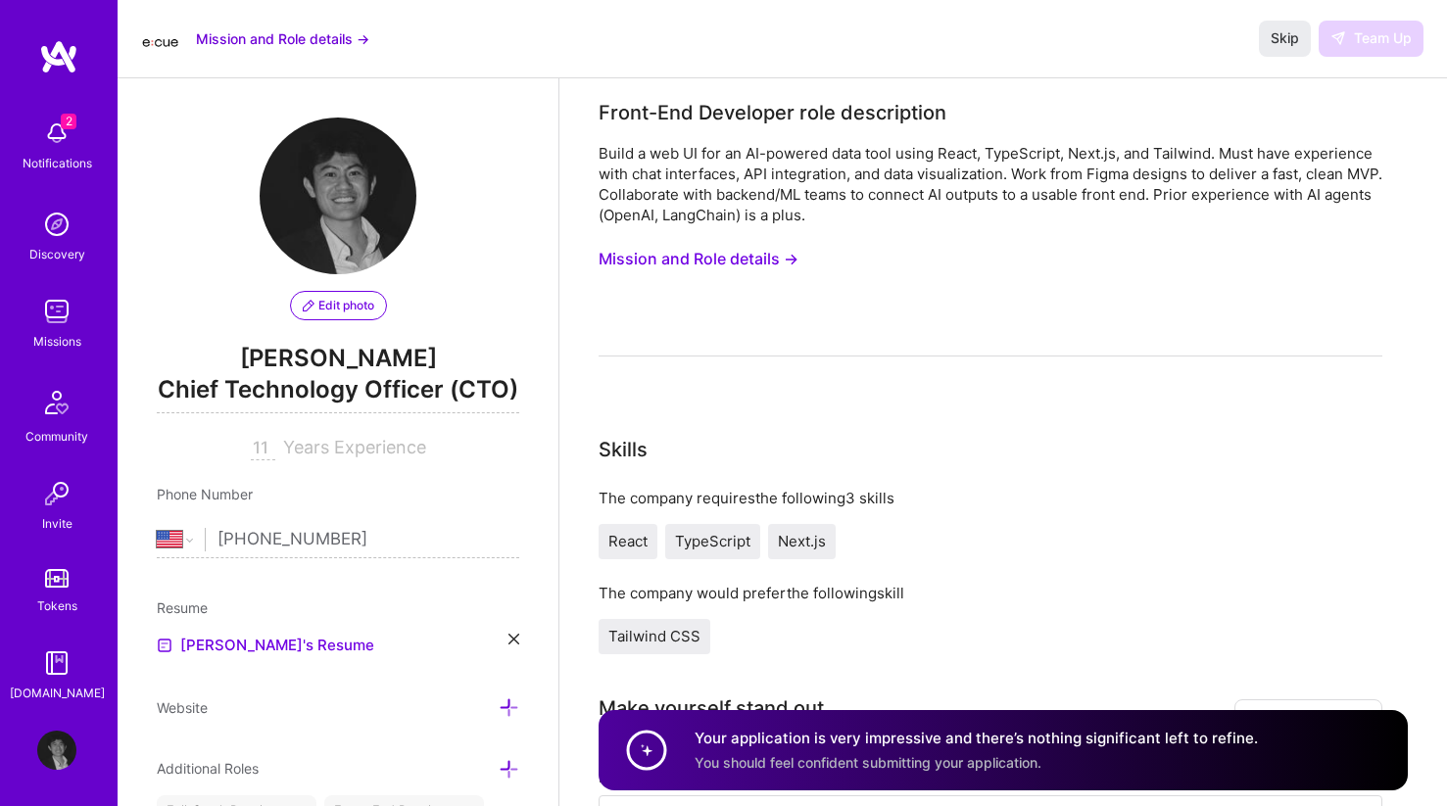
click at [336, 38] on button "Mission and Role details →" at bounding box center [282, 38] width 173 height 21
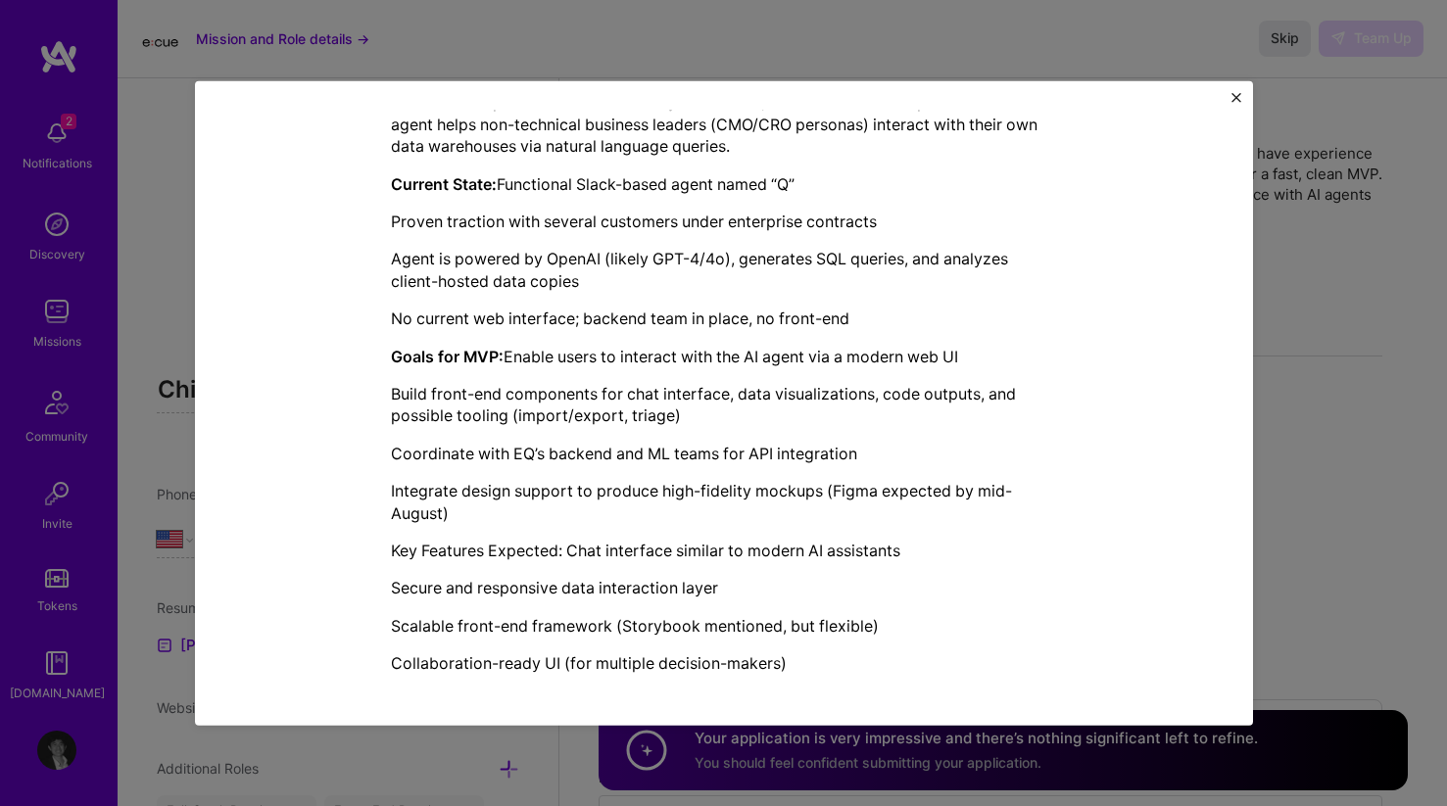
scroll to position [526, 0]
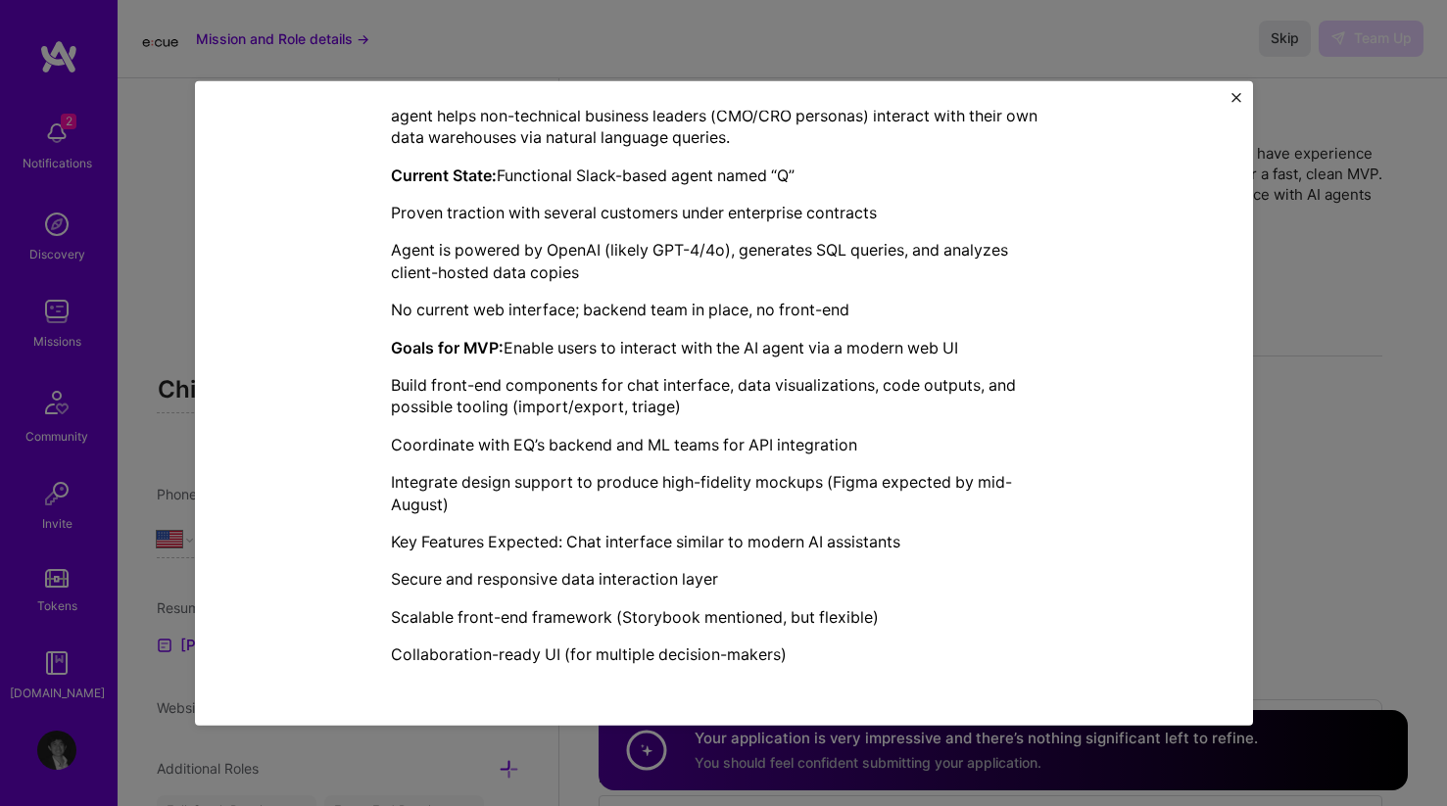
click at [189, 231] on div "Mission Description and Role Details Front-End Developer role description Build…" at bounding box center [723, 403] width 1447 height 806
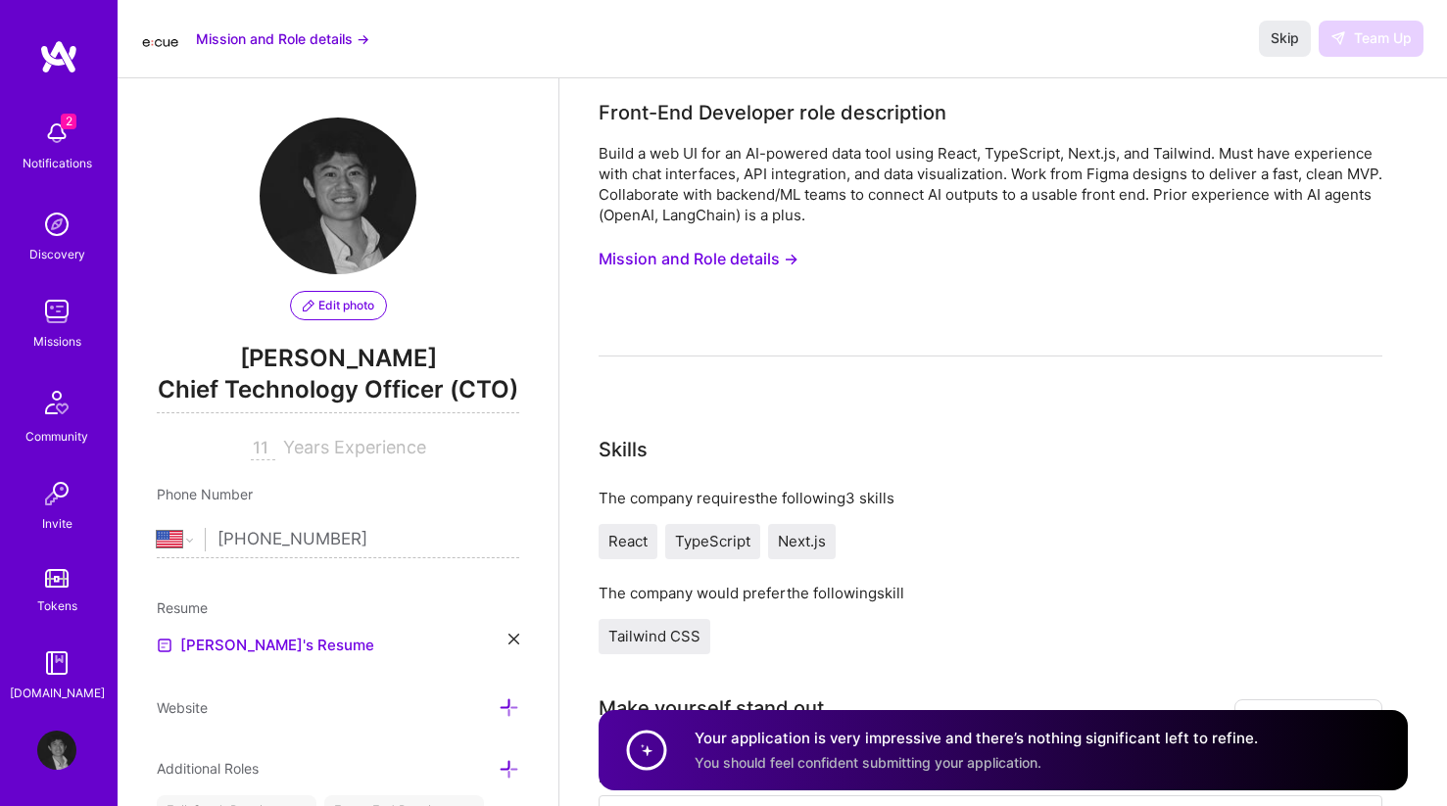
click at [49, 121] on img at bounding box center [56, 133] width 39 height 39
click at [50, 211] on img at bounding box center [56, 224] width 39 height 39
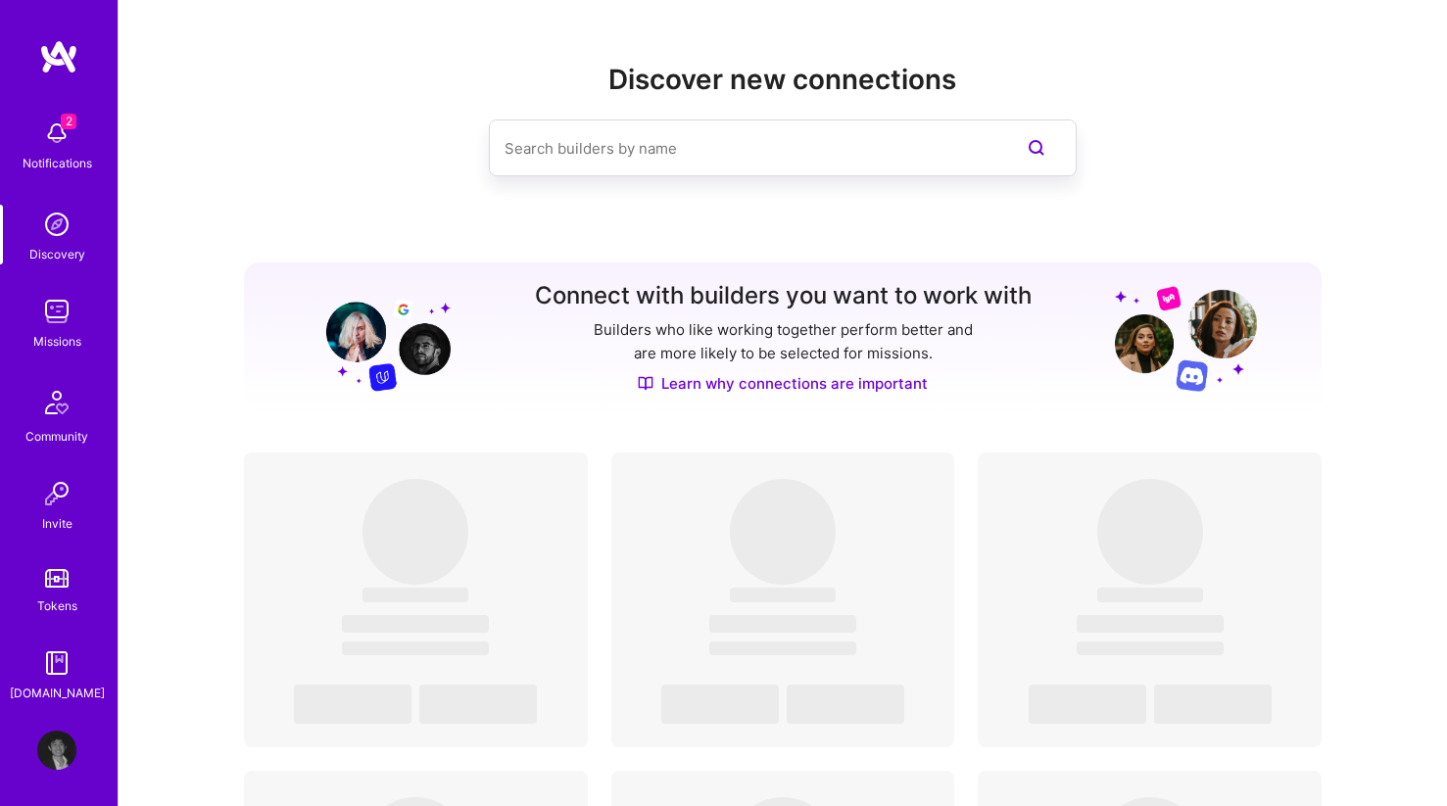
click at [53, 323] on img at bounding box center [56, 311] width 39 height 39
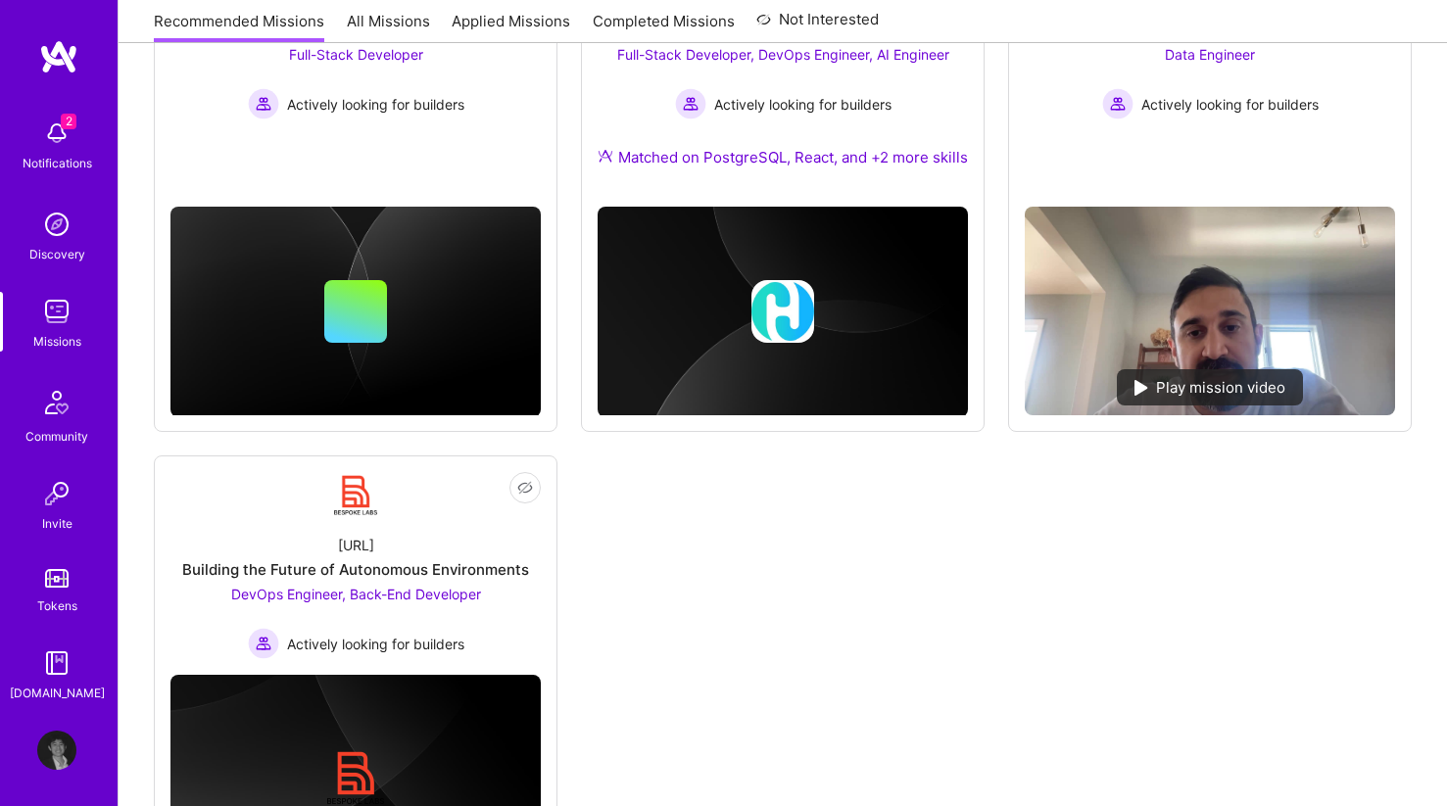
scroll to position [1674, 0]
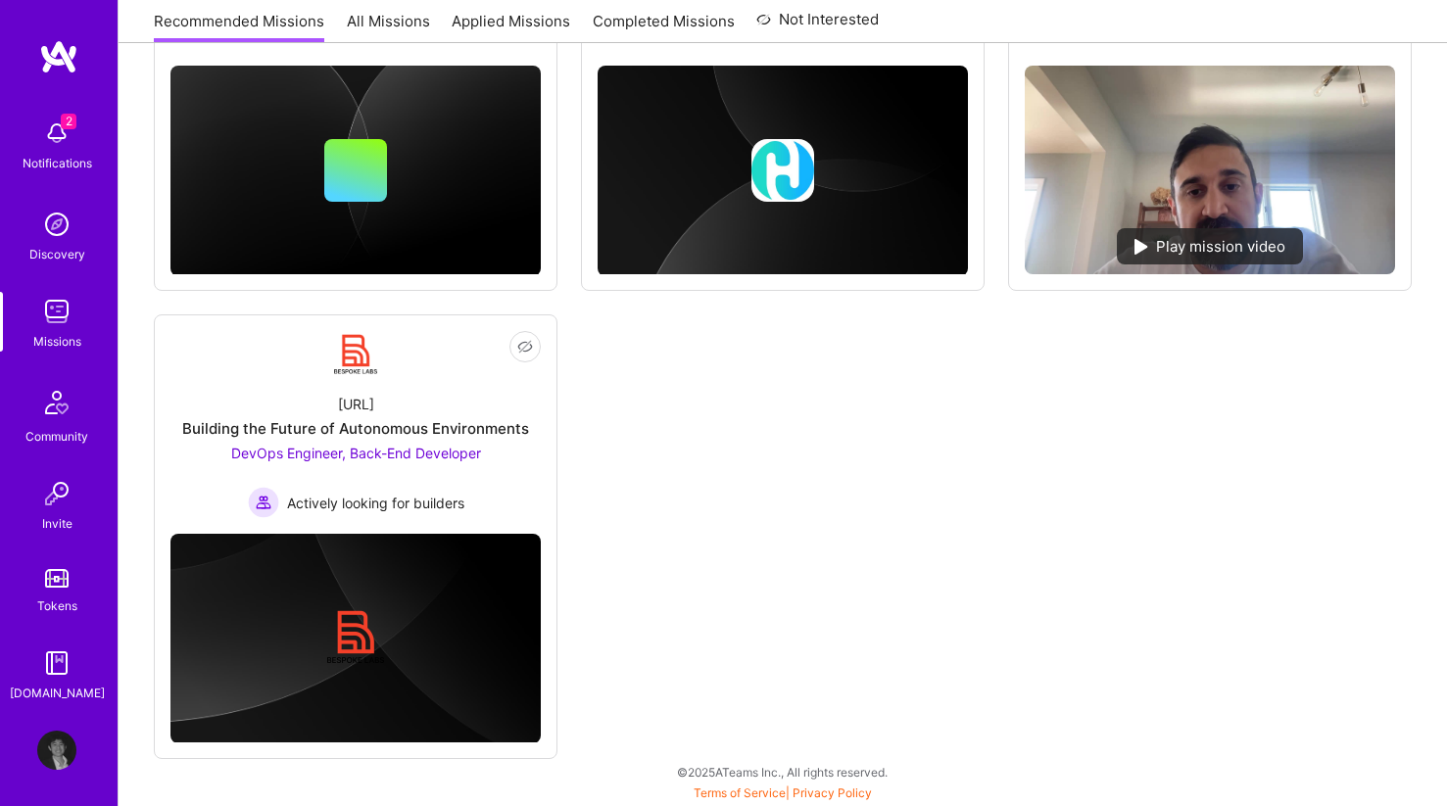
click at [63, 299] on img at bounding box center [56, 311] width 39 height 39
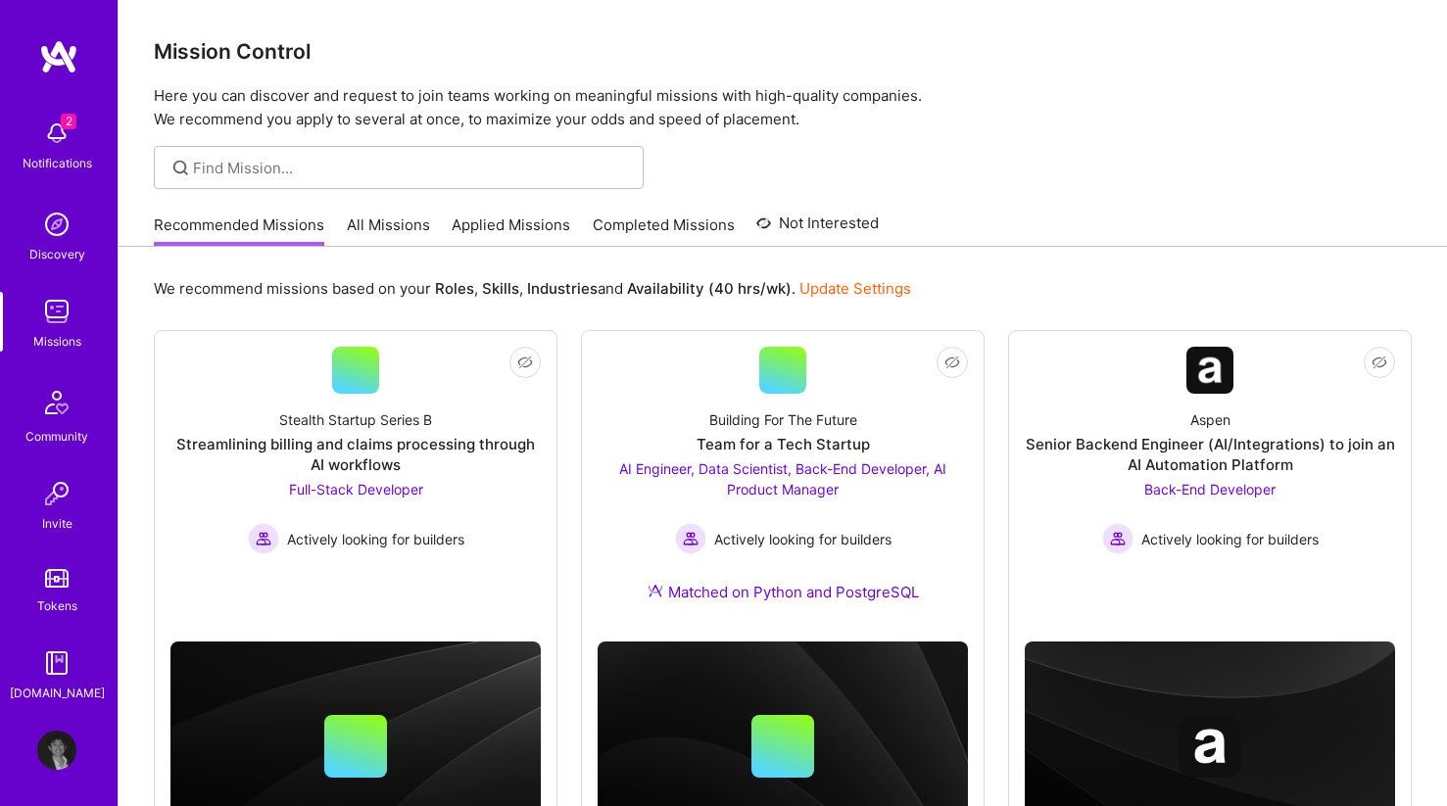
click at [527, 232] on link "Applied Missions" at bounding box center [511, 231] width 119 height 32
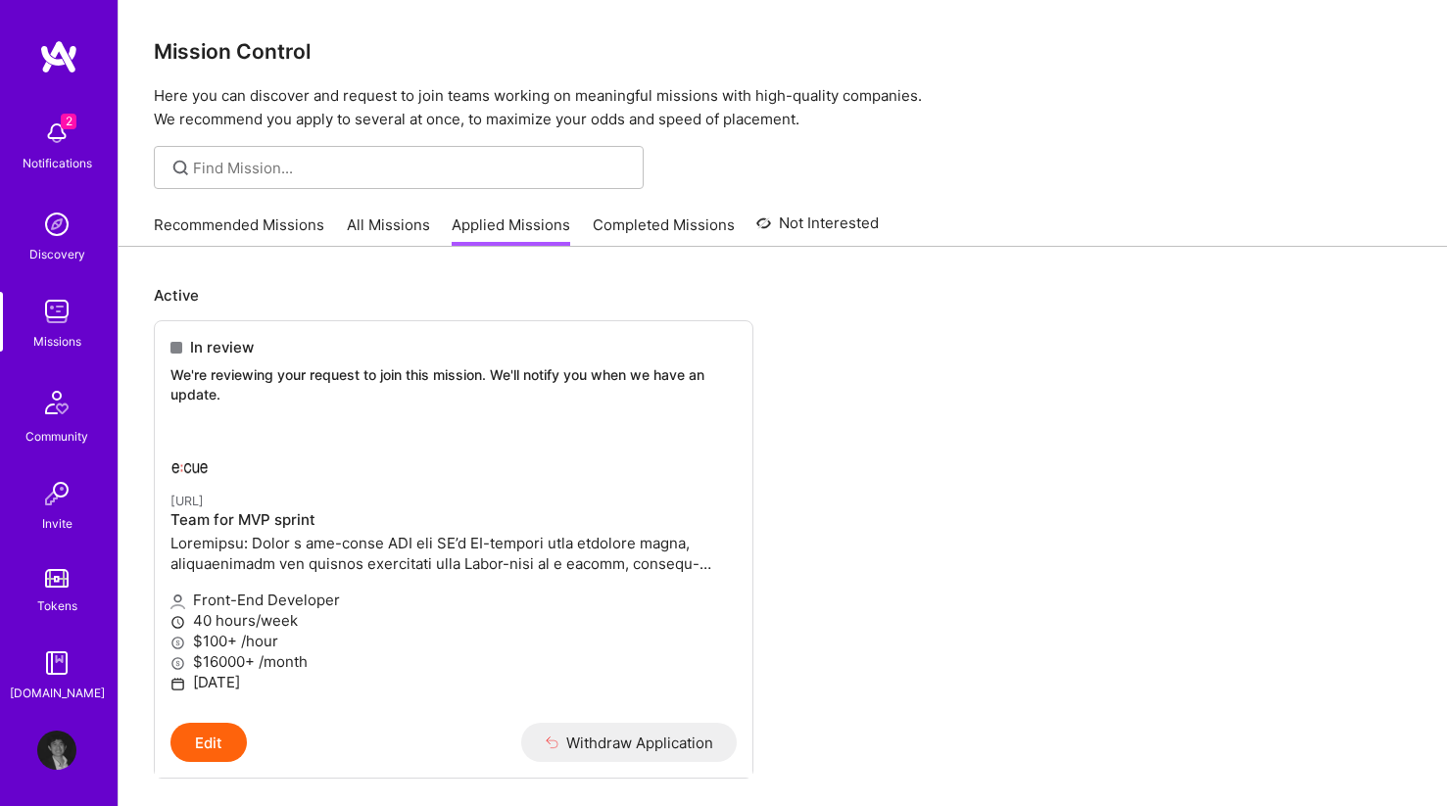
click at [522, 222] on link "Applied Missions" at bounding box center [511, 231] width 119 height 32
click at [481, 436] on link "Ecue.ai Team for MVP sprint Front-End Developer 40 hours/week $100+ /hour $1600…" at bounding box center [454, 575] width 598 height 296
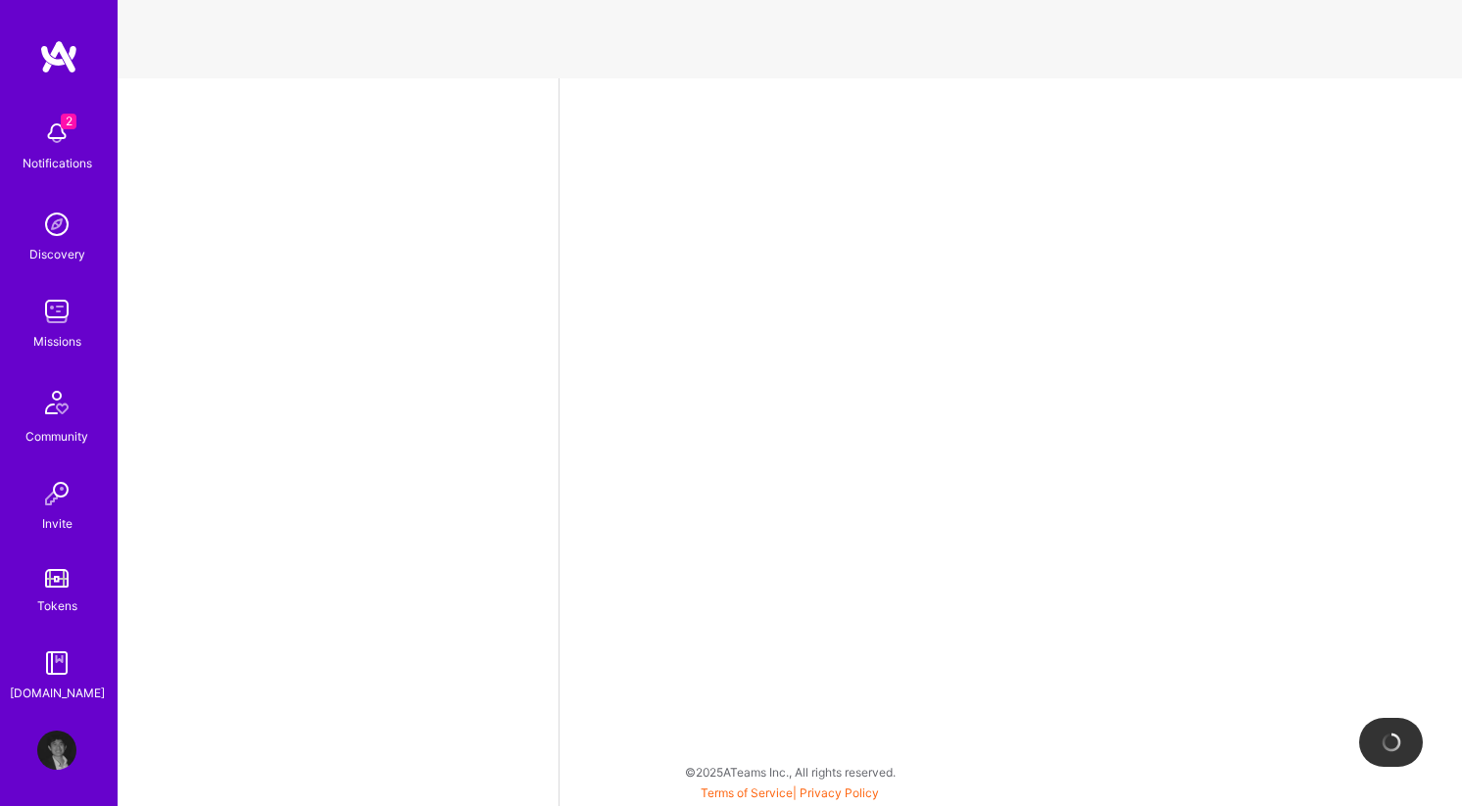
select select "US"
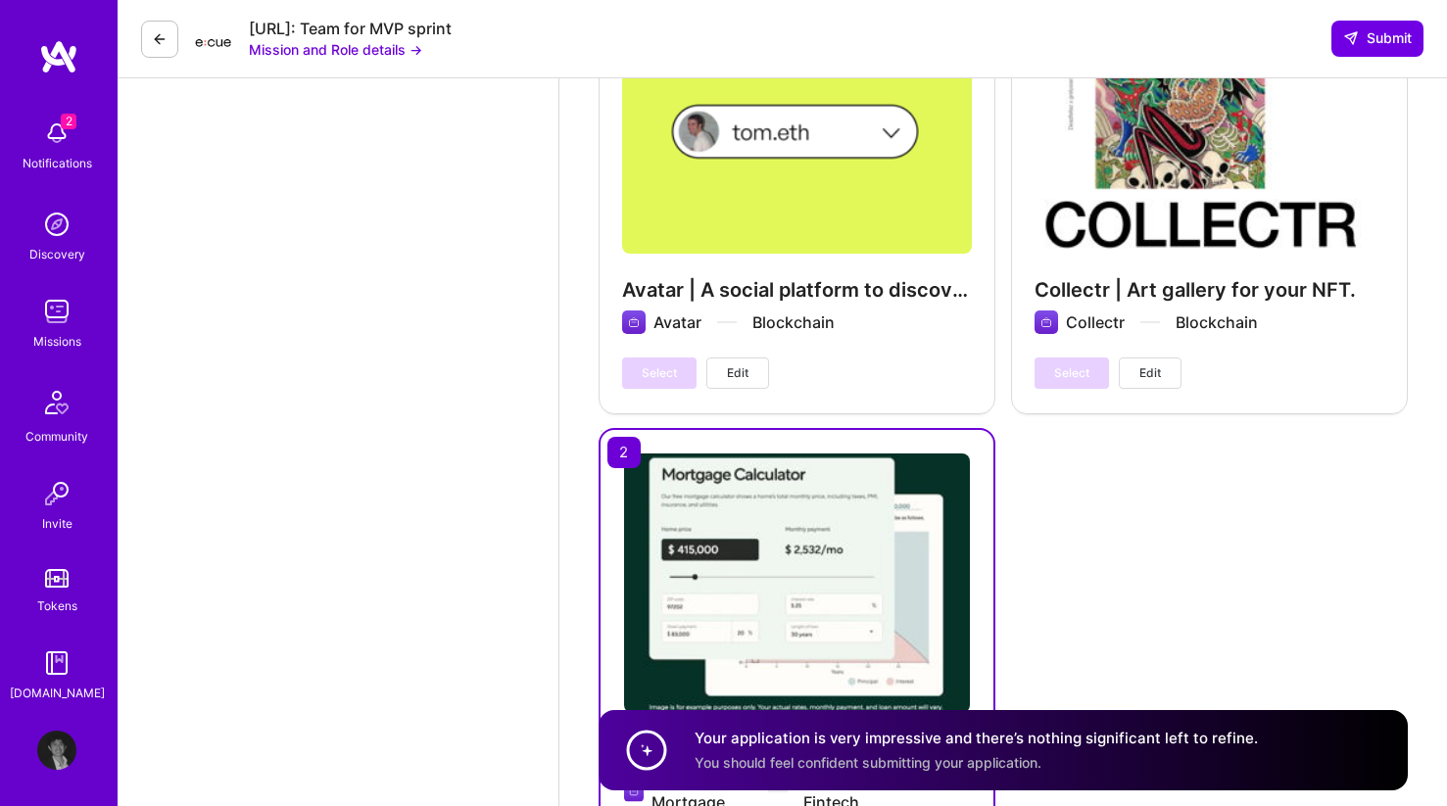
scroll to position [3933, 0]
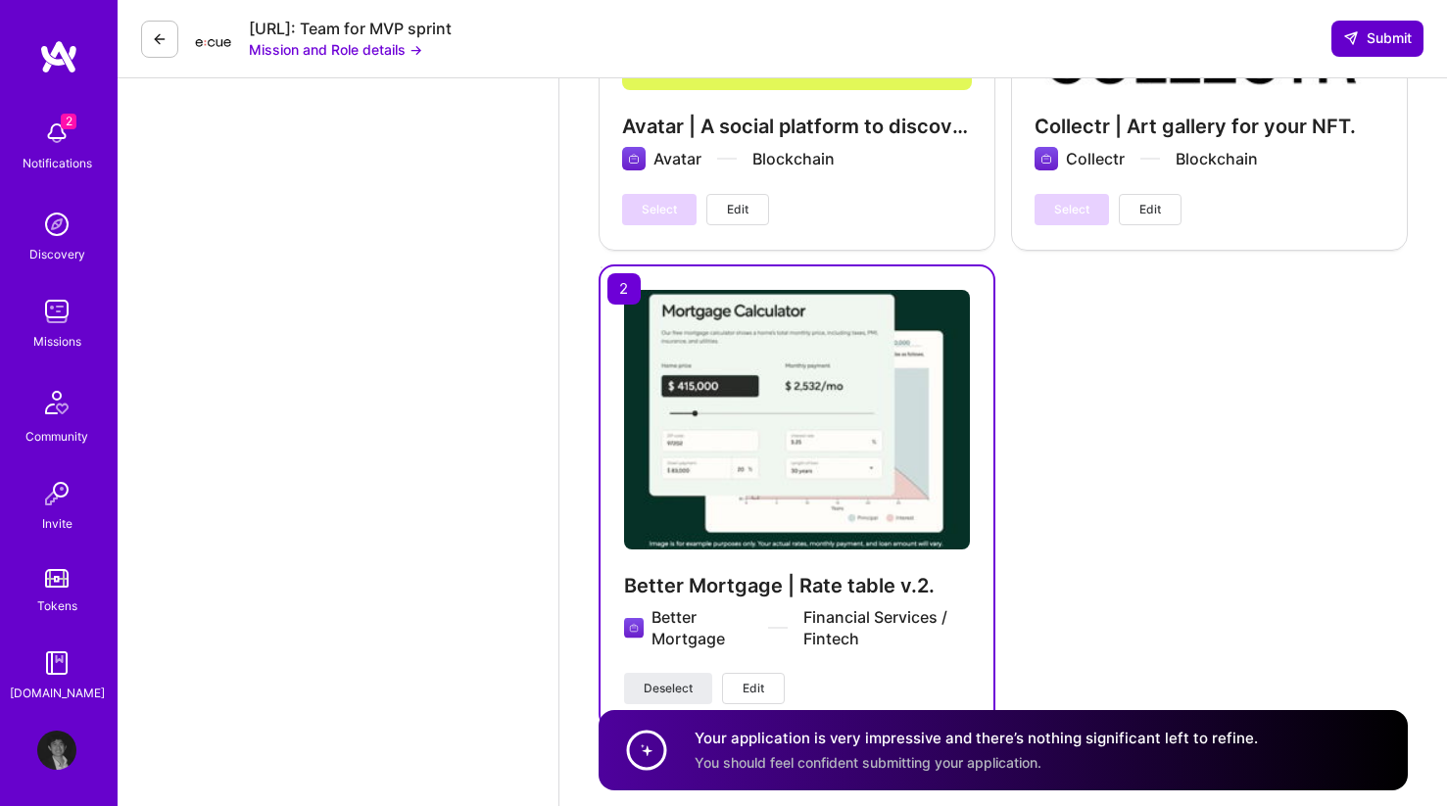
click at [1402, 45] on span "Submit" at bounding box center [1377, 38] width 69 height 20
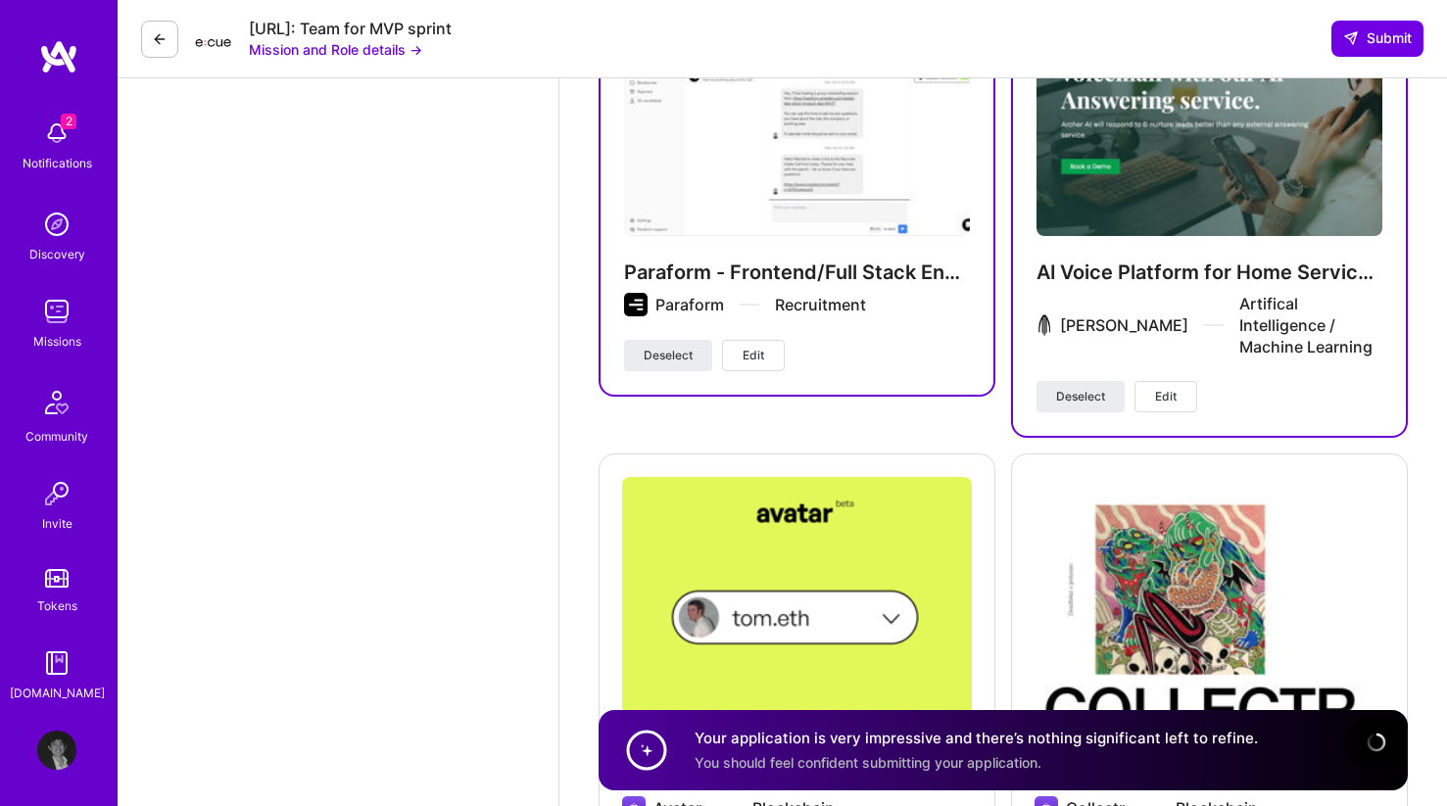
scroll to position [3216, 0]
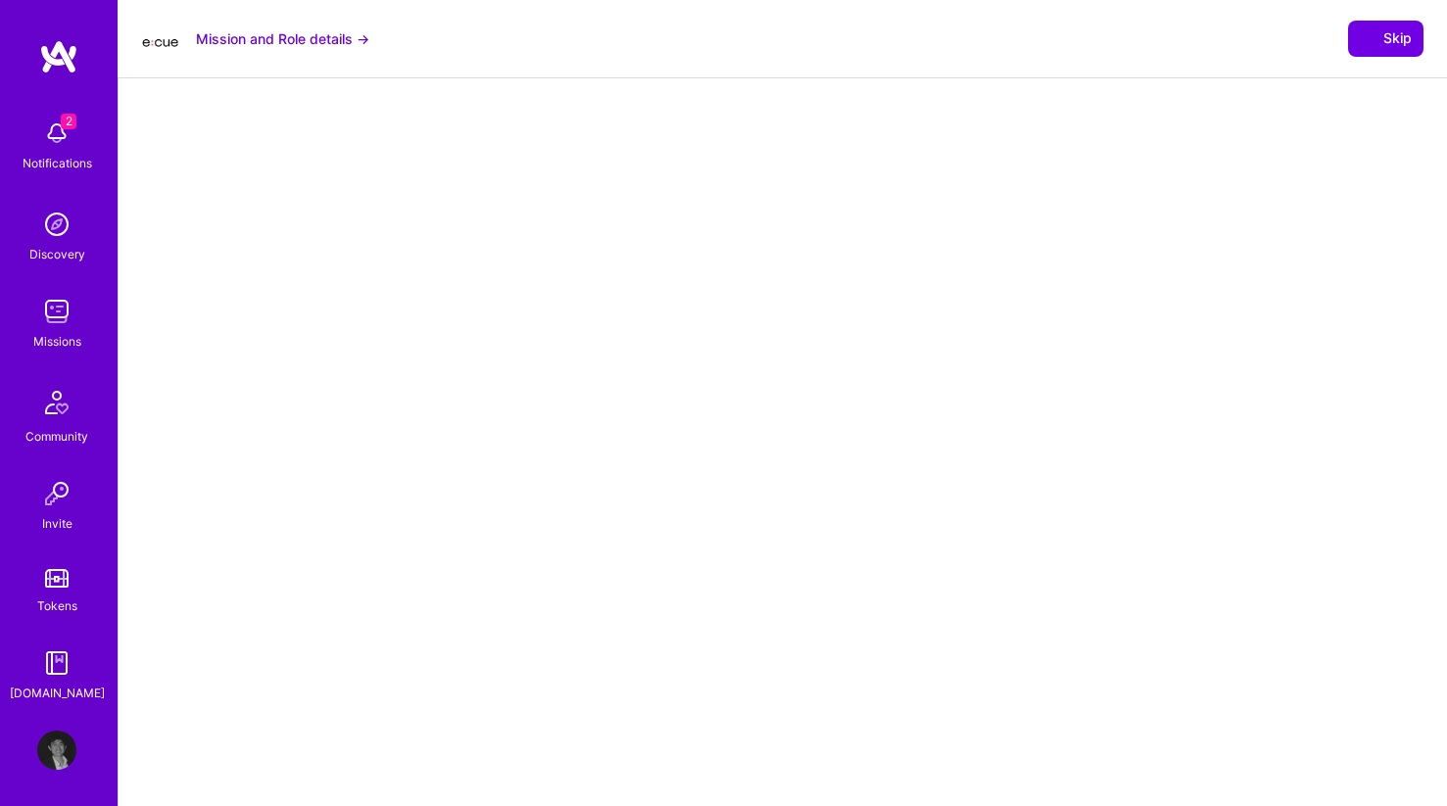
select select "US"
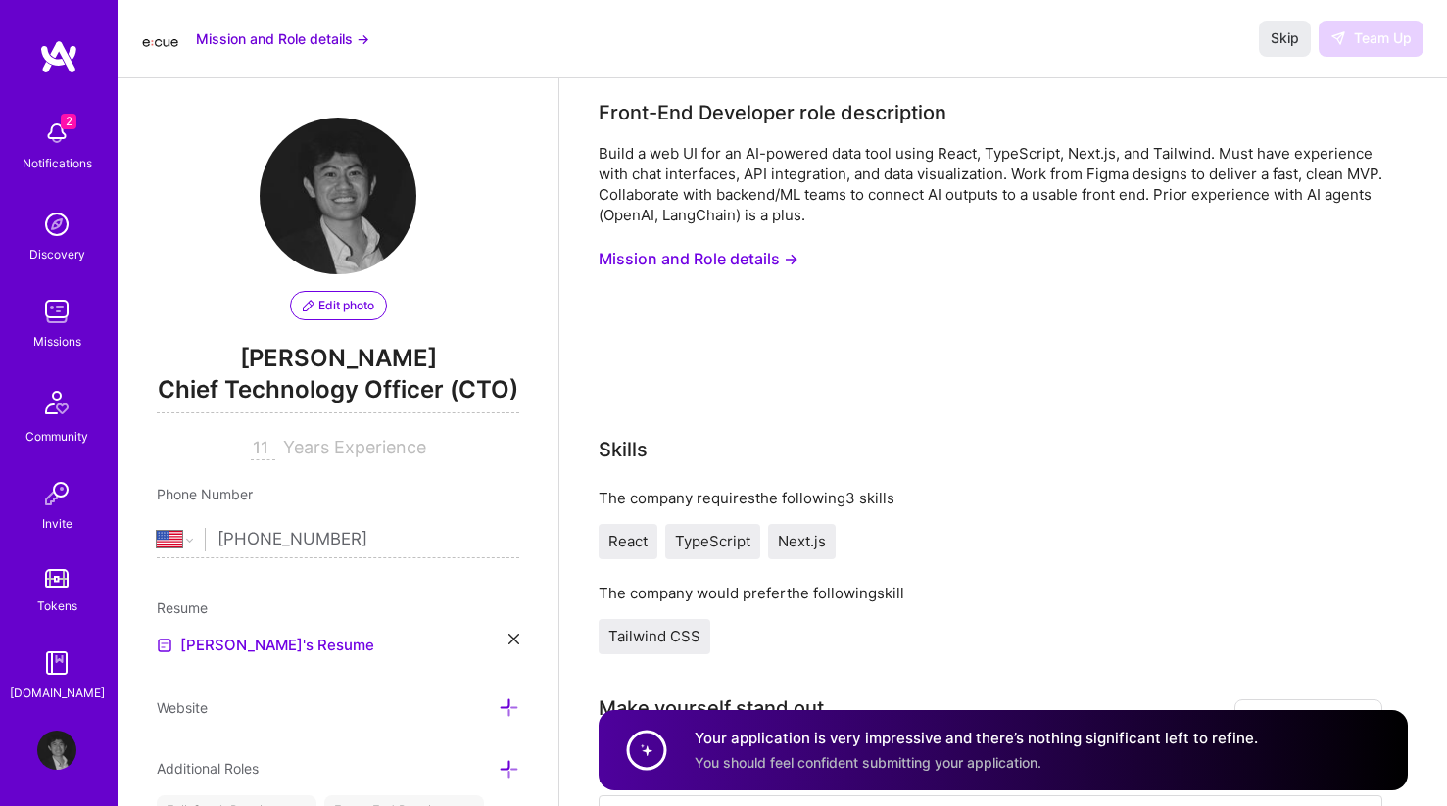
click at [44, 311] on img at bounding box center [56, 311] width 39 height 39
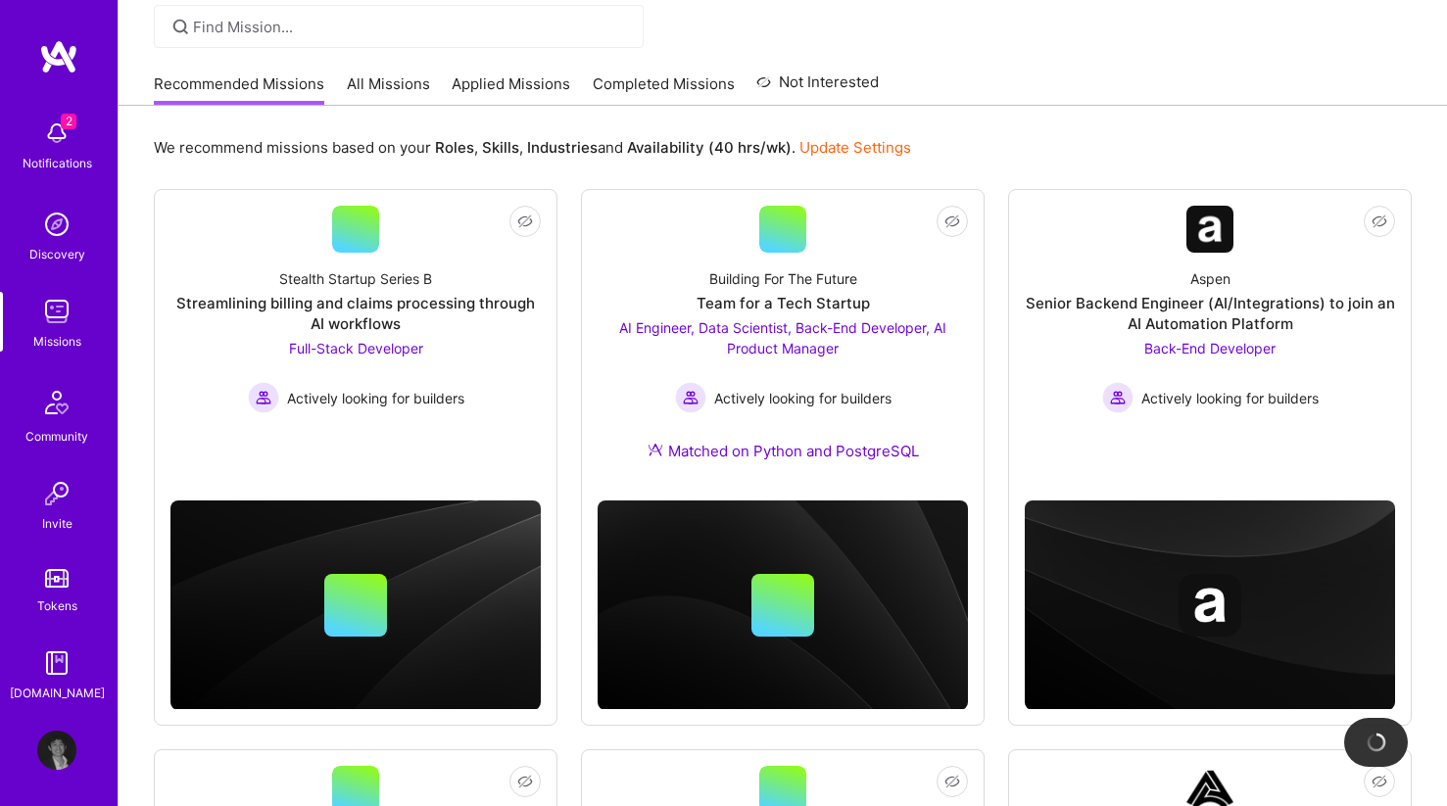
scroll to position [142, 0]
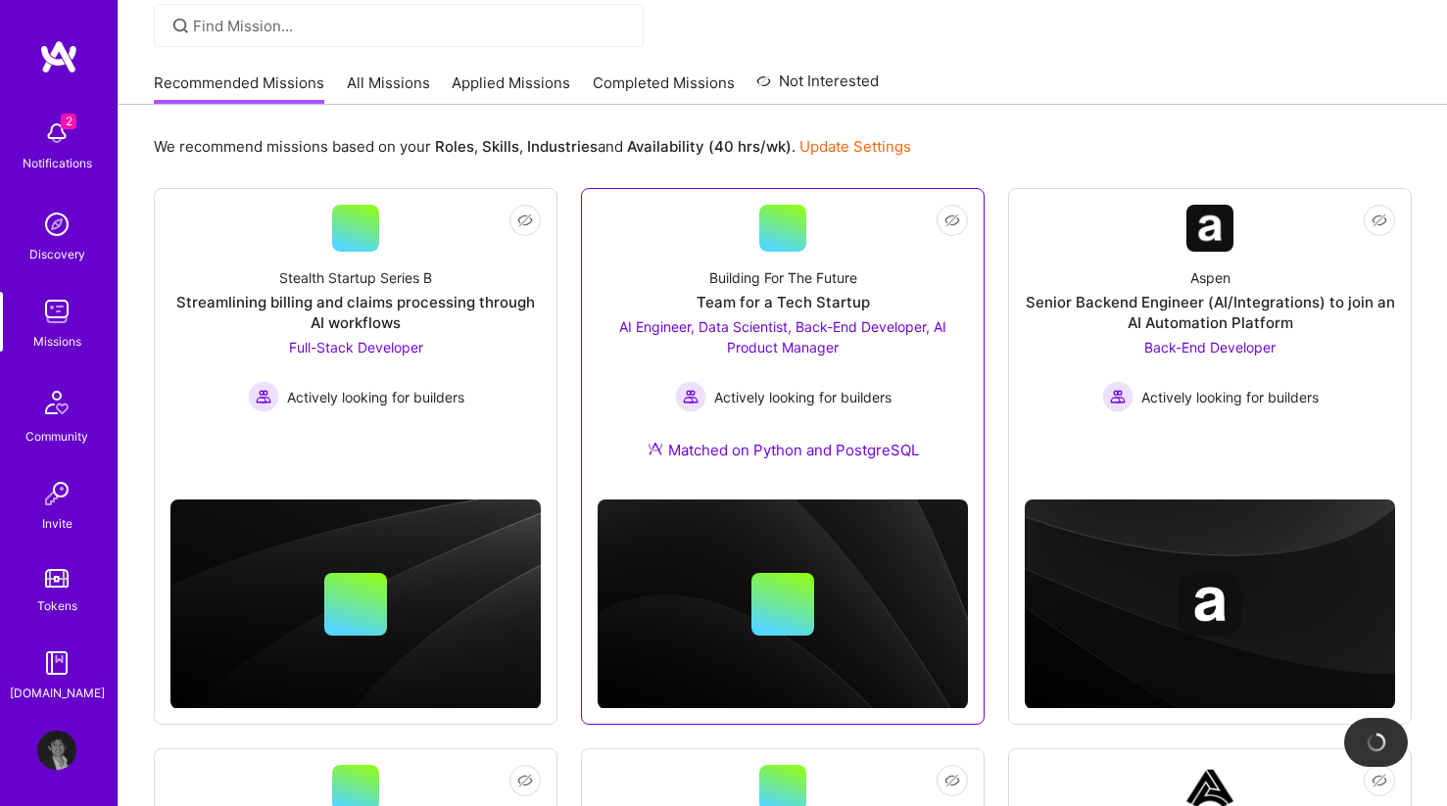
click at [613, 361] on div "AI Engineer, Data Scientist, Back-End Developer, AI Product Manager Actively lo…" at bounding box center [783, 364] width 370 height 96
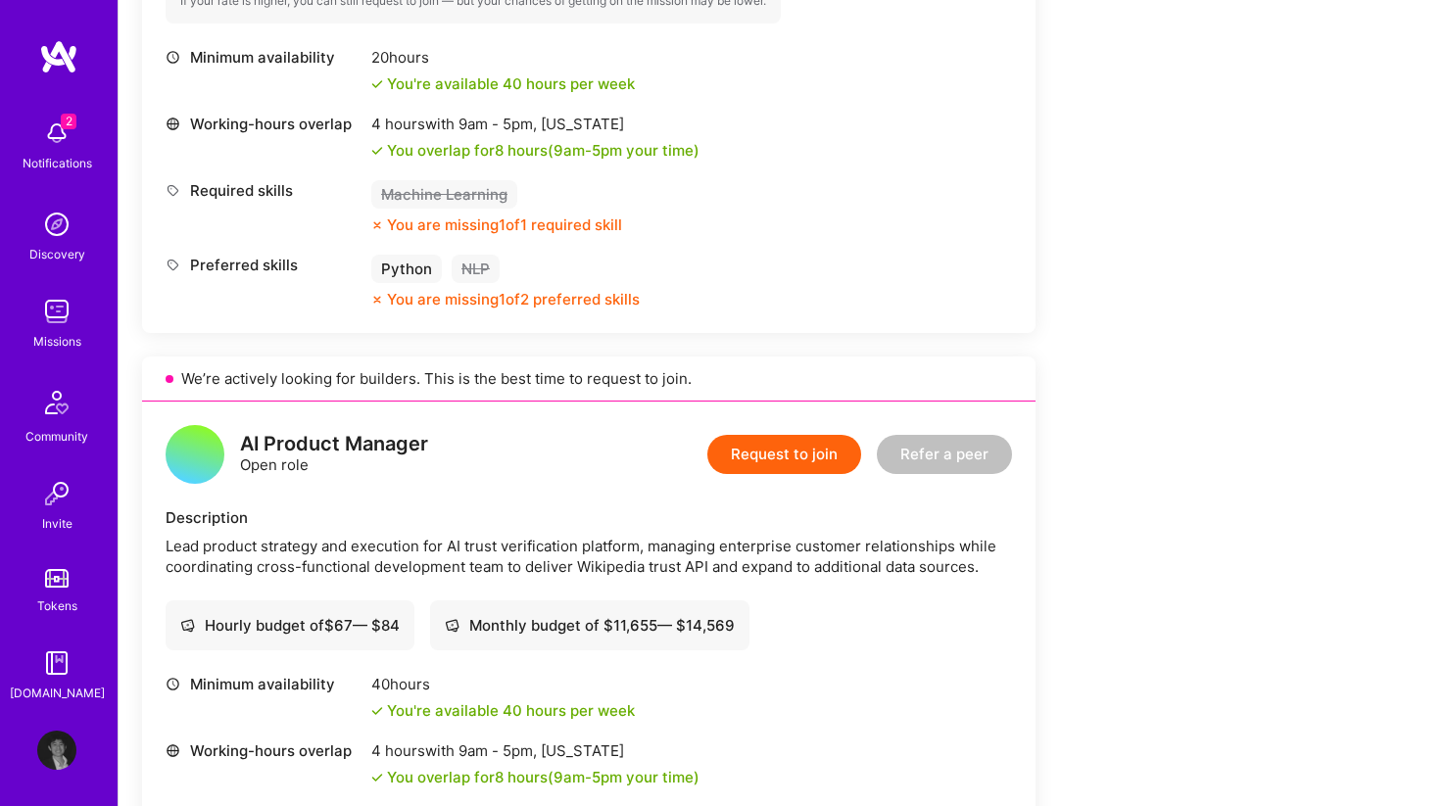
scroll to position [1525, 0]
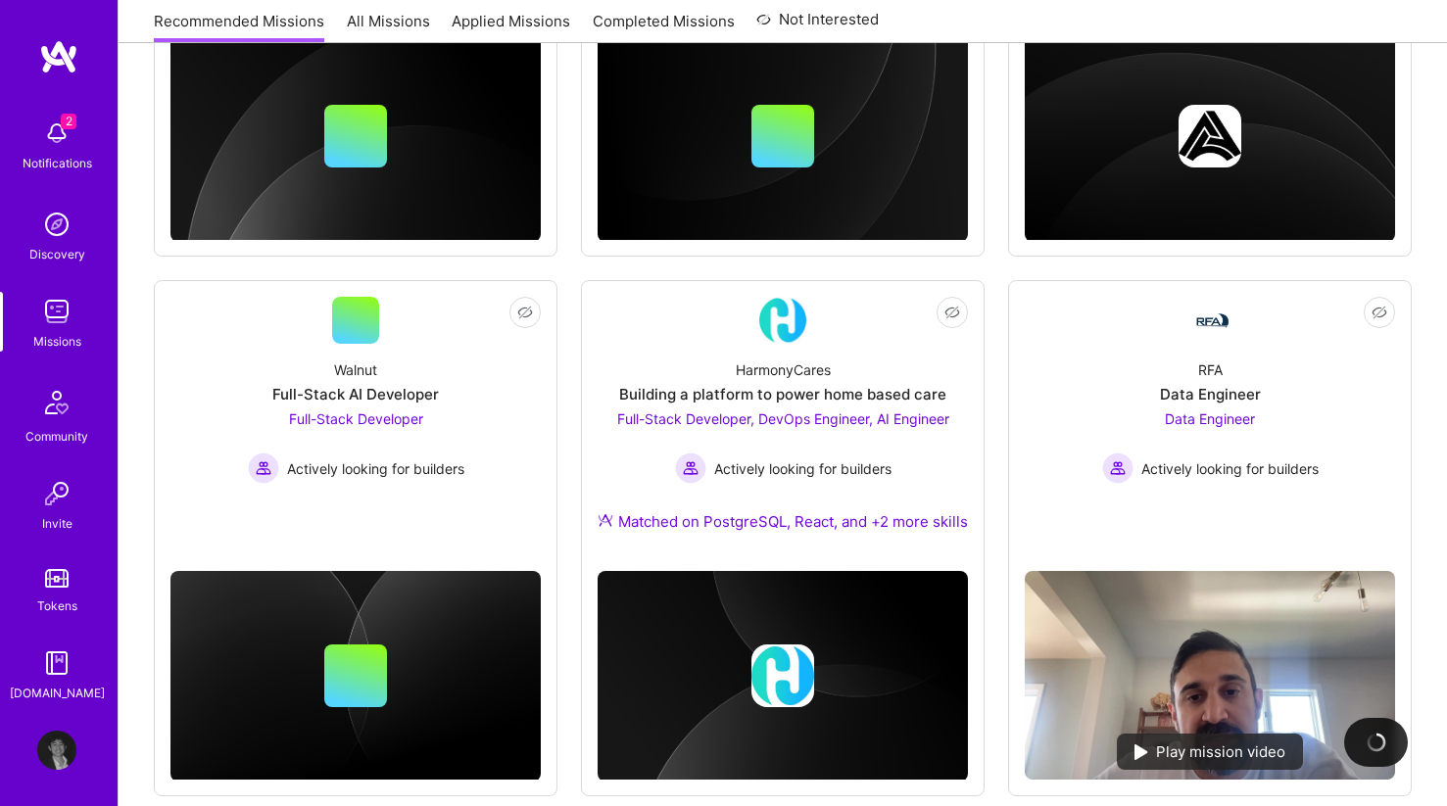
scroll to position [1180, 0]
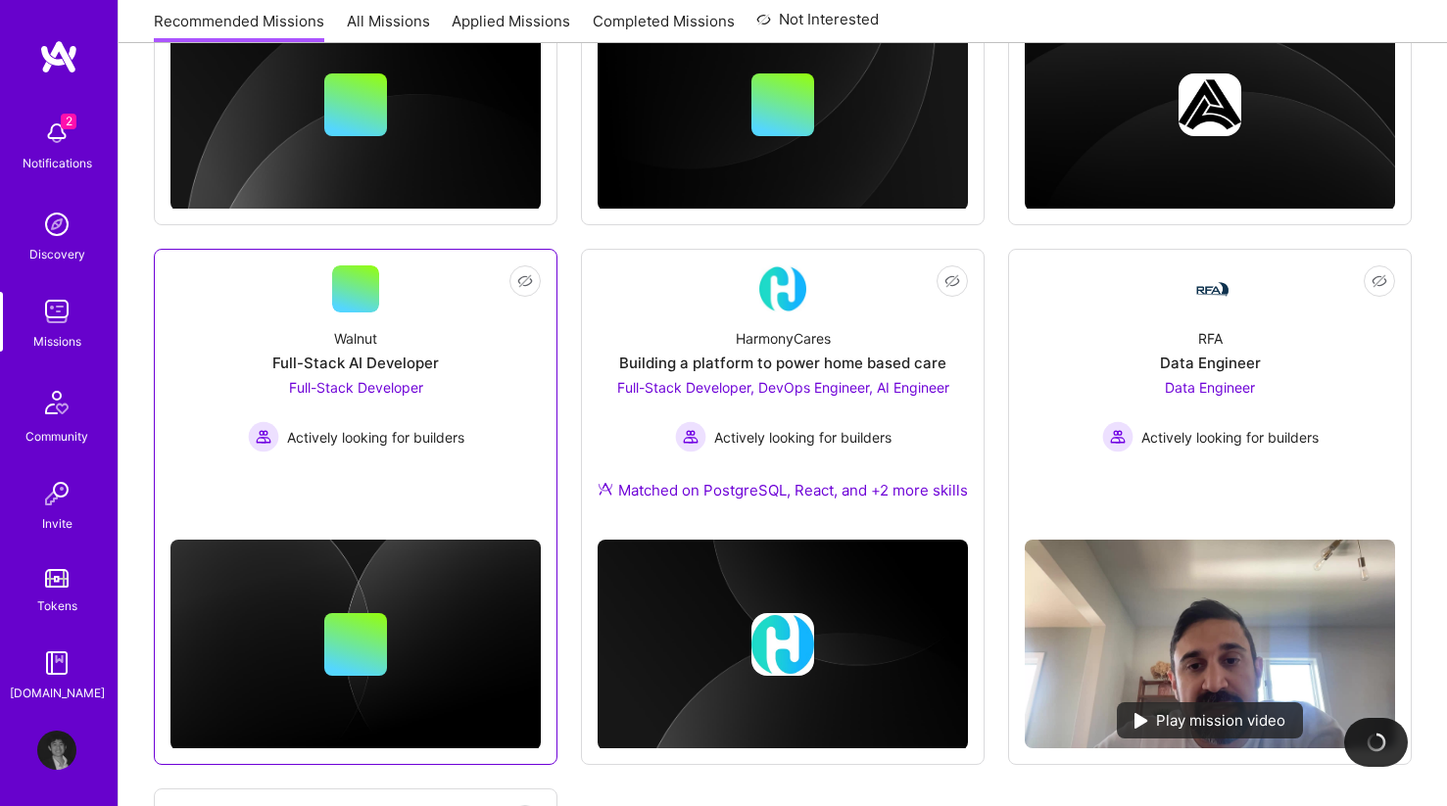
click at [510, 440] on div "Walnut Full-Stack AI Developer Full-Stack Developer Actively looking for builde…" at bounding box center [355, 382] width 370 height 140
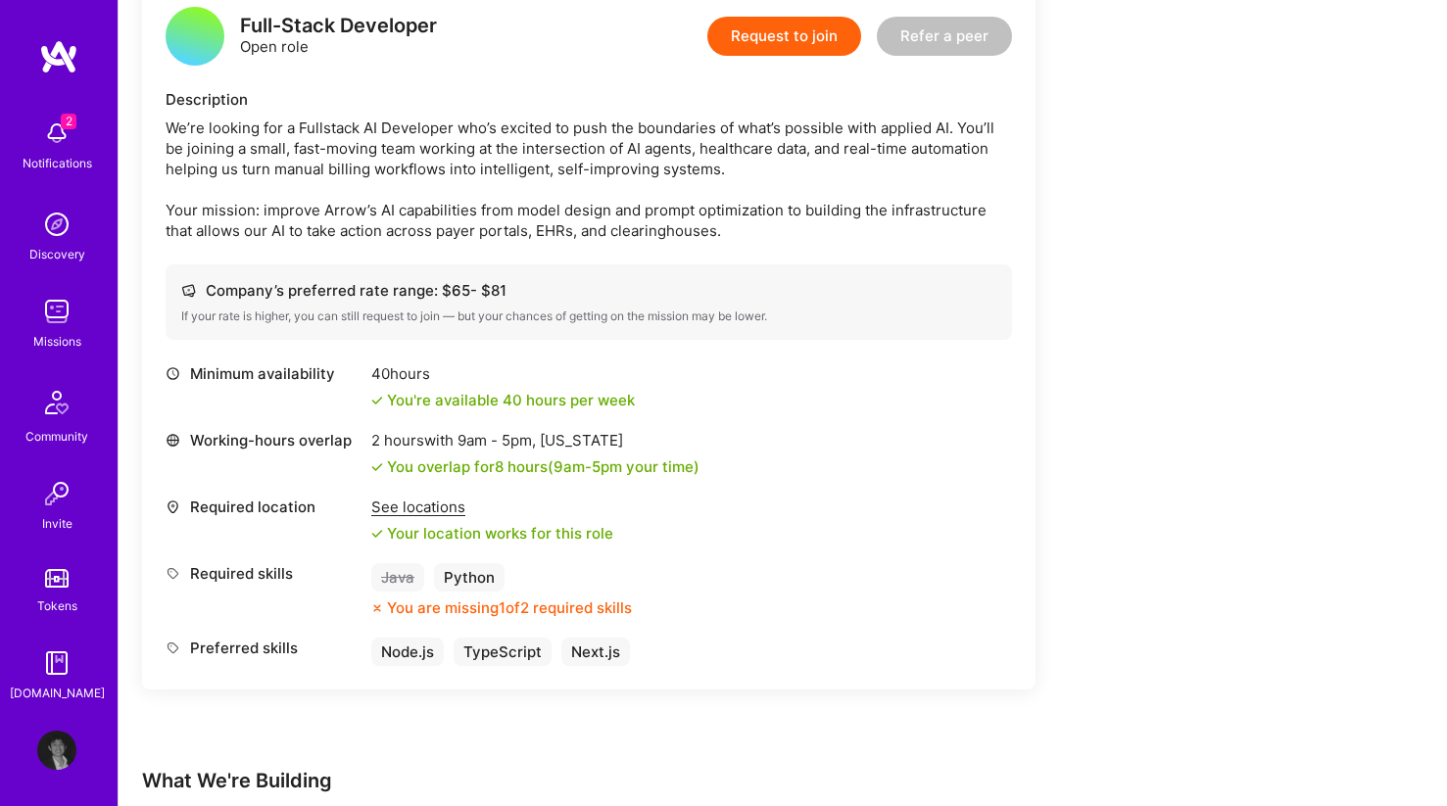
scroll to position [521, 0]
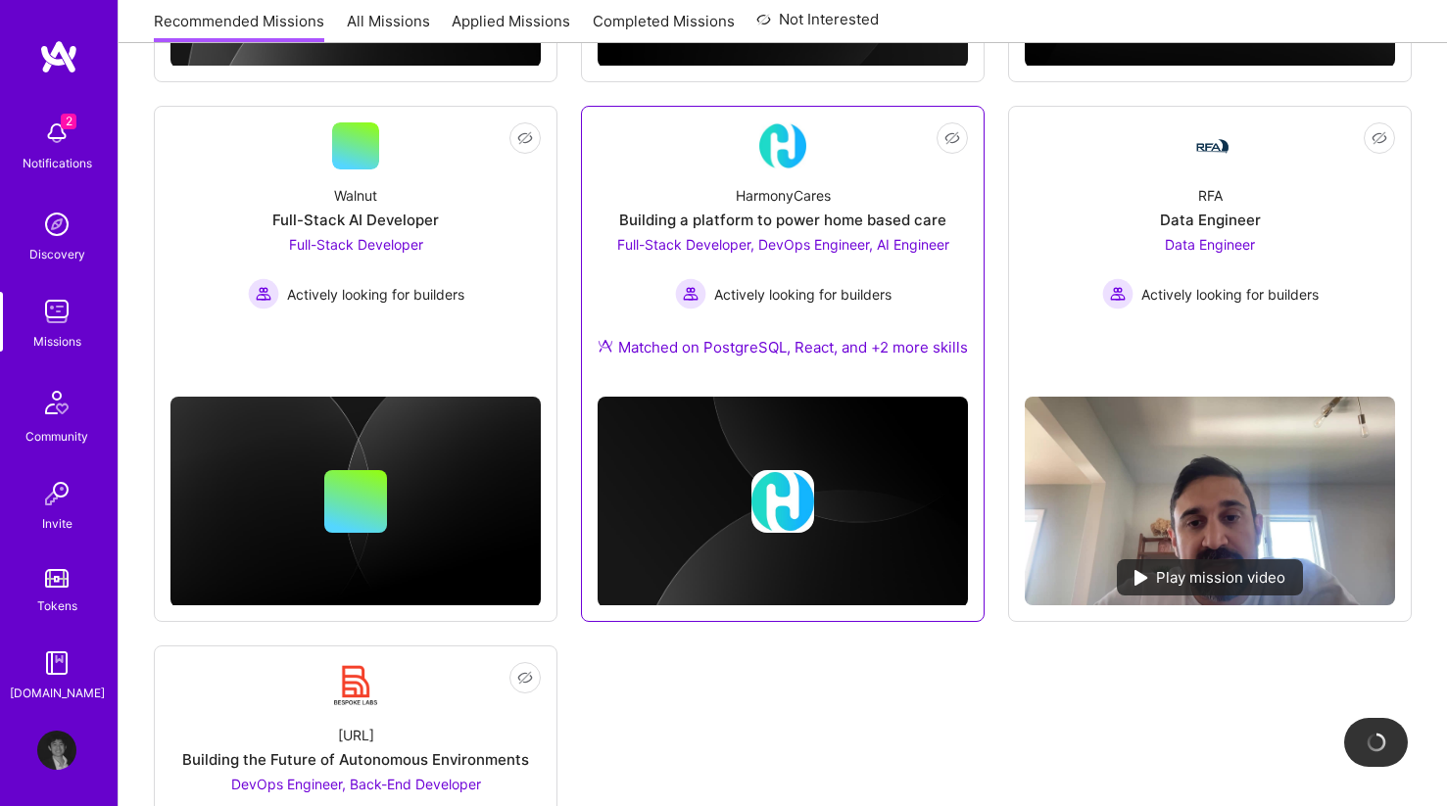
scroll to position [1332, 0]
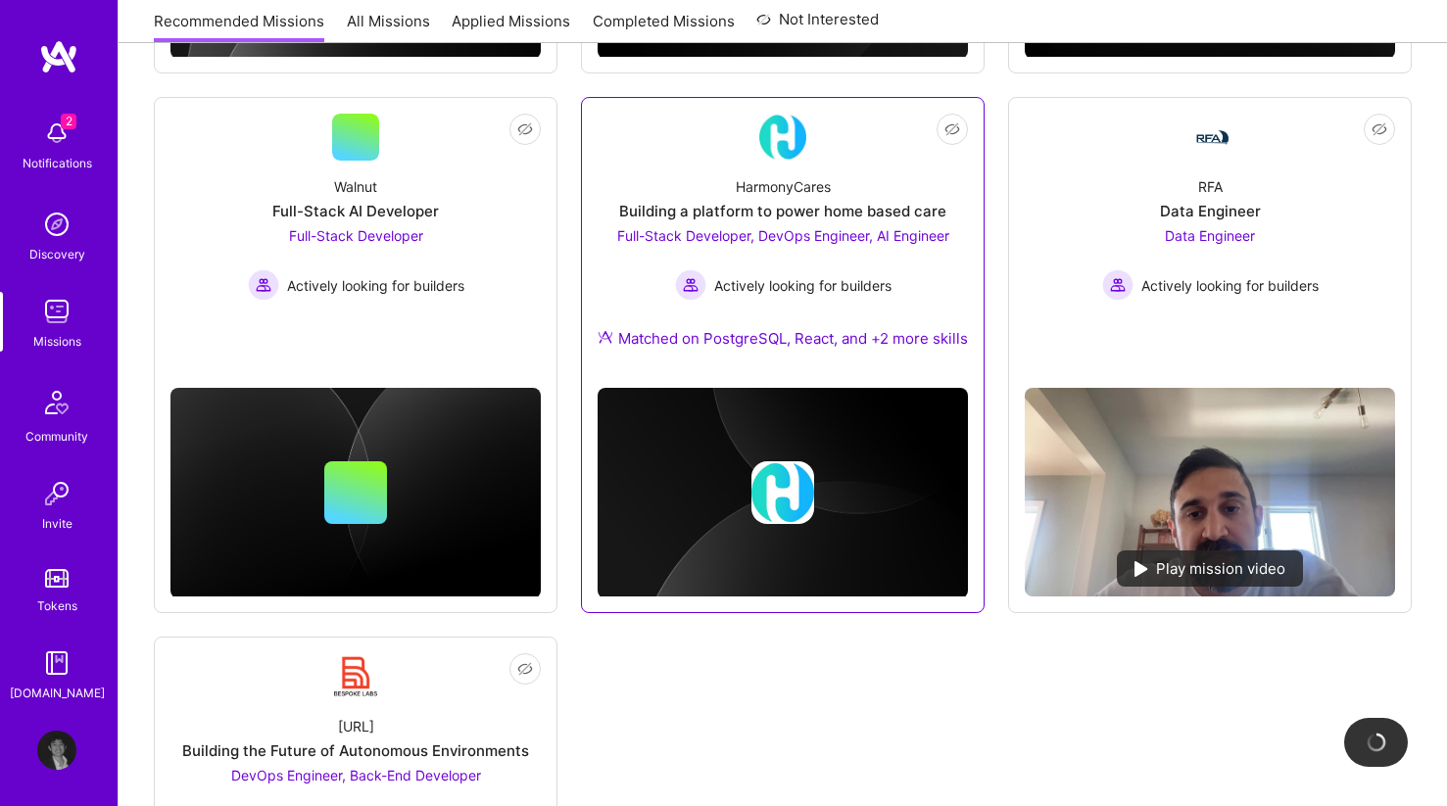
click at [832, 372] on div "HarmonyCares Building a platform to power home based care Full-Stack Developer,…" at bounding box center [783, 267] width 370 height 212
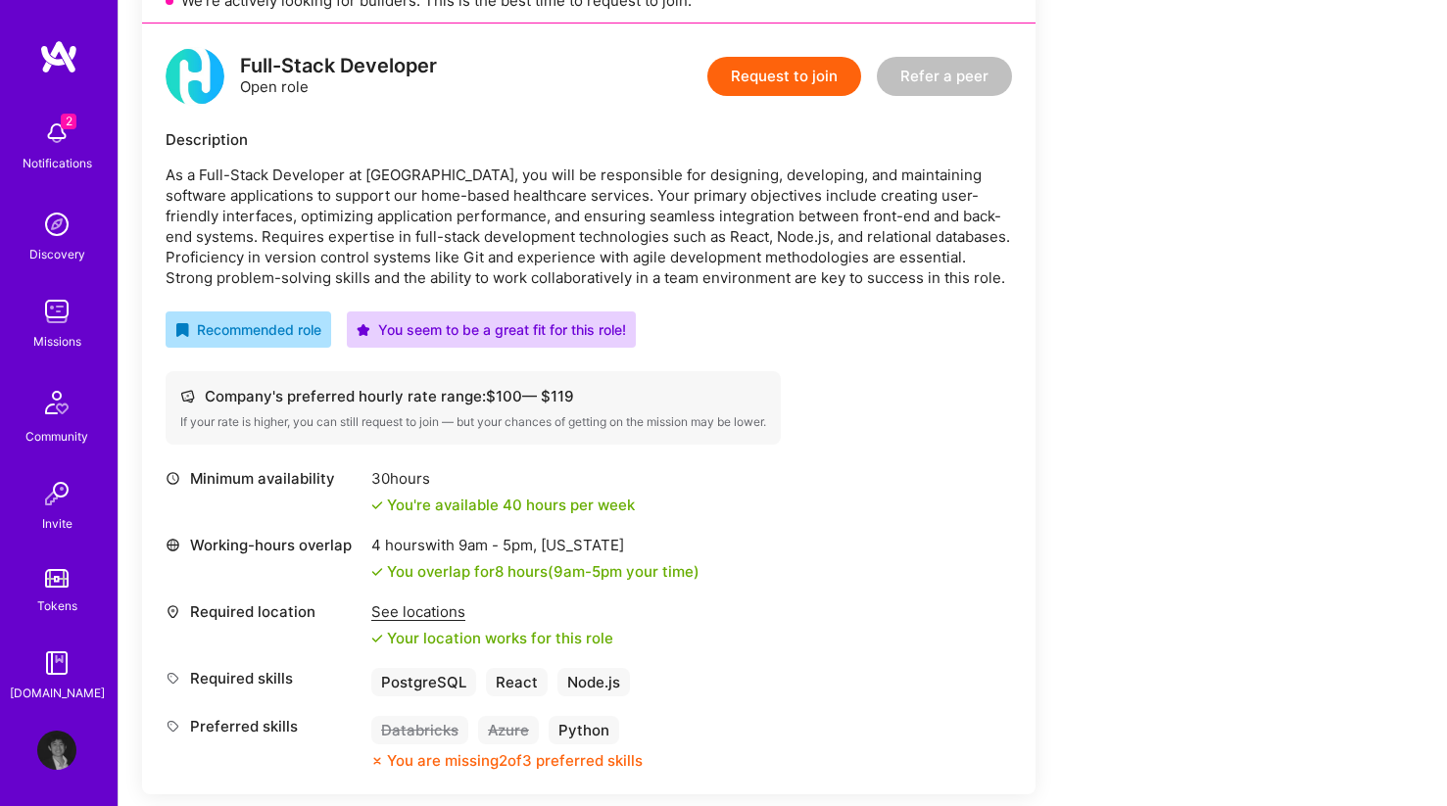
scroll to position [475, 0]
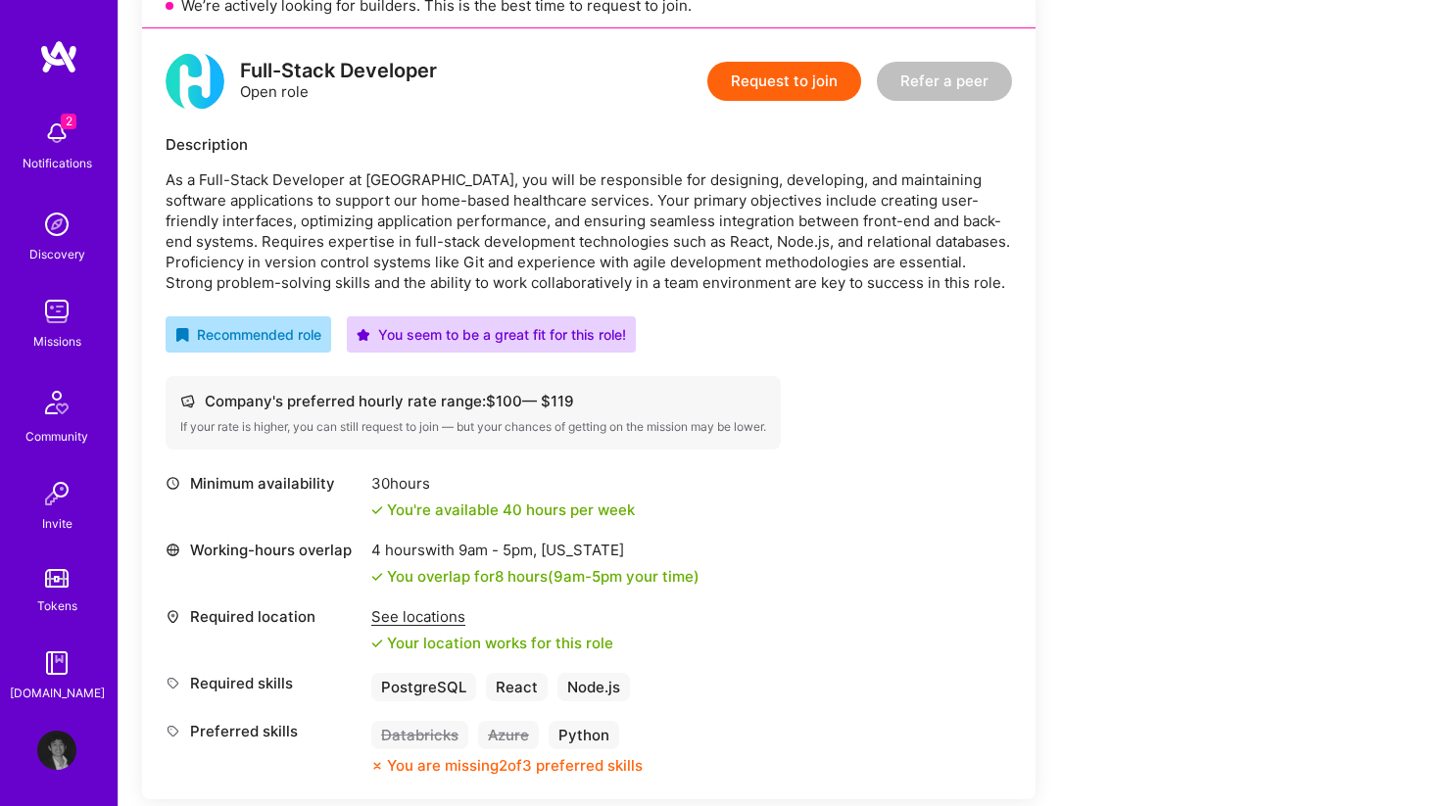
click at [832, 81] on button "Request to join" at bounding box center [784, 81] width 154 height 39
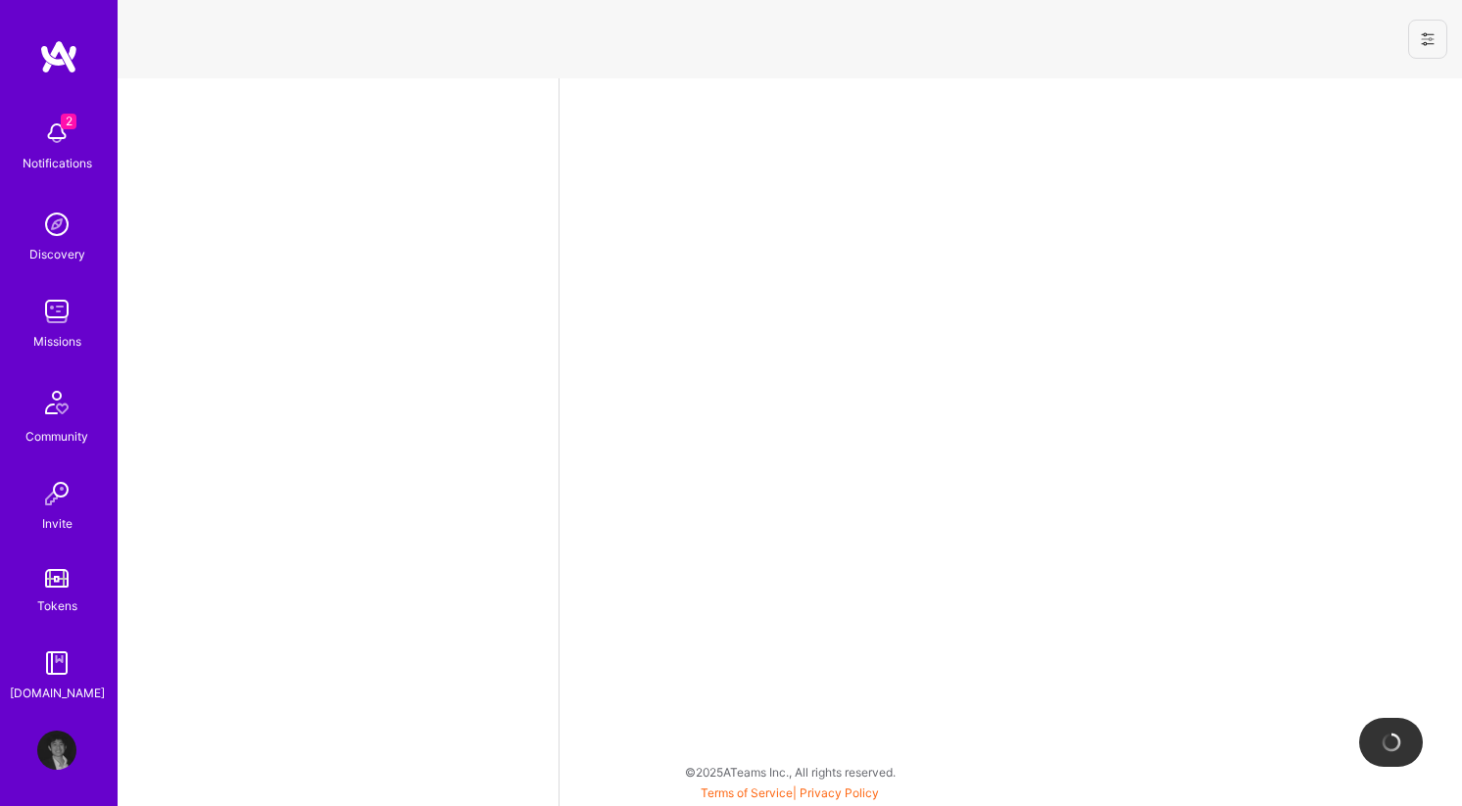
select select "US"
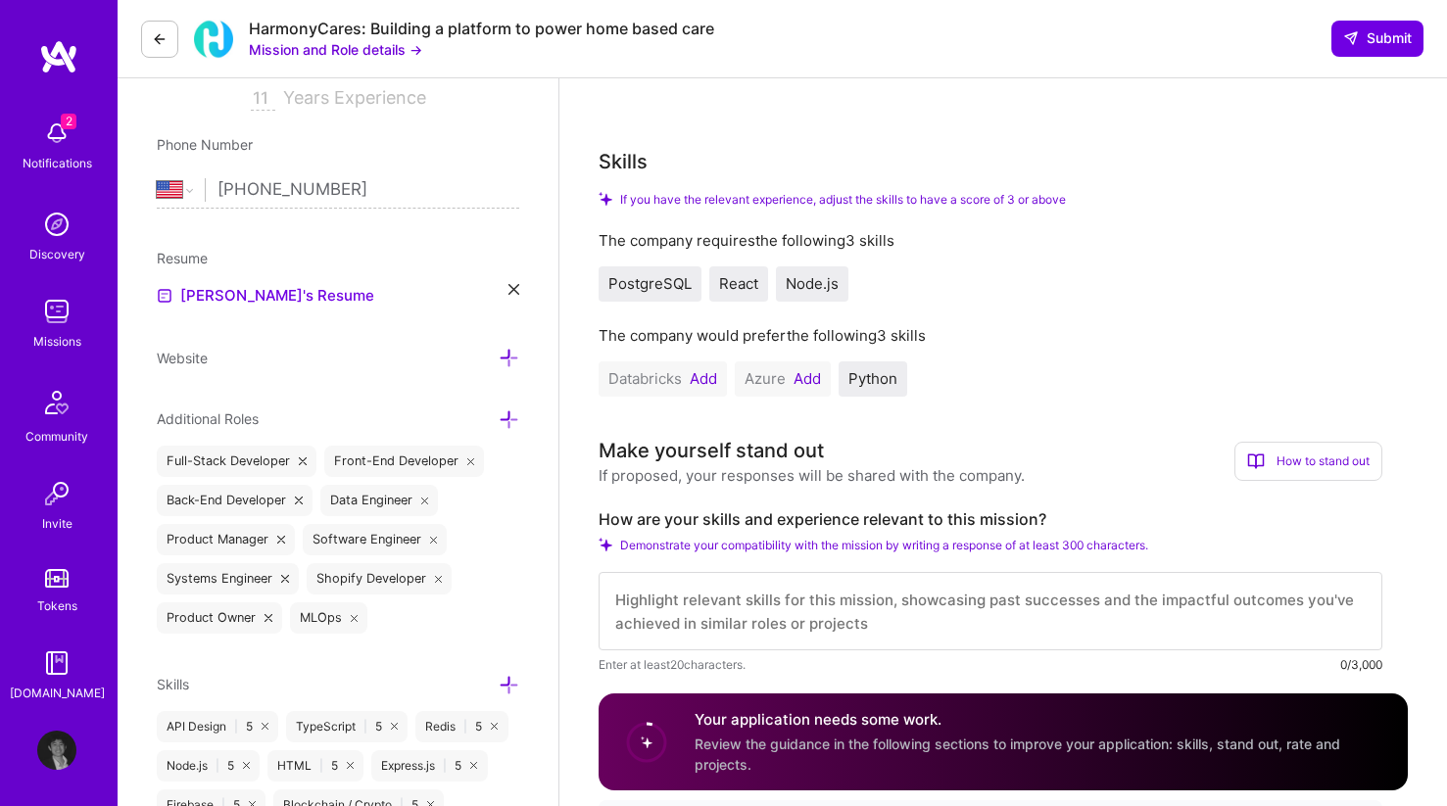
scroll to position [263, 0]
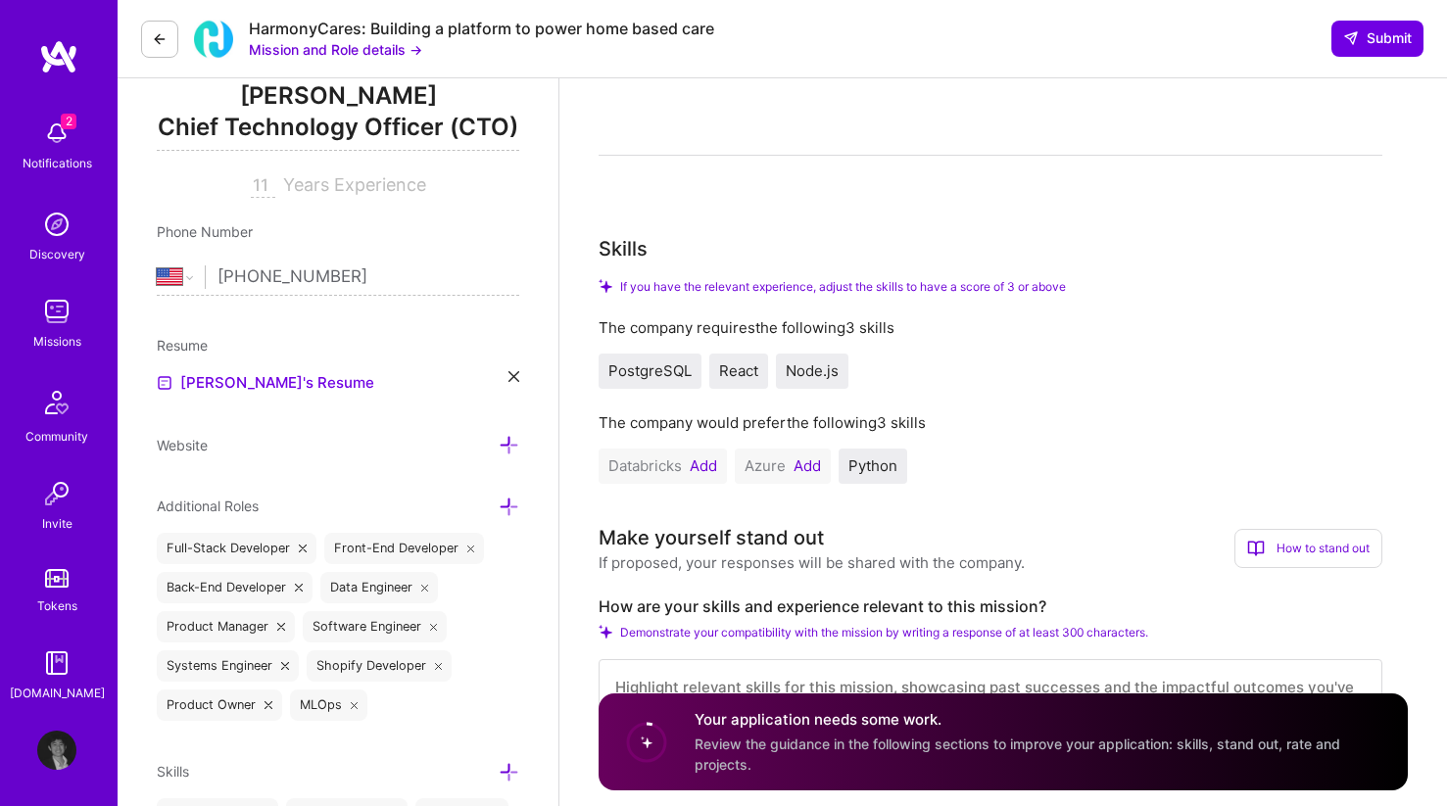
click at [704, 464] on button "Add" at bounding box center [703, 466] width 27 height 16
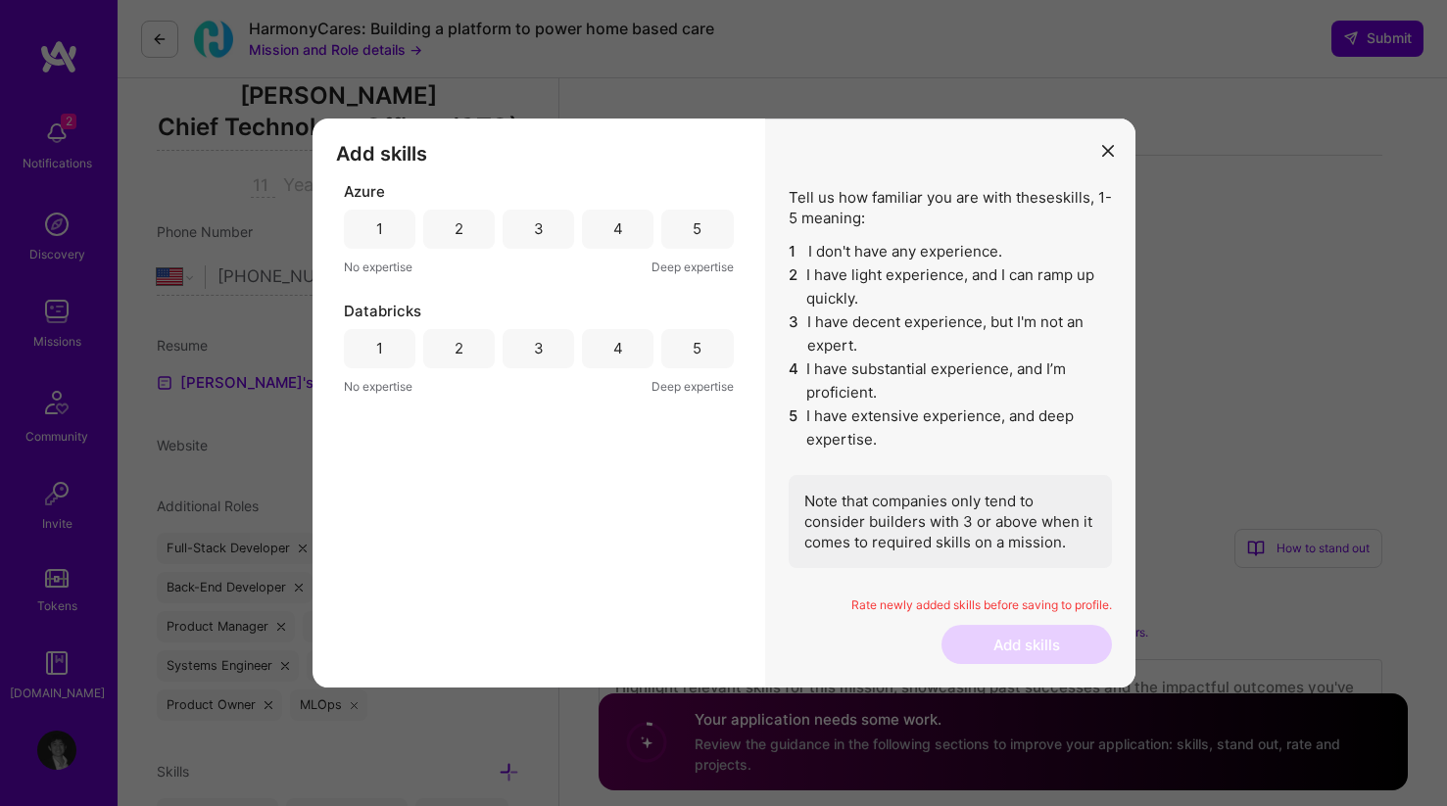
click at [692, 230] on div "5" at bounding box center [697, 229] width 72 height 39
click at [695, 368] on div "Databricks 1 2 3 4 5 No expertise Deep expertise" at bounding box center [539, 349] width 390 height 96
click at [696, 360] on div "5" at bounding box center [697, 348] width 72 height 39
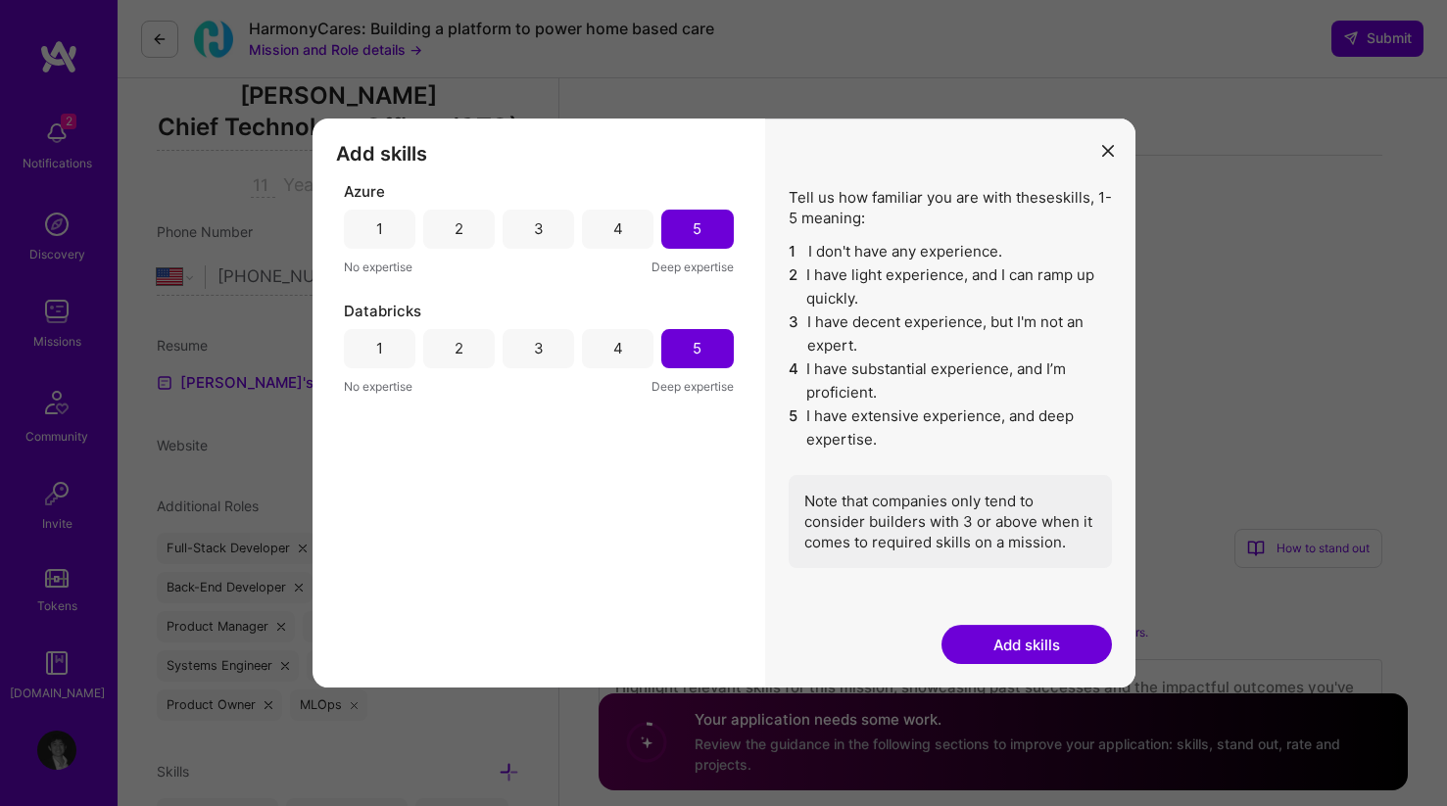
click at [608, 355] on div "4" at bounding box center [618, 348] width 72 height 39
click at [974, 633] on button "Add skills" at bounding box center [1026, 644] width 170 height 39
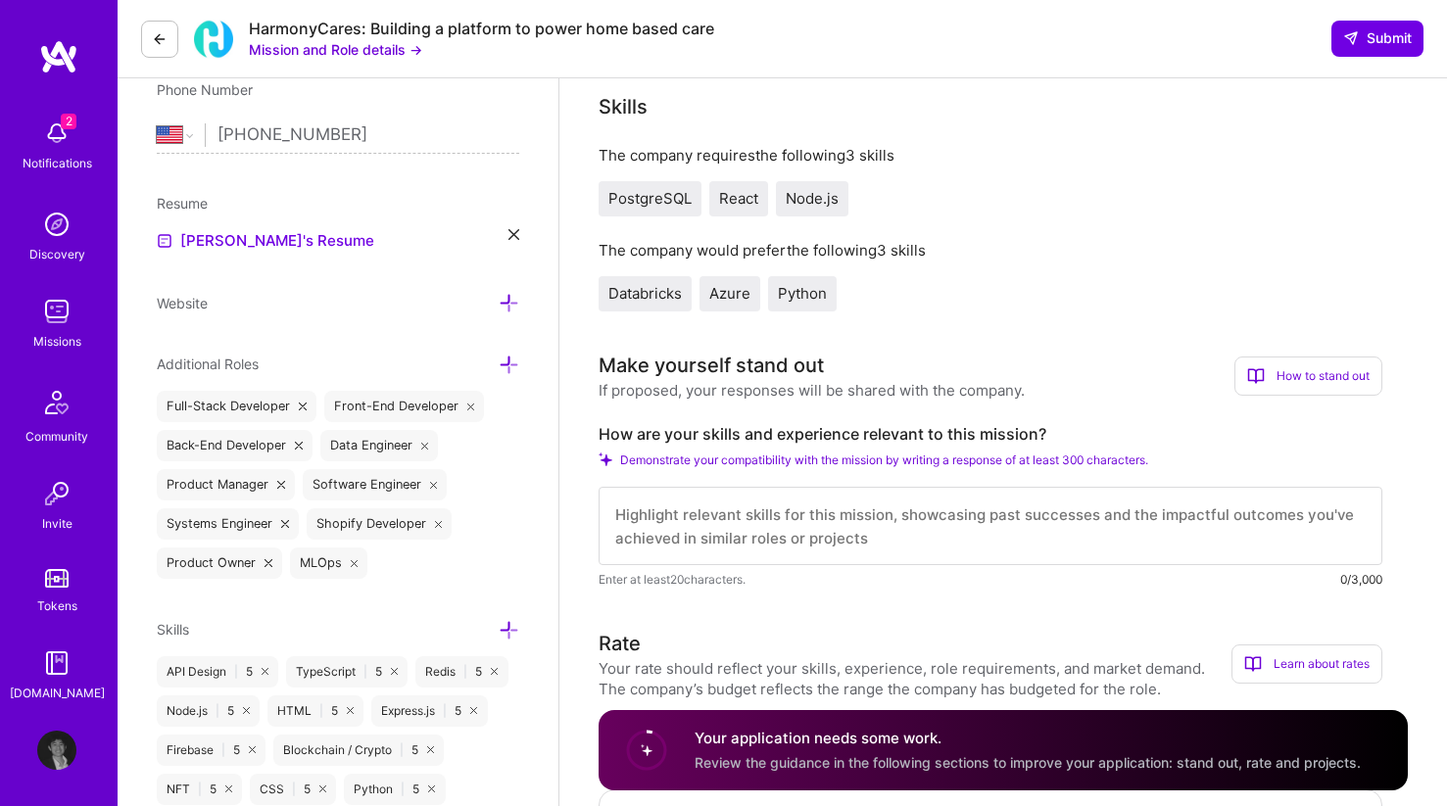
scroll to position [512, 0]
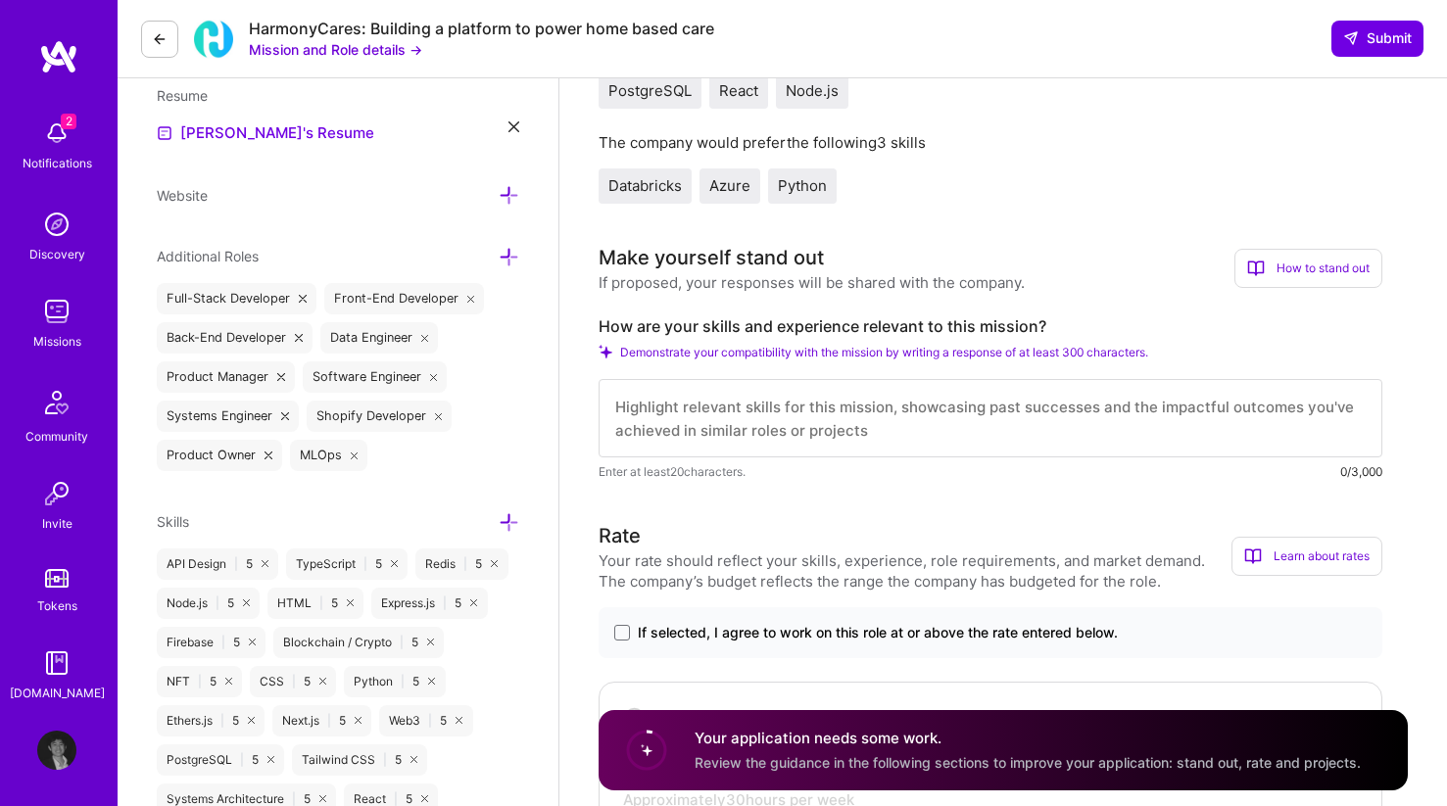
click at [896, 445] on textarea at bounding box center [991, 418] width 784 height 78
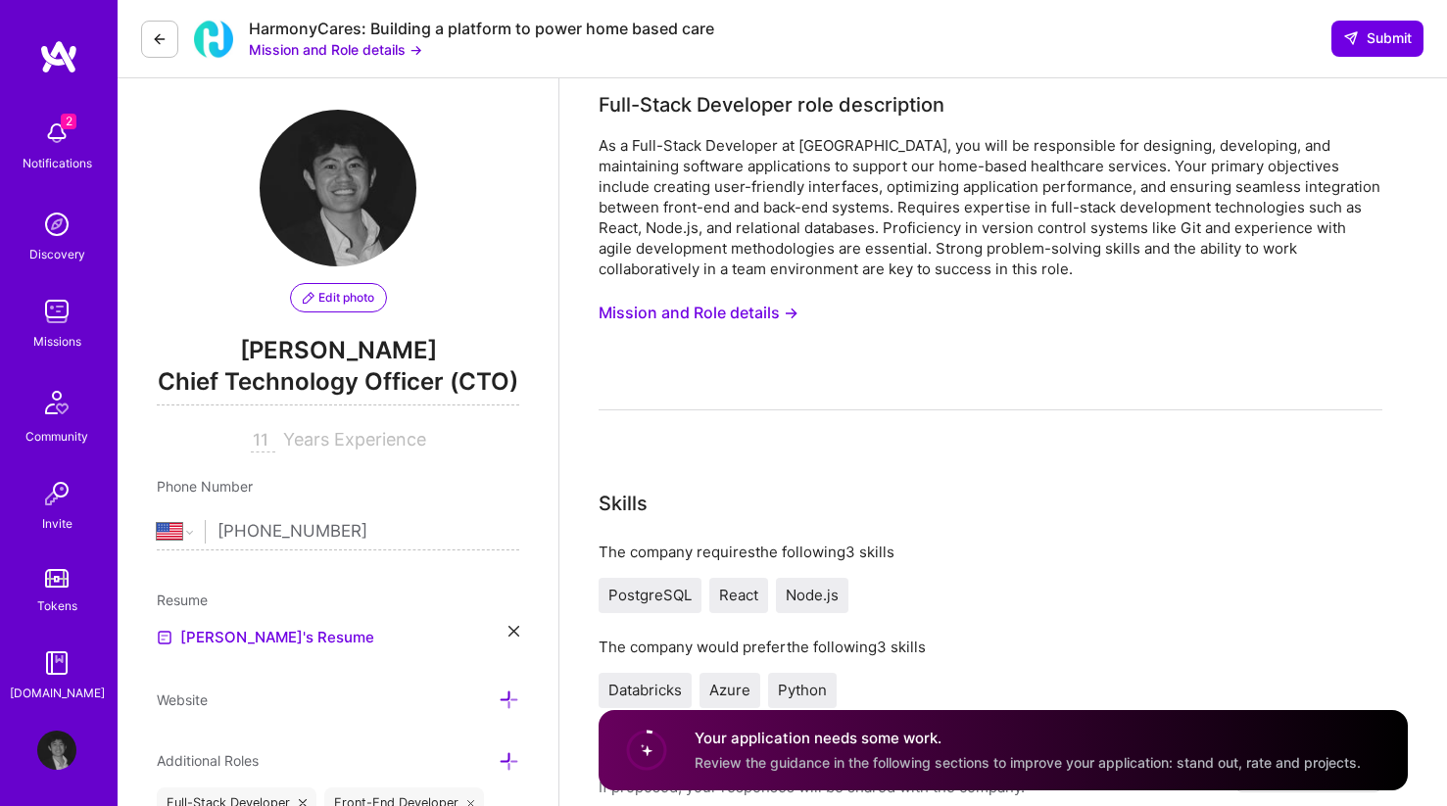
scroll to position [0, 0]
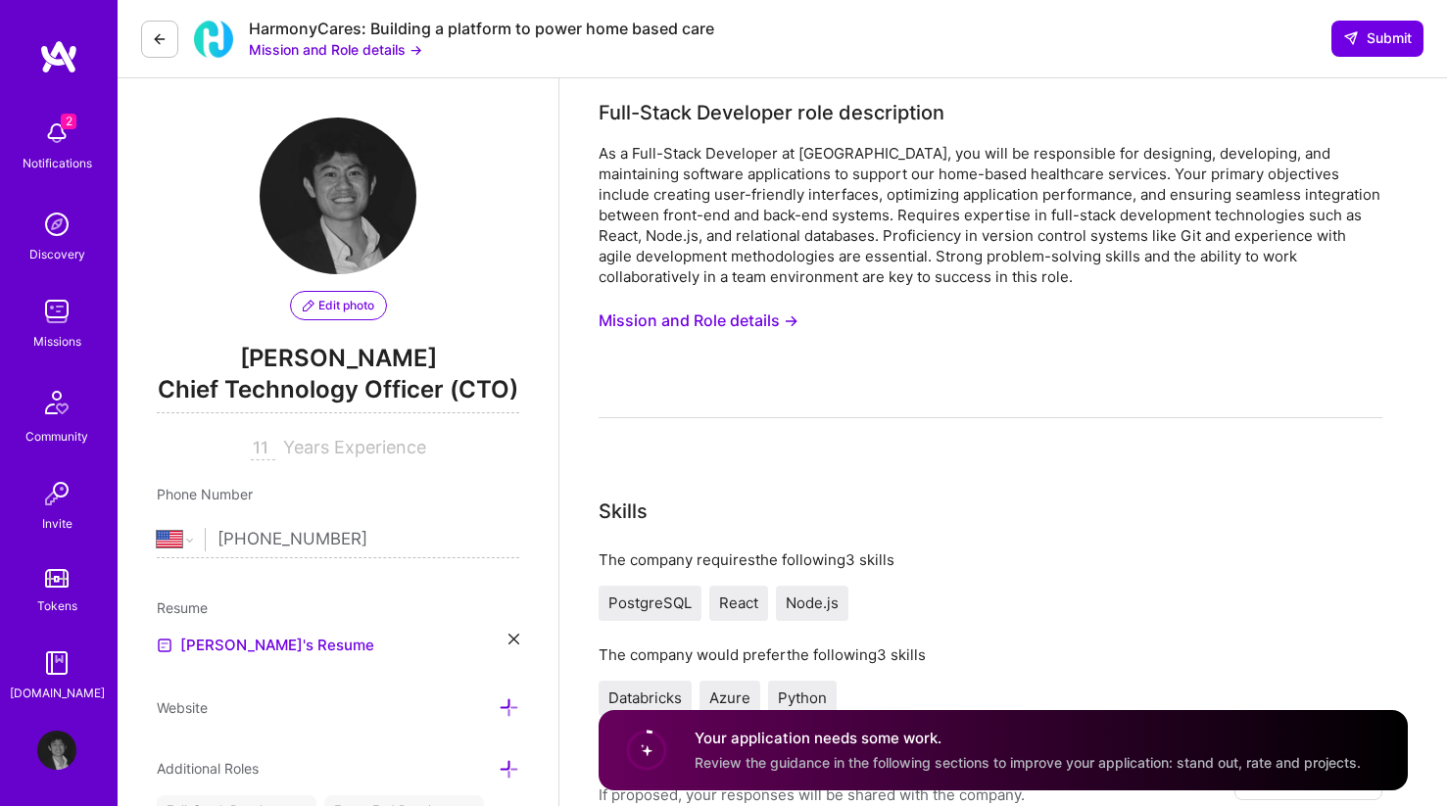
click at [766, 310] on button "Mission and Role details →" at bounding box center [699, 321] width 200 height 36
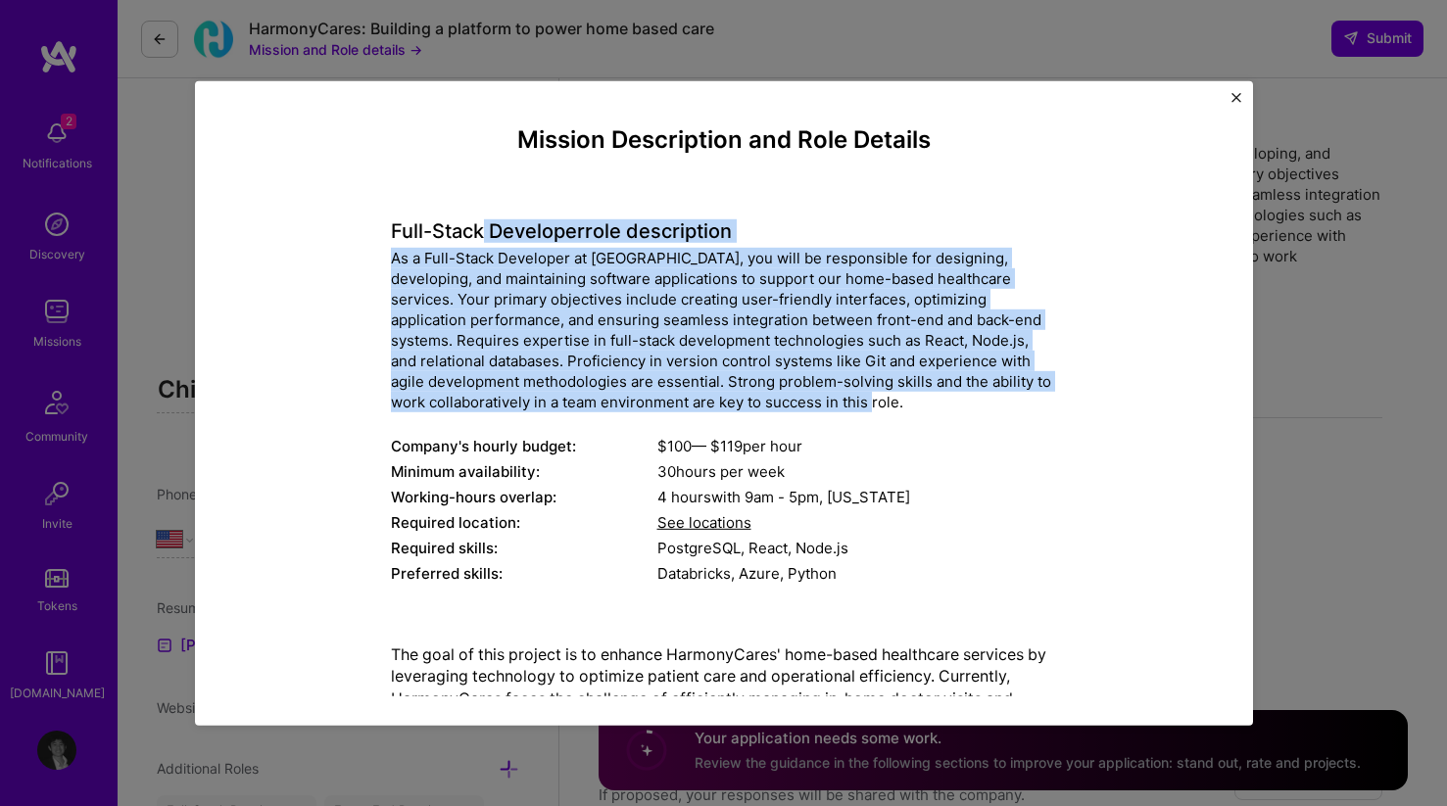
drag, startPoint x: 898, startPoint y: 408, endPoint x: 479, endPoint y: 246, distance: 449.7
click at [479, 244] on div "Full-Stack Developer role description As a Full-Stack Developer at HarmonyCares…" at bounding box center [724, 391] width 666 height 396
copy div "As a Full-Stack Developer at HarmonyCares, you will be responsible for designin…"
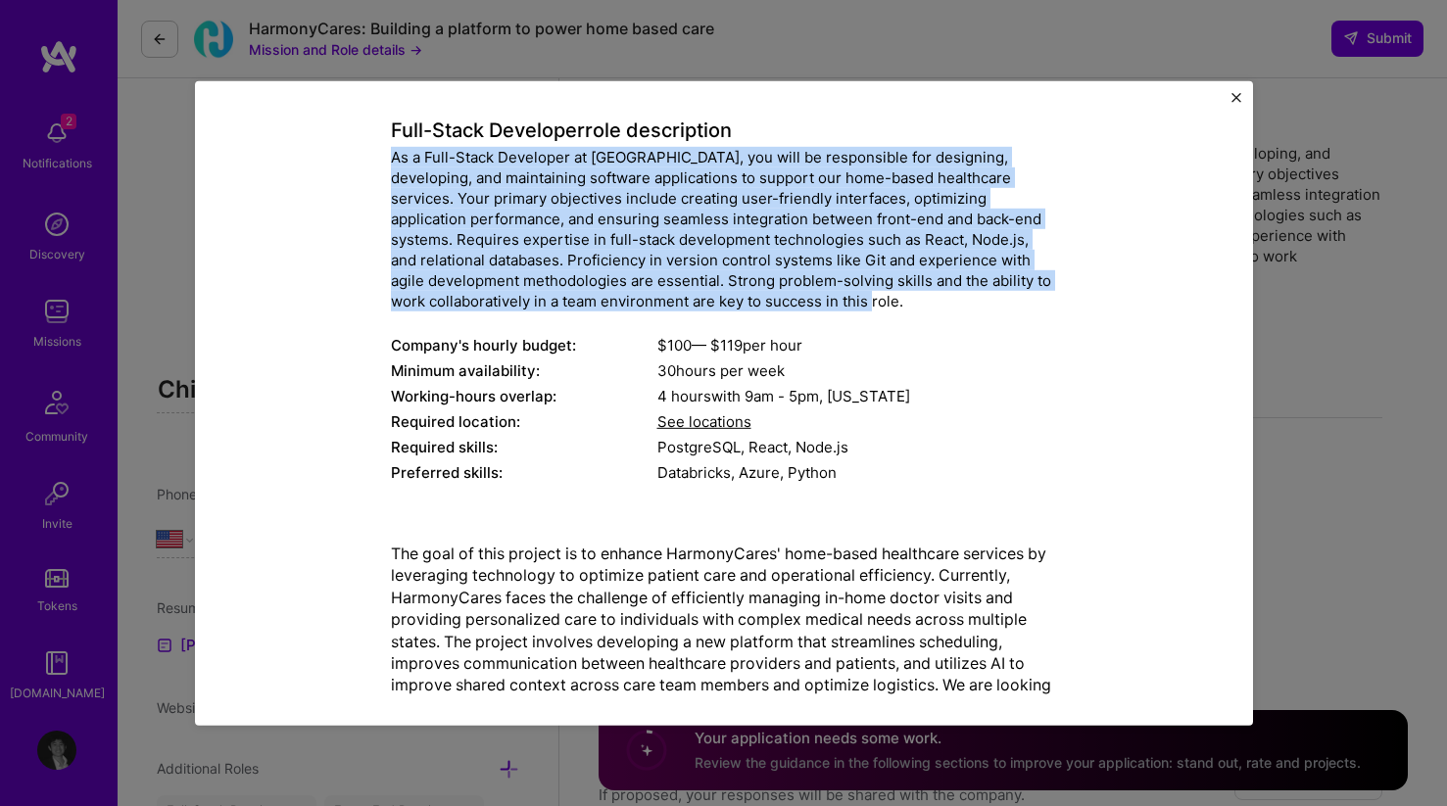
scroll to position [71, 0]
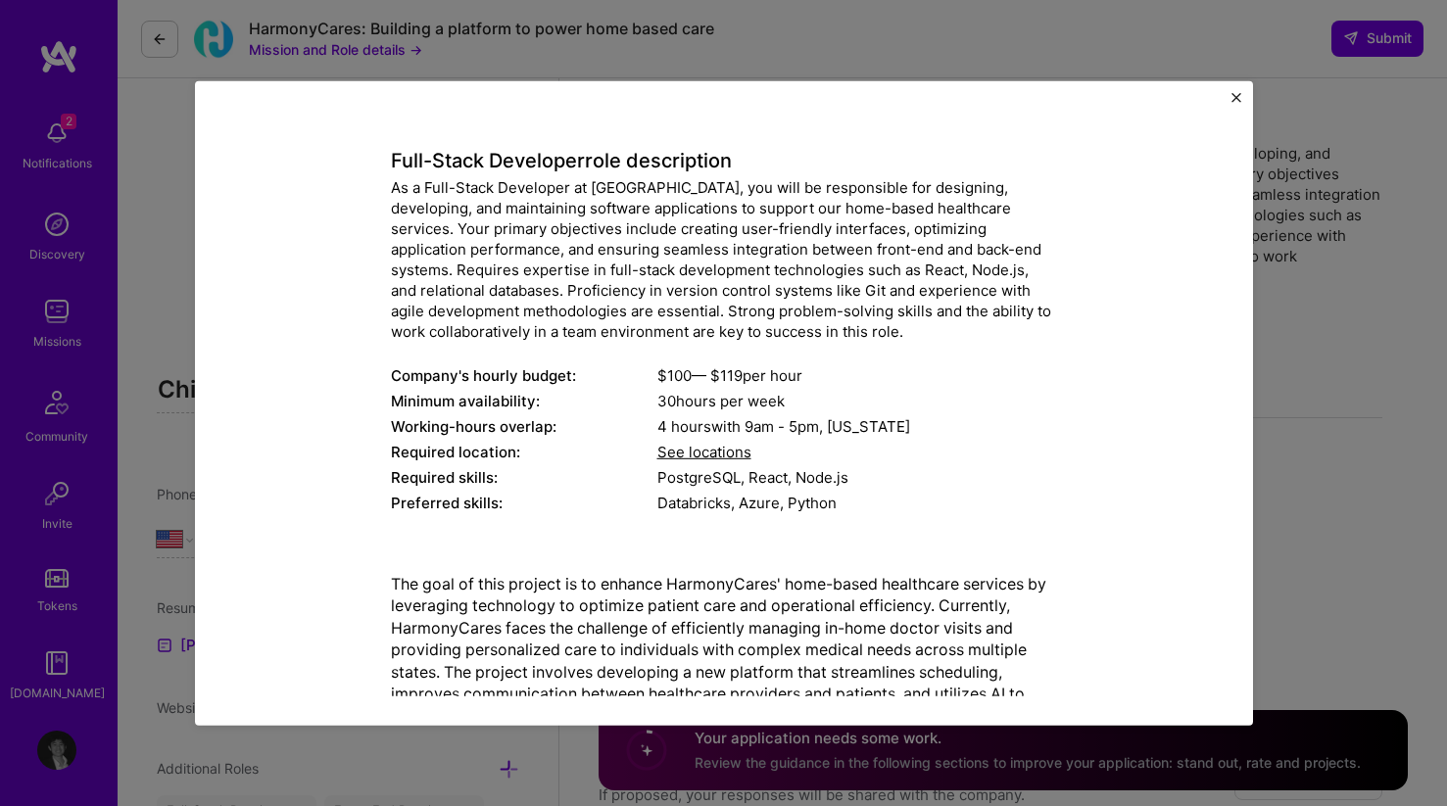
click at [1342, 402] on div "Mission Description and Role Details Full-Stack Developer role description As a…" at bounding box center [723, 403] width 1447 height 806
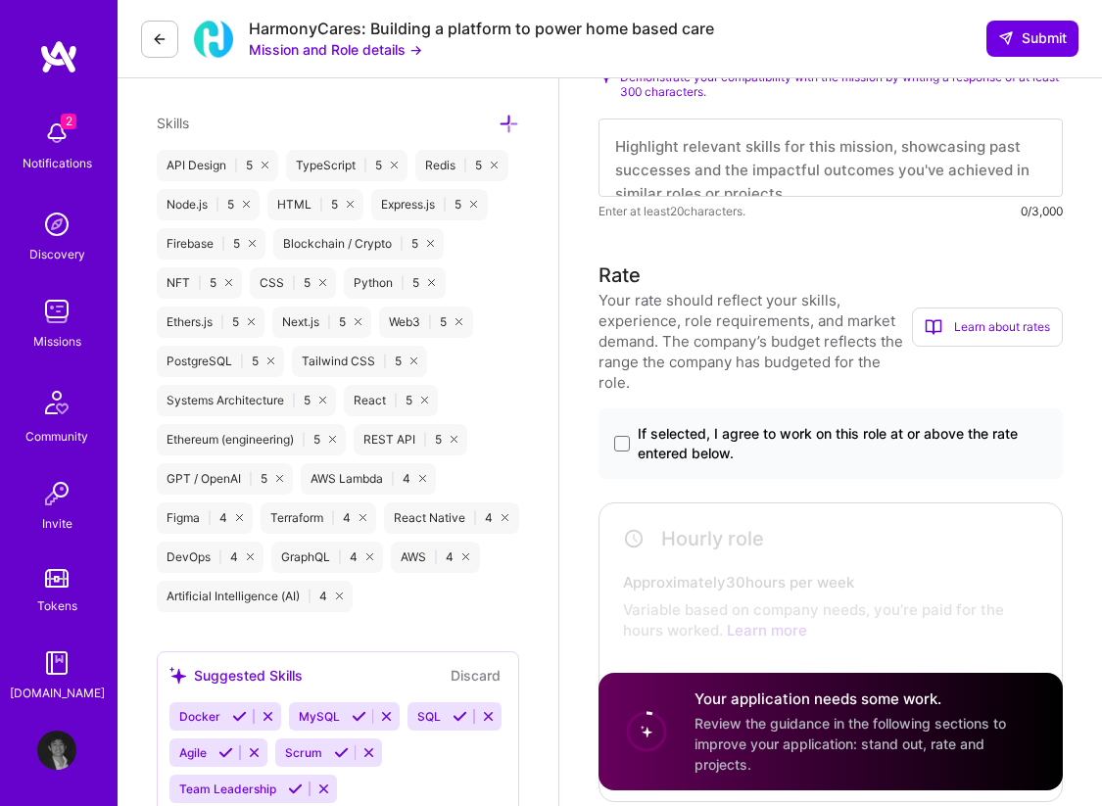
scroll to position [940, 0]
